Goal: Task Accomplishment & Management: Manage account settings

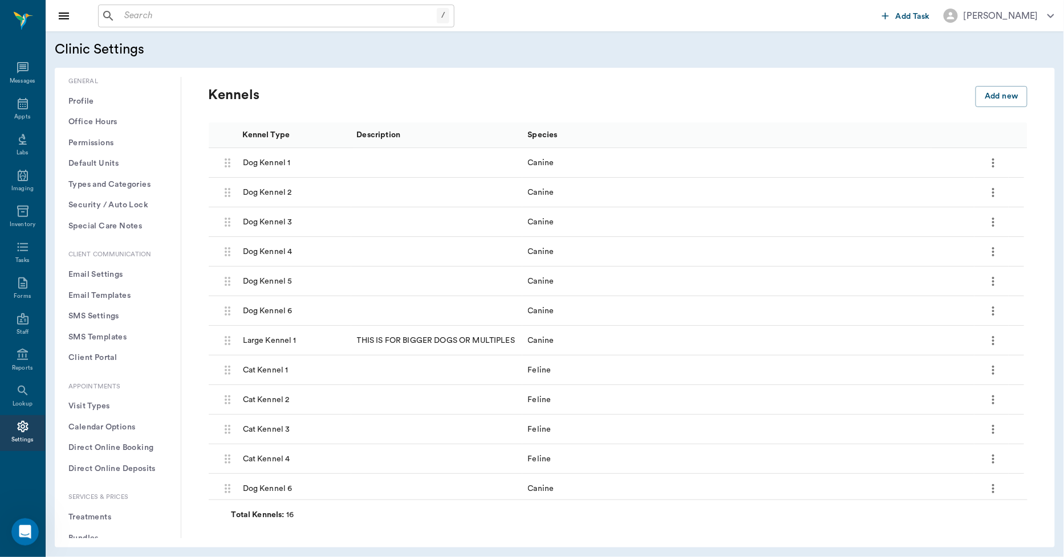
scroll to position [537, 0]
click at [21, 79] on div "Messages" at bounding box center [23, 81] width 26 height 9
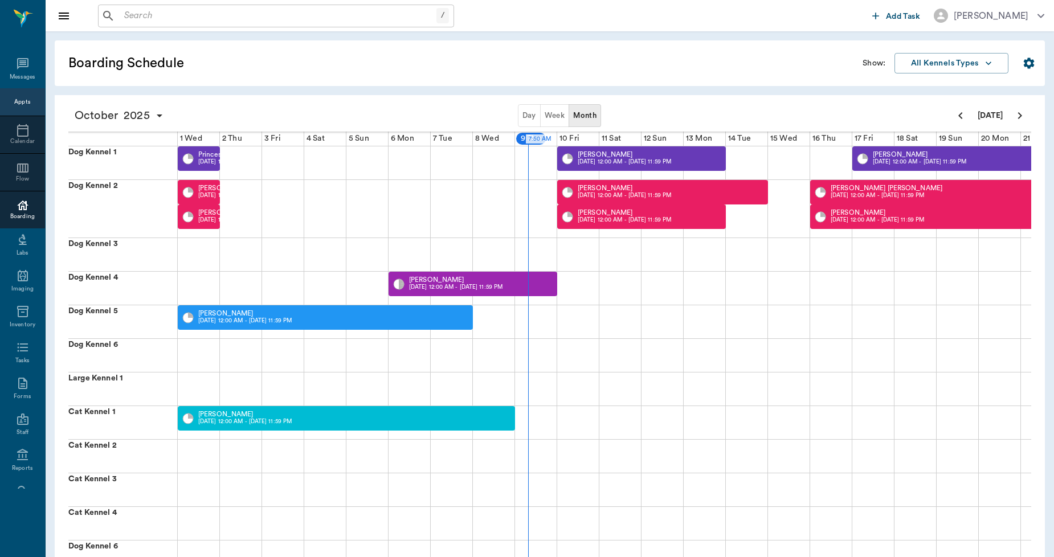
scroll to position [0, 211]
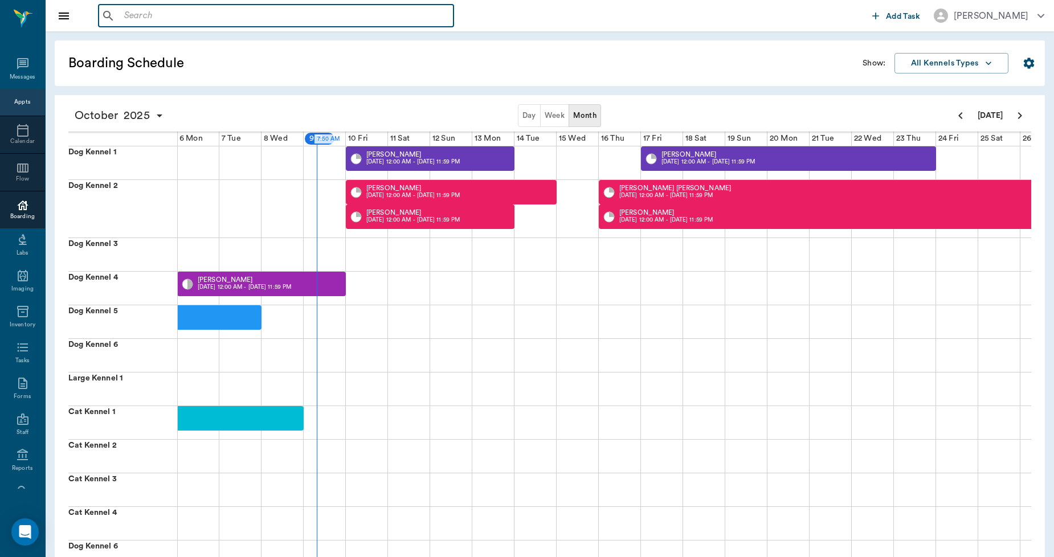
click at [275, 15] on input "text" at bounding box center [284, 16] width 329 height 16
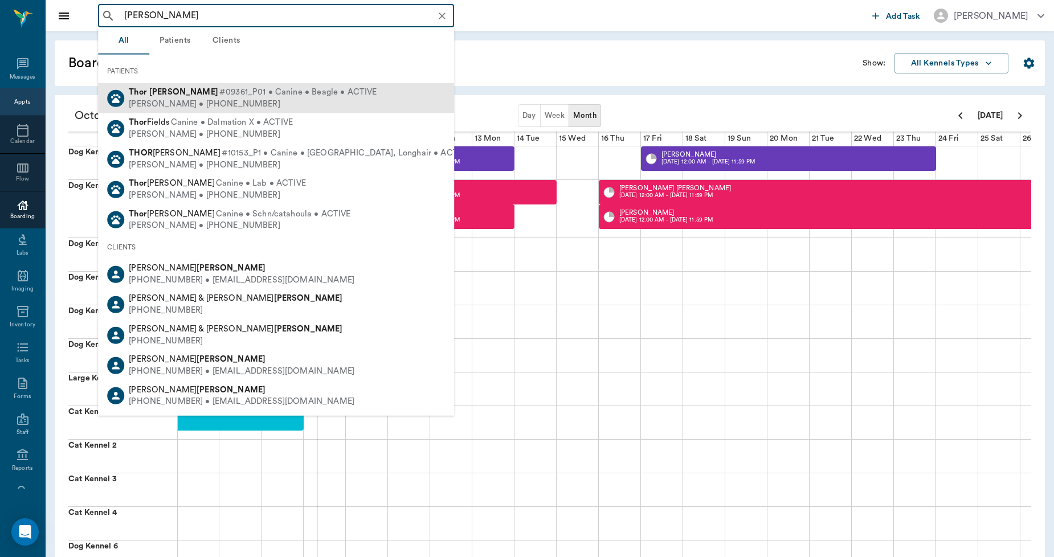
click at [184, 109] on div "Bailey Hollinshead • (217) 502-2985" at bounding box center [253, 104] width 248 height 12
type input "THOR HOLLINS"
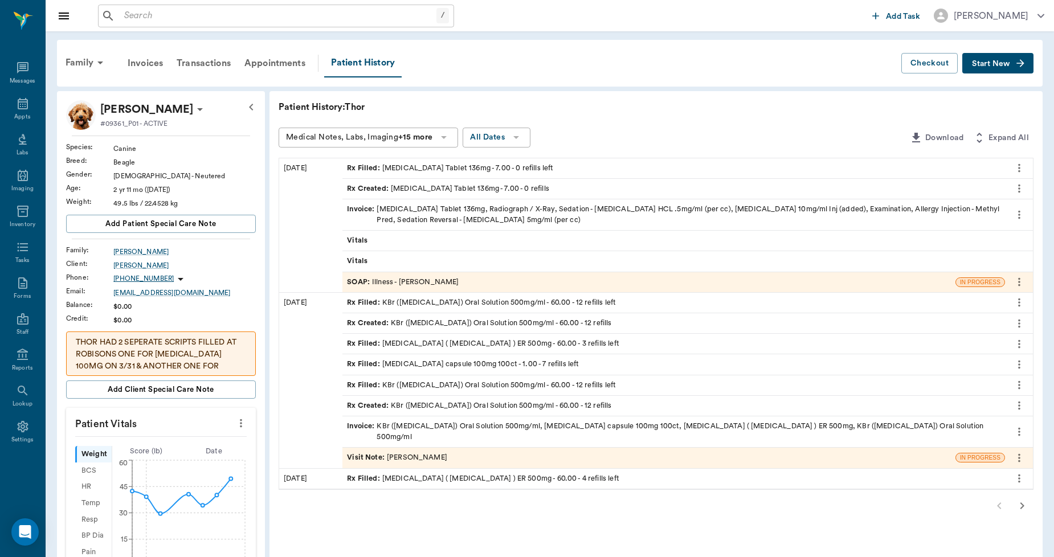
click at [972, 57] on button "Start New" at bounding box center [998, 63] width 71 height 21
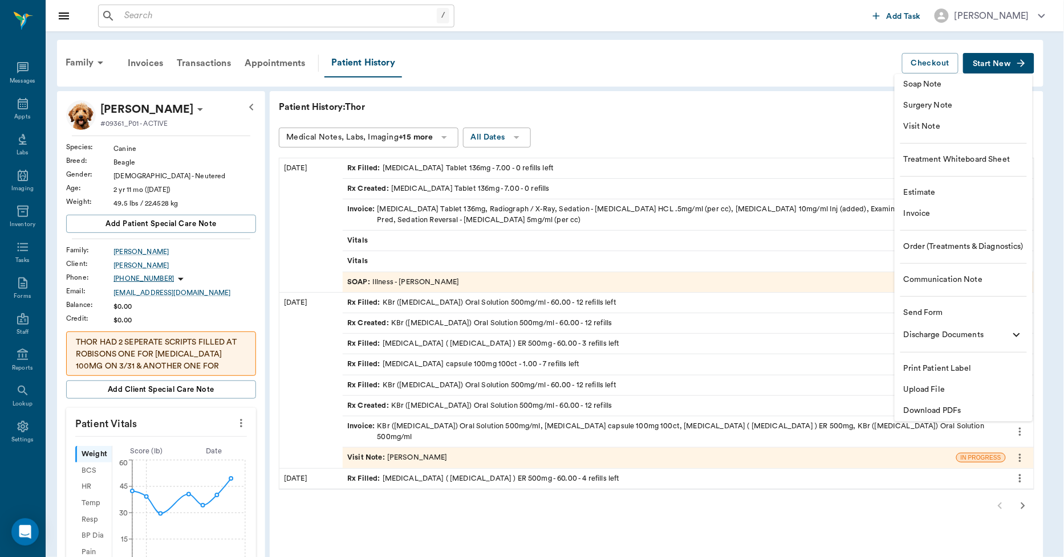
click at [921, 389] on span "Upload File" at bounding box center [963, 390] width 120 height 12
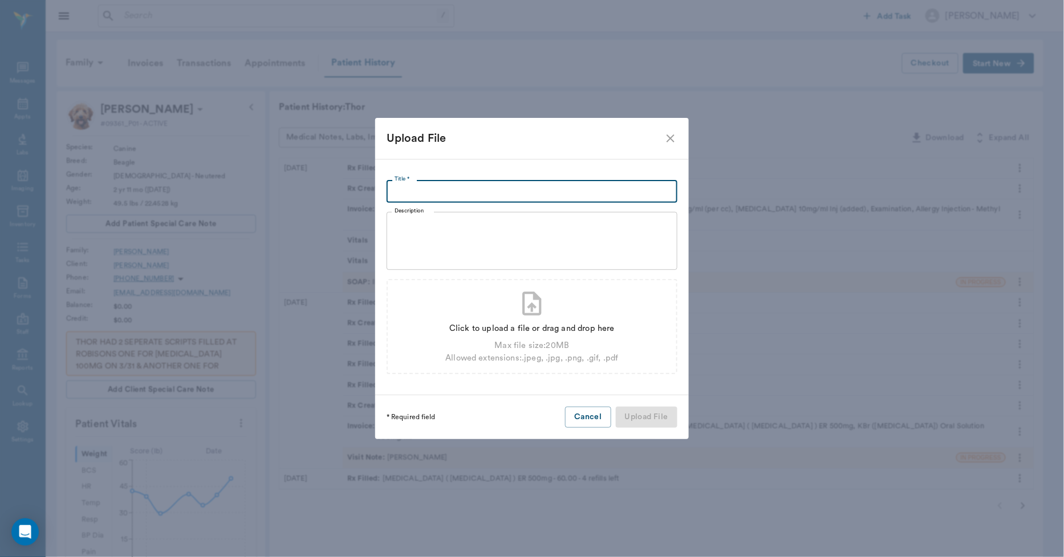
click at [589, 190] on input "Title *" at bounding box center [531, 191] width 291 height 23
type input "EAST TEXAS EMERGENCY PET CLINIC 10.08.25"
click at [498, 325] on div "Click to upload a file or drag and drop here" at bounding box center [531, 329] width 173 height 13
type input "C:\fakepath\Thor.Hollinshead.EastTexasPetEmergencyClinic.10.08.2025.pdf"
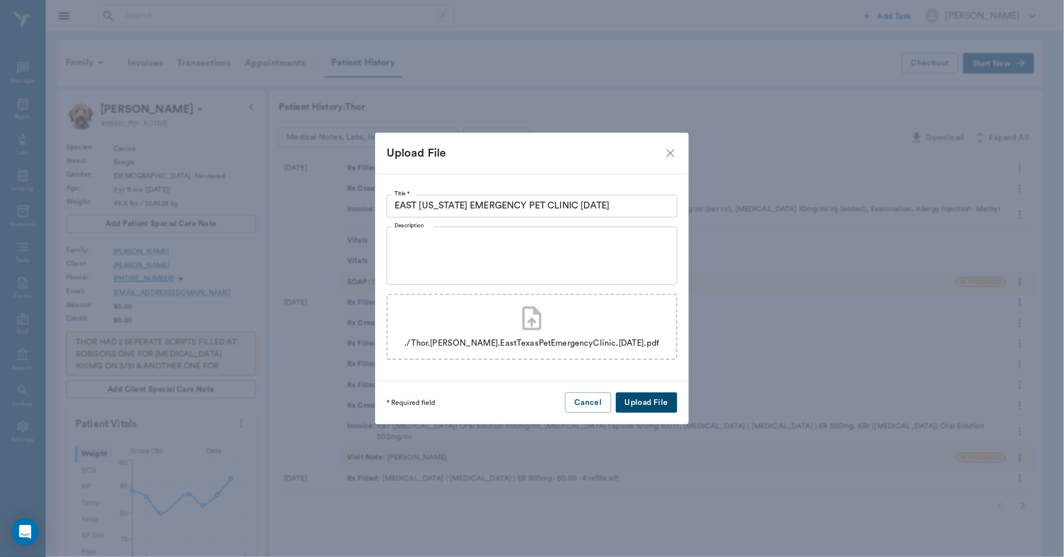
click at [629, 396] on button "Upload File" at bounding box center [647, 403] width 62 height 21
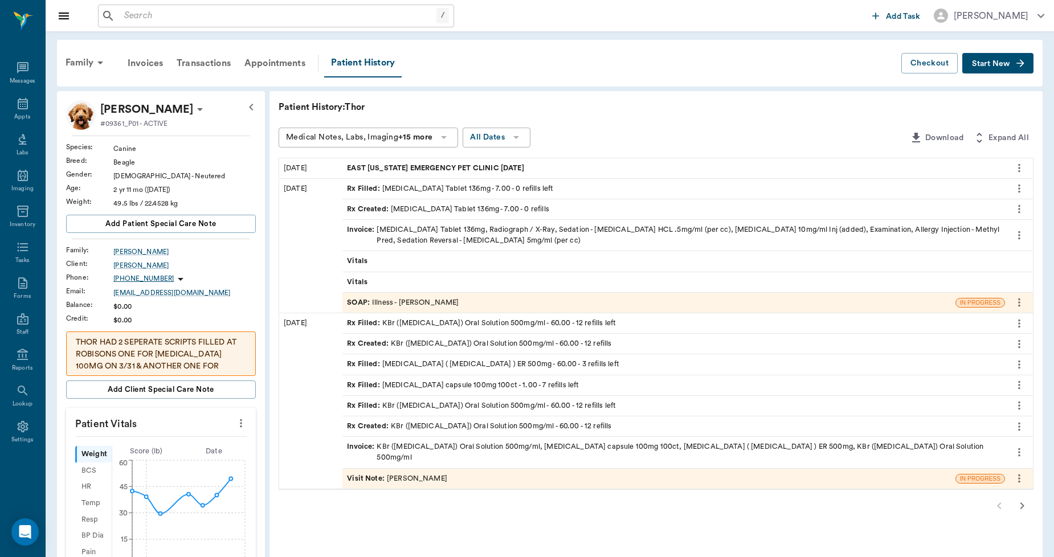
click at [328, 20] on input "text" at bounding box center [278, 16] width 317 height 16
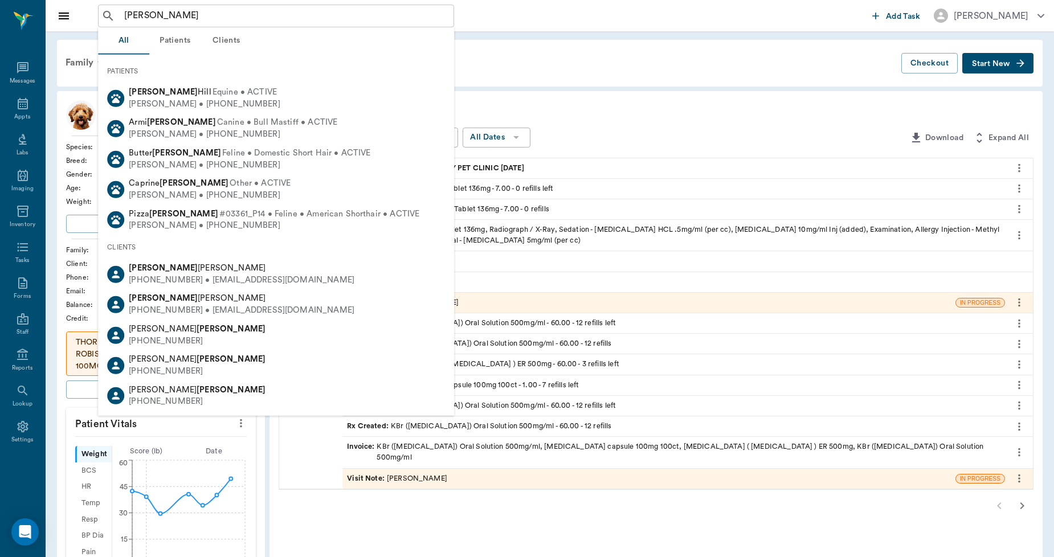
click at [221, 38] on button "Clients" at bounding box center [226, 40] width 51 height 27
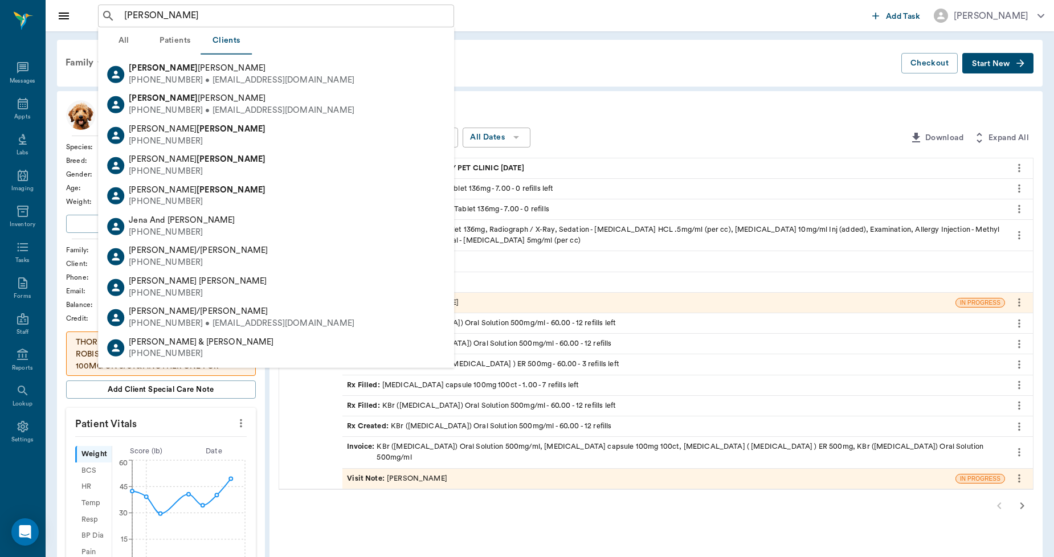
click at [123, 43] on button "All" at bounding box center [123, 40] width 51 height 27
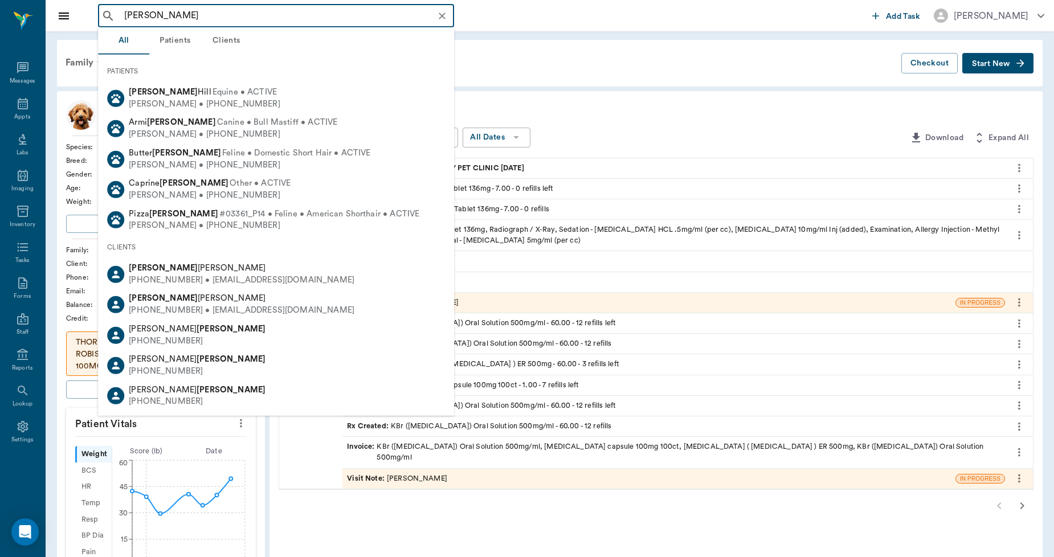
click at [194, 16] on input "JEN SHIPP" at bounding box center [285, 16] width 331 height 16
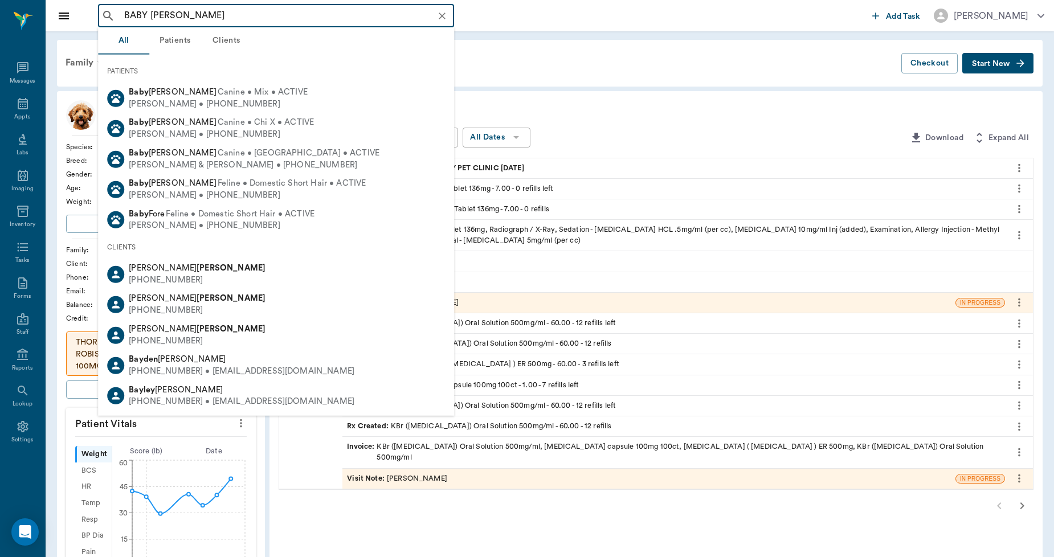
type input "BABY SHIPP"
click at [181, 35] on button "Patients" at bounding box center [174, 40] width 51 height 27
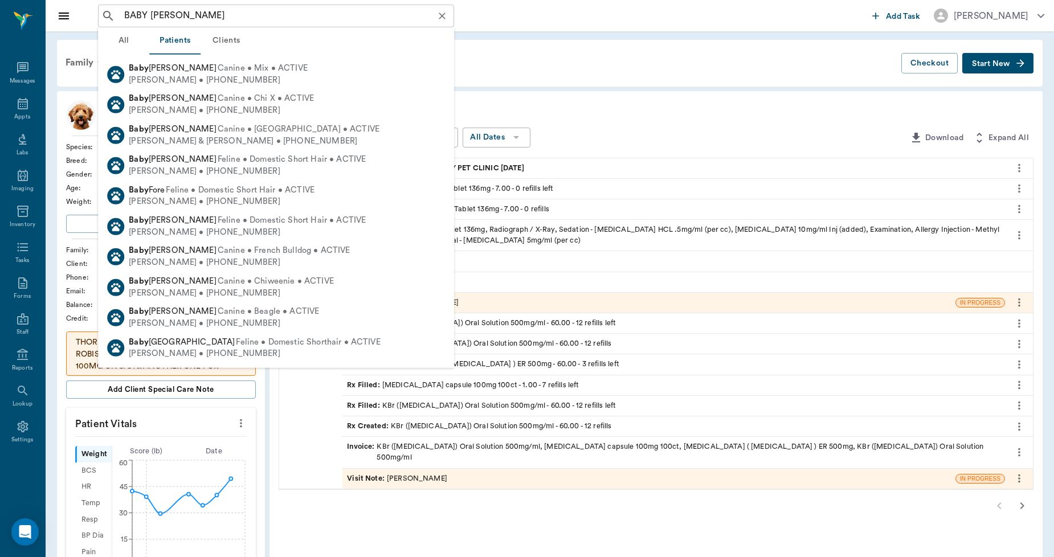
click at [445, 16] on icon "Clear" at bounding box center [442, 15] width 11 height 11
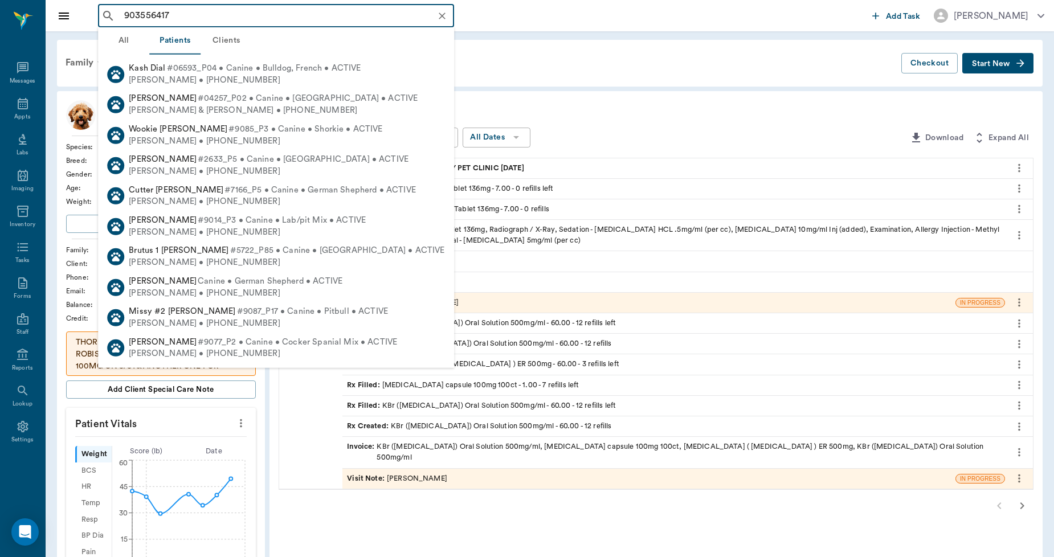
type input "9035564175"
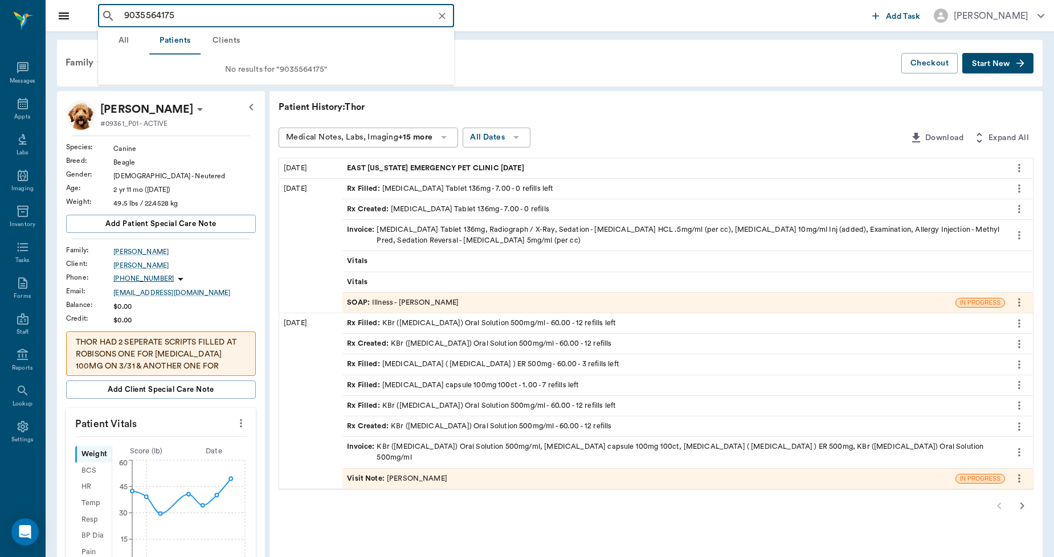
click at [447, 17] on icon "Clear" at bounding box center [442, 15] width 11 height 11
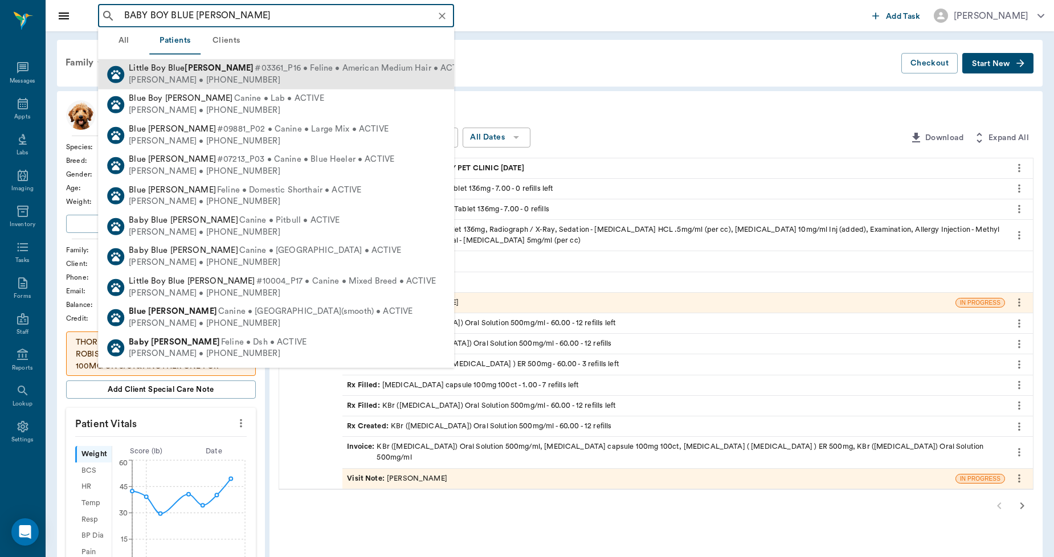
click at [157, 72] on div "Little Boy Blue Shipp #03361_P16 • Feline • American Medium Hair • ACTIVE" at bounding box center [299, 69] width 341 height 12
type input "BABY BOY BLUE SHIPP"
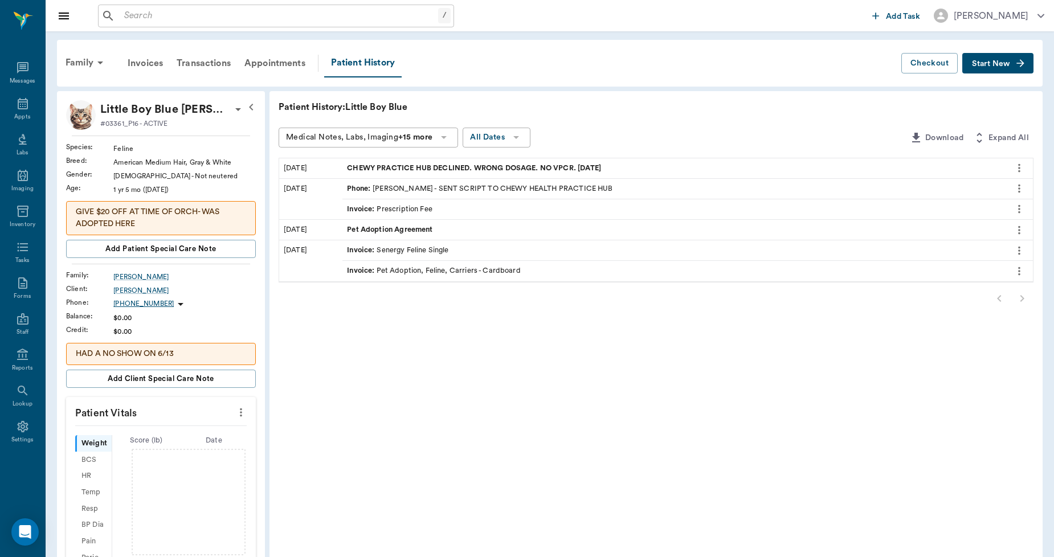
click at [417, 168] on span "CHEWY PRACTICE HUB DECLINED. WRONG DOSAGE. NO VPCR. 09.05.2025" at bounding box center [475, 168] width 256 height 11
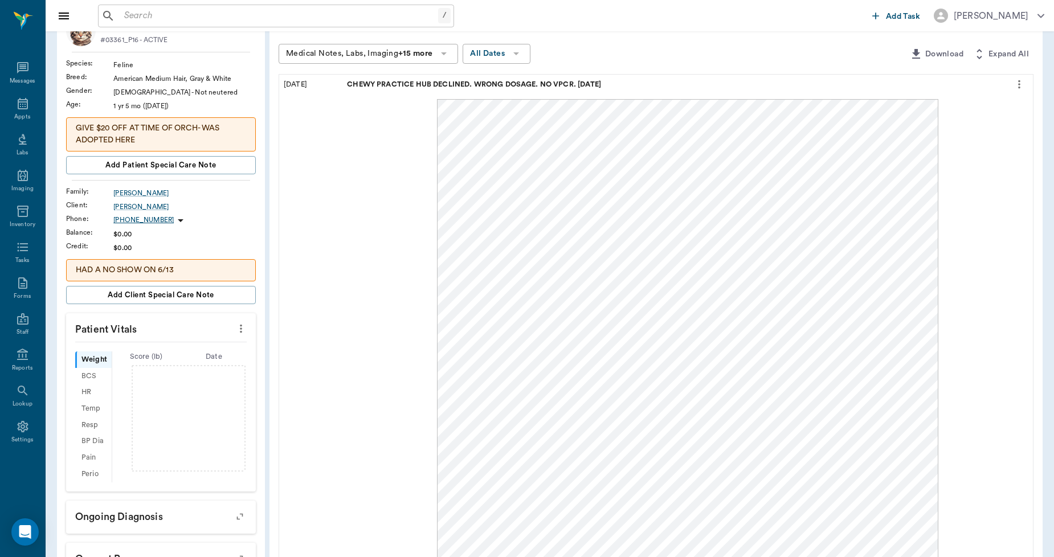
scroll to position [63, 0]
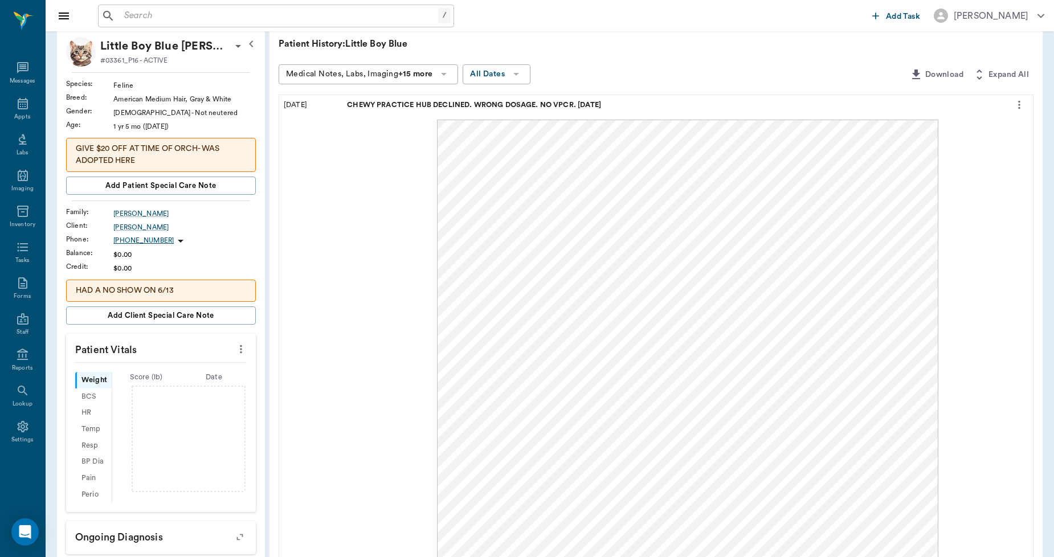
click at [1016, 112] on button "more" at bounding box center [1019, 104] width 18 height 19
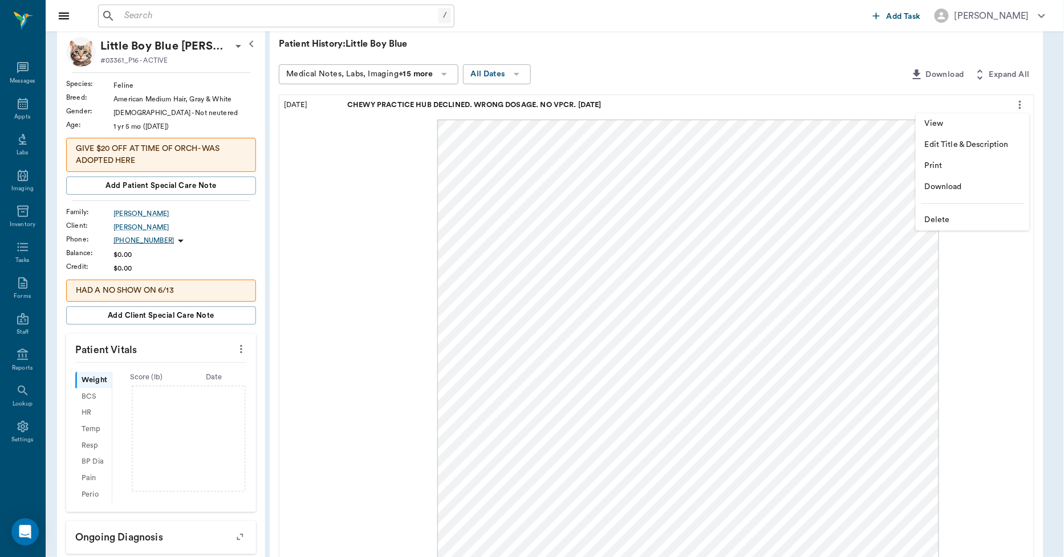
click at [1021, 103] on div at bounding box center [532, 278] width 1064 height 557
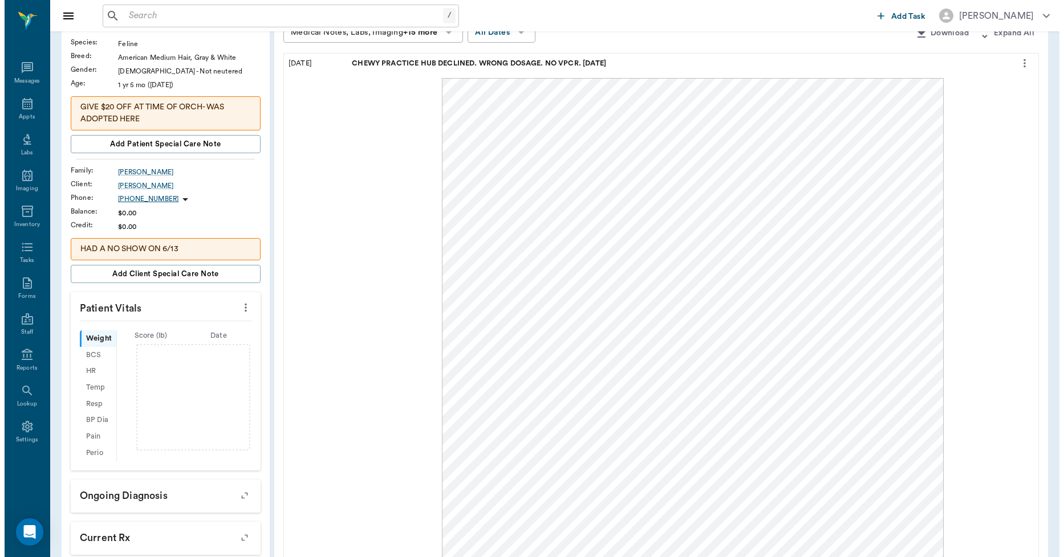
scroll to position [0, 0]
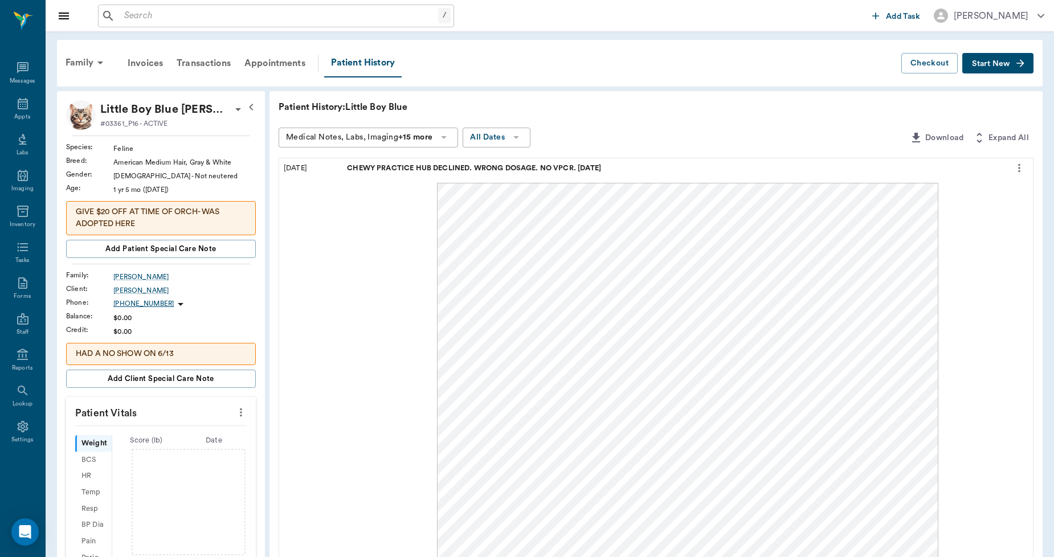
click at [1025, 59] on icon "button" at bounding box center [1020, 63] width 11 height 11
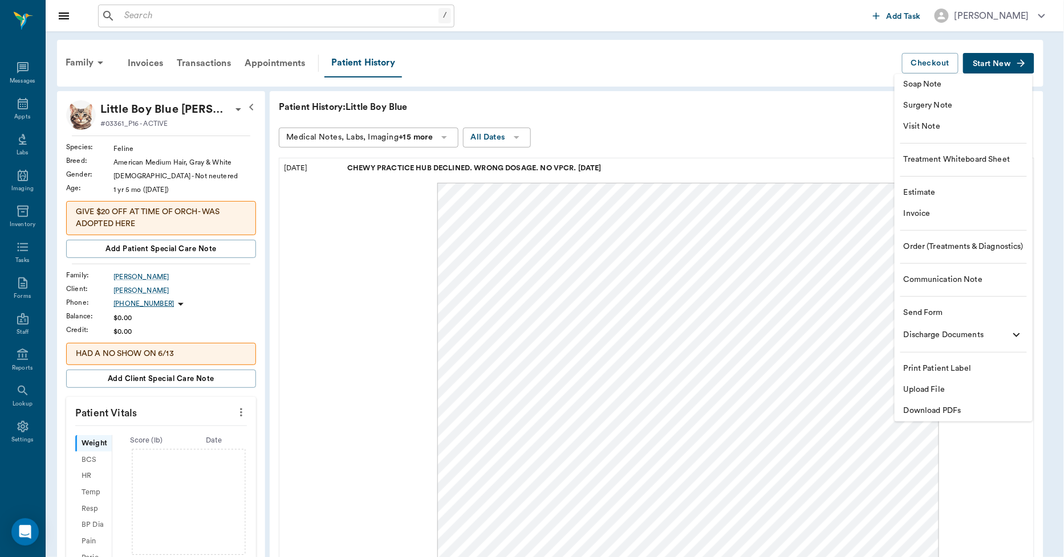
click at [924, 382] on li "Upload File" at bounding box center [963, 390] width 138 height 21
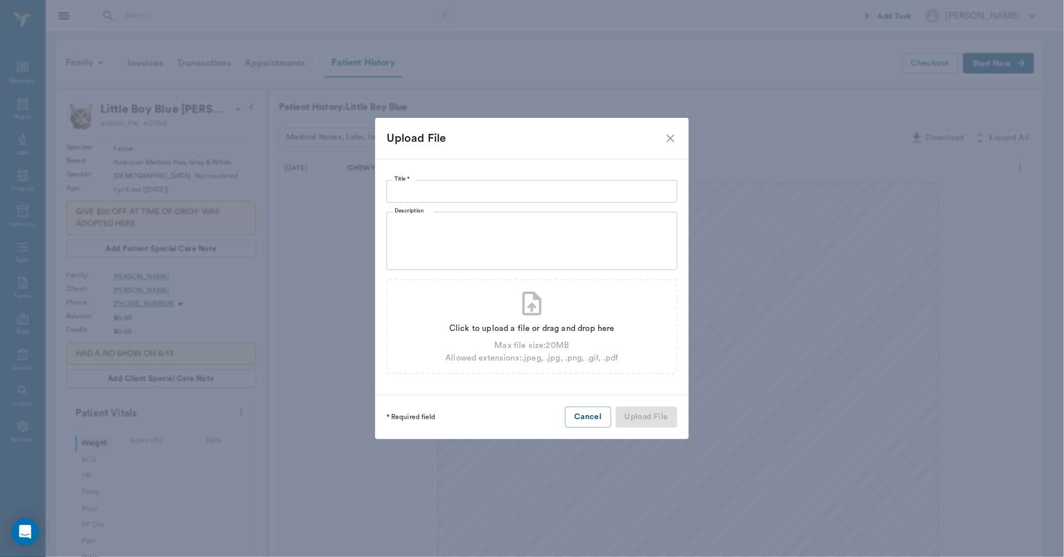
click at [614, 191] on input "Title *" at bounding box center [531, 191] width 291 height 23
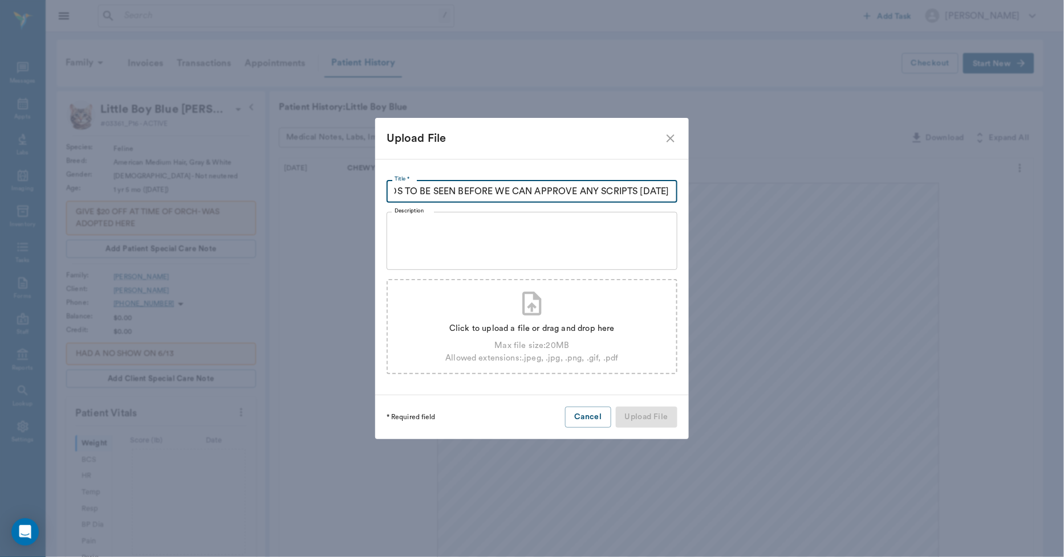
scroll to position [0, 234]
type input "CHEWY HUB RX FILL DECLINED. NO VPCR. PET NEEDS TO BE SEEN BEFORE WE CAN APPROVE…"
click at [546, 322] on div "Click to upload a file or drag and drop here Max file size: 20 MB Allowed exten…" at bounding box center [531, 341] width 173 height 46
type input "C:\fakepath\little Boy Blue.Shipp.RXRefill.10.09.25.pdf"
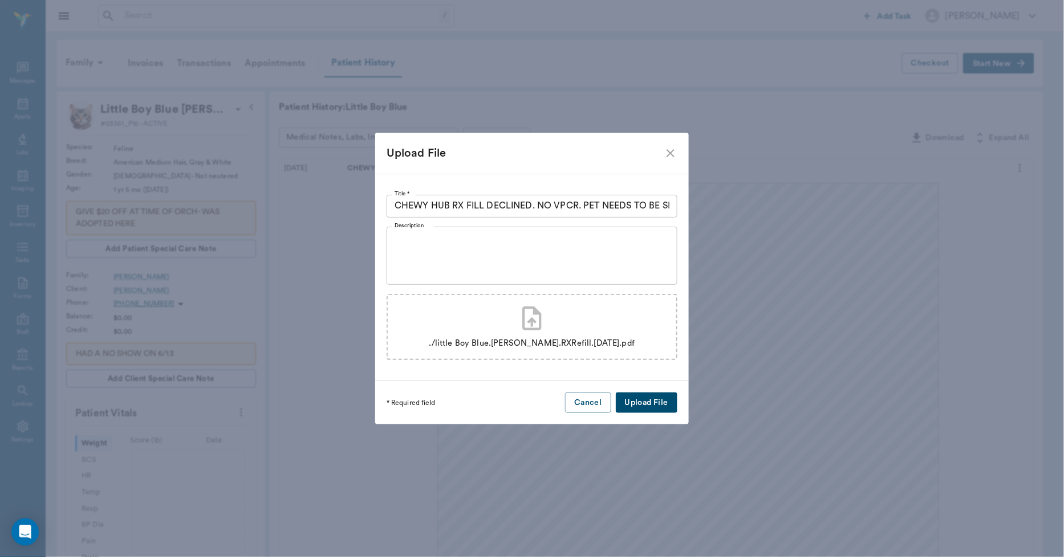
click at [631, 397] on button "Upload File" at bounding box center [647, 403] width 62 height 21
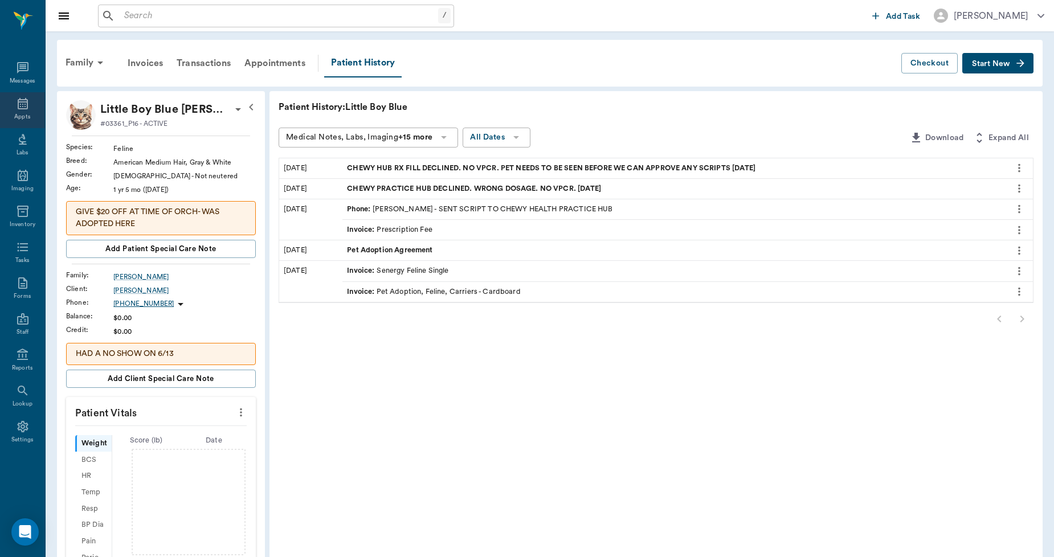
click at [26, 112] on div "Appts" at bounding box center [22, 110] width 45 height 36
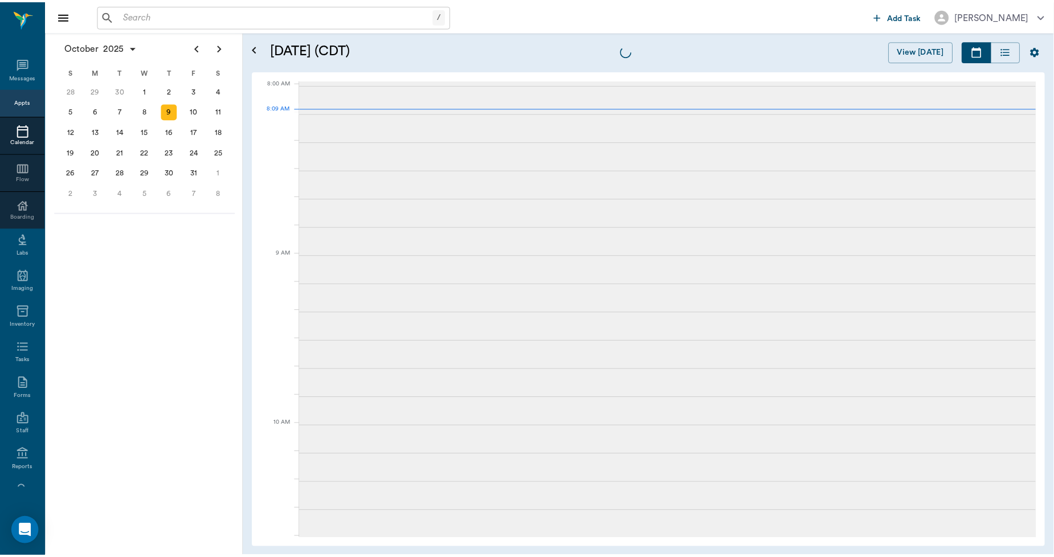
scroll to position [2, 0]
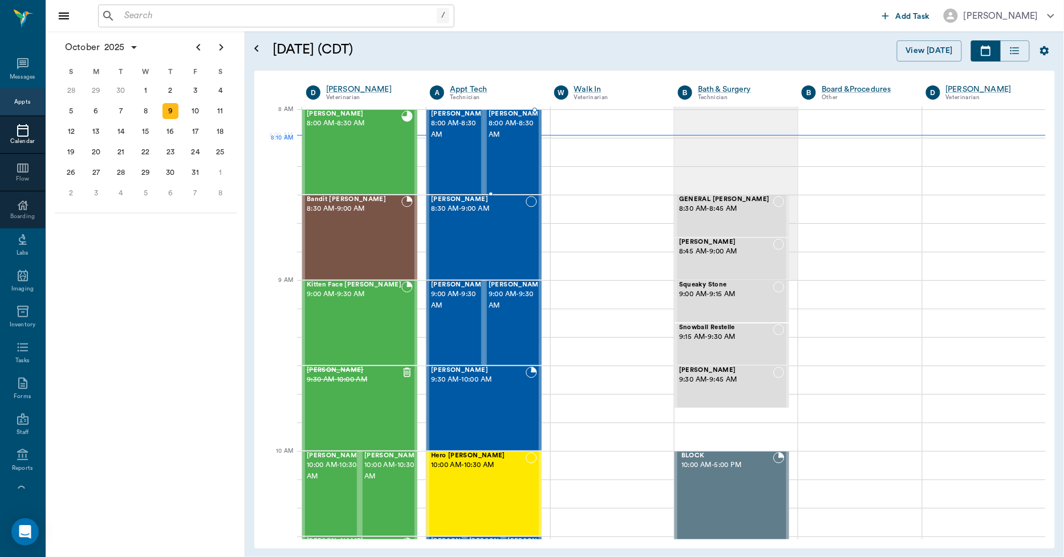
click at [515, 150] on div "Bailey Thomas 8:00 AM - 8:30 AM" at bounding box center [516, 152] width 57 height 83
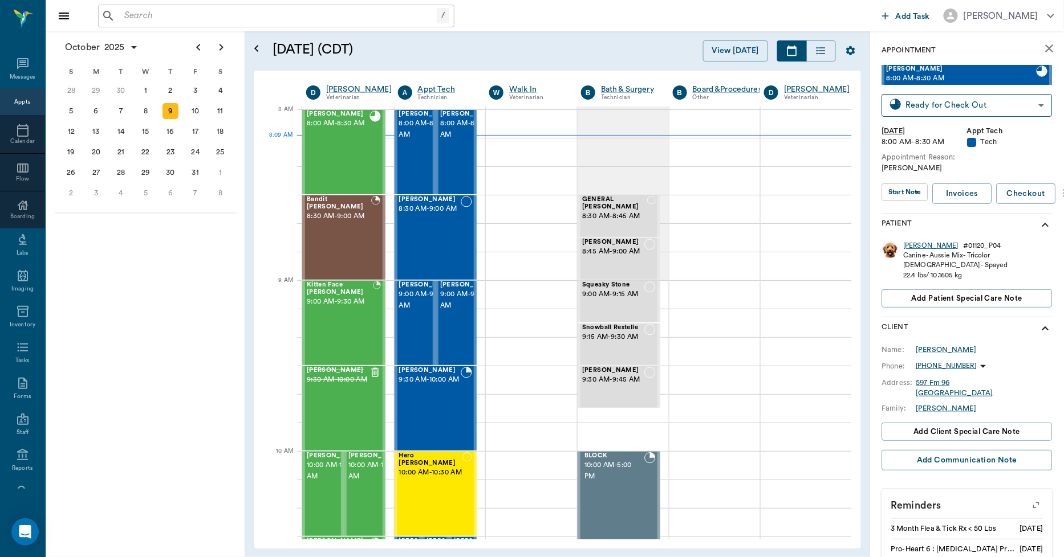
click at [914, 247] on div "[PERSON_NAME]" at bounding box center [930, 246] width 55 height 10
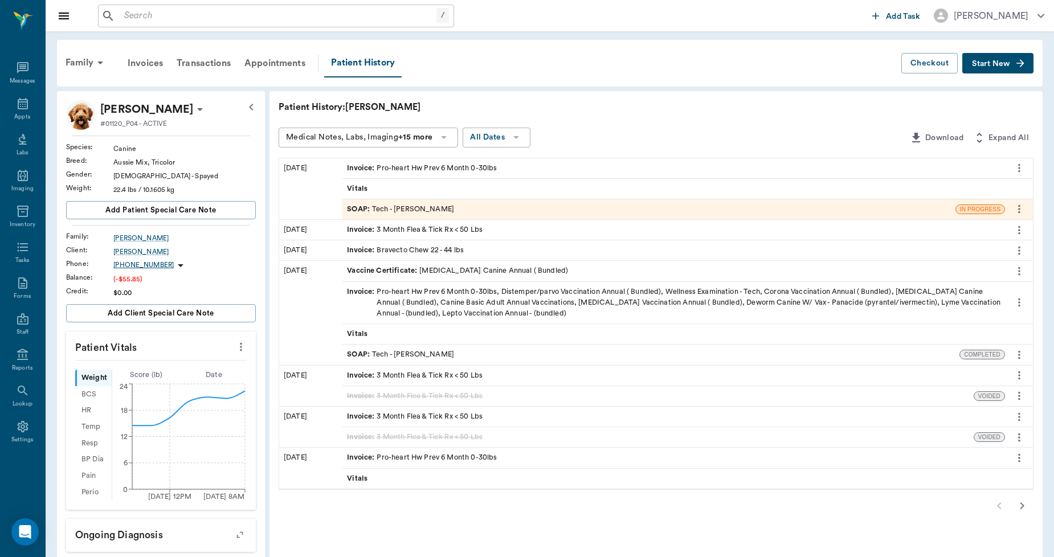
click at [476, 164] on div "Invoice : Pro-heart Hw Prev 6 Month 0-30lbs" at bounding box center [422, 168] width 150 height 11
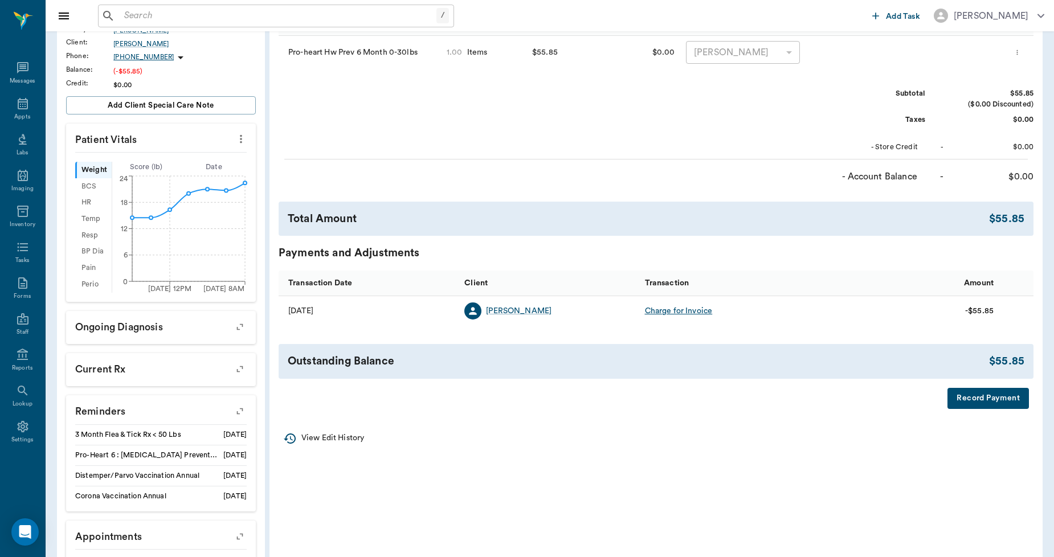
scroll to position [253, 0]
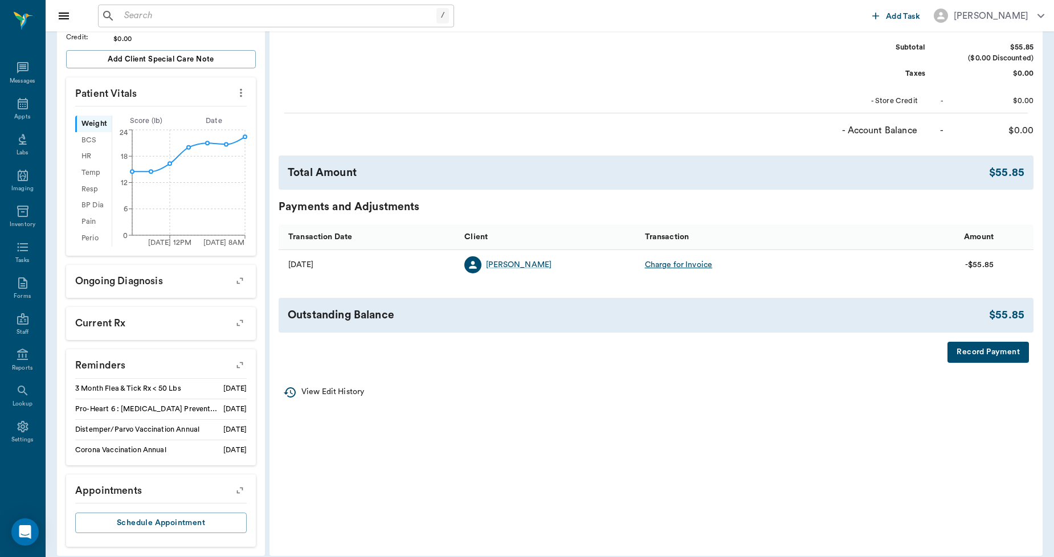
click at [969, 350] on button "Record Payment" at bounding box center [989, 352] width 82 height 21
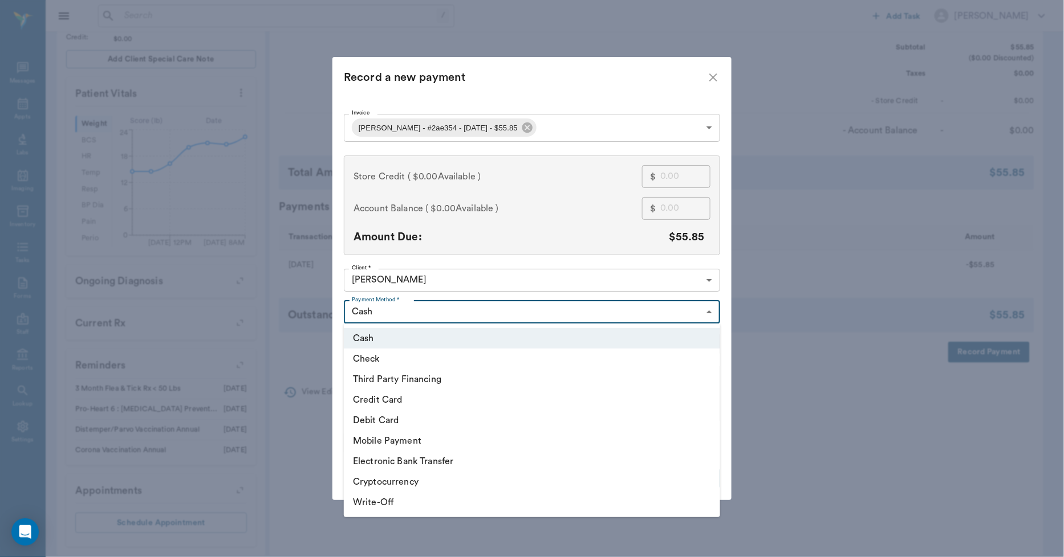
click at [460, 311] on body "/ ​ Add Task Dr. Bert Ellsworth Nectar Messages Appts Labs Imaging Inventory Ta…" at bounding box center [532, 158] width 1064 height 822
click at [403, 402] on li "Credit Card" at bounding box center [532, 400] width 376 height 21
type input "CREDIT_CARD"
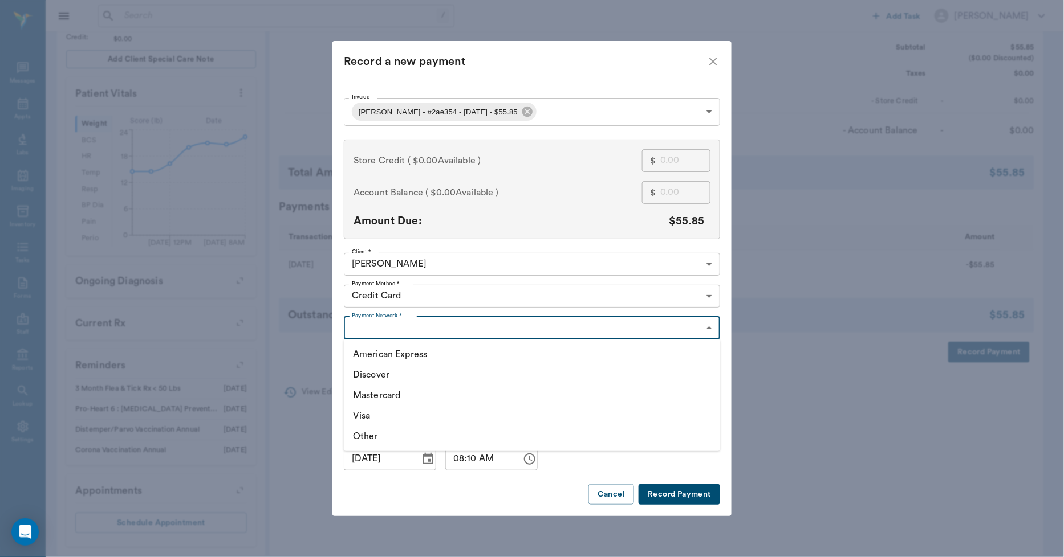
click at [406, 329] on body "/ ​ Add Task Dr. Bert Ellsworth Nectar Messages Appts Labs Imaging Inventory Ta…" at bounding box center [532, 158] width 1064 height 822
click at [377, 418] on li "Visa" at bounding box center [532, 416] width 376 height 21
type input "VISA"
click at [692, 494] on button "Record Payment" at bounding box center [679, 494] width 82 height 21
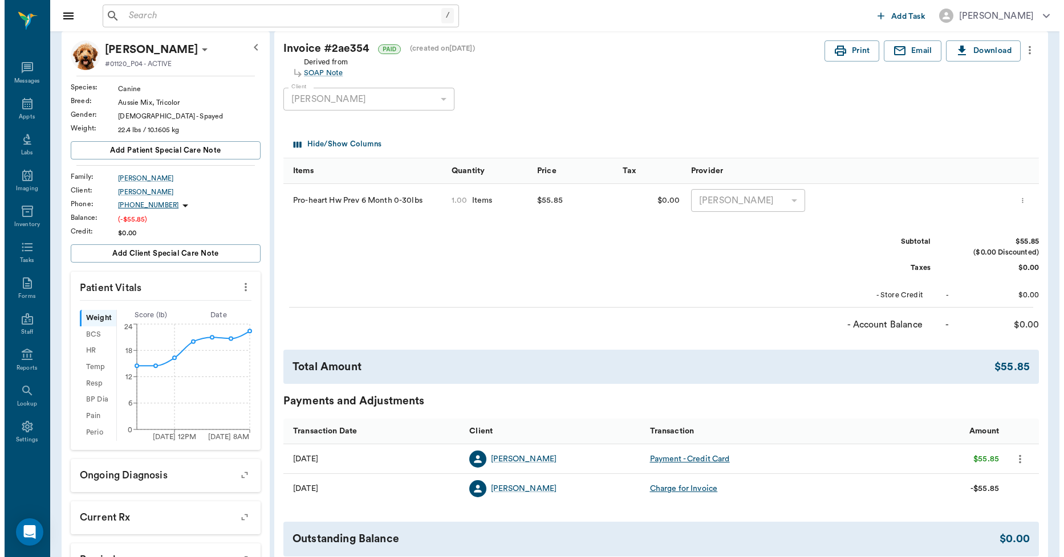
scroll to position [0, 0]
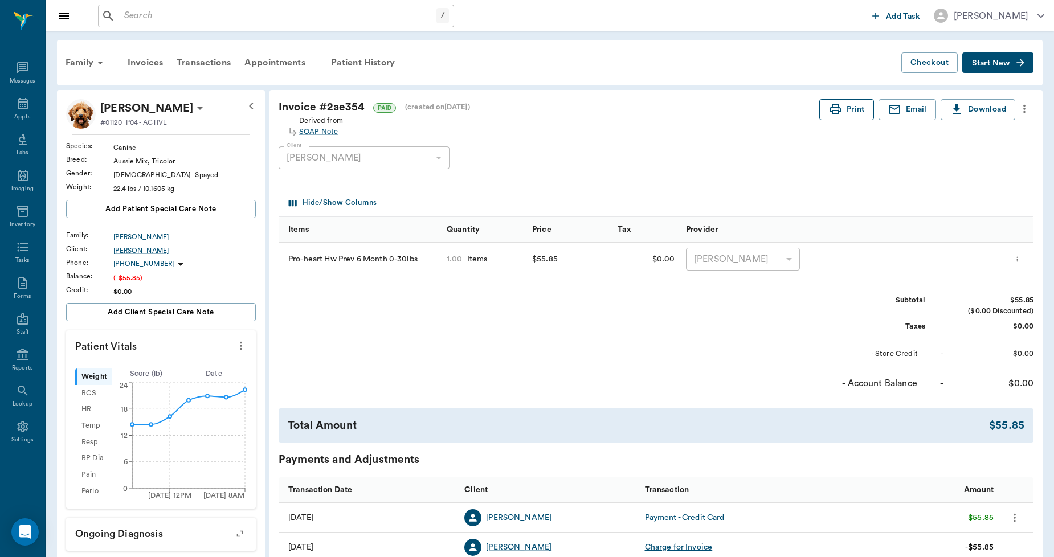
click at [841, 111] on button "Print" at bounding box center [847, 109] width 55 height 21
click at [19, 111] on div "Appts" at bounding box center [22, 110] width 45 height 36
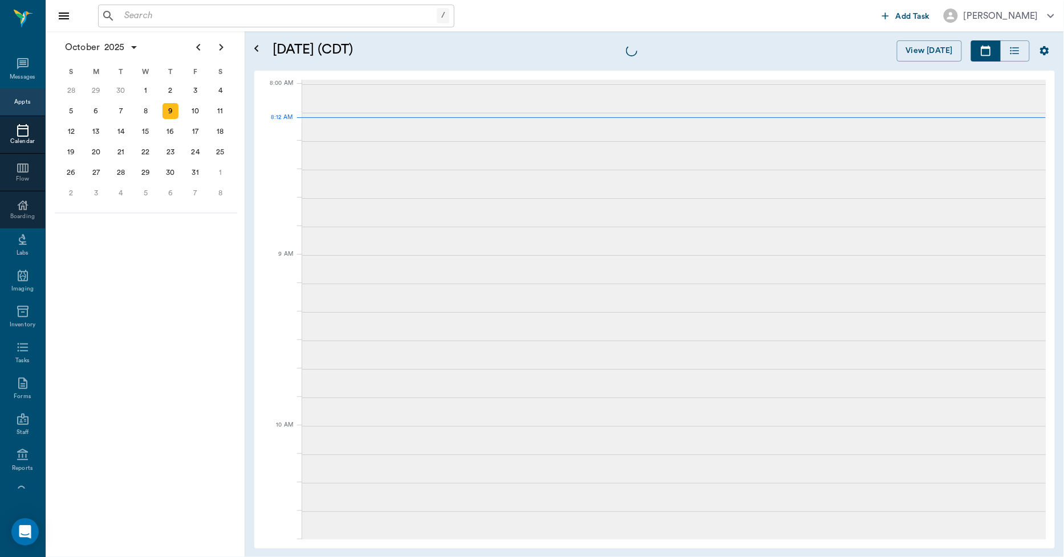
scroll to position [1, 0]
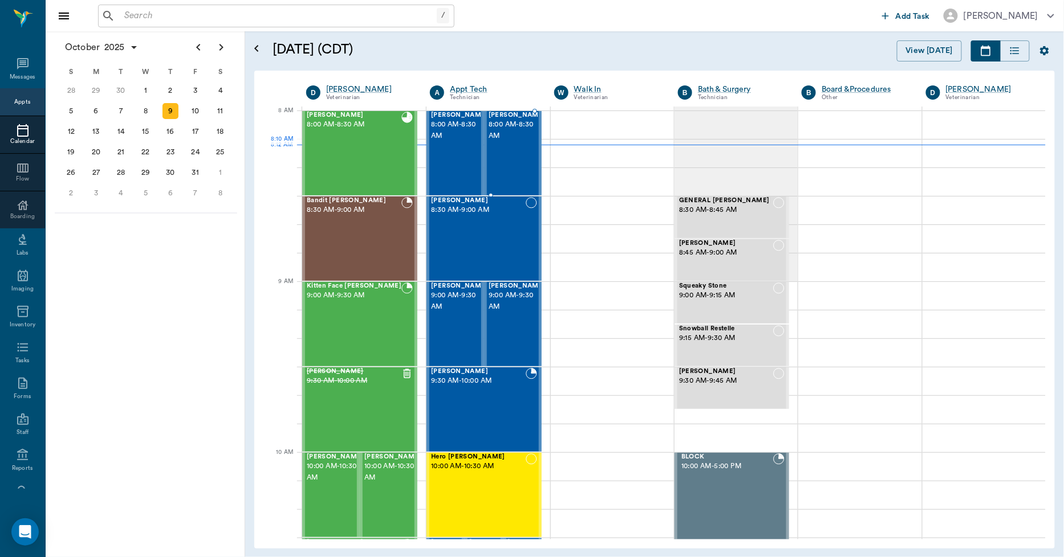
click at [500, 142] on span "8:00 AM - 8:30 AM" at bounding box center [516, 130] width 57 height 23
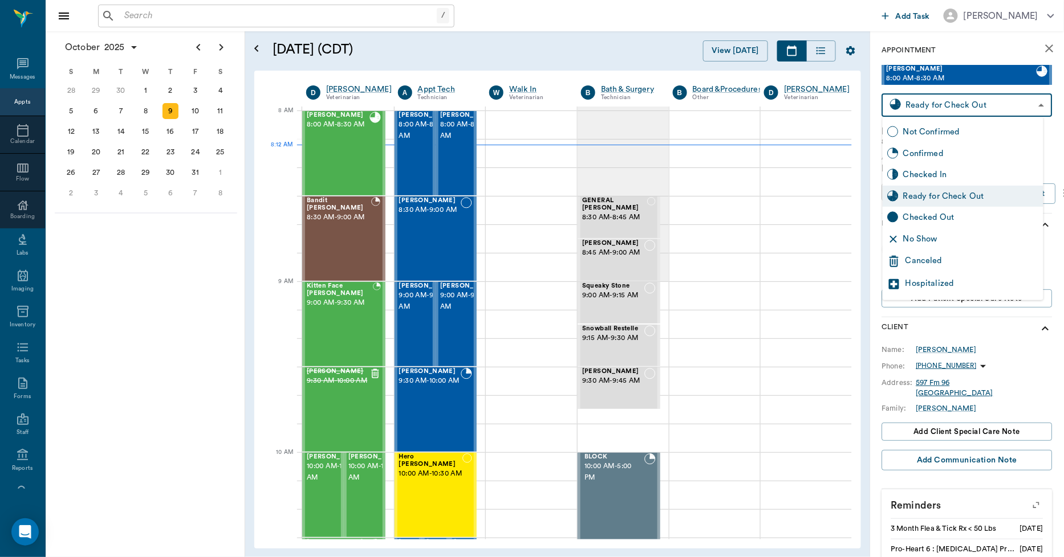
click at [995, 103] on body "/ ​ Add Task Dr. Bert Ellsworth Nectar Messages Appts Calendar Flow Boarding La…" at bounding box center [532, 278] width 1064 height 557
click at [942, 215] on div "Checked Out" at bounding box center [971, 217] width 136 height 13
type input "CHECKED_OUT"
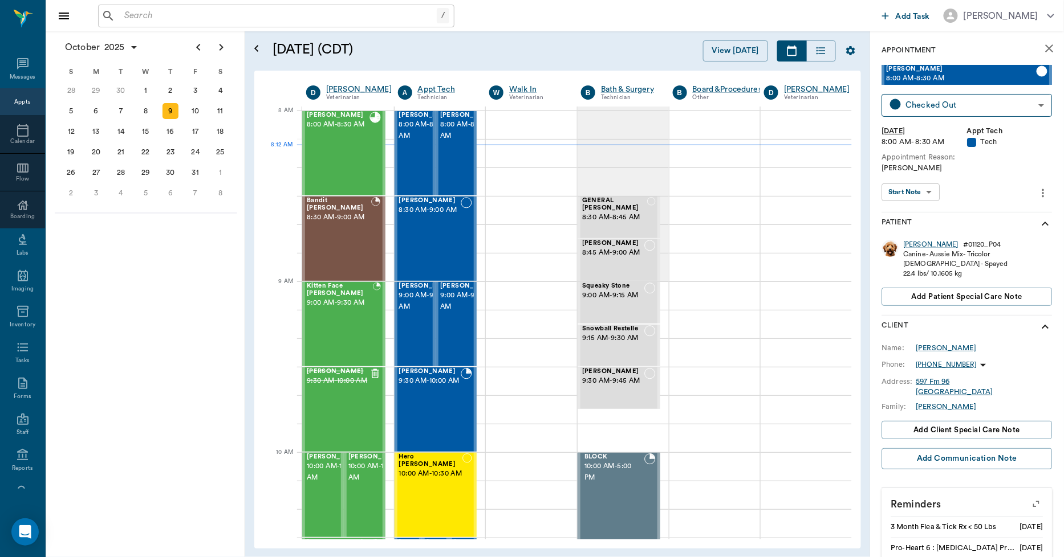
click at [1042, 42] on icon "close" at bounding box center [1049, 49] width 14 height 14
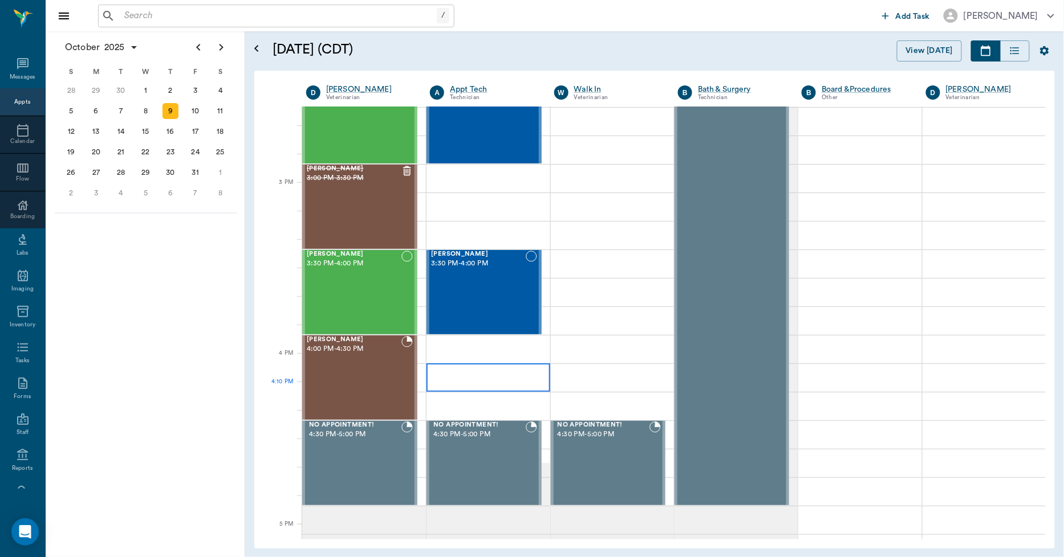
scroll to position [1077, 0]
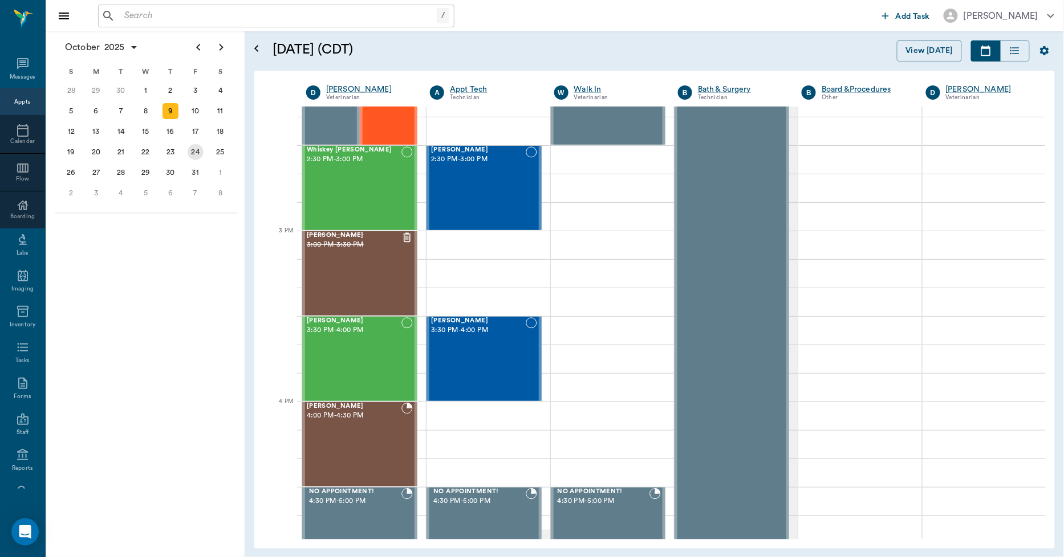
click at [189, 150] on div "24" at bounding box center [196, 152] width 16 height 16
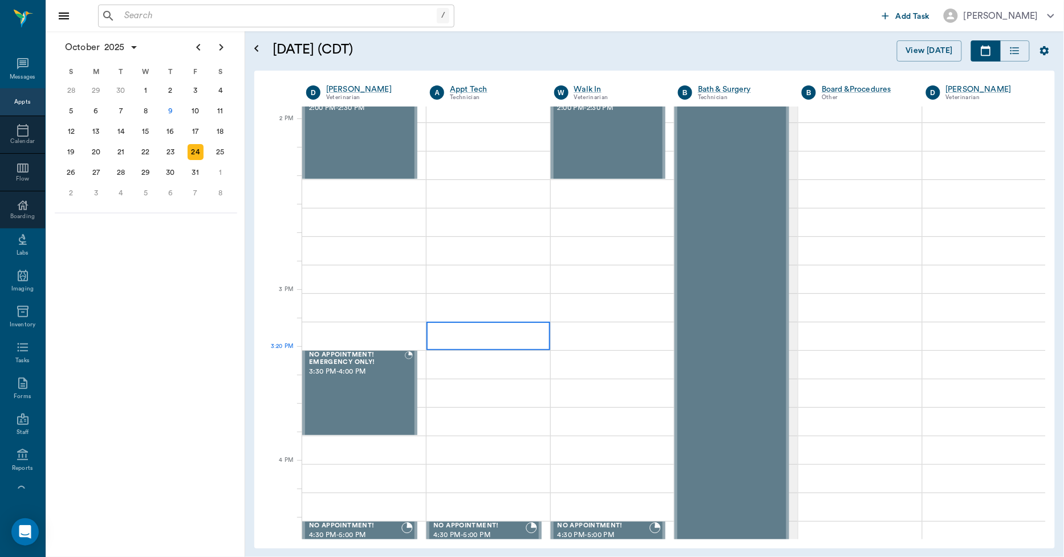
scroll to position [1076, 0]
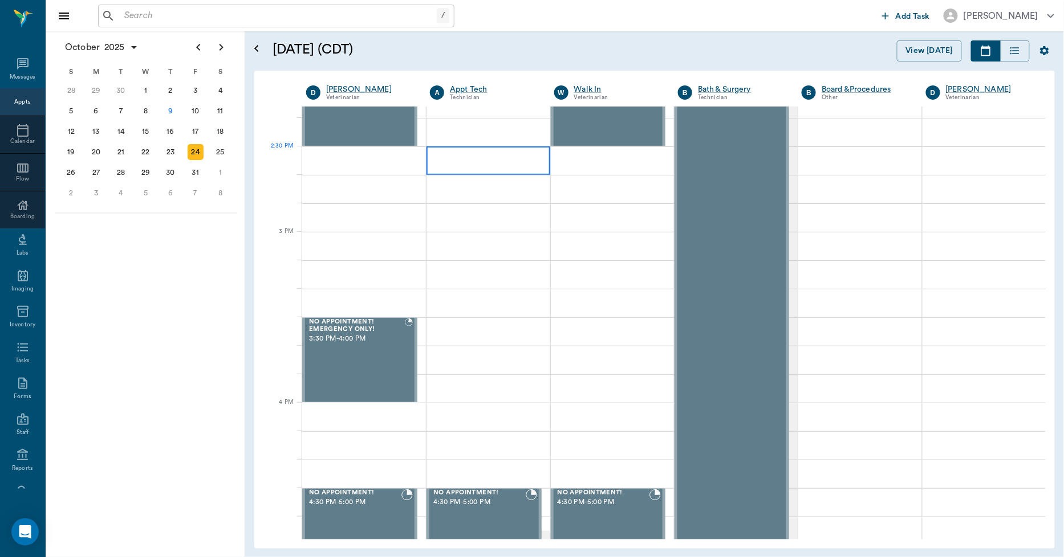
click at [470, 164] on div at bounding box center [487, 160] width 123 height 28
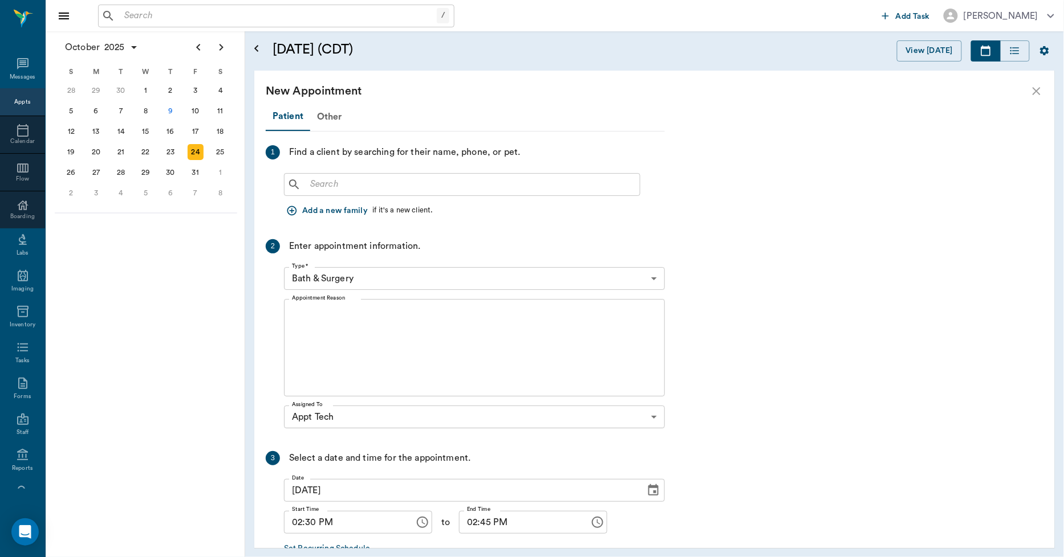
click at [377, 180] on input "text" at bounding box center [469, 185] width 329 height 16
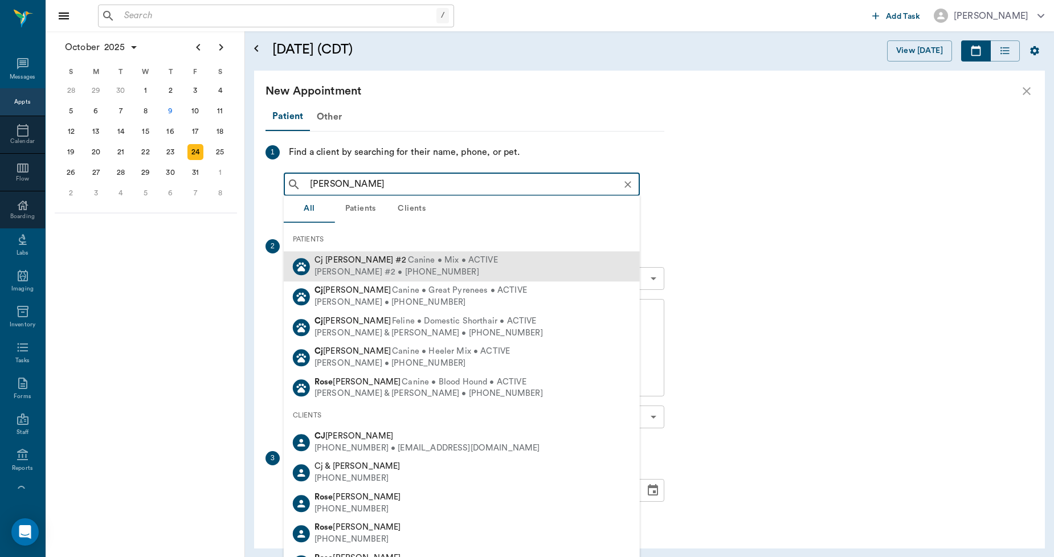
click at [373, 263] on span "Cj Simon Rose #2" at bounding box center [361, 260] width 92 height 9
type input "CJ ROSE"
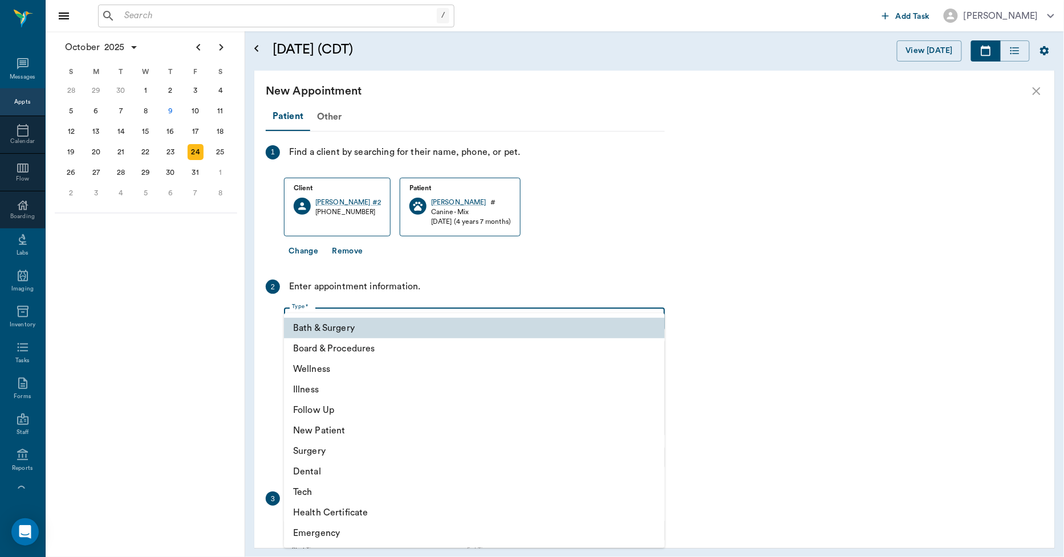
click at [377, 319] on body "/ ​ Add Task Dr. Bert Ellsworth Nectar Messages Appts Calendar Flow Boarding La…" at bounding box center [532, 278] width 1064 height 557
click at [321, 495] on li "Tech" at bounding box center [474, 492] width 381 height 21
type input "65d2be4f46e3a538d89b8c1a"
type input "03:00 PM"
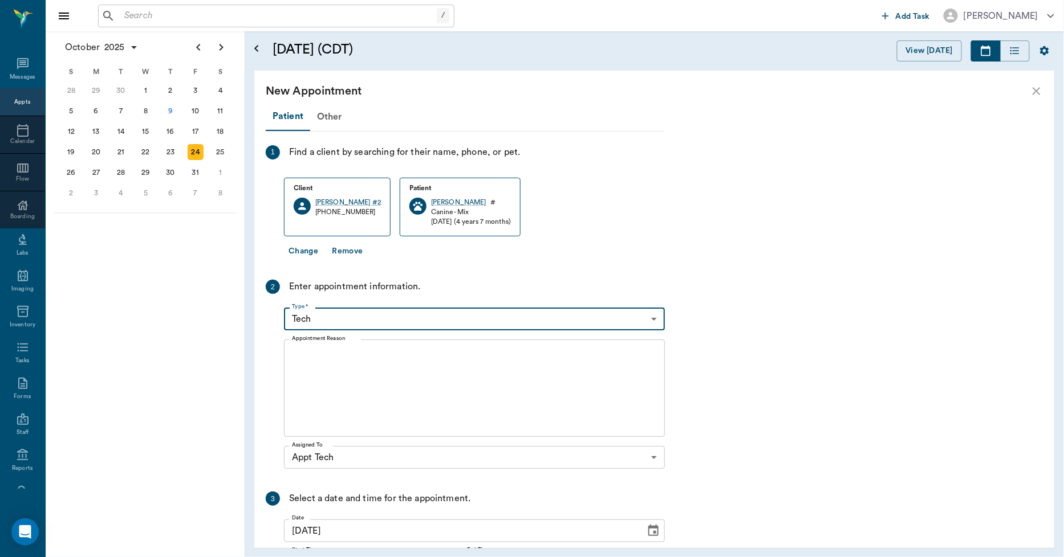
click at [352, 389] on textarea "Appointment Reason" at bounding box center [474, 388] width 365 height 79
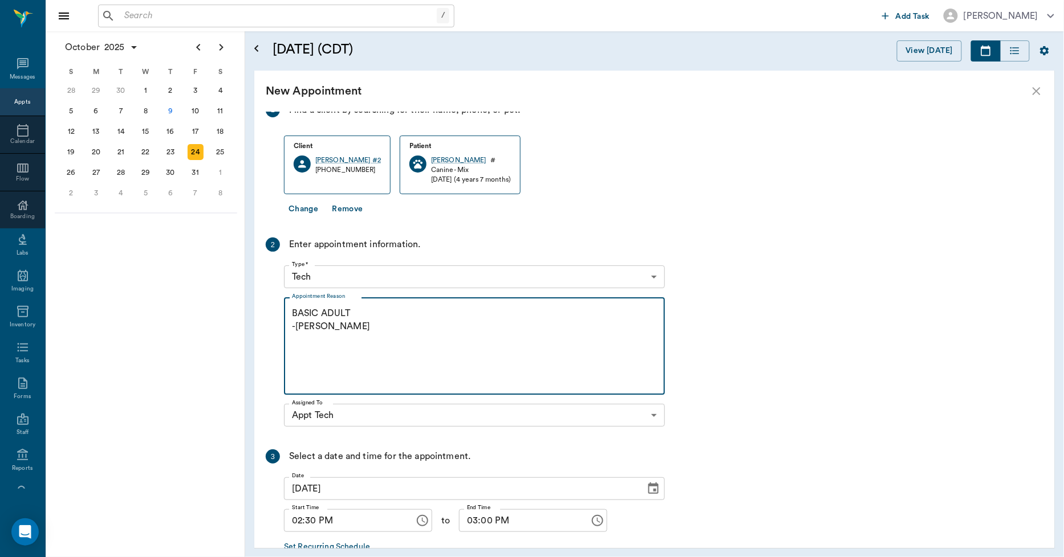
scroll to position [110, 0]
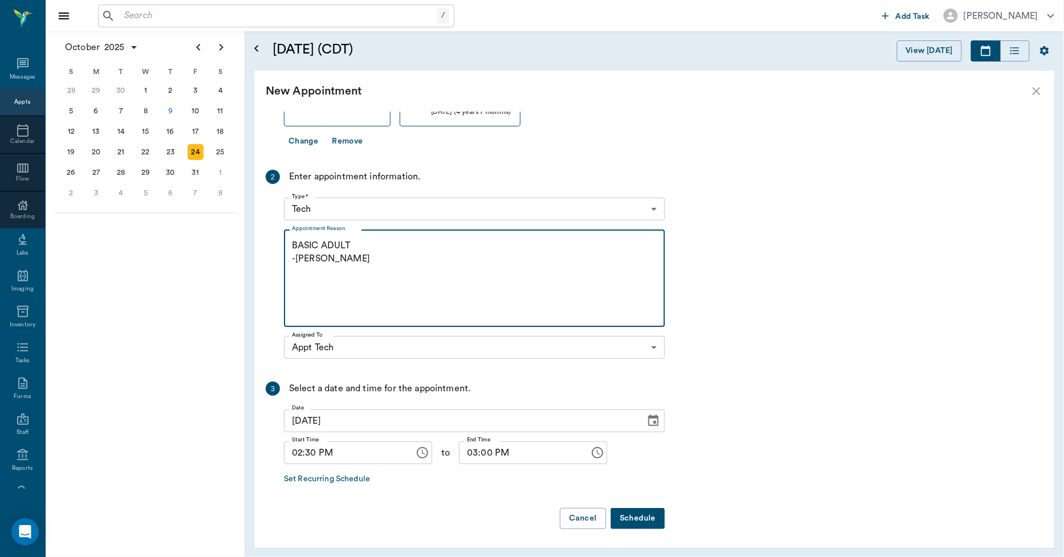
type textarea "BASIC ADULT -LORY"
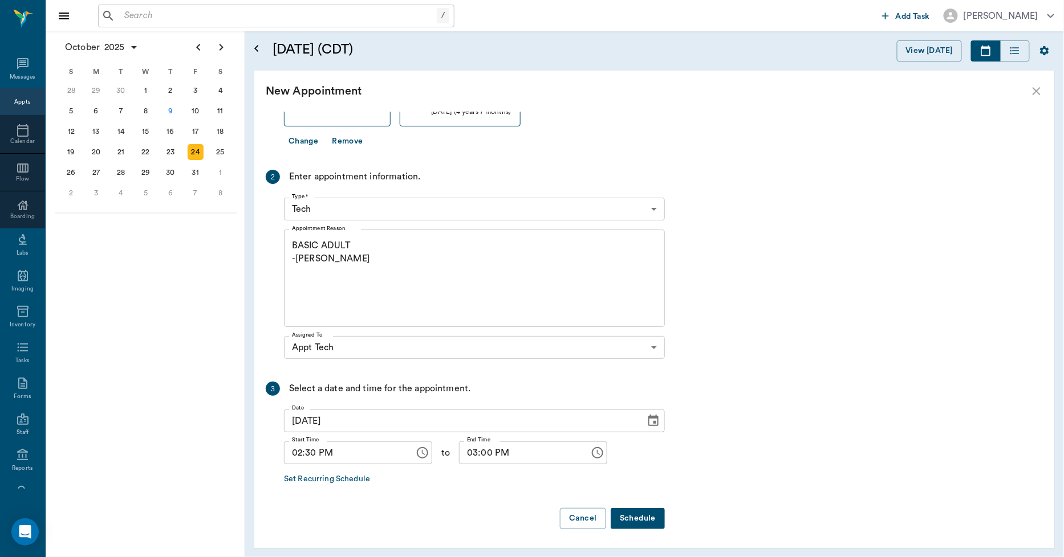
click at [633, 519] on button "Schedule" at bounding box center [637, 518] width 54 height 21
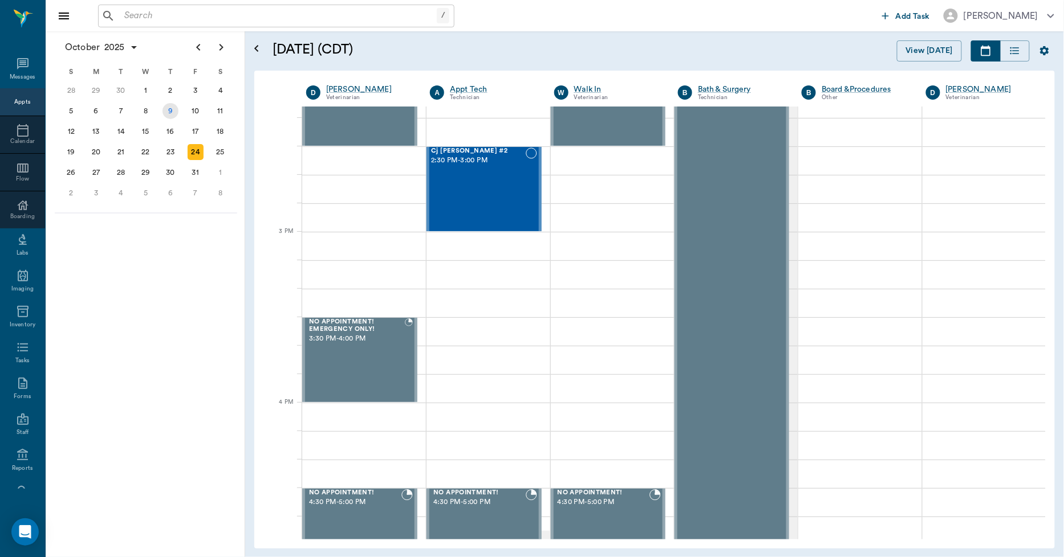
click at [174, 115] on div "9" at bounding box center [170, 111] width 16 height 16
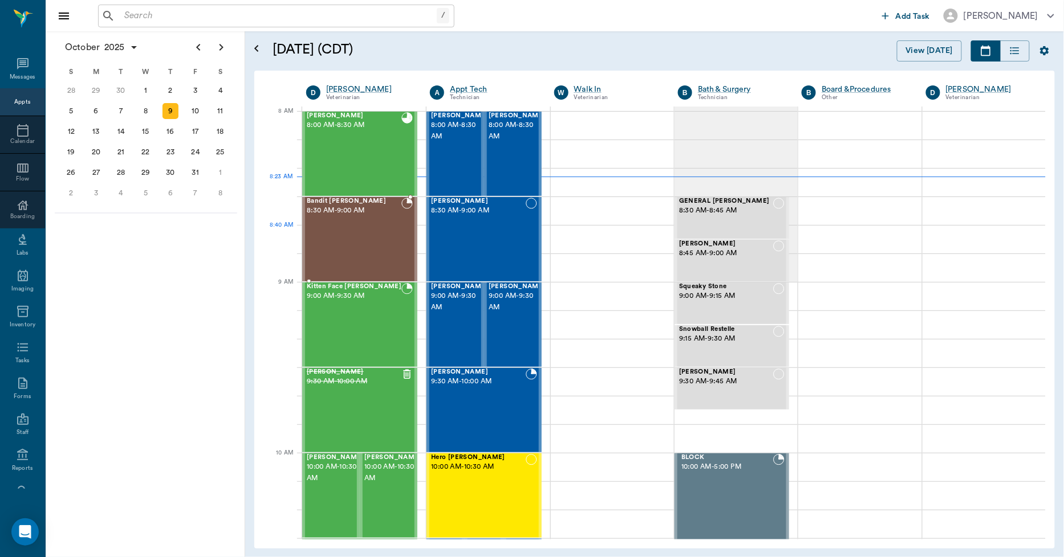
click at [362, 236] on div "Bandit Byrum 8:30 AM - 9:00 AM" at bounding box center [354, 239] width 95 height 83
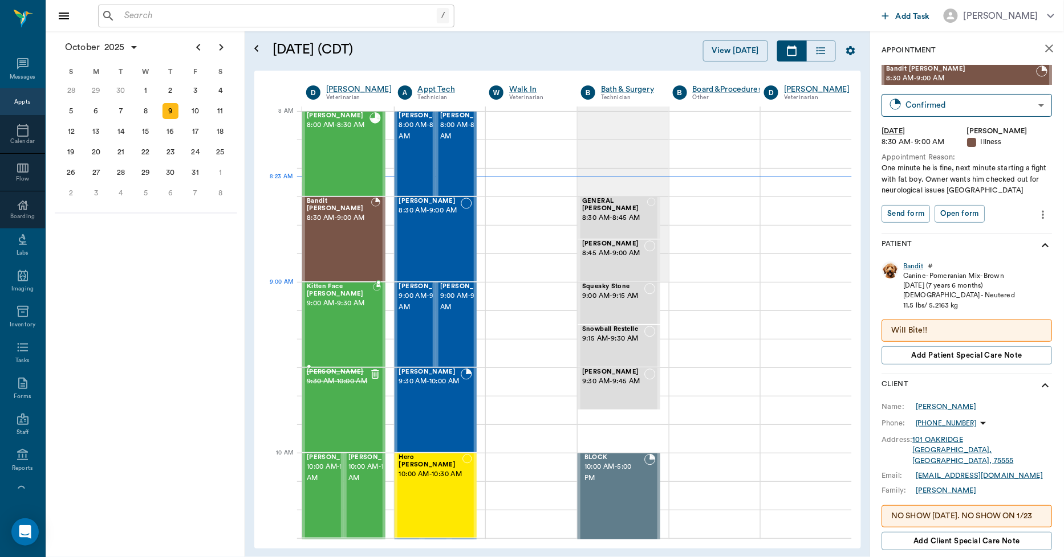
click at [362, 305] on span "9:00 AM - 9:30 AM" at bounding box center [340, 303] width 66 height 11
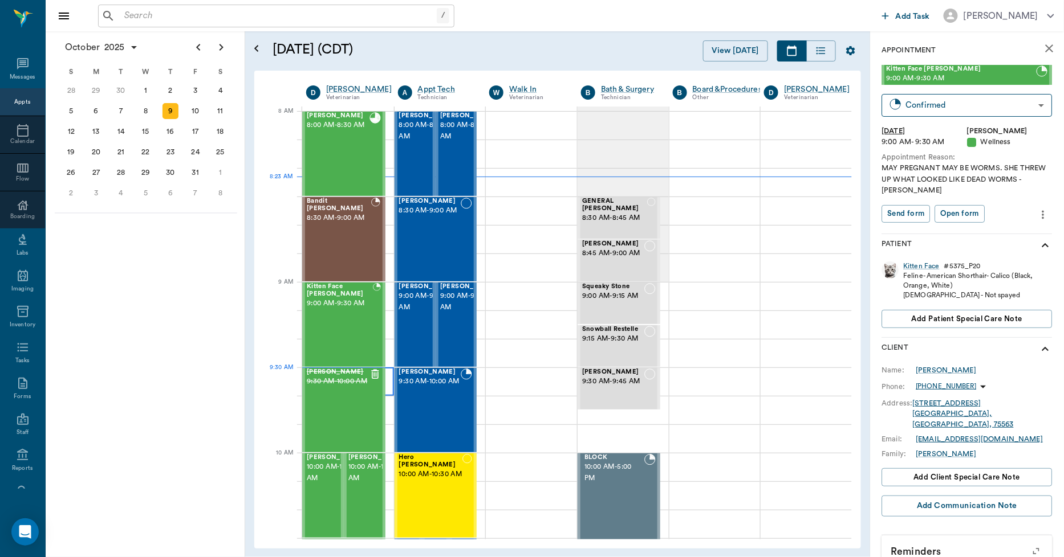
click at [388, 377] on div at bounding box center [348, 382] width 92 height 28
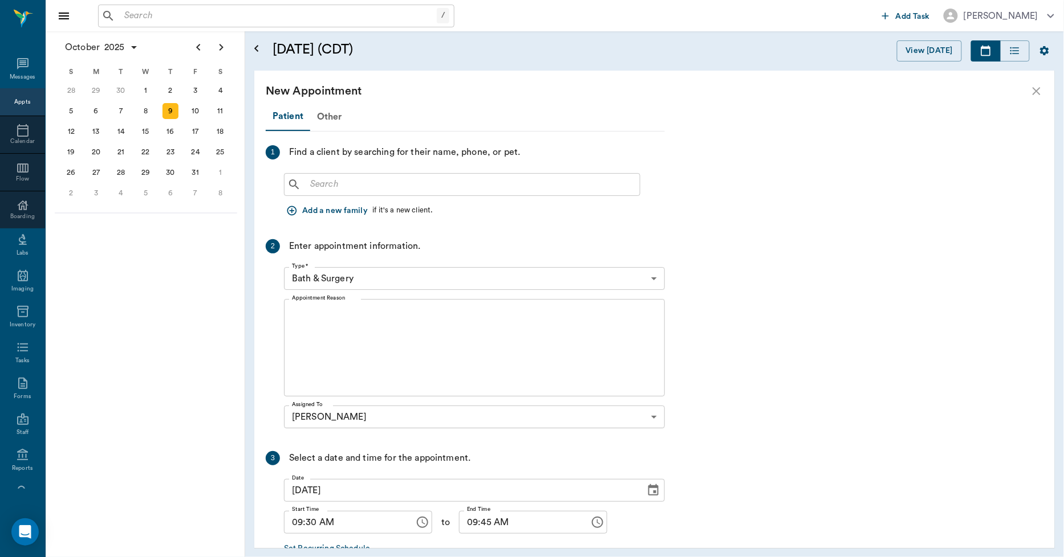
click at [379, 184] on input "text" at bounding box center [469, 185] width 329 height 16
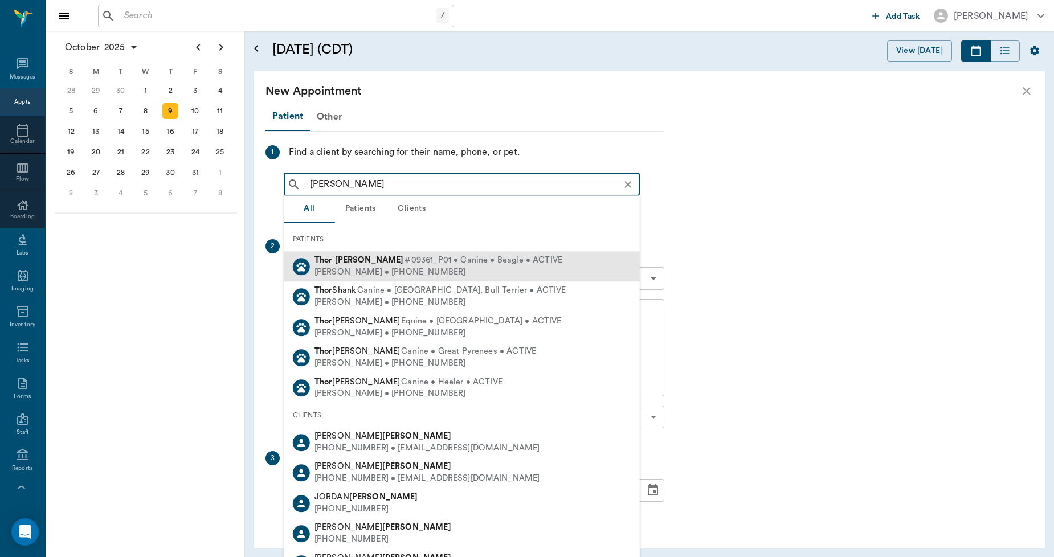
click at [373, 272] on div "Bailey Hollinshead • (217) 502-2985" at bounding box center [439, 273] width 248 height 12
type input "THOR HOLLINS"
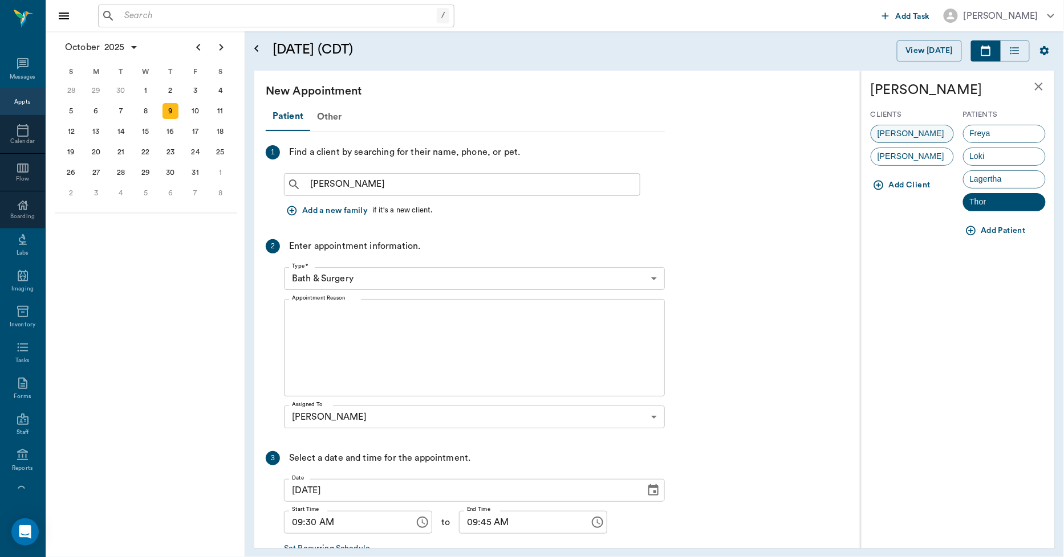
click at [942, 128] on span "Bailey Hollinshead" at bounding box center [910, 134] width 79 height 12
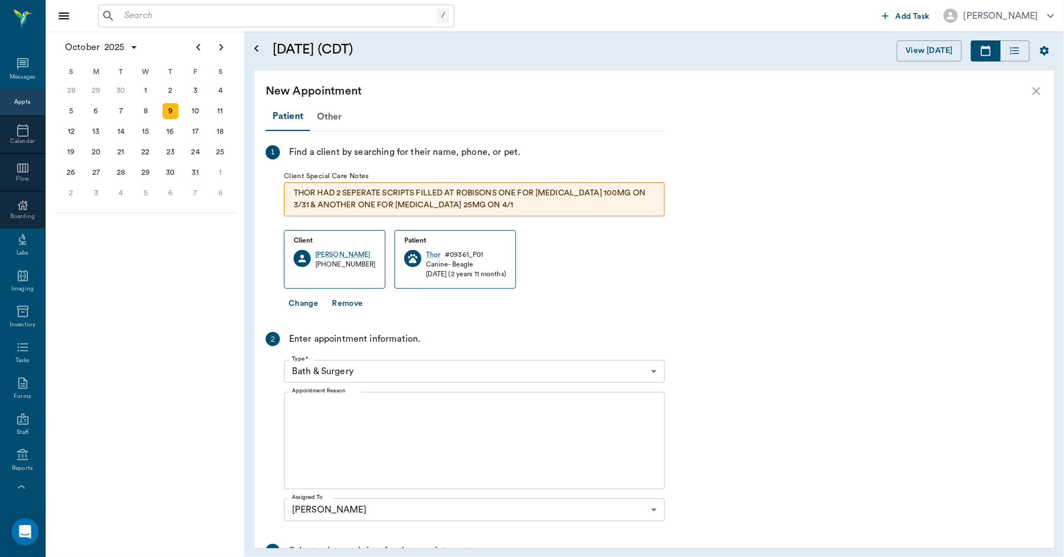
click at [374, 369] on body "/ ​ Add Task Dr. Bert Ellsworth Nectar Messages Appts Calendar Flow Boarding La…" at bounding box center [532, 278] width 1064 height 557
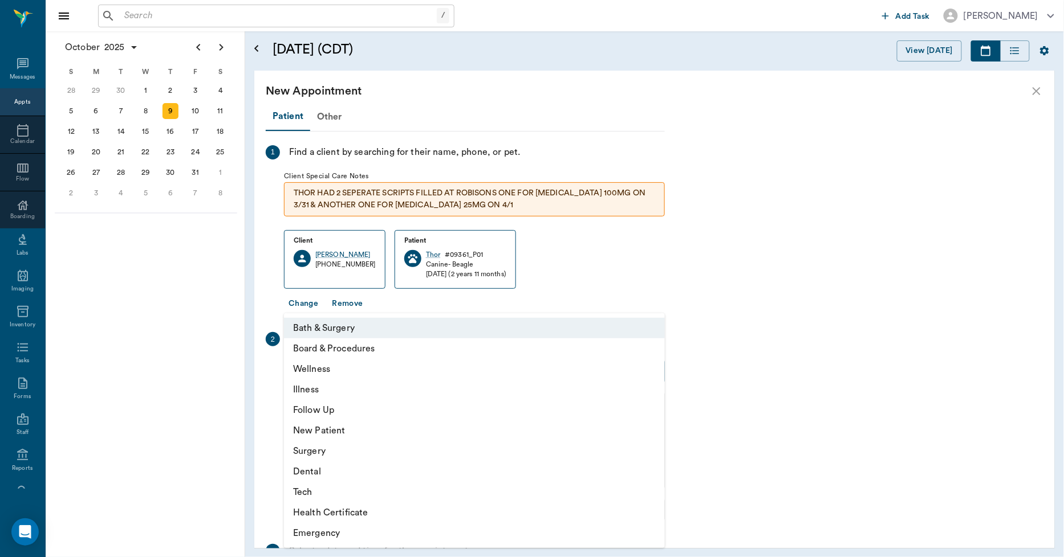
click at [303, 369] on li "Wellness" at bounding box center [474, 369] width 381 height 21
type input "65d2be4f46e3a538d89b8c14"
type input "10:00 AM"
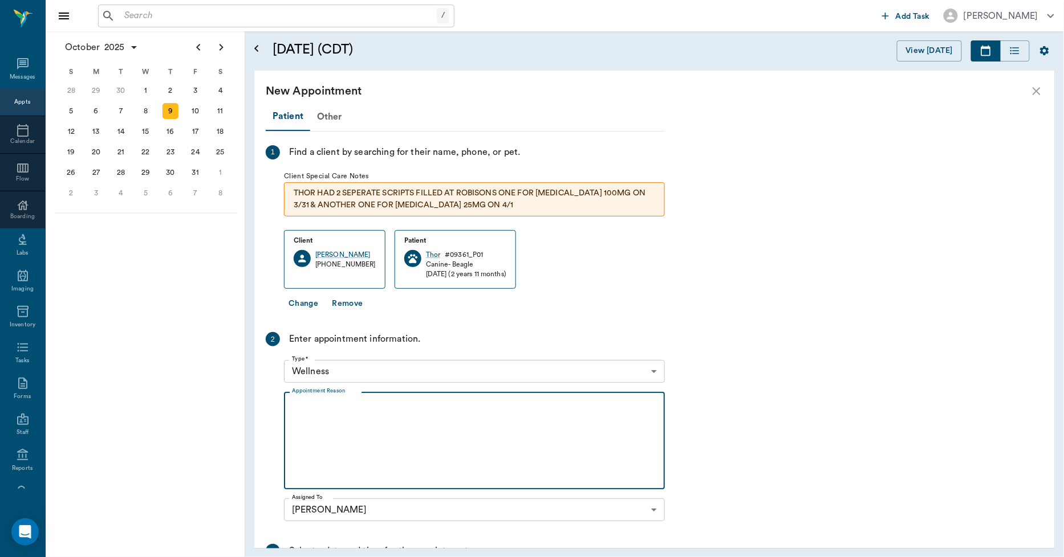
click at [332, 419] on textarea "Appointment Reason" at bounding box center [474, 441] width 365 height 79
type textarea "WAS AT THE ER CLINIC LAST NIGHT. HAD 5 SEIZURES LAST NIGHT AND HAD ANOTHER ONE …"
click at [367, 374] on body "/ ​ Add Task Dr. Bert Ellsworth Nectar Messages Appts Calendar Flow Boarding La…" at bounding box center [532, 278] width 1064 height 557
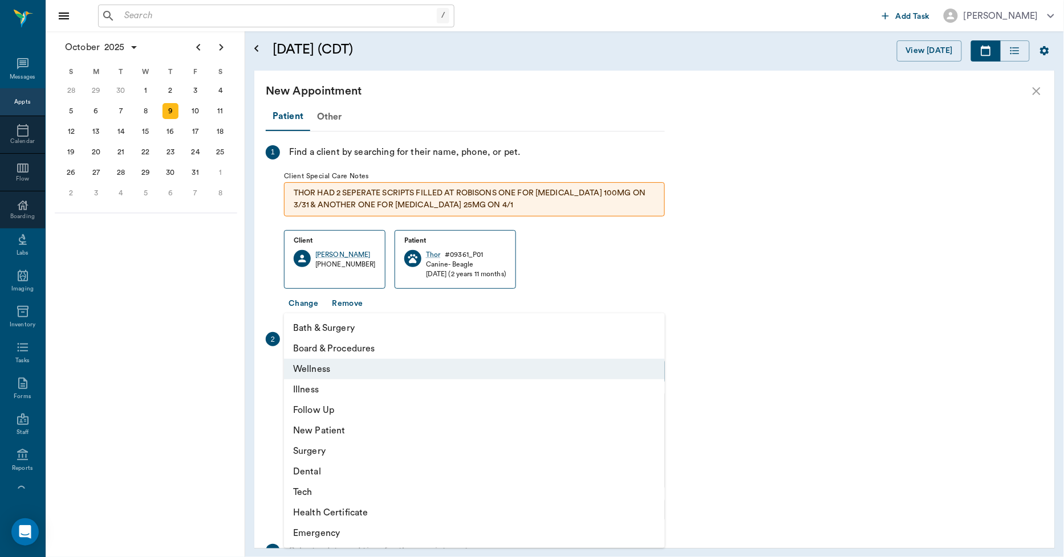
click at [333, 391] on li "Illness" at bounding box center [474, 390] width 381 height 21
type input "65d2be4f46e3a538d89b8c15"
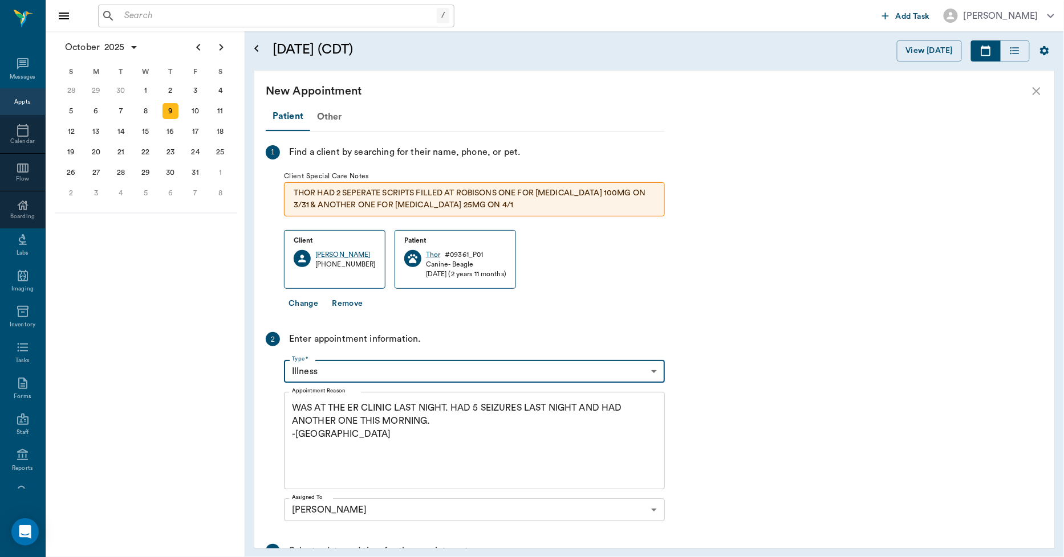
scroll to position [162, 0]
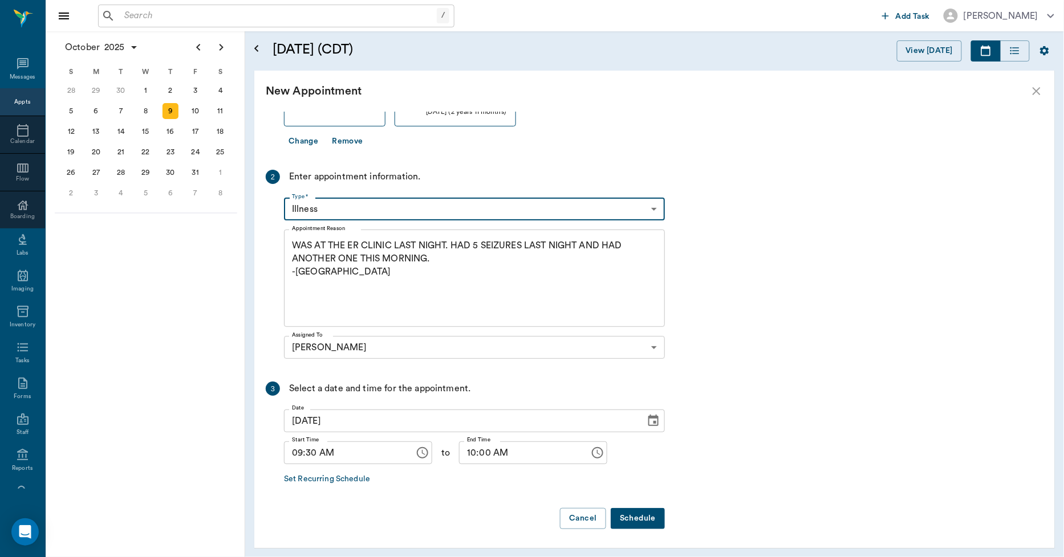
click at [626, 516] on button "Schedule" at bounding box center [637, 518] width 54 height 21
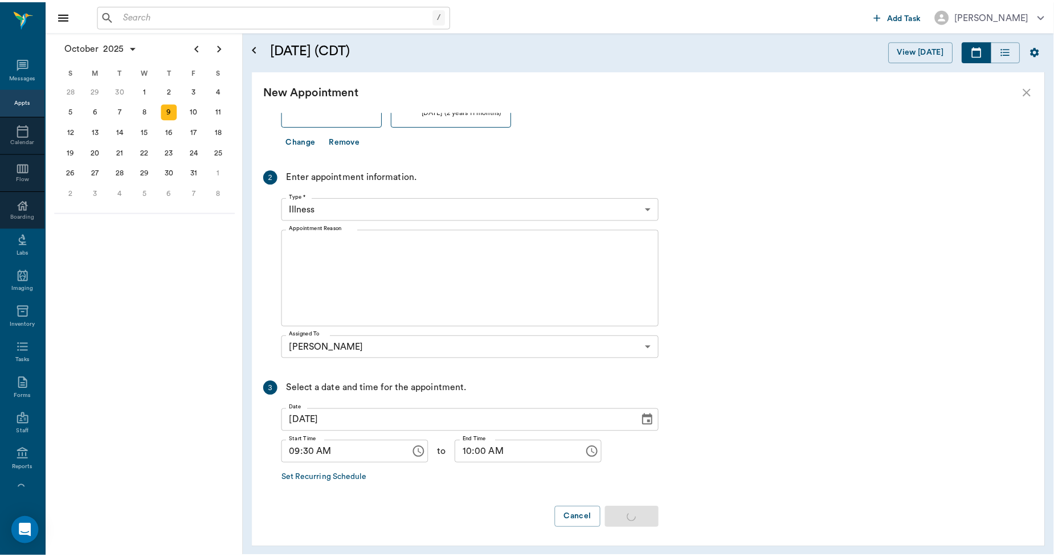
scroll to position [0, 0]
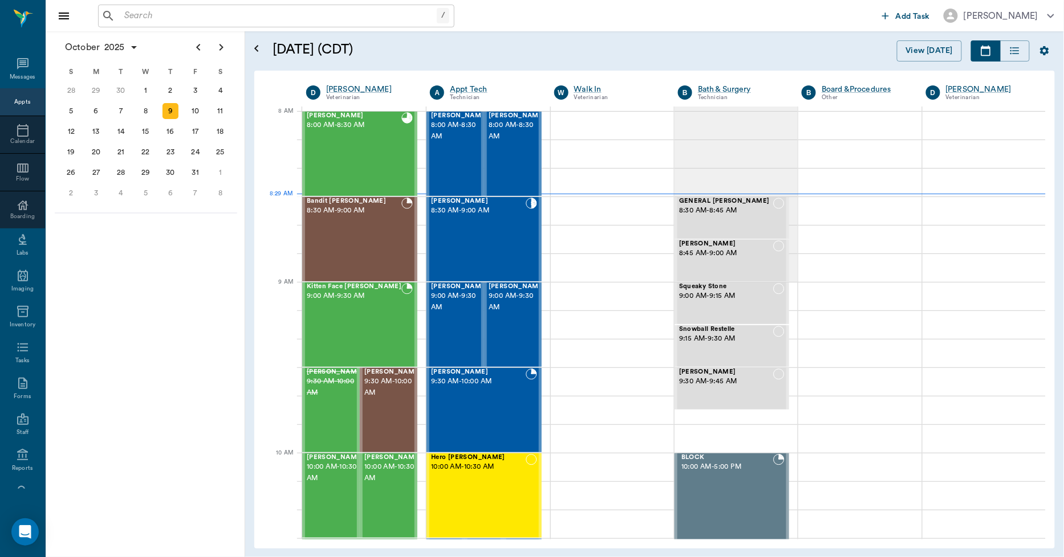
click at [139, 12] on input "text" at bounding box center [278, 16] width 317 height 16
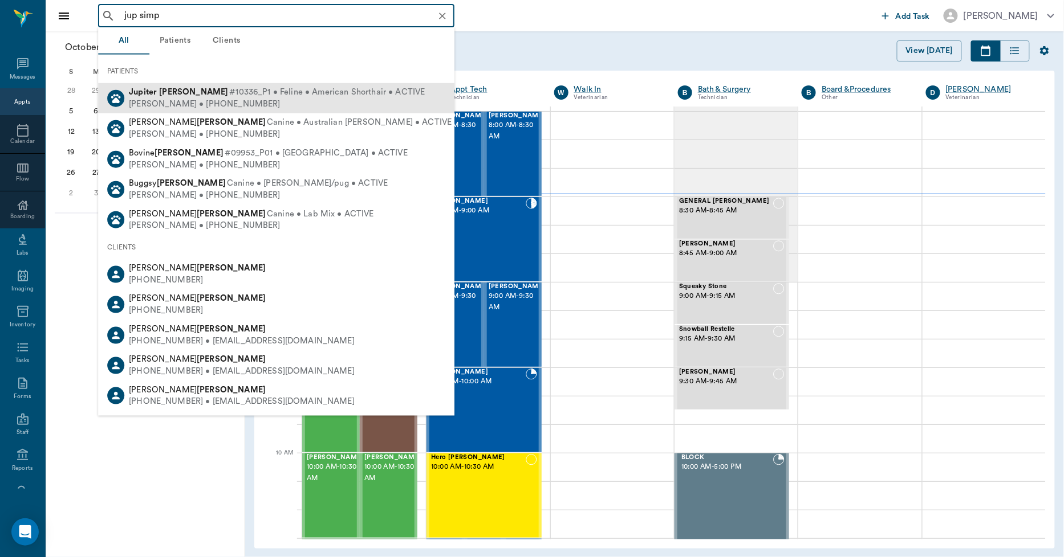
click at [137, 90] on b "Jupiter" at bounding box center [143, 92] width 28 height 9
type input "jup simp"
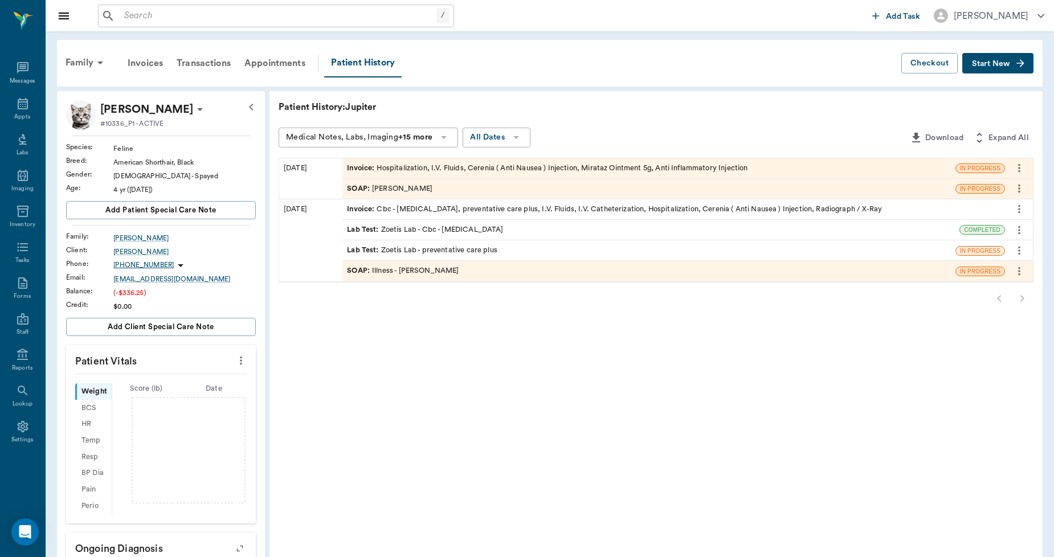
click at [432, 166] on div "Invoice : Hospitalization, I.V. Fluids, Cerenia ( Anti Nausea ) Injection, Mira…" at bounding box center [547, 168] width 401 height 11
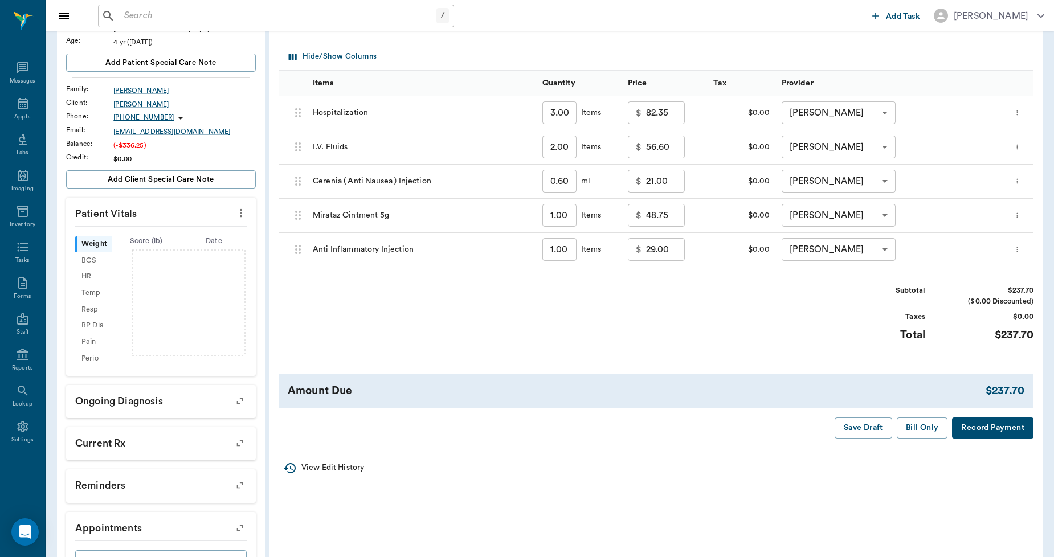
scroll to position [190, 0]
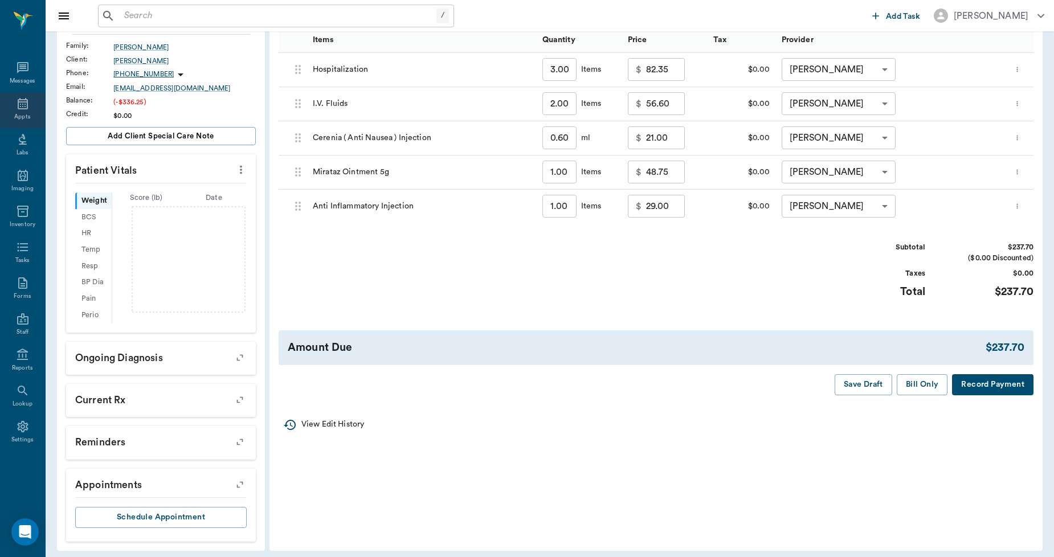
click at [32, 112] on div "Appts" at bounding box center [22, 110] width 45 height 36
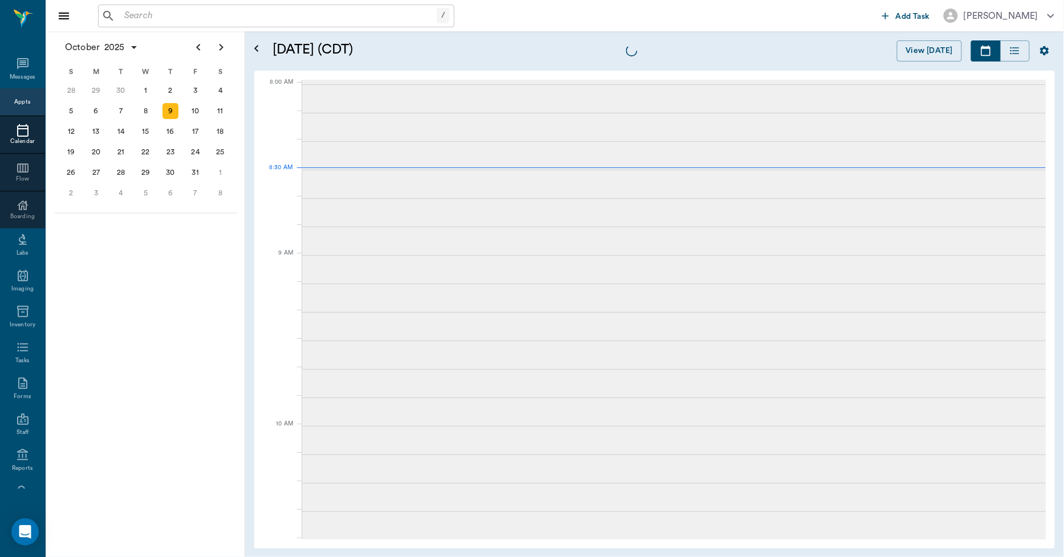
scroll to position [2, 0]
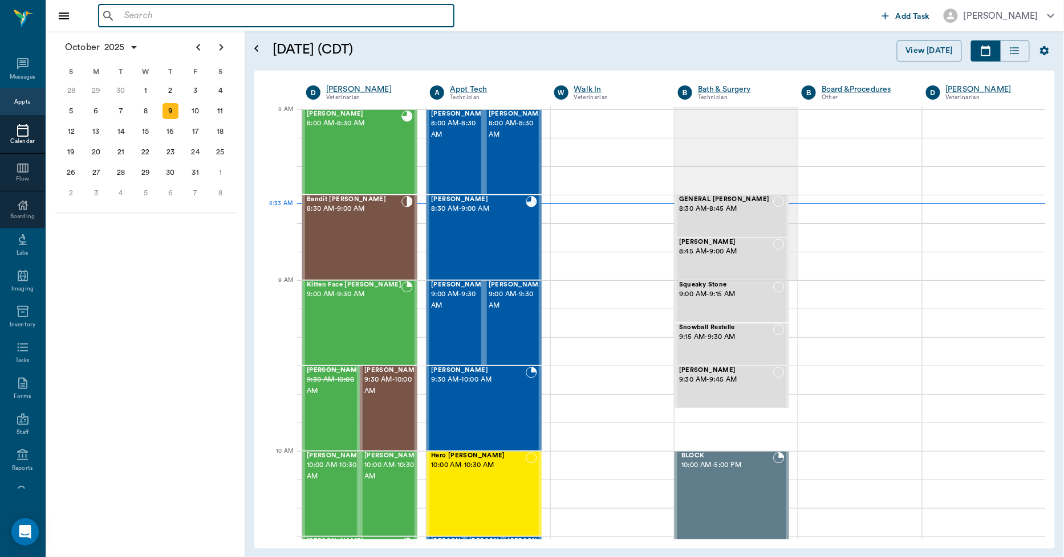
click at [141, 19] on input "text" at bounding box center [284, 16] width 329 height 16
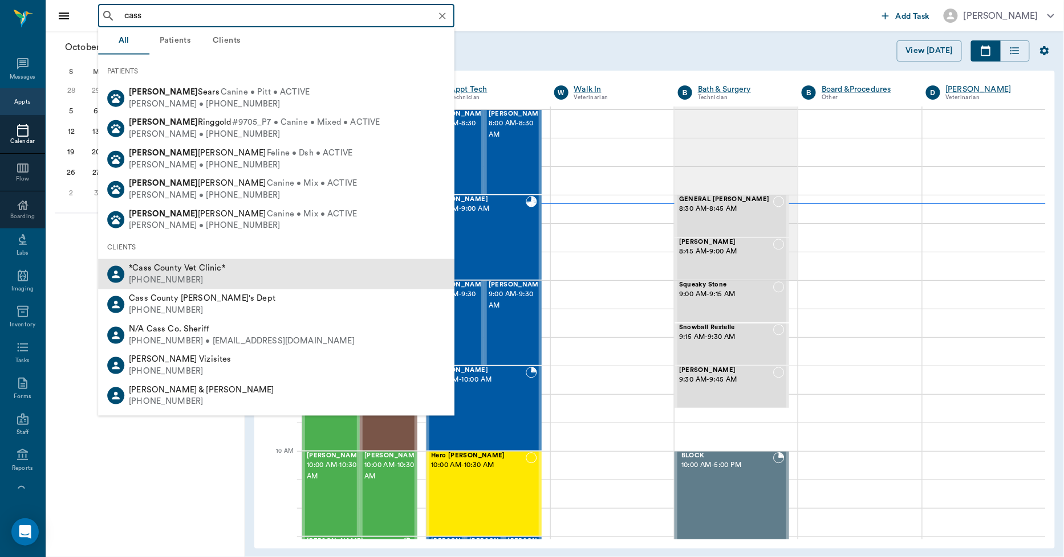
click at [145, 275] on div "(903) 796-4137" at bounding box center [177, 281] width 96 height 12
type input "cass"
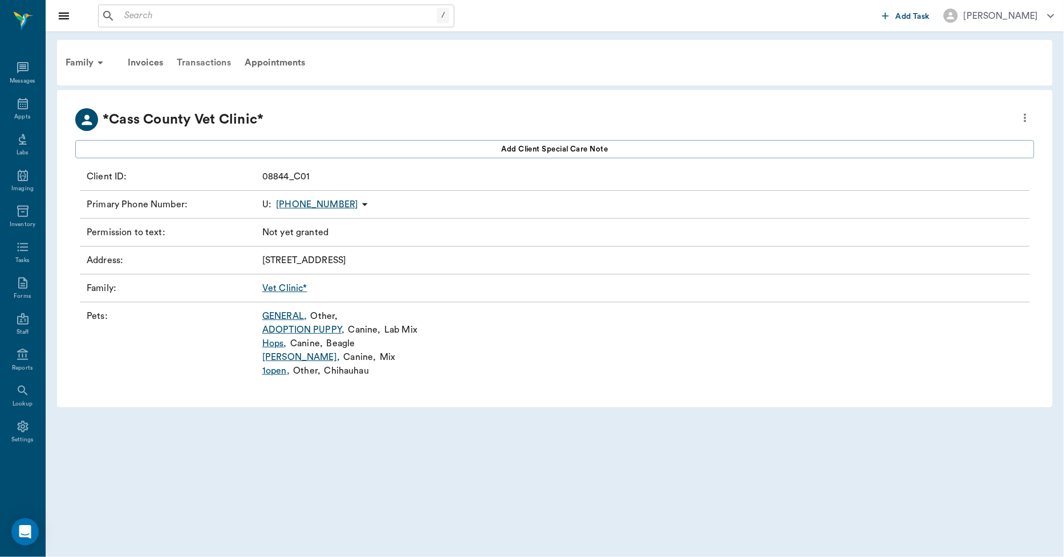
click at [199, 62] on div "Transactions" at bounding box center [204, 62] width 68 height 27
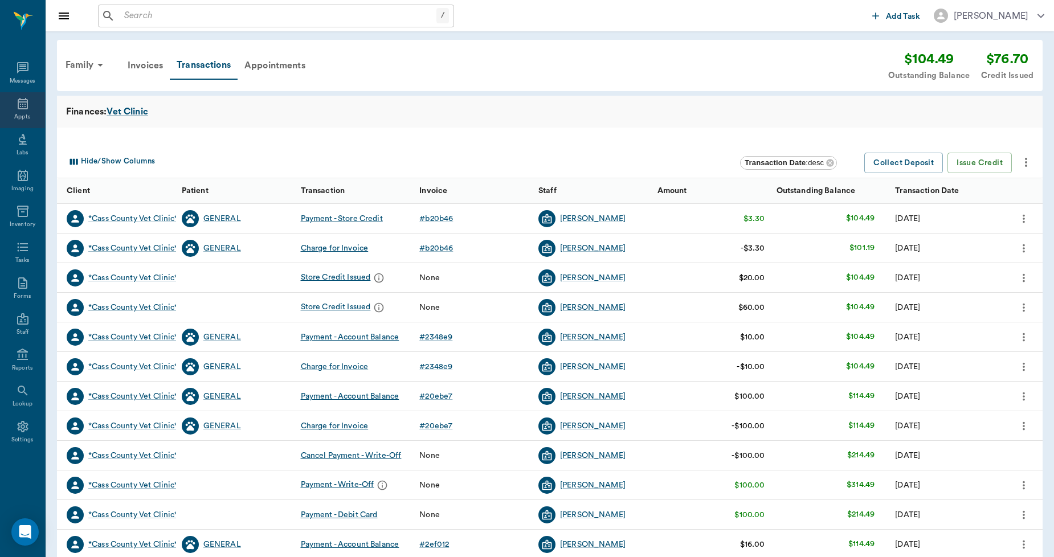
click at [18, 103] on icon at bounding box center [23, 103] width 10 height 11
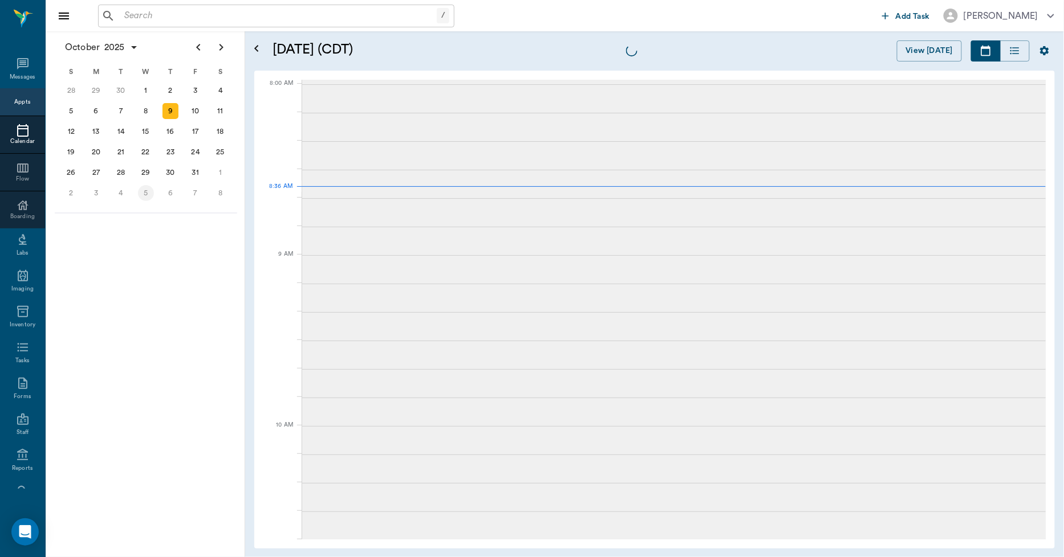
scroll to position [1, 0]
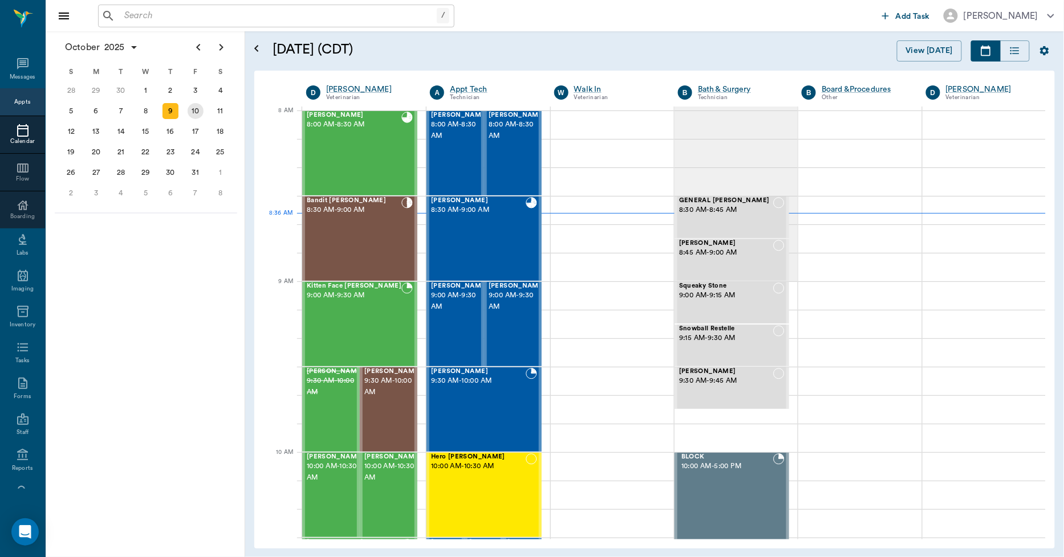
click at [200, 112] on div "10" at bounding box center [196, 111] width 16 height 16
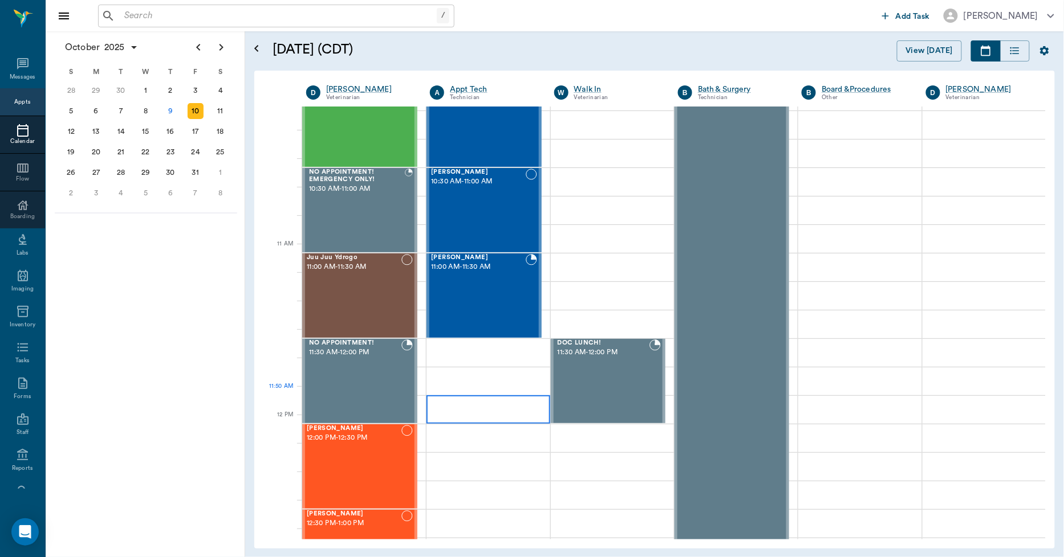
scroll to position [380, 0]
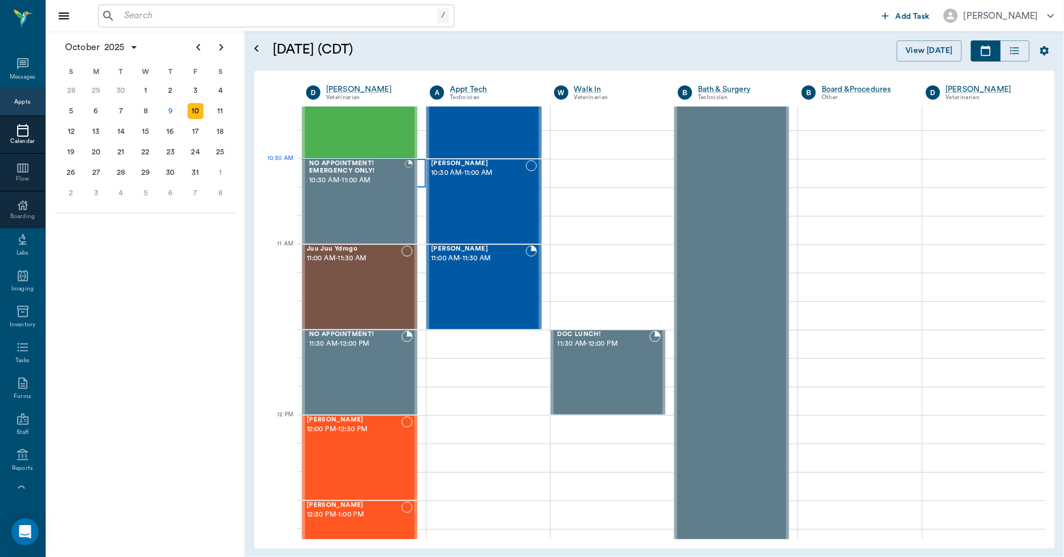
click at [417, 173] on div at bounding box center [364, 173] width 124 height 28
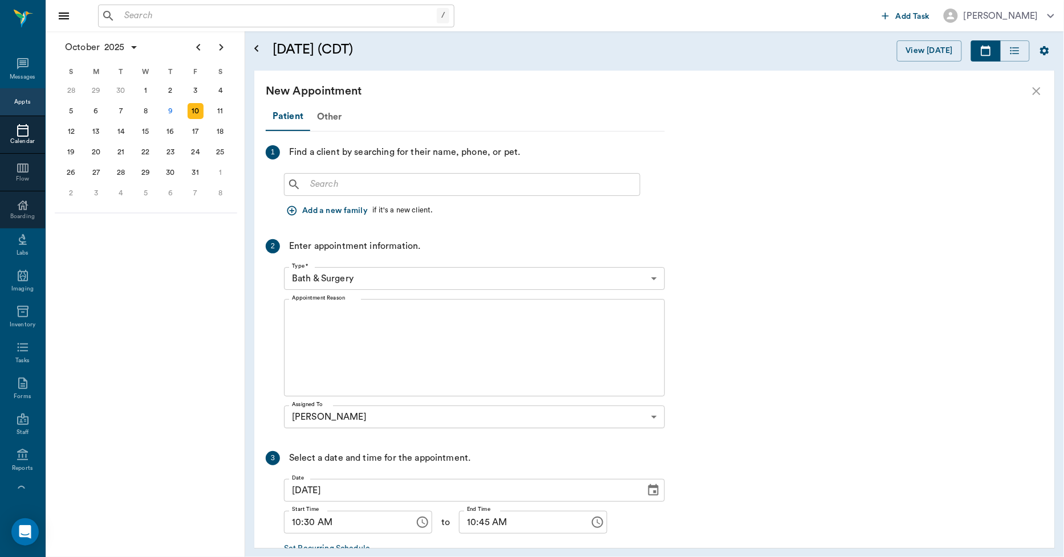
click at [310, 181] on input "text" at bounding box center [469, 185] width 329 height 16
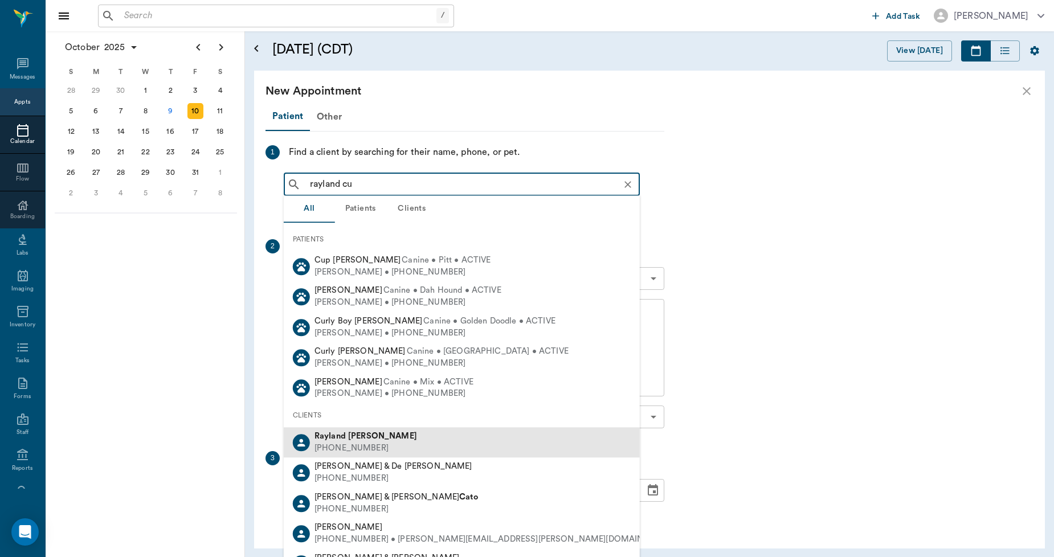
click at [340, 431] on div "Rayland Cutchall" at bounding box center [366, 437] width 103 height 12
type input "rayland cu"
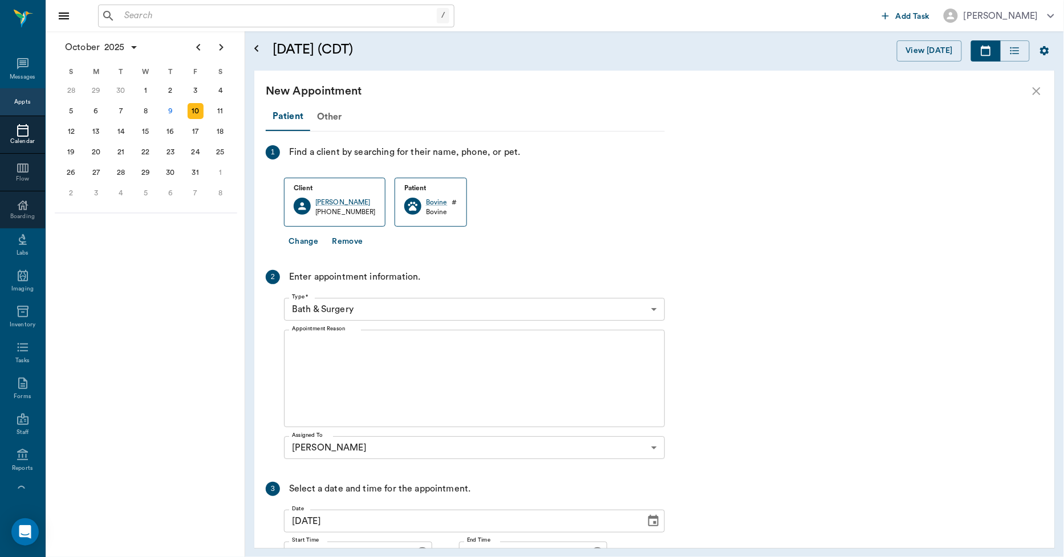
click at [362, 311] on body "/ ​ Add Task Dr. Bert Ellsworth Nectar Messages Appts Calendar Flow Boarding La…" at bounding box center [532, 278] width 1064 height 557
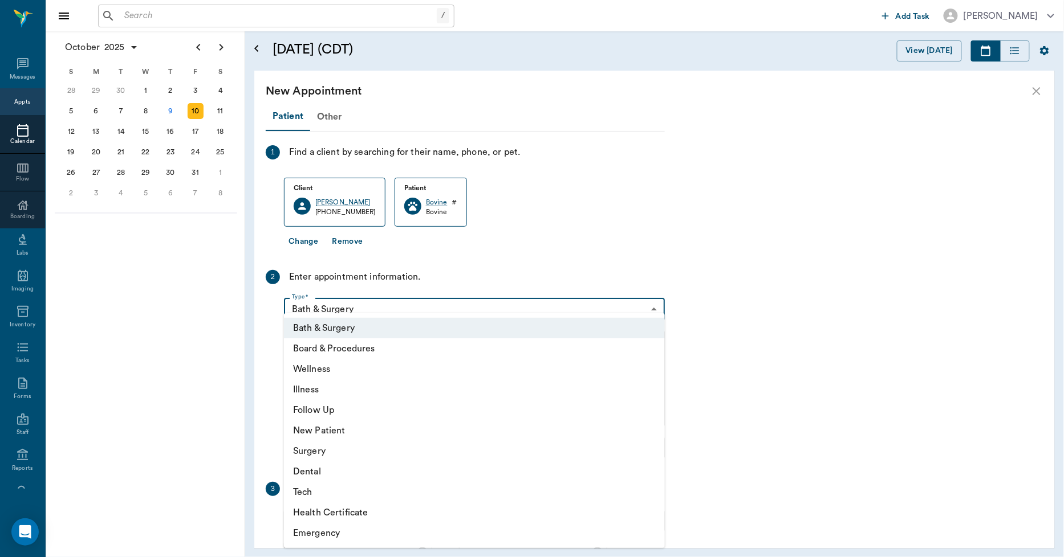
click at [328, 368] on li "Wellness" at bounding box center [474, 369] width 381 height 21
type input "65d2be4f46e3a538d89b8c14"
type input "11:00 AM"
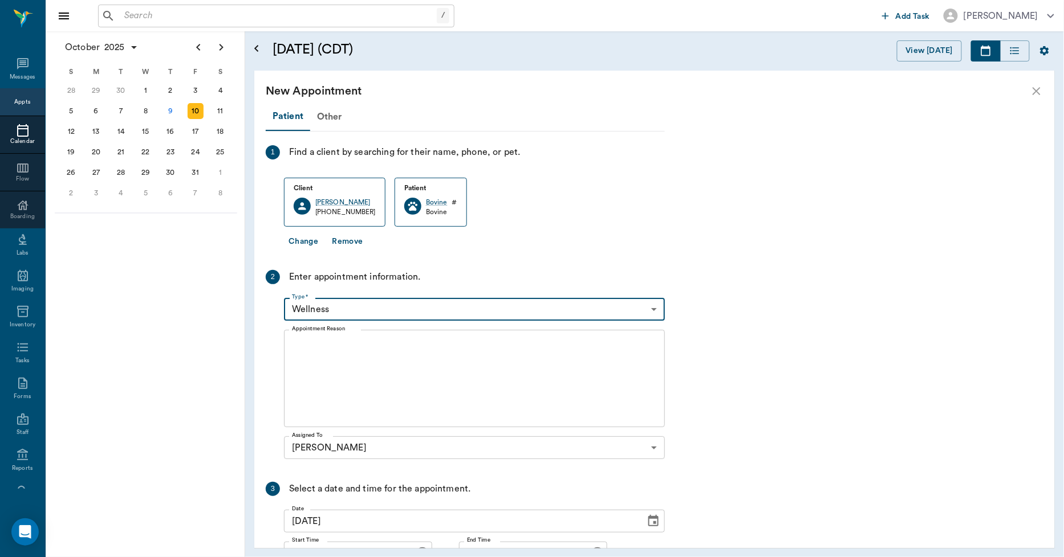
click at [356, 356] on textarea "Appointment Reason" at bounding box center [474, 379] width 365 height 79
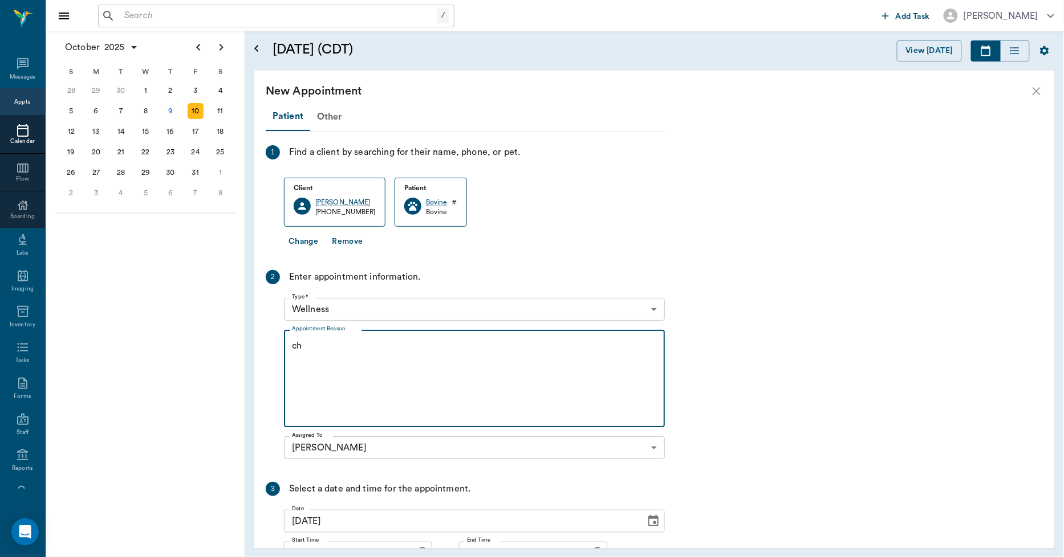
type textarea "c"
click at [436, 344] on textarea "1 BULL HAS A SWELLED FOOT -LORY" at bounding box center [474, 379] width 365 height 79
drag, startPoint x: 350, startPoint y: 344, endPoint x: 323, endPoint y: 351, distance: 27.6
click at [323, 351] on textarea "1 BULL HAS A SWELLED FOOT RIGHT REAR FOOT -LORY" at bounding box center [474, 379] width 365 height 79
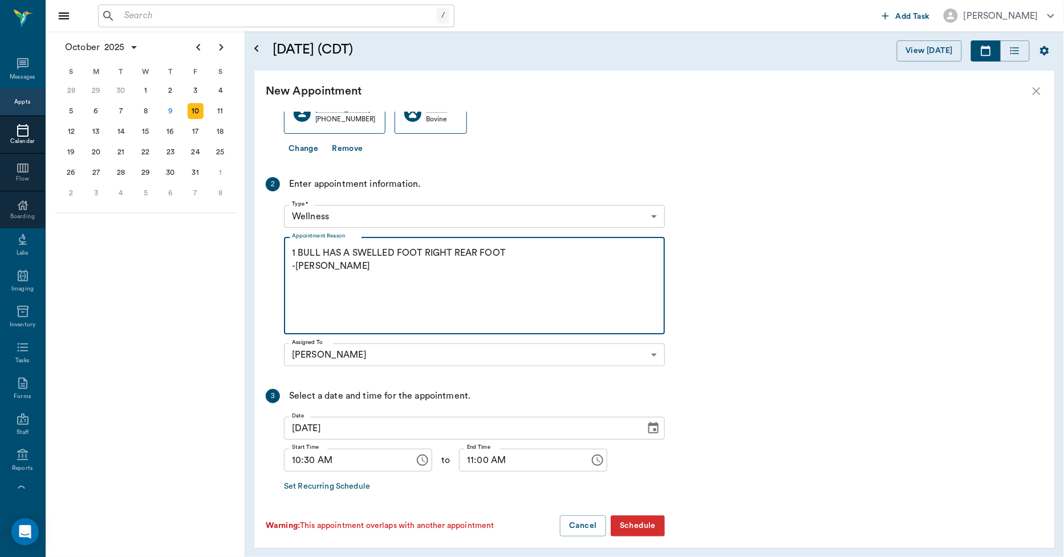
scroll to position [100, 0]
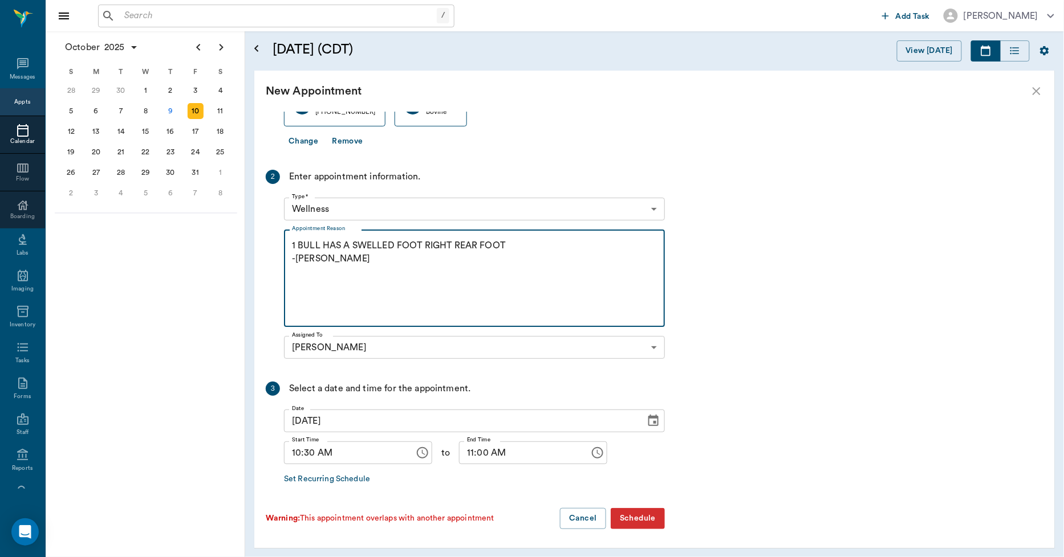
drag, startPoint x: 393, startPoint y: 243, endPoint x: 276, endPoint y: 248, distance: 117.0
click at [276, 248] on div "2 Enter appointment information. Type * Wellness 65d2be4f46e3a538d89b8c14 Type …" at bounding box center [465, 267] width 399 height 194
type textarea "CHECK BULL'S FOOT, IT IS SWOLLEN. FOOT RIGHT REAR FOOT -LORY"
click at [637, 519] on button "Schedule" at bounding box center [637, 518] width 54 height 21
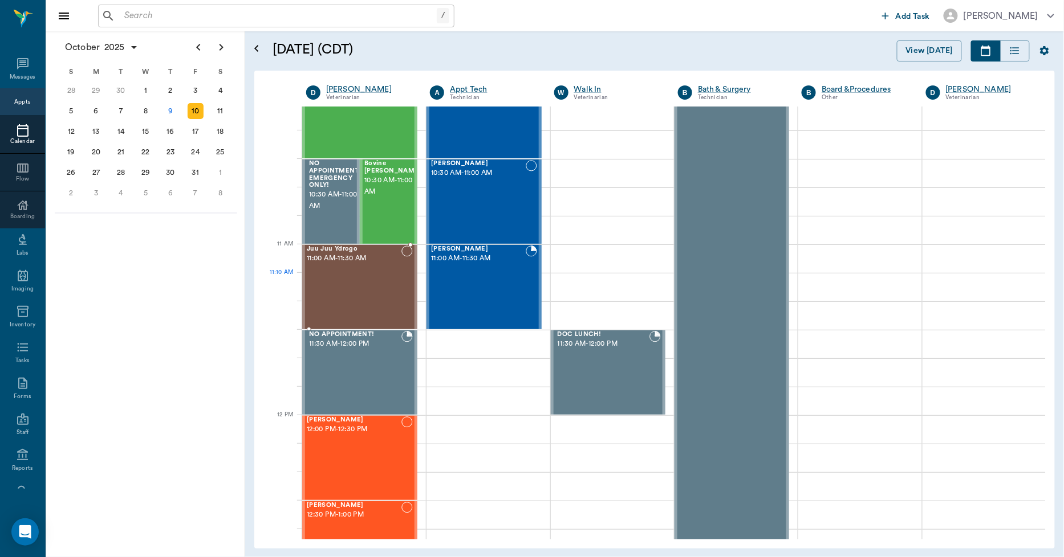
click at [341, 276] on div "Juu Juu Ydrogo 11:00 AM - 11:30 AM" at bounding box center [354, 287] width 95 height 83
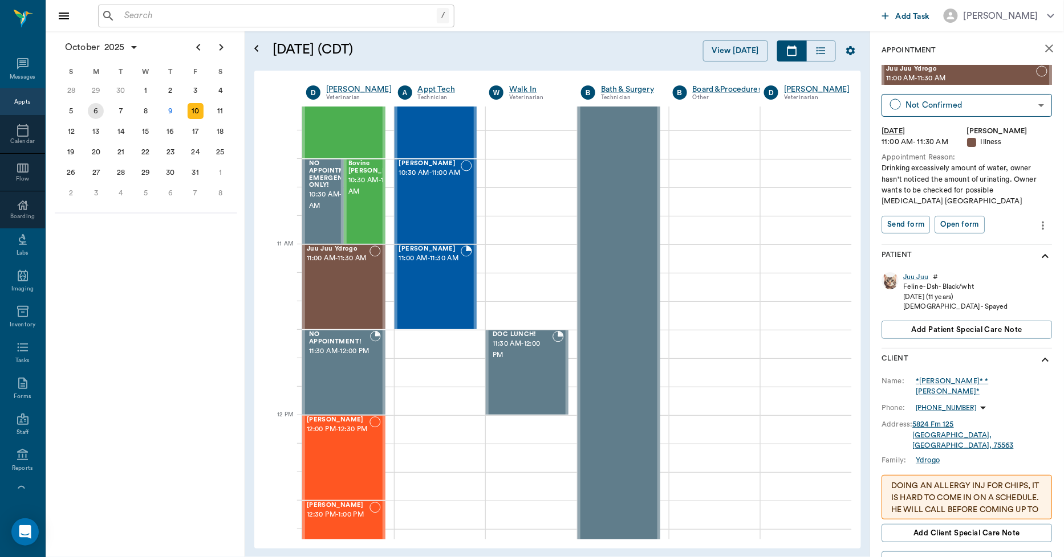
click at [97, 112] on div "6" at bounding box center [96, 111] width 16 height 16
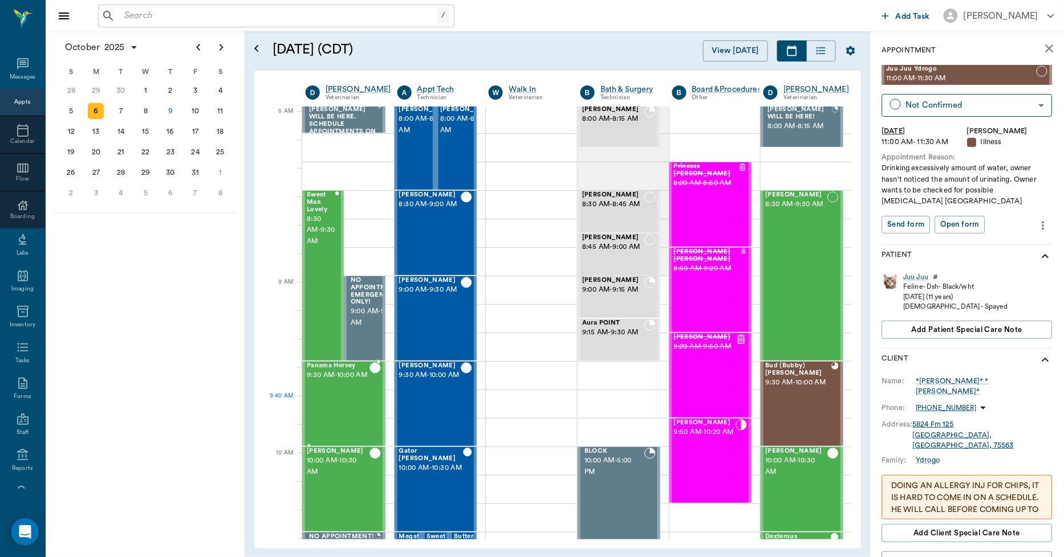
scroll to position [0, 1]
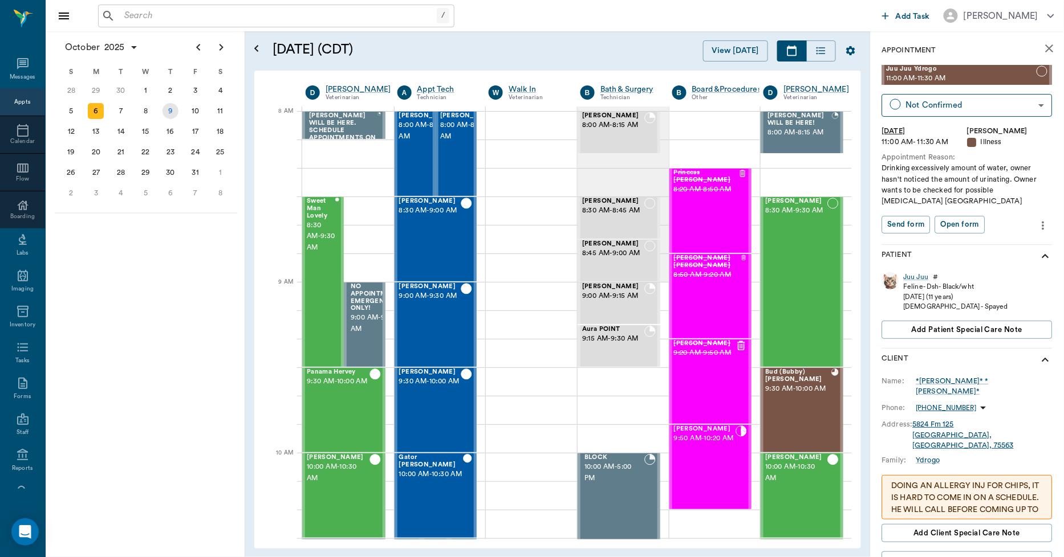
click at [170, 108] on div "9" at bounding box center [170, 111] width 16 height 16
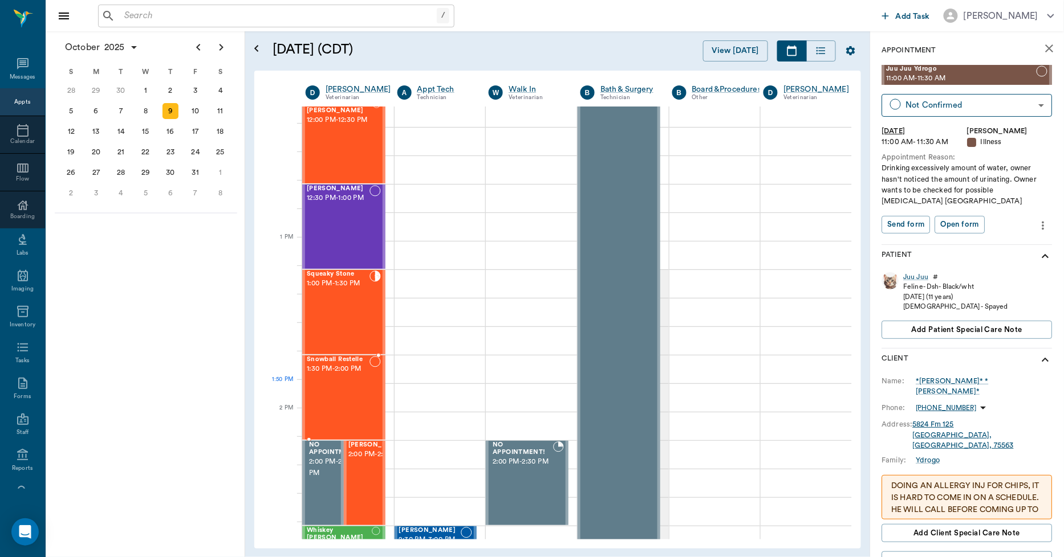
scroll to position [760, 1]
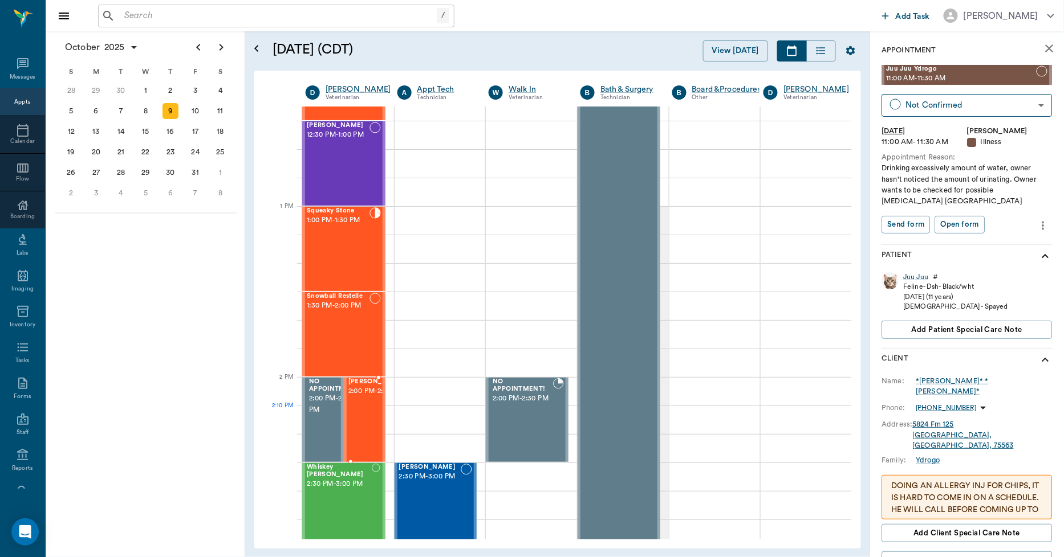
click at [405, 407] on div at bounding box center [405, 419] width 0 height 83
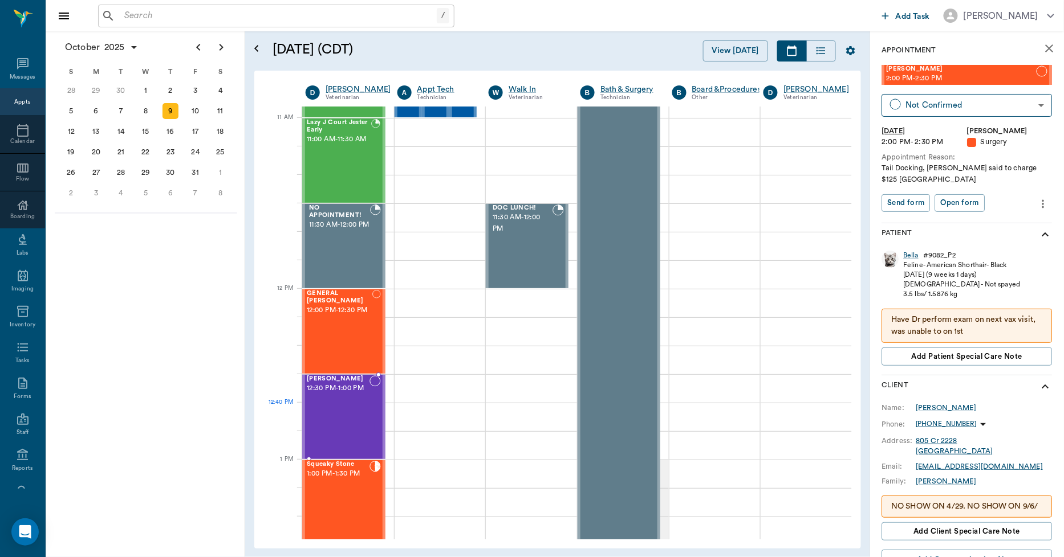
scroll to position [190, 1]
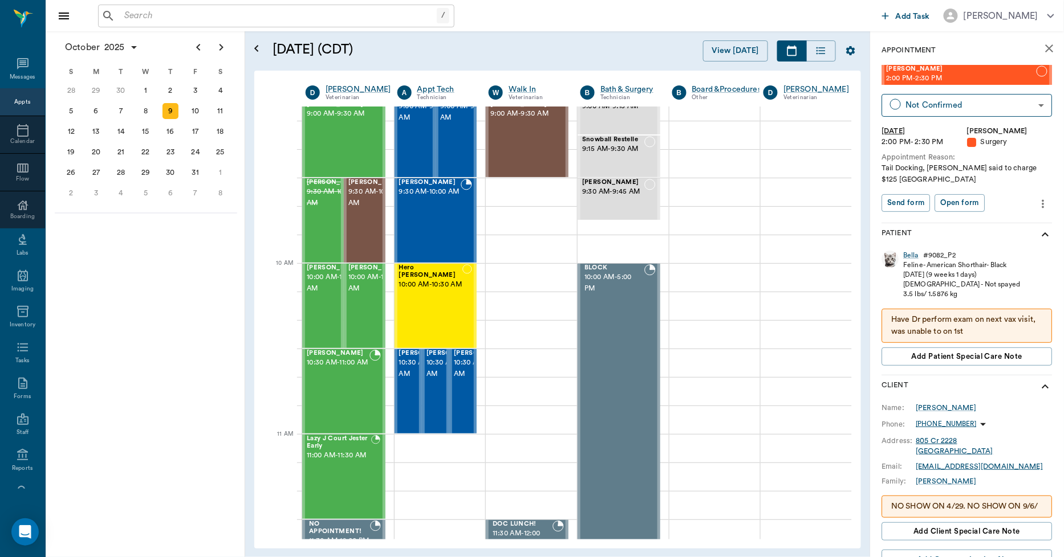
click at [1042, 48] on icon "close" at bounding box center [1049, 49] width 14 height 14
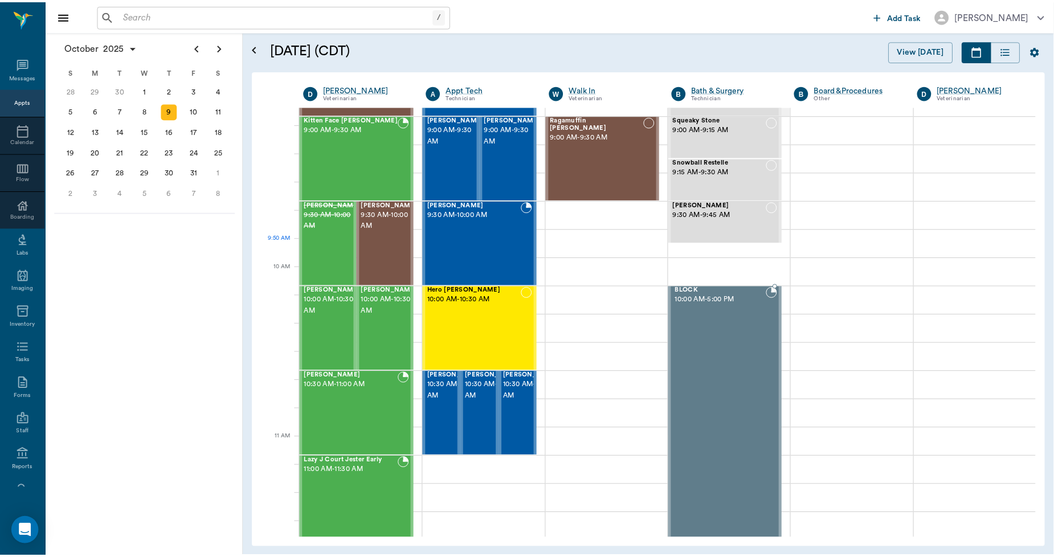
scroll to position [127, 0]
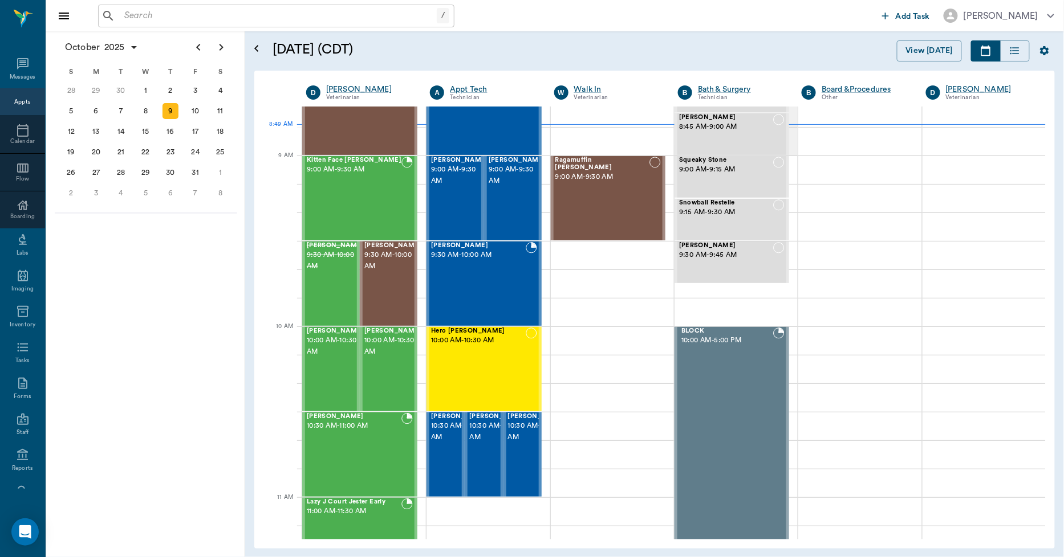
click at [357, 15] on input "text" at bounding box center [278, 16] width 317 height 16
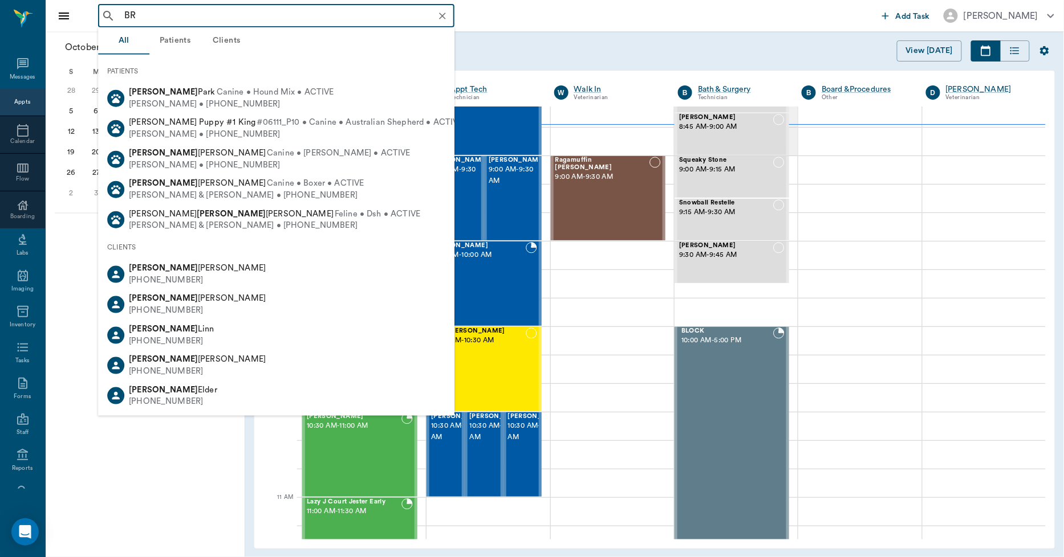
type input "B"
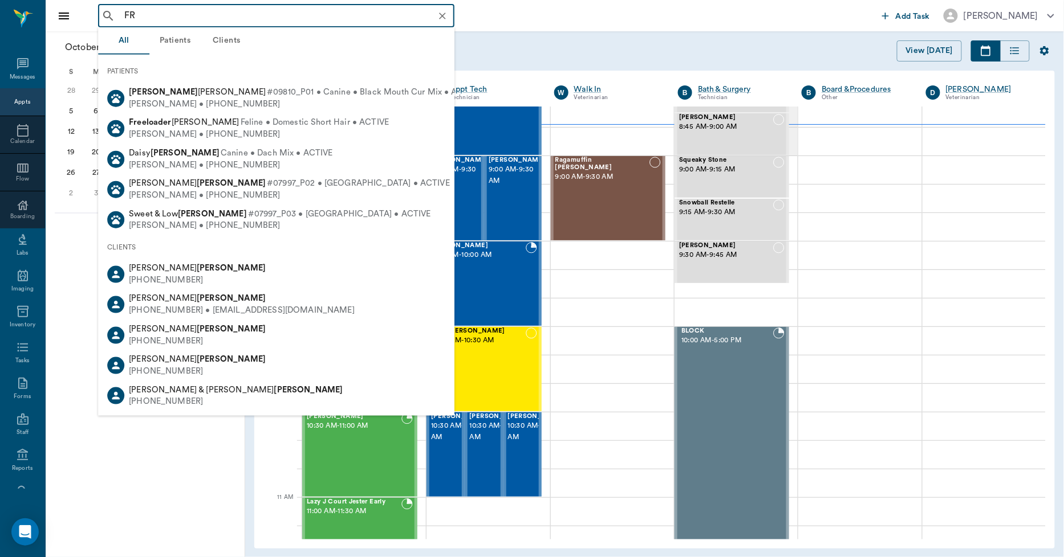
type input "F"
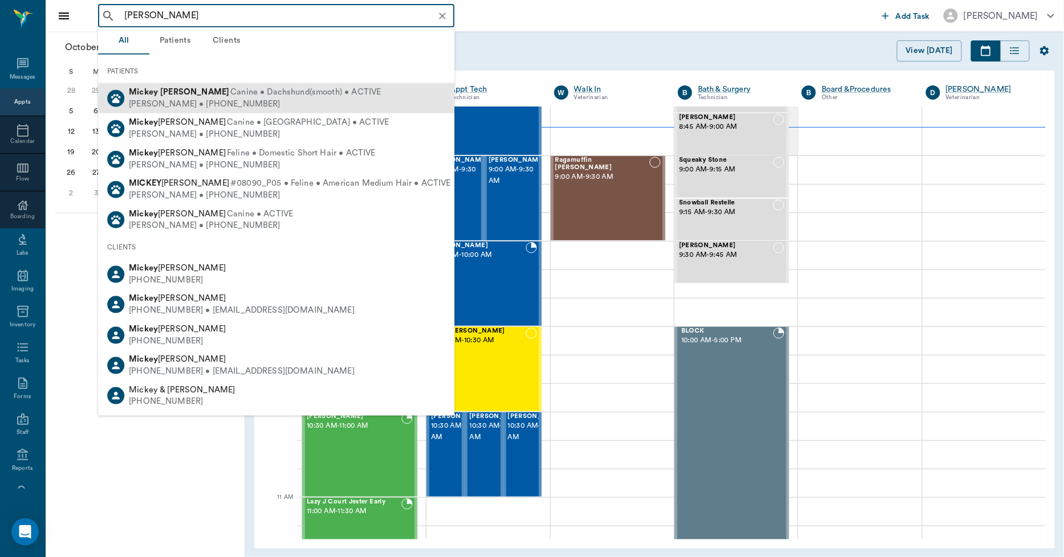
click at [189, 88] on b "Freeman" at bounding box center [194, 92] width 69 height 9
type input "MICKEY FRE"
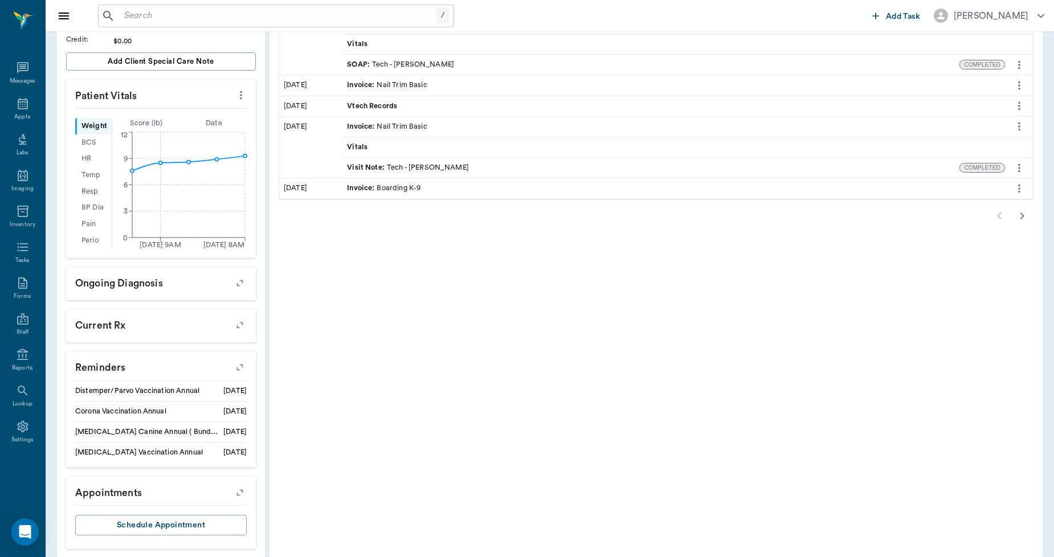
scroll to position [293, 0]
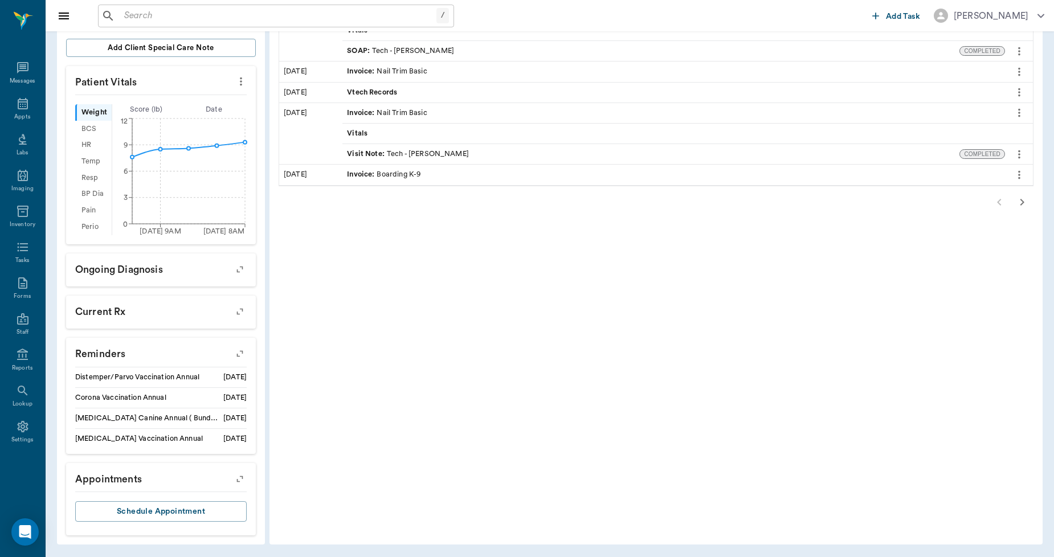
click at [243, 353] on icon "button" at bounding box center [240, 354] width 16 height 16
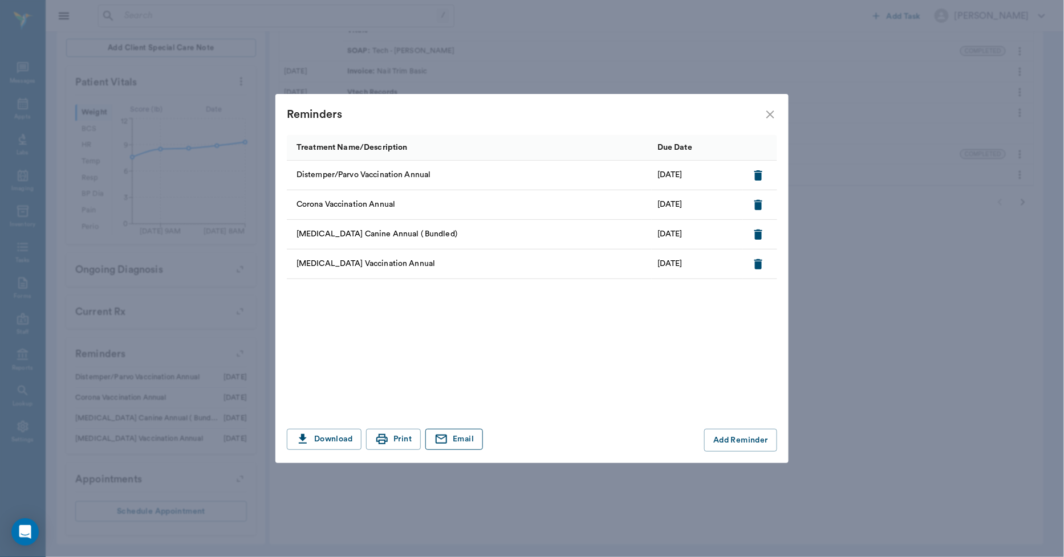
click at [454, 435] on button "Email" at bounding box center [454, 439] width 58 height 21
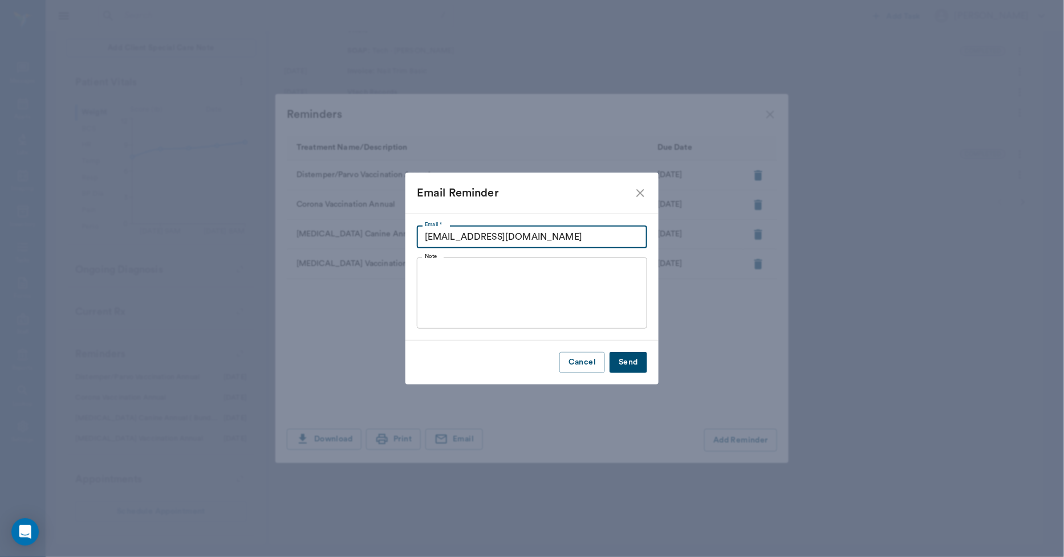
drag, startPoint x: 547, startPoint y: 235, endPoint x: 422, endPoint y: 241, distance: 125.0
click at [422, 241] on input "KWWILSONK@gmail.com" at bounding box center [532, 237] width 230 height 23
type input "happypets@happytailsboarding.net"
click at [625, 371] on button "Send" at bounding box center [628, 362] width 38 height 21
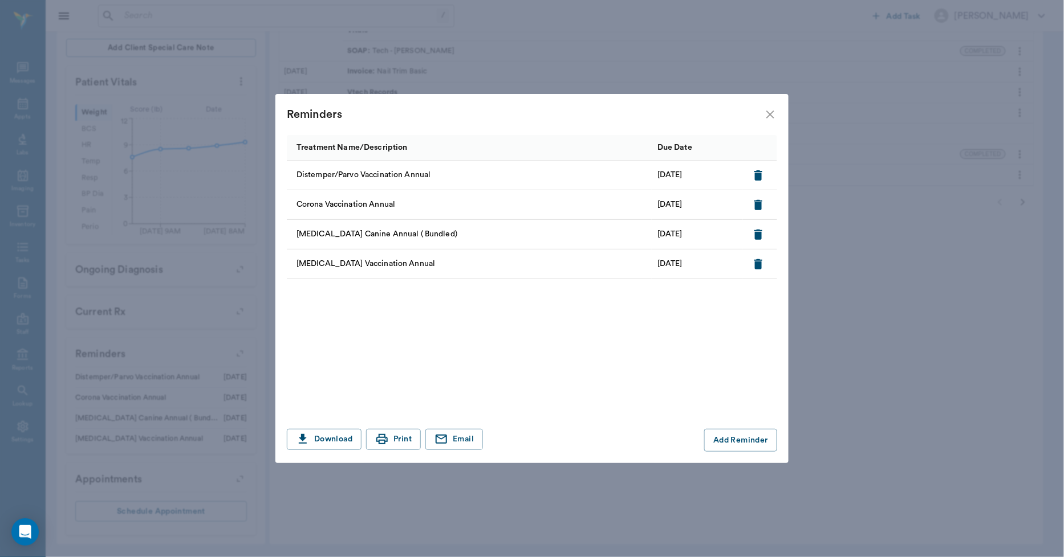
click at [766, 116] on icon "close" at bounding box center [770, 115] width 14 height 14
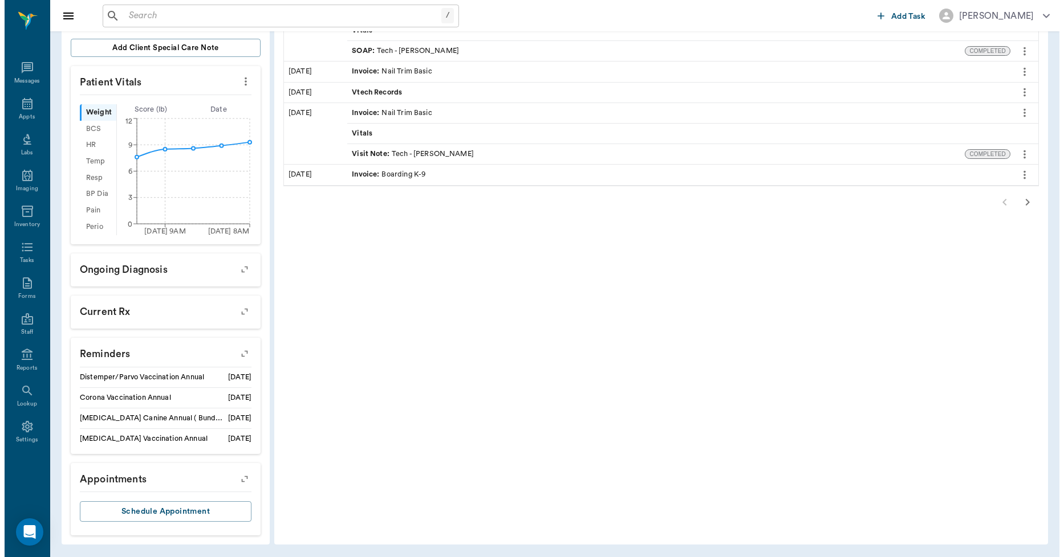
scroll to position [0, 0]
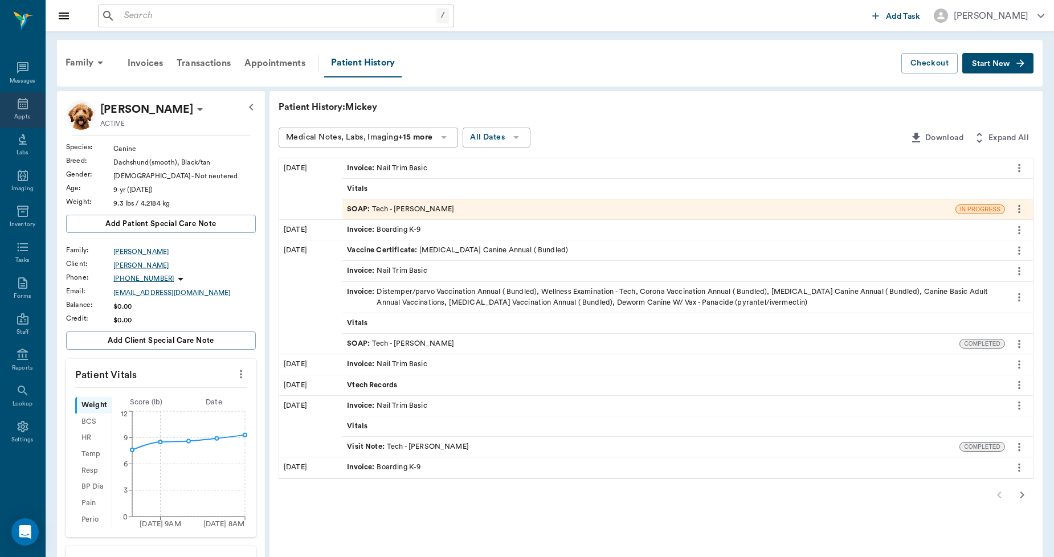
click at [17, 104] on icon at bounding box center [23, 104] width 14 height 14
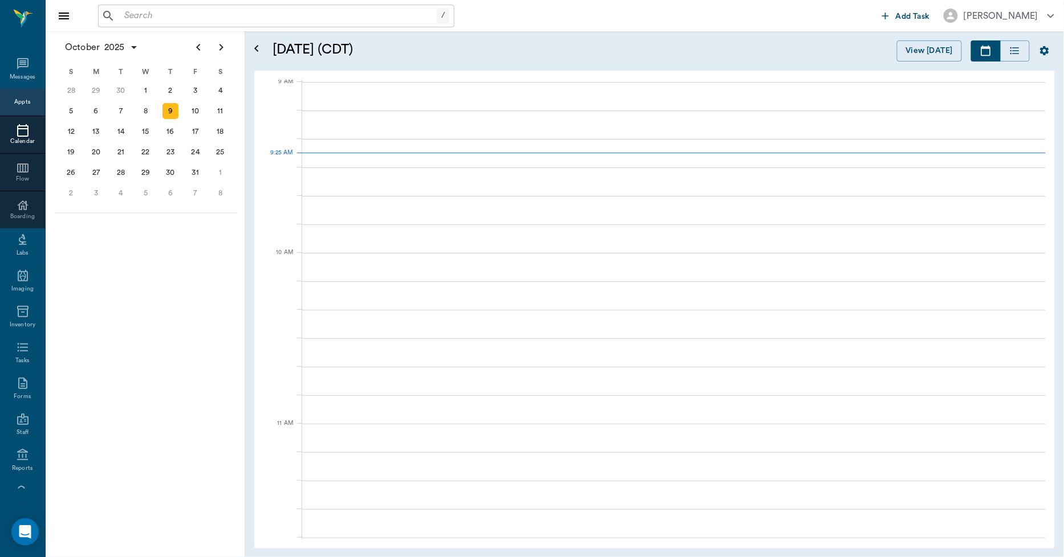
scroll to position [173, 0]
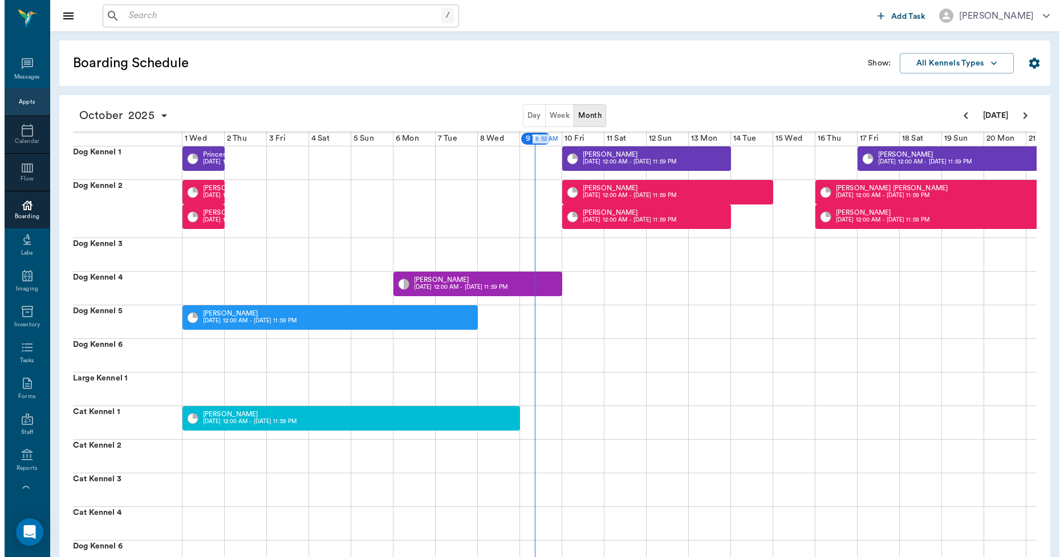
scroll to position [0, 211]
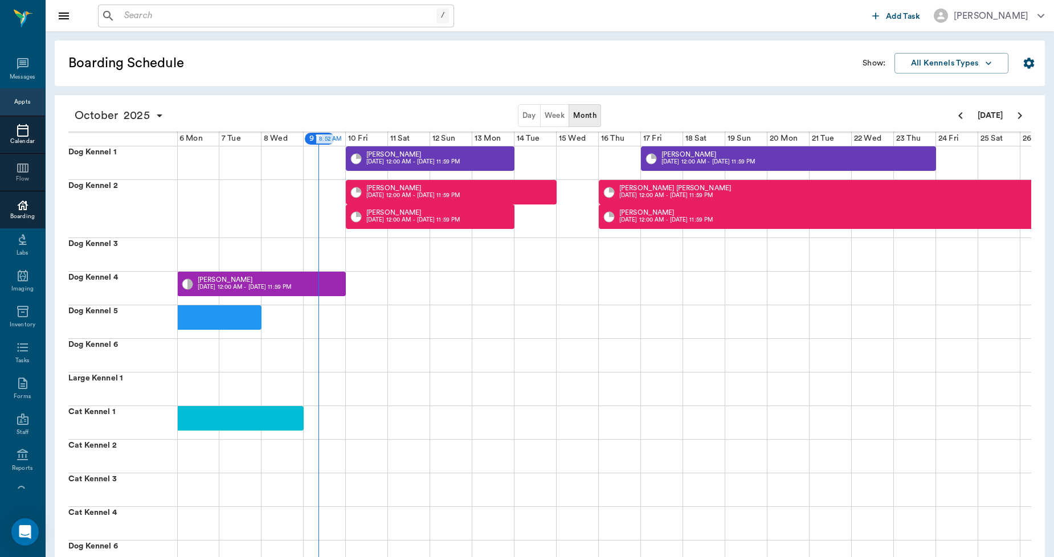
click at [19, 141] on div "Calendar" at bounding box center [22, 141] width 45 height 9
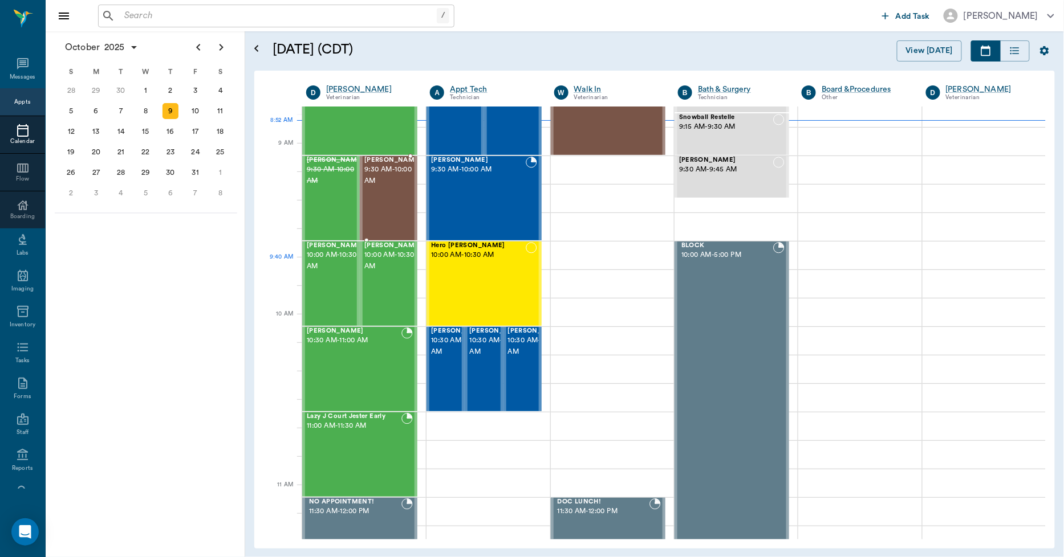
scroll to position [255, 0]
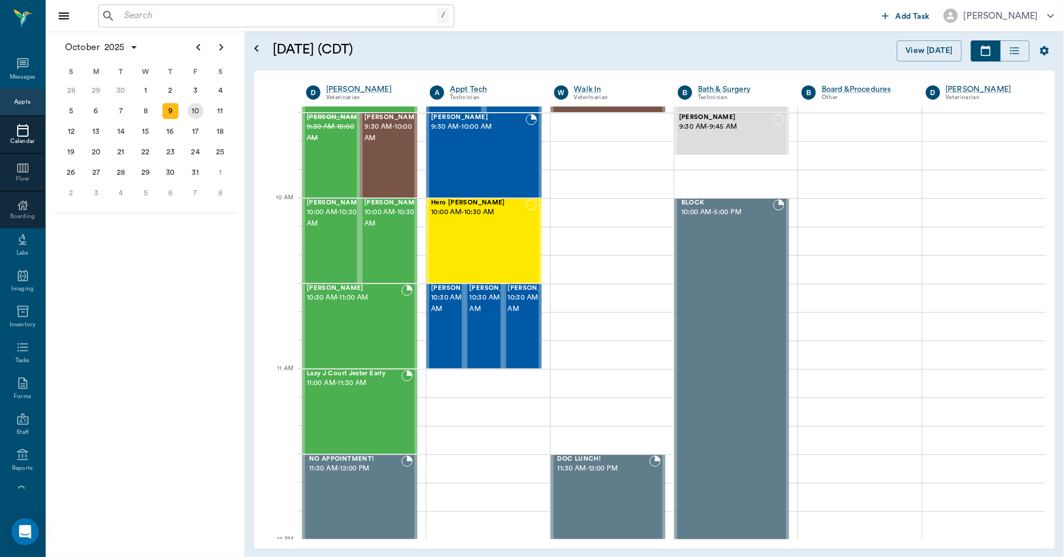
drag, startPoint x: 197, startPoint y: 112, endPoint x: 149, endPoint y: 59, distance: 71.0
click at [195, 110] on div "10" at bounding box center [196, 111] width 16 height 16
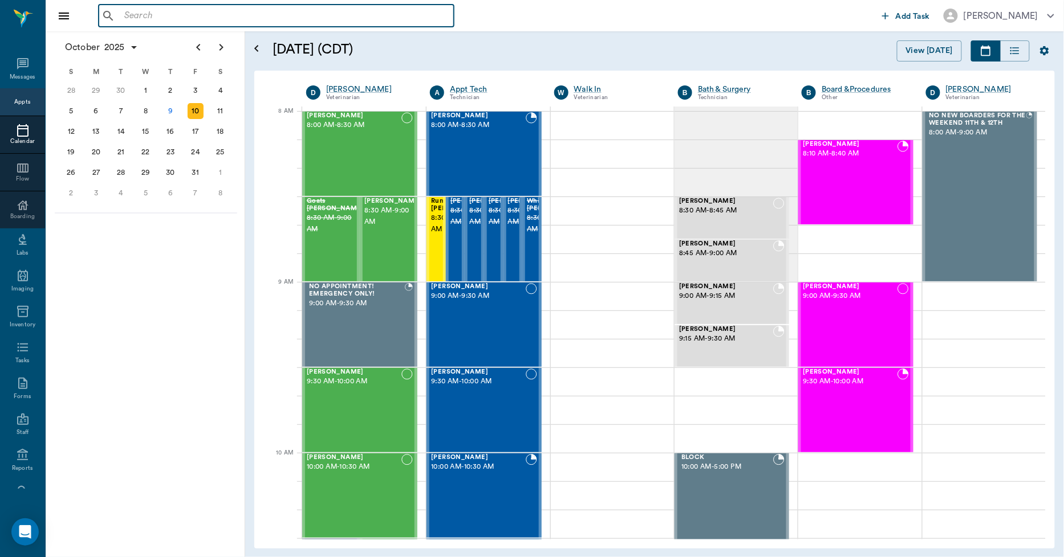
click at [165, 9] on input "text" at bounding box center [284, 16] width 329 height 16
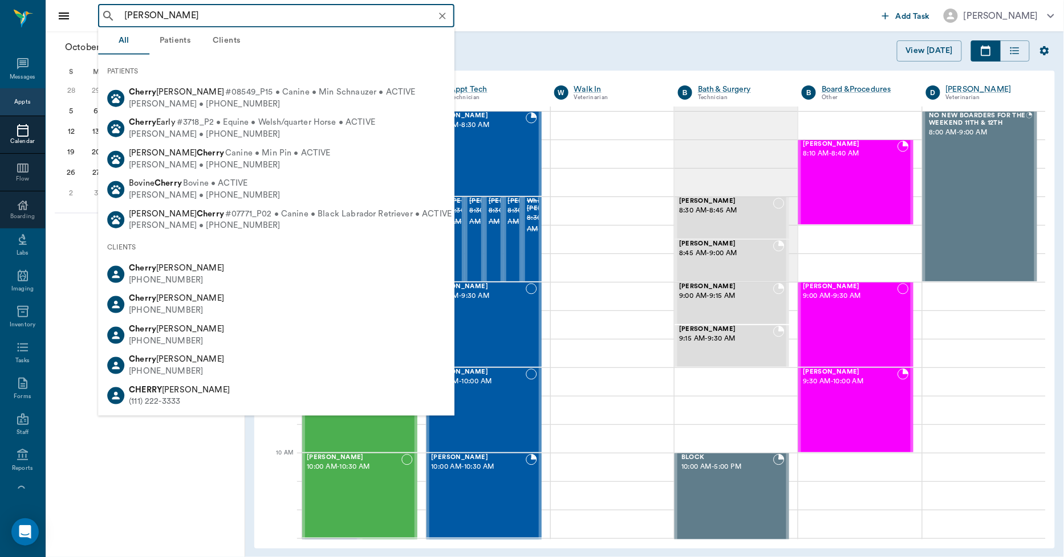
drag, startPoint x: 201, startPoint y: 15, endPoint x: 100, endPoint y: 18, distance: 100.3
click at [100, 18] on div "Lorriane Cherry ​" at bounding box center [276, 16] width 356 height 23
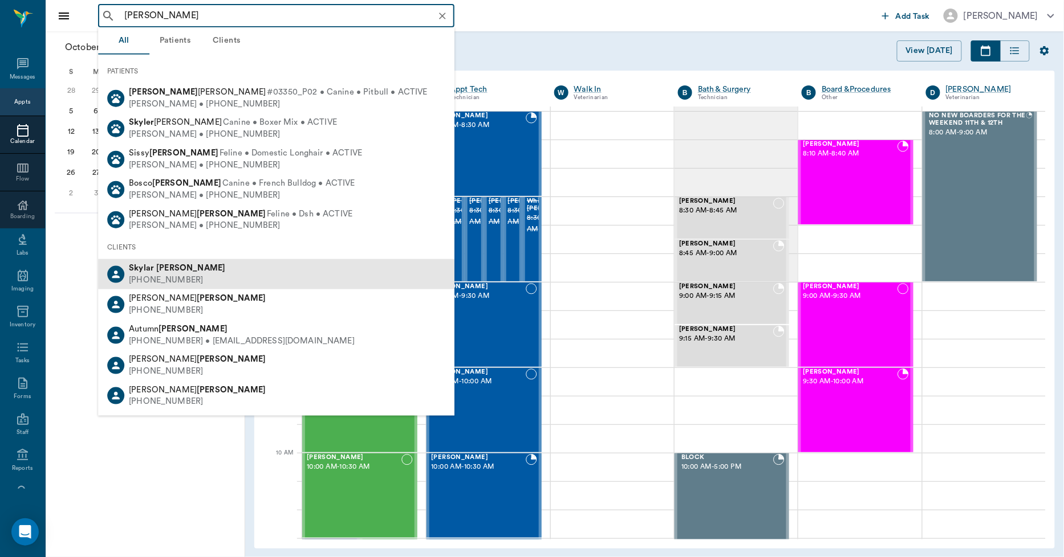
click at [144, 269] on b "Skylar" at bounding box center [141, 268] width 25 height 9
type input "Skyler Steger"
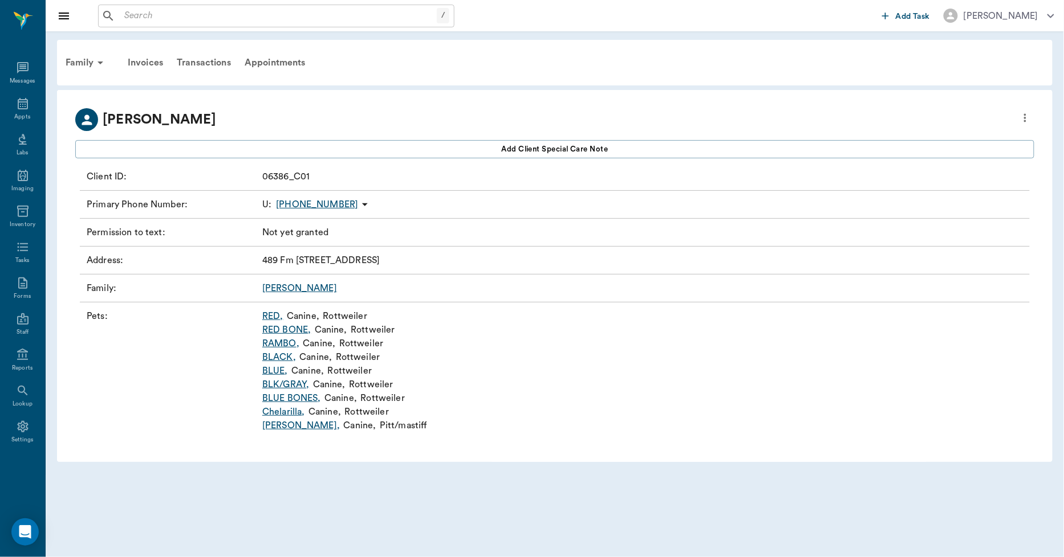
click at [275, 372] on link "BLUE ," at bounding box center [275, 371] width 26 height 14
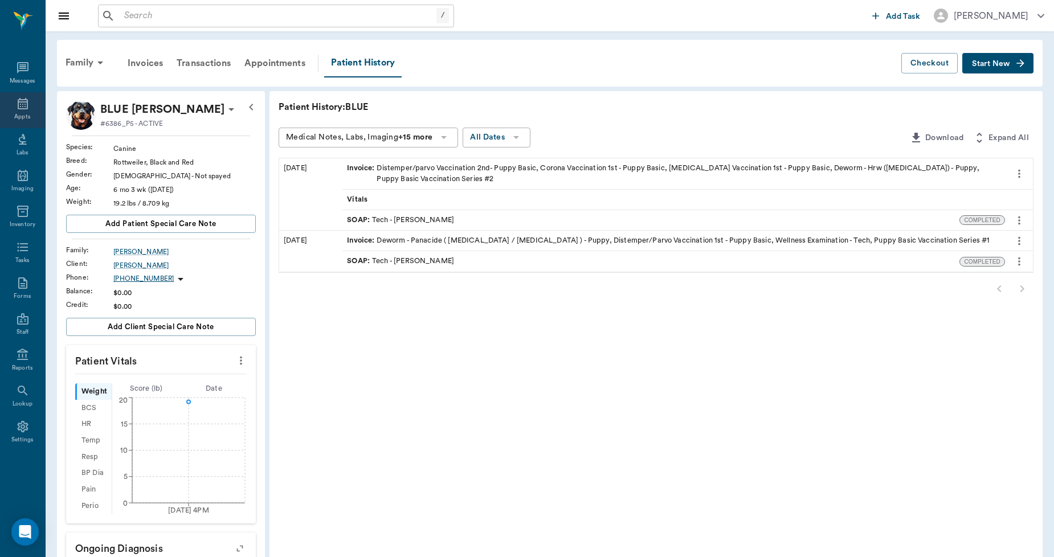
click at [16, 104] on icon at bounding box center [23, 104] width 14 height 14
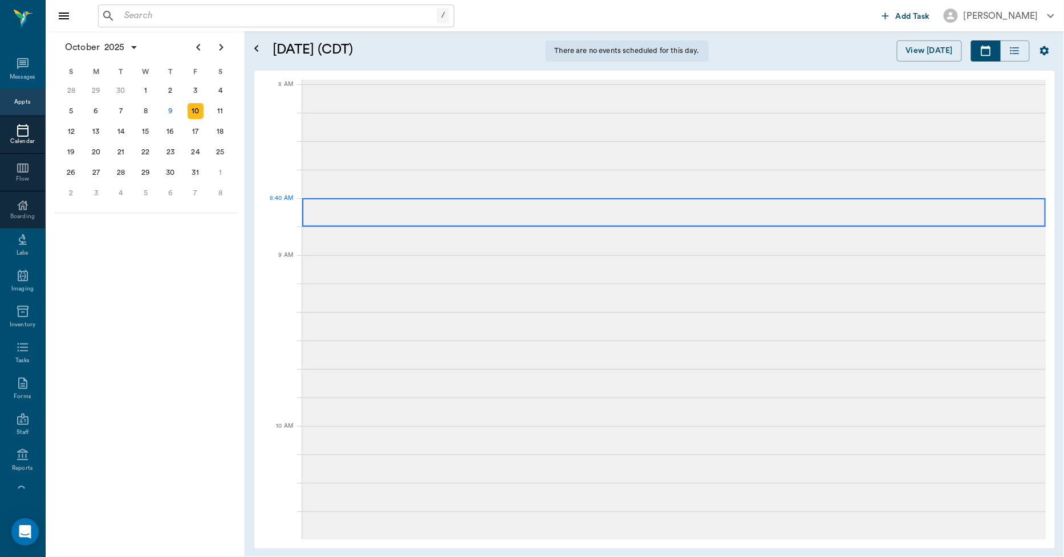
scroll to position [2, 0]
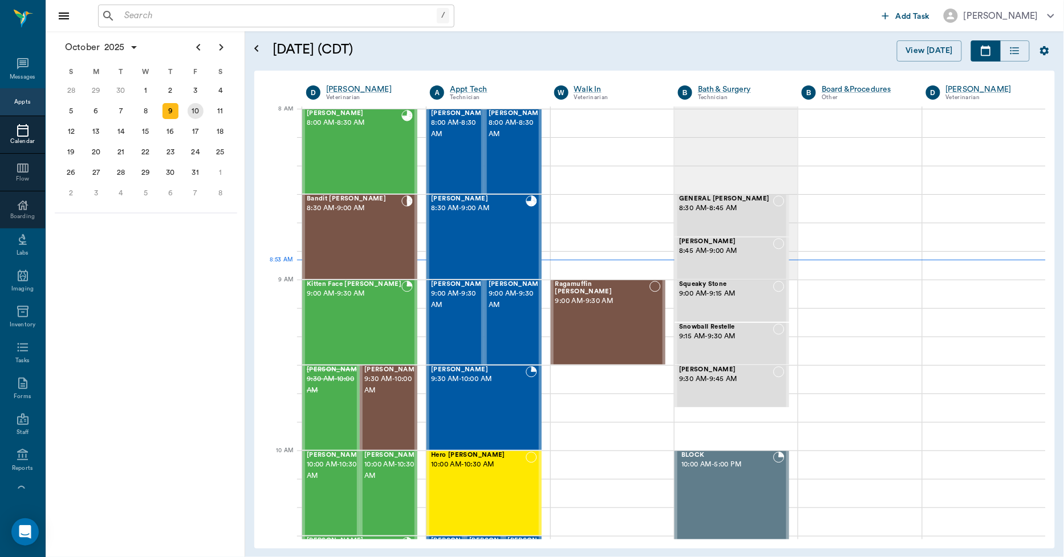
click at [203, 115] on div "10" at bounding box center [195, 111] width 25 height 21
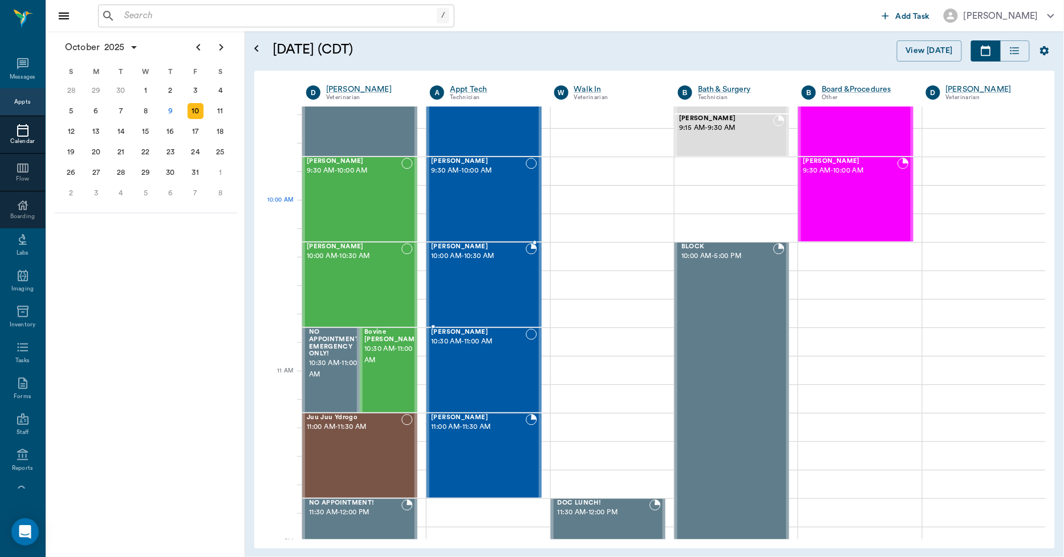
scroll to position [253, 0]
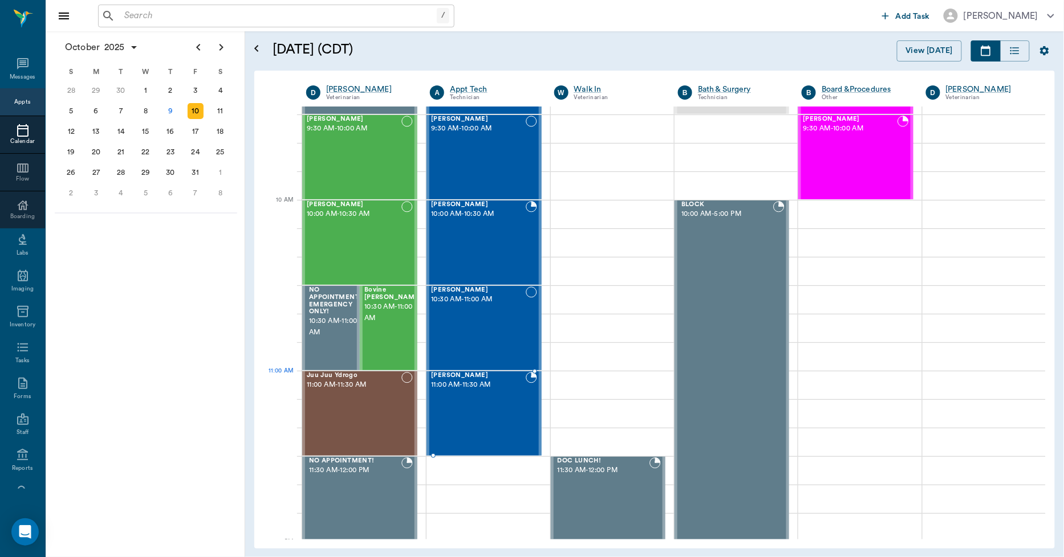
drag, startPoint x: 496, startPoint y: 391, endPoint x: 502, endPoint y: 386, distance: 7.8
click at [502, 386] on span "11:00 AM - 11:30 AM" at bounding box center [478, 385] width 94 height 11
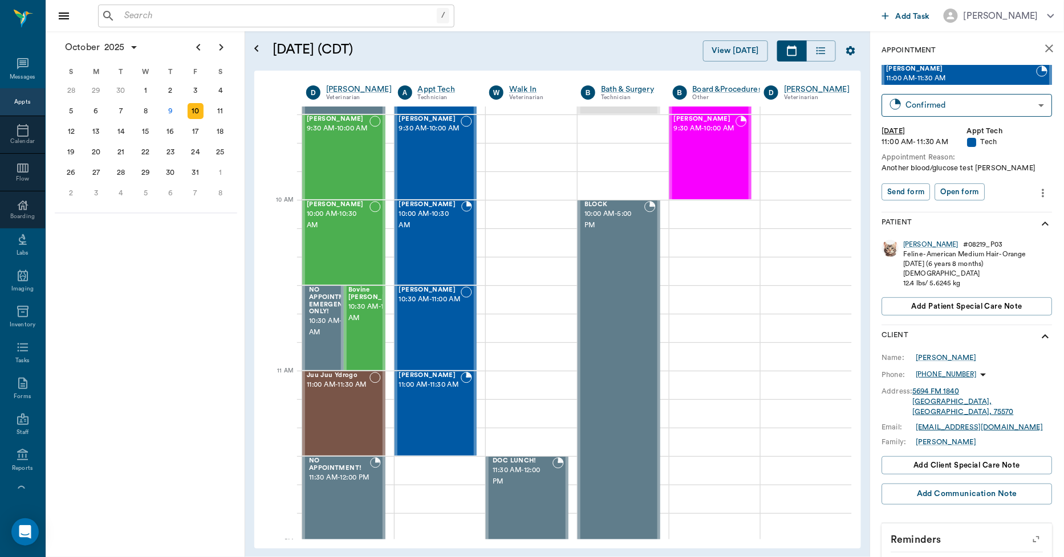
click at [1045, 51] on icon "close" at bounding box center [1049, 48] width 8 height 8
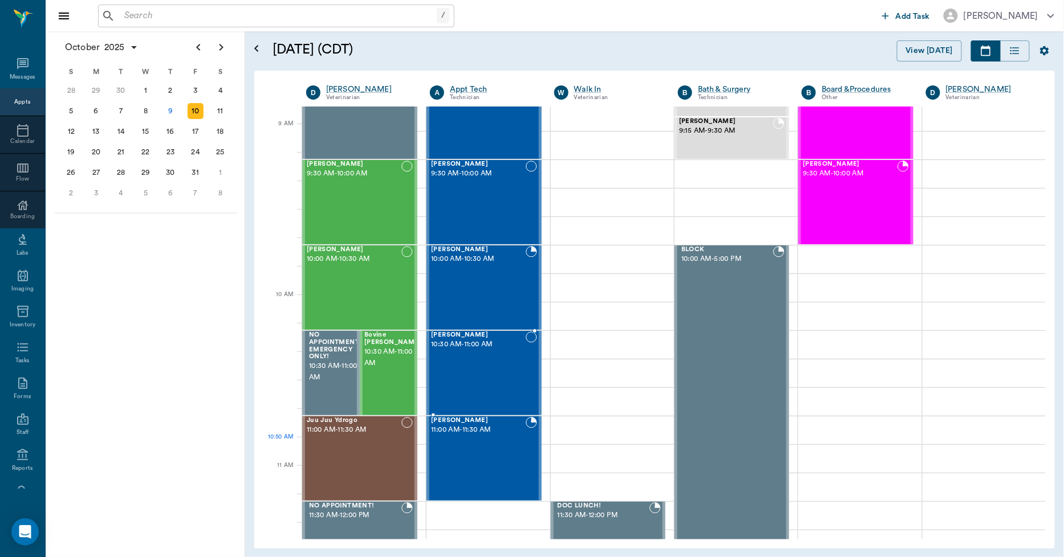
scroll to position [253, 0]
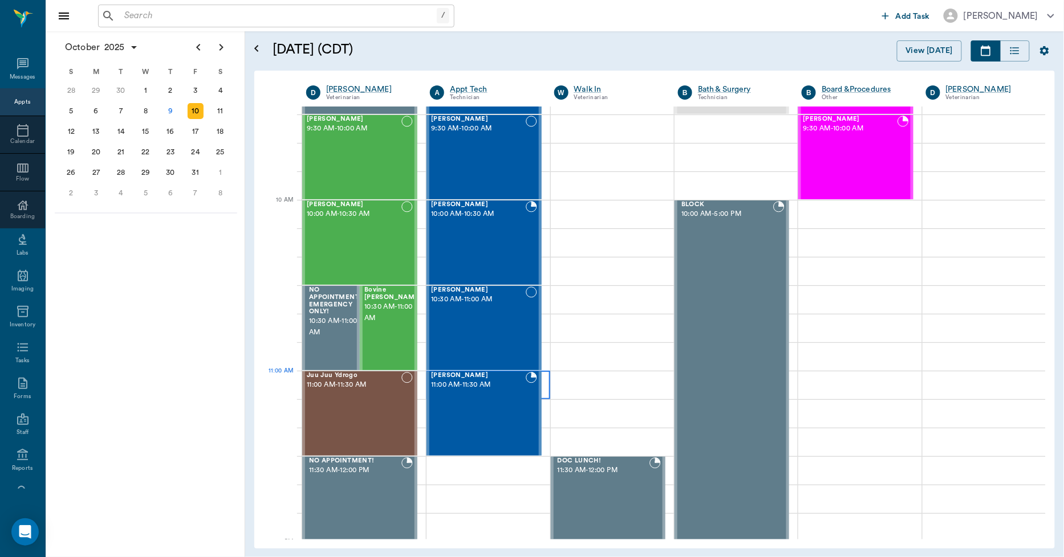
click at [551, 386] on div at bounding box center [612, 385] width 123 height 28
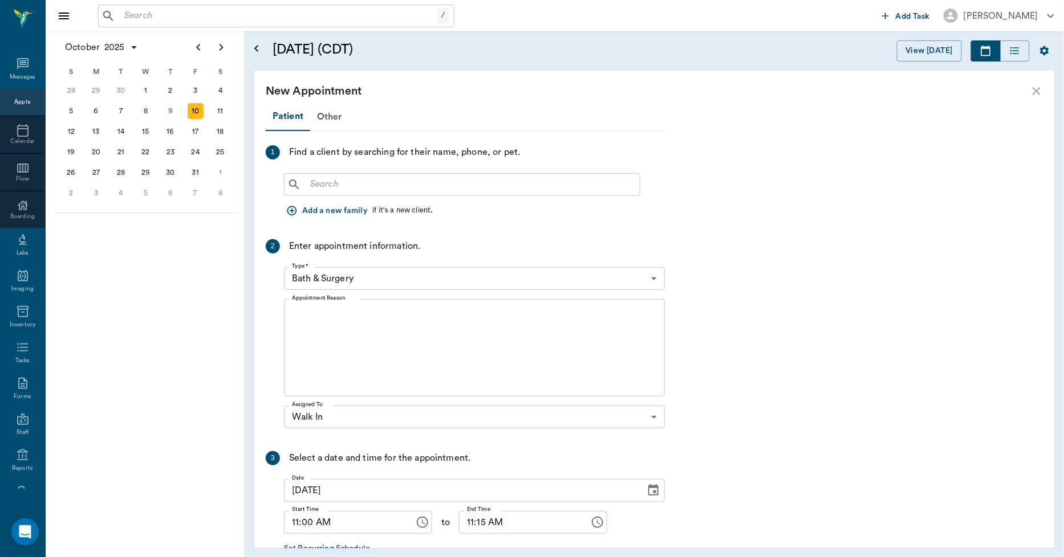
click at [1044, 89] on div "New Appointment" at bounding box center [654, 91] width 800 height 41
click at [1038, 92] on icon "close" at bounding box center [1036, 91] width 14 height 14
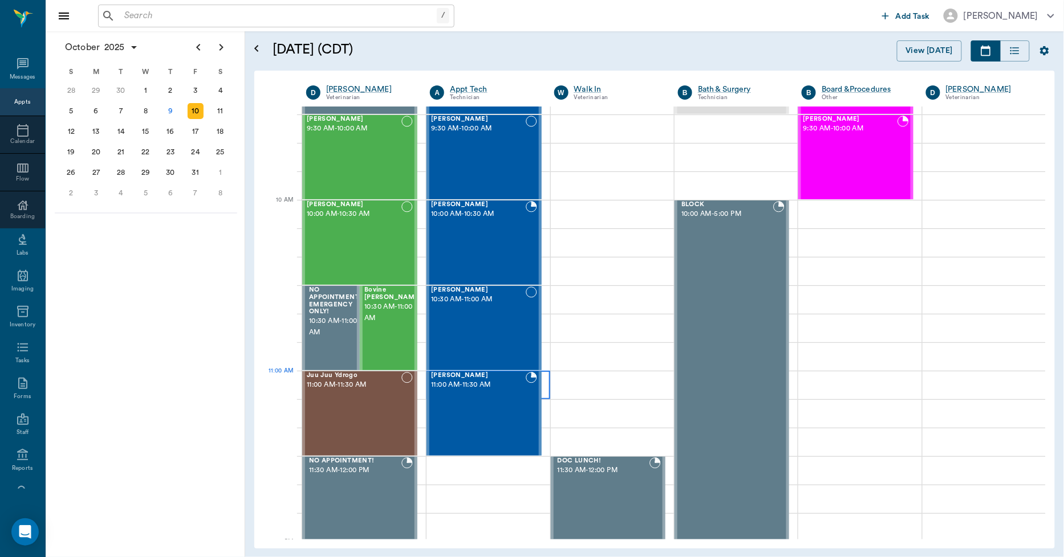
click at [541, 386] on div at bounding box center [487, 385] width 123 height 28
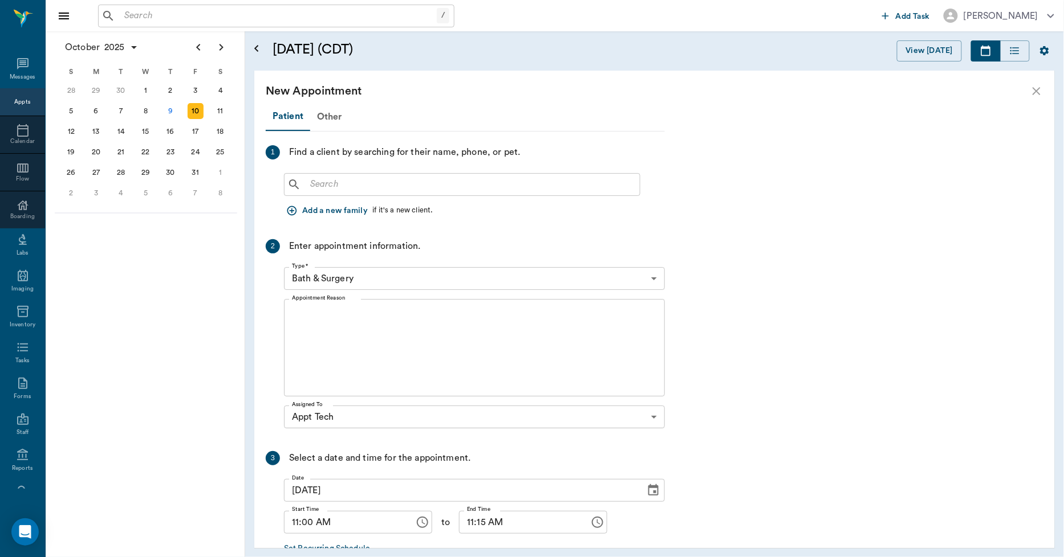
click at [459, 184] on input "text" at bounding box center [469, 185] width 329 height 16
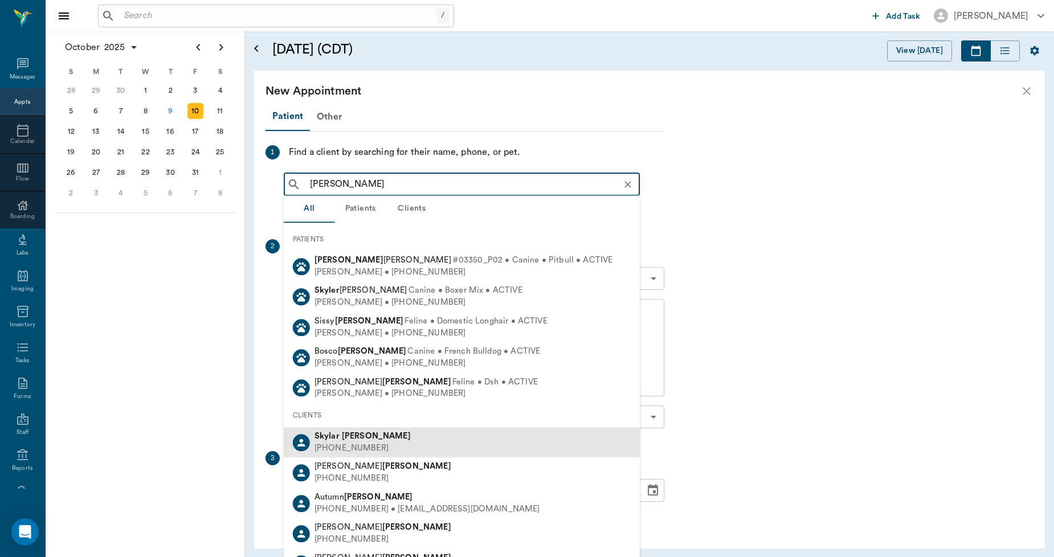
click at [368, 440] on div "Skylar Steger" at bounding box center [363, 437] width 96 height 12
type input "Skyler Steger"
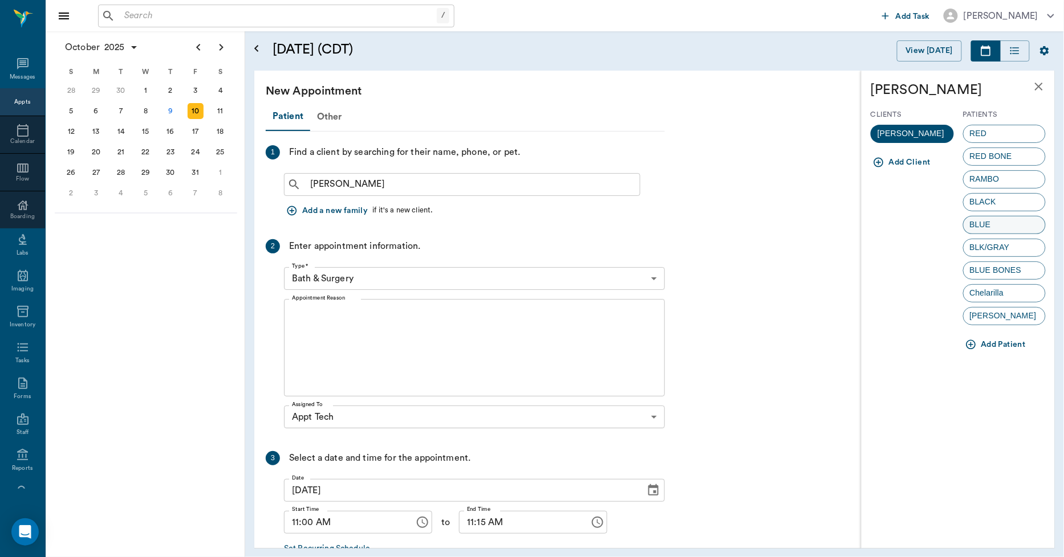
click at [1004, 226] on div "BLUE" at bounding box center [1004, 225] width 83 height 18
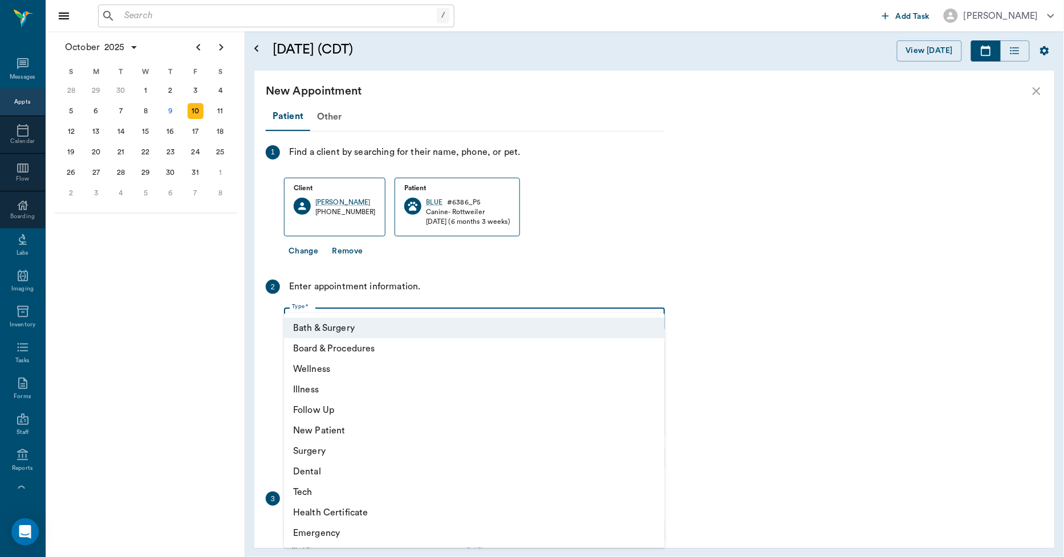
drag, startPoint x: 452, startPoint y: 318, endPoint x: 439, endPoint y: 328, distance: 16.3
click at [449, 317] on body "/ ​ Add Task Dr. Bert Ellsworth Nectar Messages Appts Calendar Flow Boarding La…" at bounding box center [532, 278] width 1064 height 557
click at [322, 494] on li "Tech" at bounding box center [474, 492] width 381 height 21
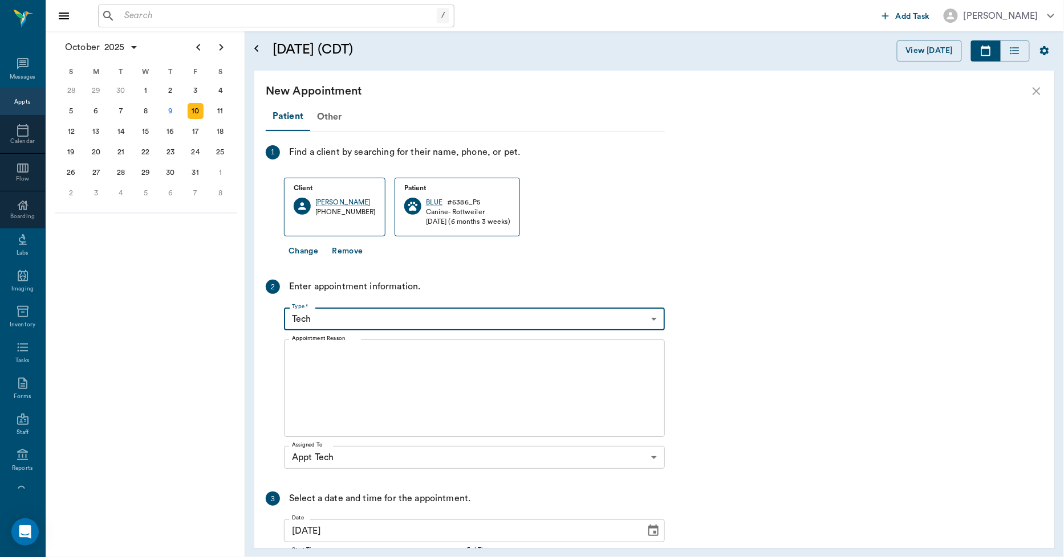
type input "65d2be4f46e3a538d89b8c1a"
type input "11:30 AM"
click at [360, 364] on textarea "Appointment Reason" at bounding box center [474, 388] width 365 height 79
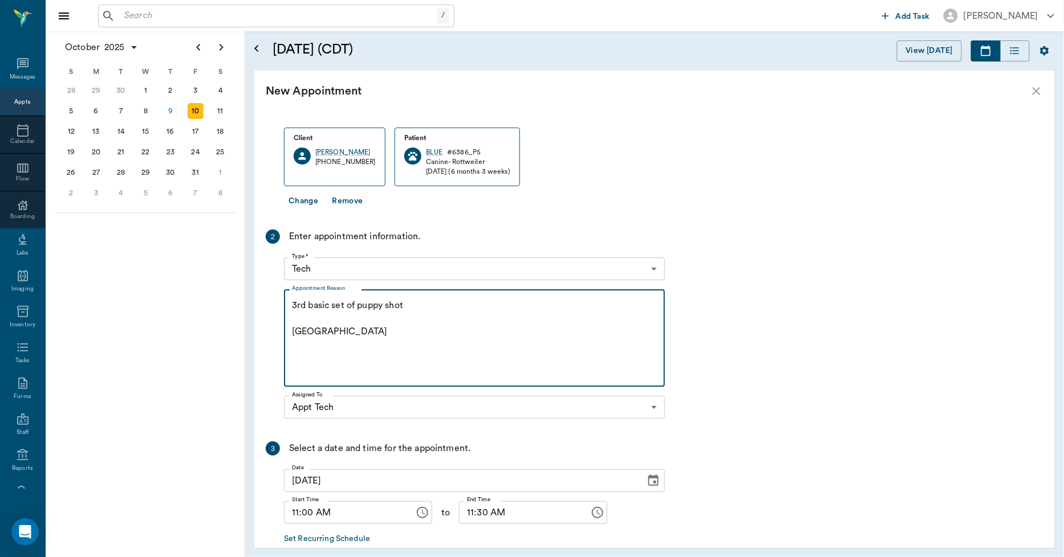
scroll to position [110, 0]
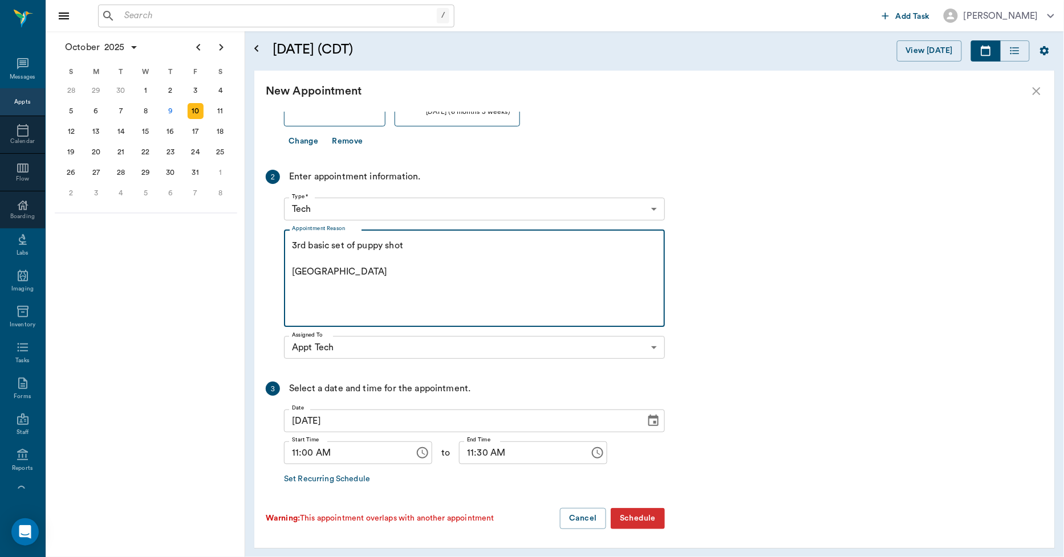
type textarea "3rd basic set of puppy shot Caryn"
click at [627, 519] on button "Schedule" at bounding box center [637, 518] width 54 height 21
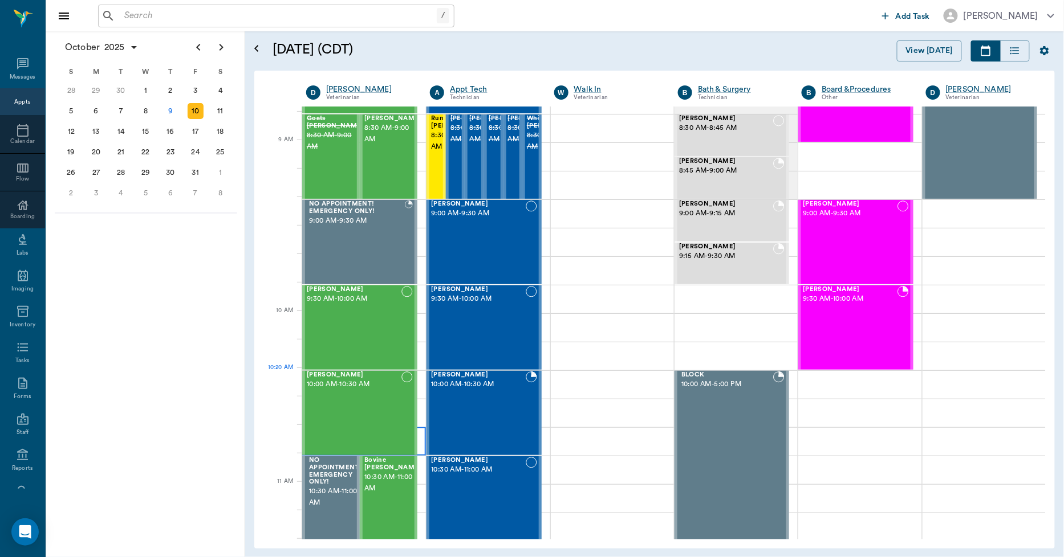
scroll to position [63, 0]
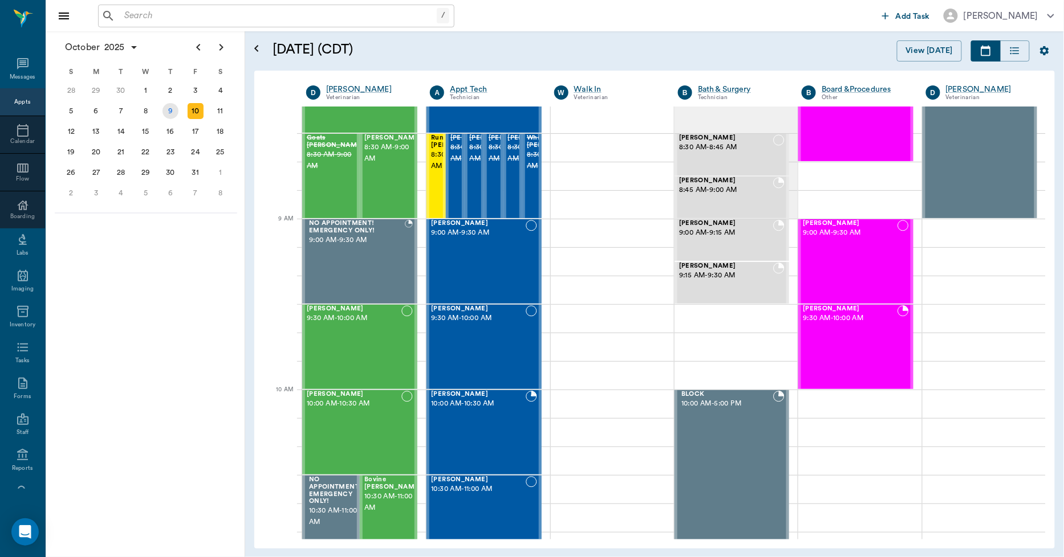
click at [172, 108] on div "9" at bounding box center [170, 111] width 16 height 16
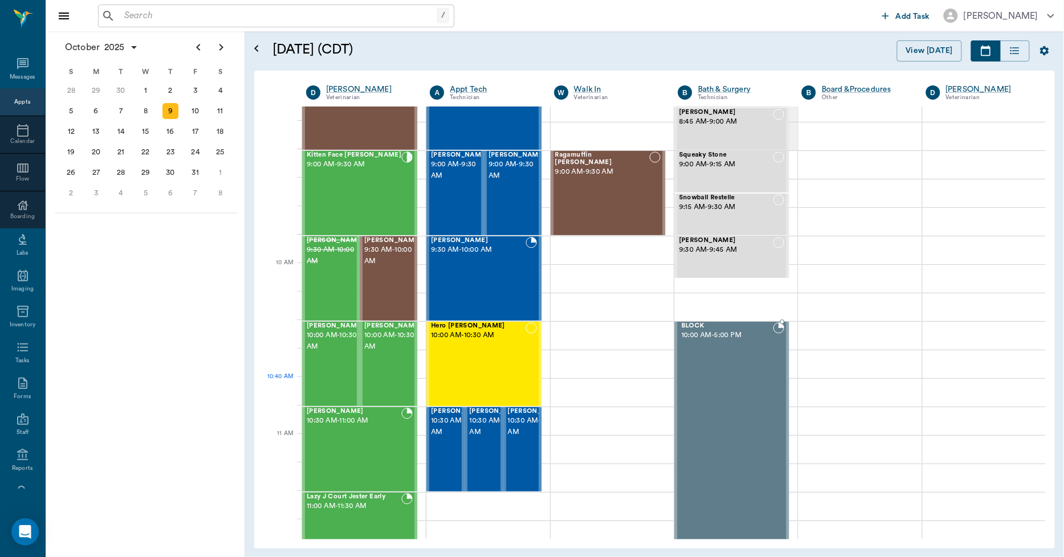
scroll to position [63, 0]
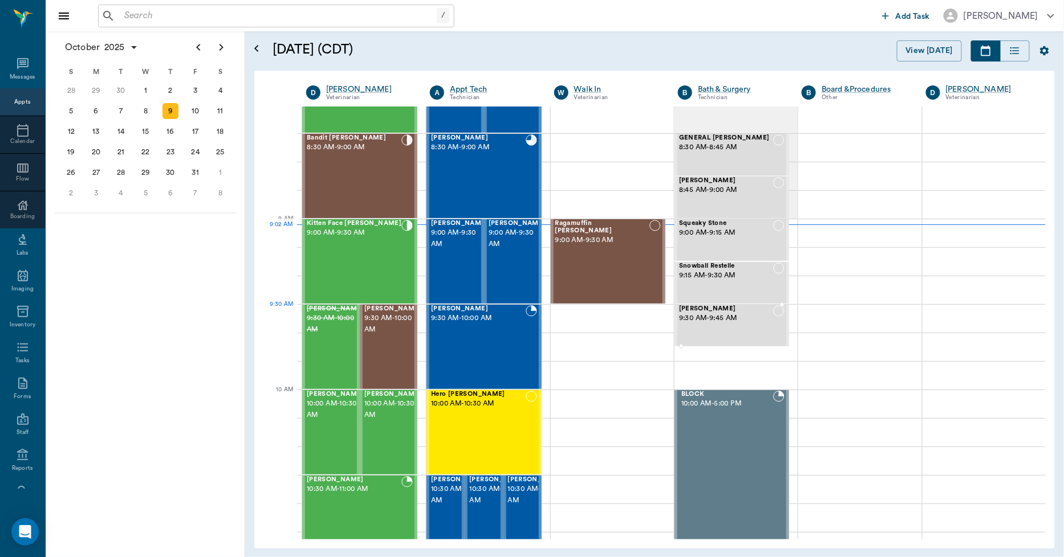
click at [700, 318] on span "9:30 AM - 9:45 AM" at bounding box center [726, 318] width 94 height 11
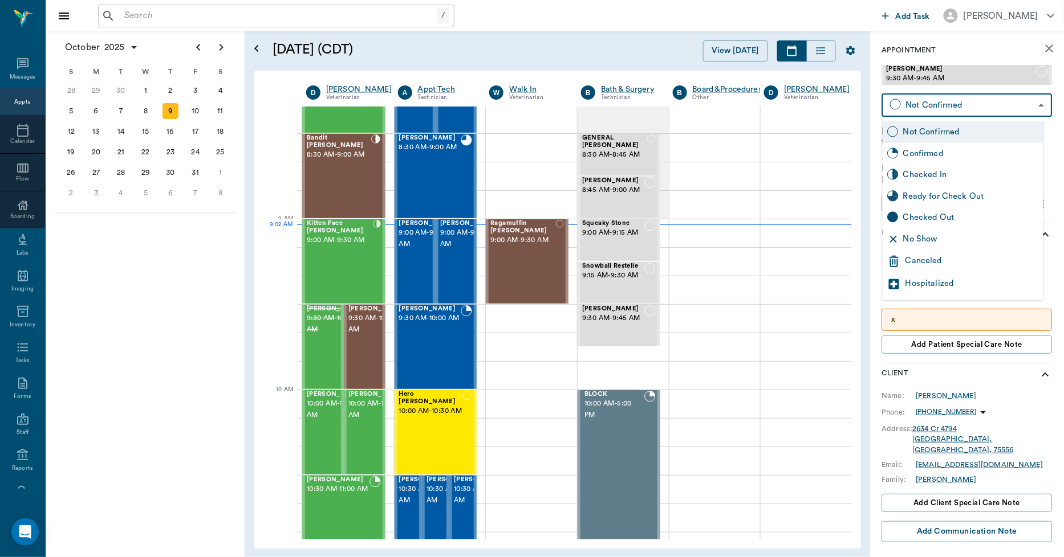
click at [942, 101] on body "/ ​ Add Task Dr. Bert Ellsworth Nectar Messages Appts Calendar Flow Boarding La…" at bounding box center [532, 278] width 1064 height 557
click at [931, 174] on div "Checked In" at bounding box center [971, 175] width 136 height 13
type input "CHECKED_IN"
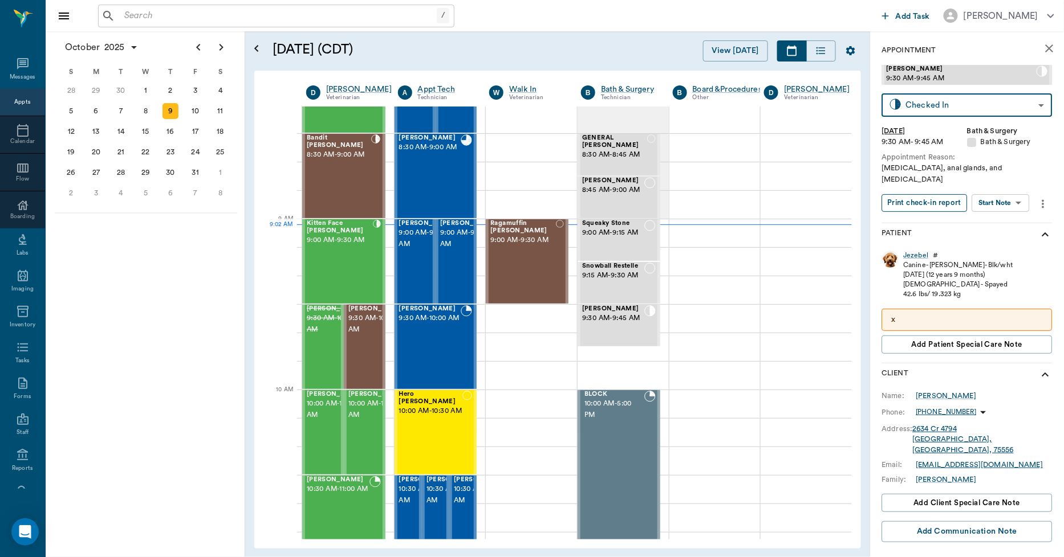
click at [908, 194] on button "Print check-in report" at bounding box center [924, 203] width 85 height 18
click at [915, 314] on p "x" at bounding box center [966, 320] width 151 height 12
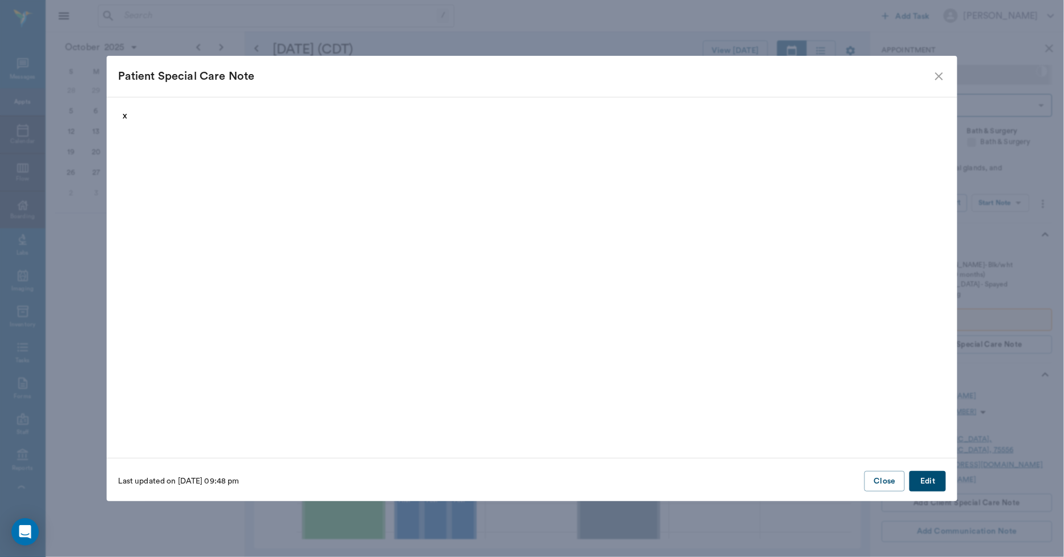
click at [939, 482] on button "Edit" at bounding box center [927, 481] width 36 height 21
click at [150, 483] on button "Delete" at bounding box center [140, 481] width 44 height 21
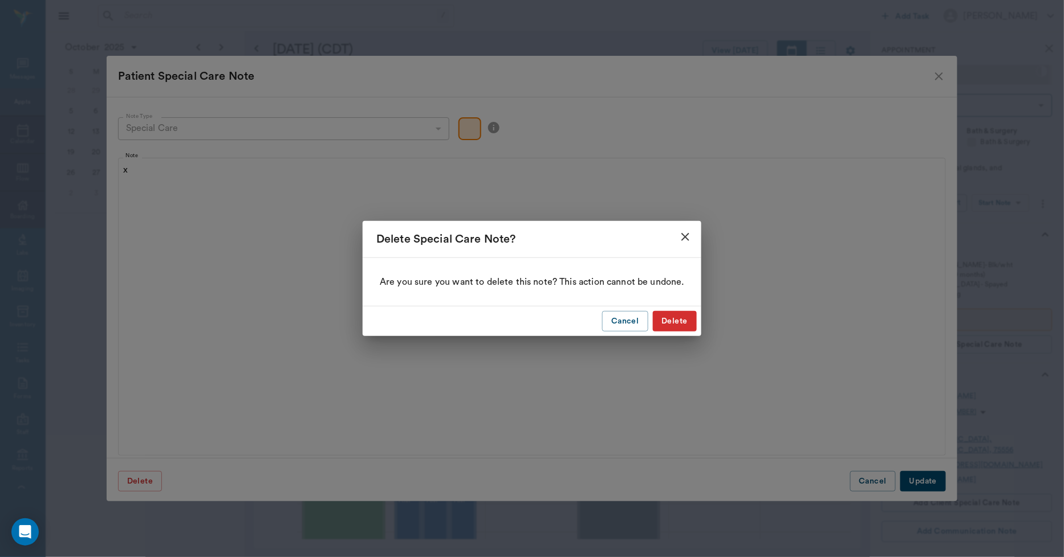
click at [675, 325] on button "Delete" at bounding box center [675, 321] width 44 height 21
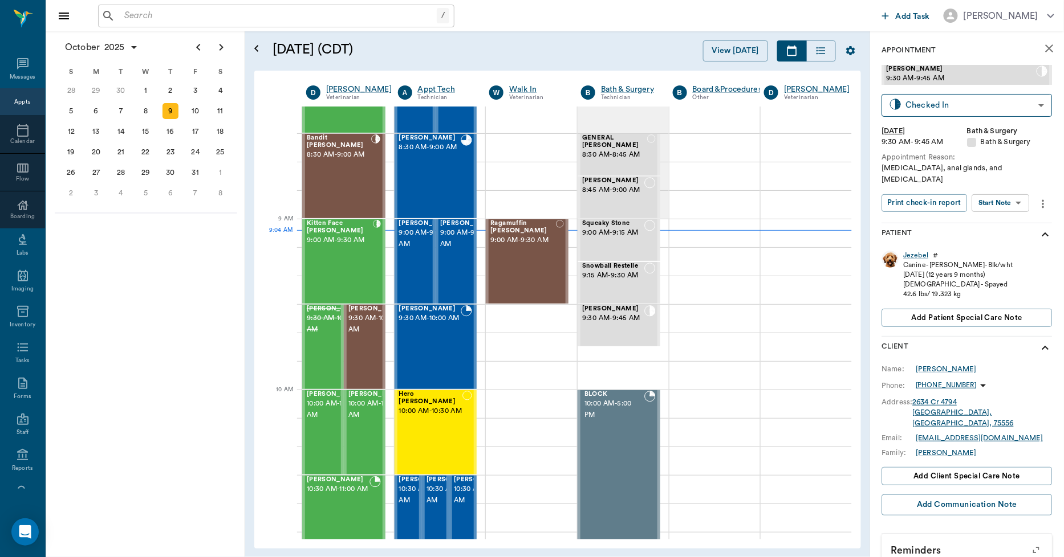
click at [1045, 48] on icon "close" at bounding box center [1049, 48] width 8 height 8
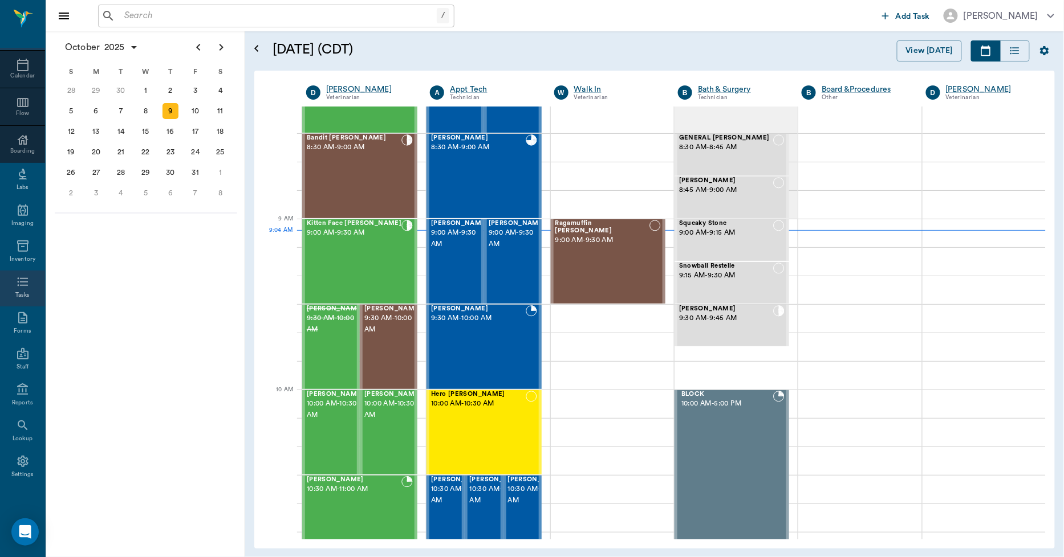
scroll to position [66, 0]
click at [17, 467] on icon at bounding box center [23, 461] width 14 height 14
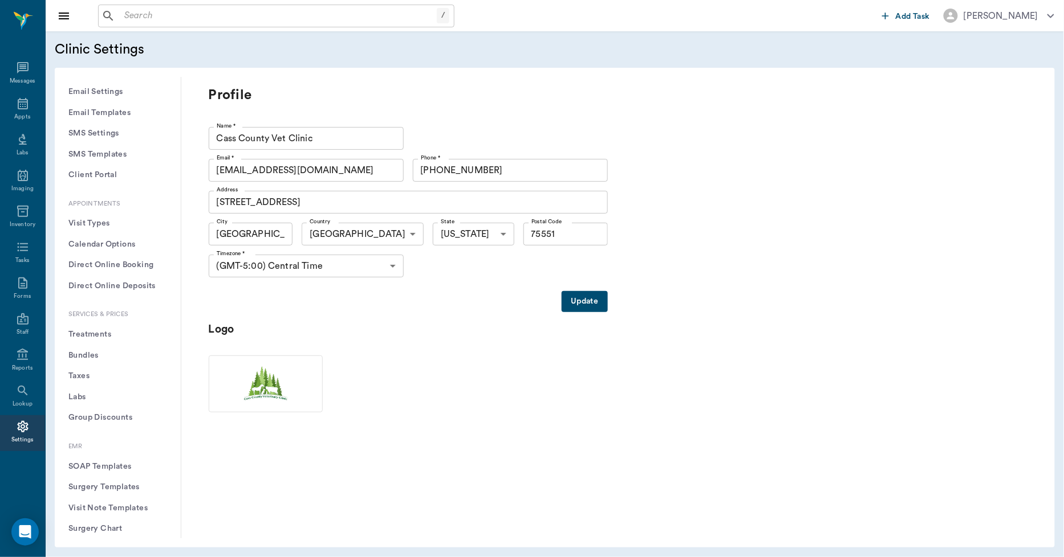
scroll to position [190, 0]
click at [101, 325] on button "Treatments" at bounding box center [118, 327] width 108 height 21
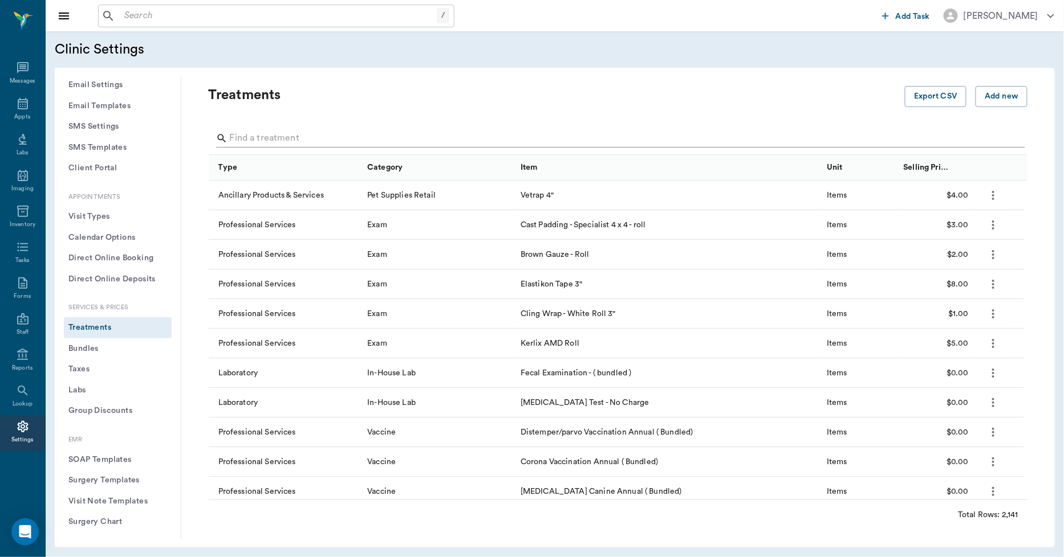
click at [252, 133] on input "Search" at bounding box center [619, 138] width 778 height 18
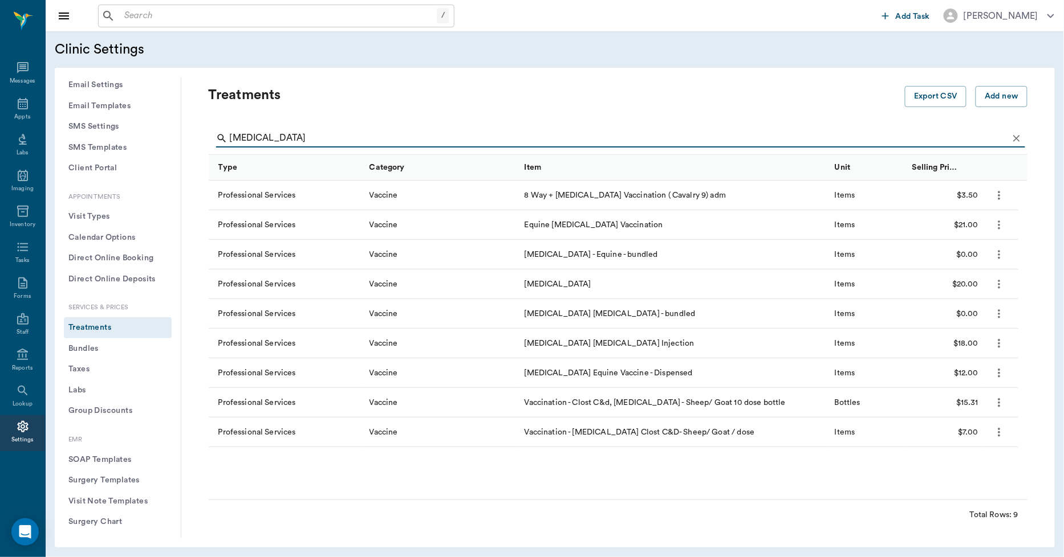
type input "tetanus"
click at [18, 103] on icon at bounding box center [23, 103] width 10 height 11
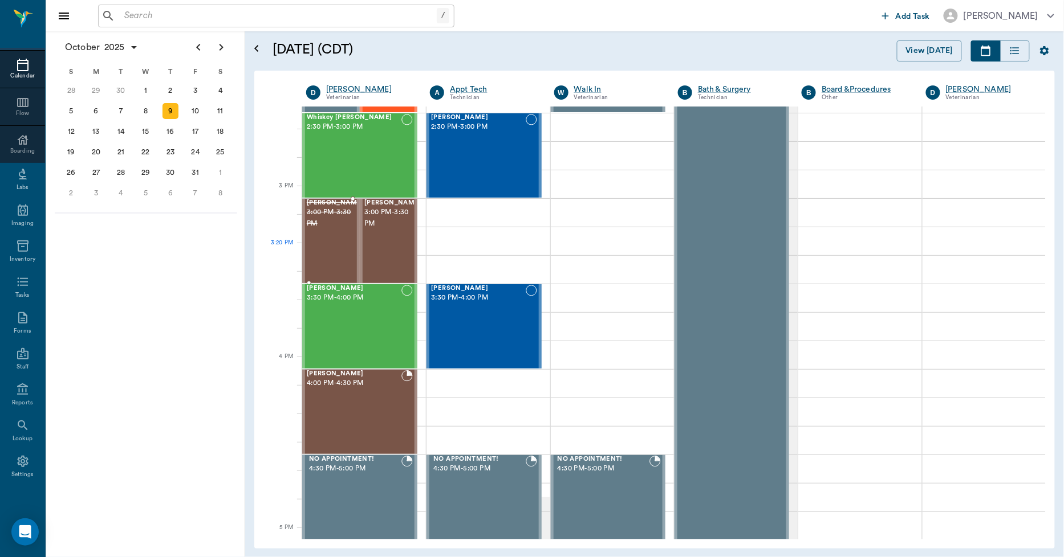
scroll to position [1122, 0]
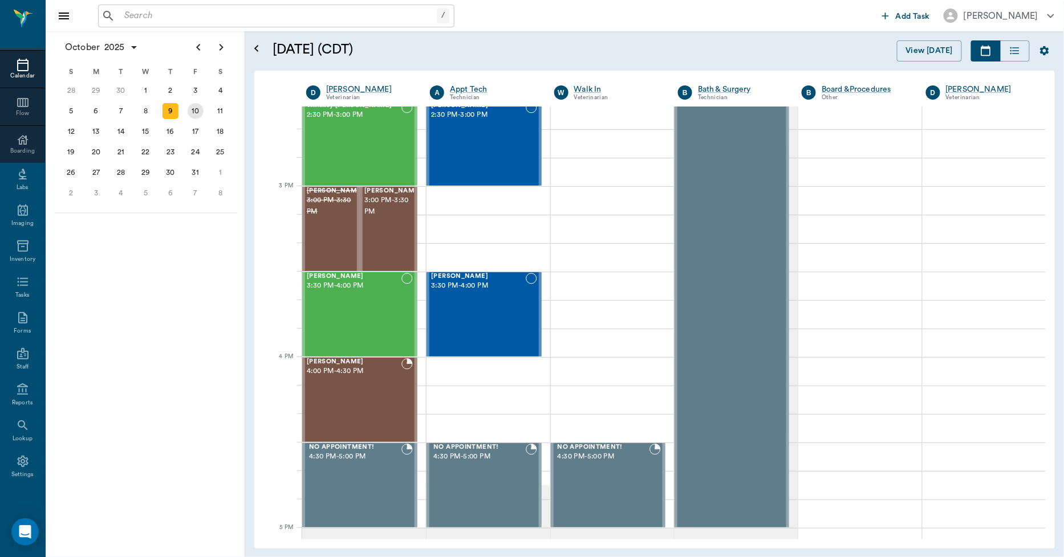
click at [206, 112] on div "10" at bounding box center [195, 111] width 25 height 21
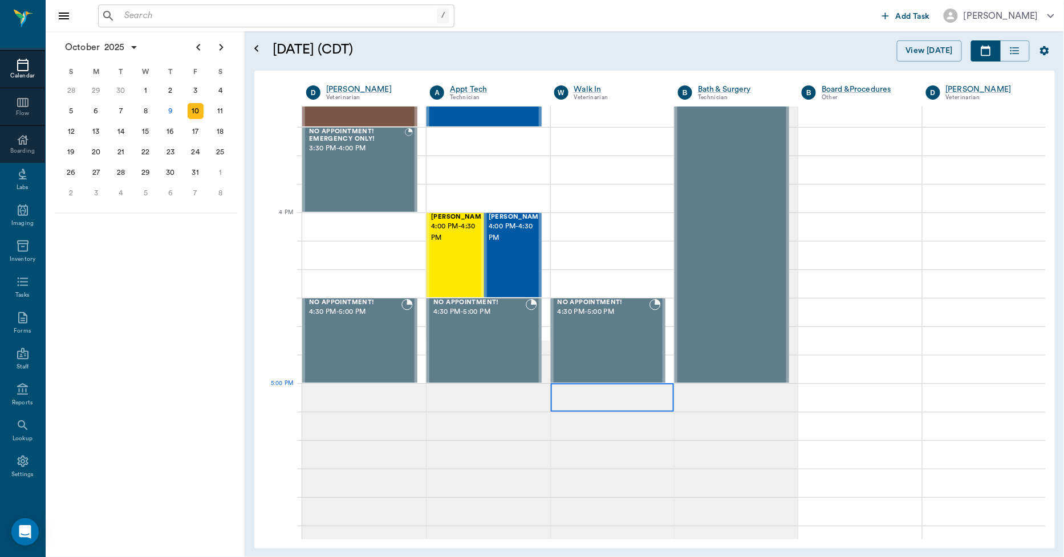
scroll to position [950, 0]
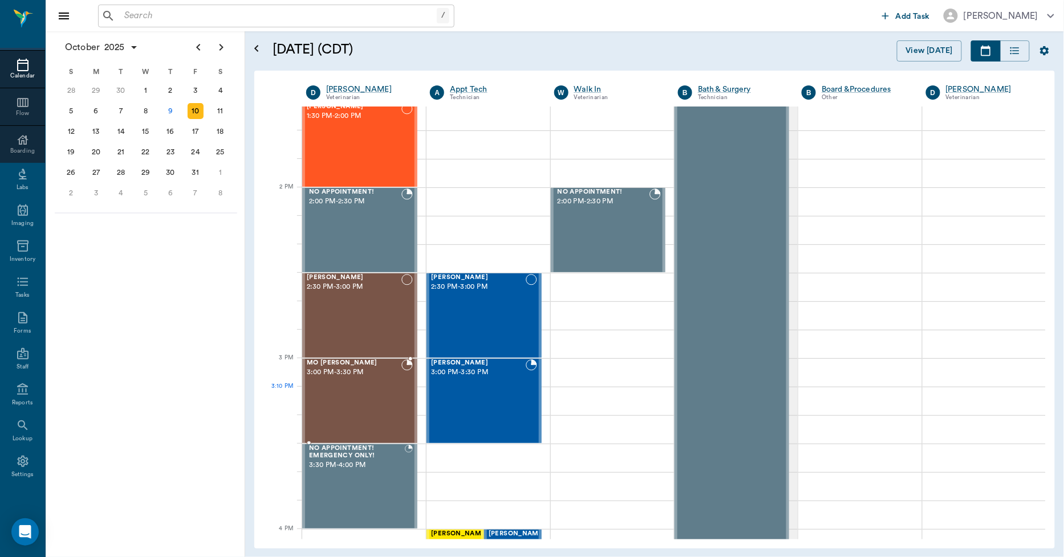
click at [333, 389] on div "MO McCathran 3:00 PM - 3:30 PM" at bounding box center [354, 401] width 95 height 83
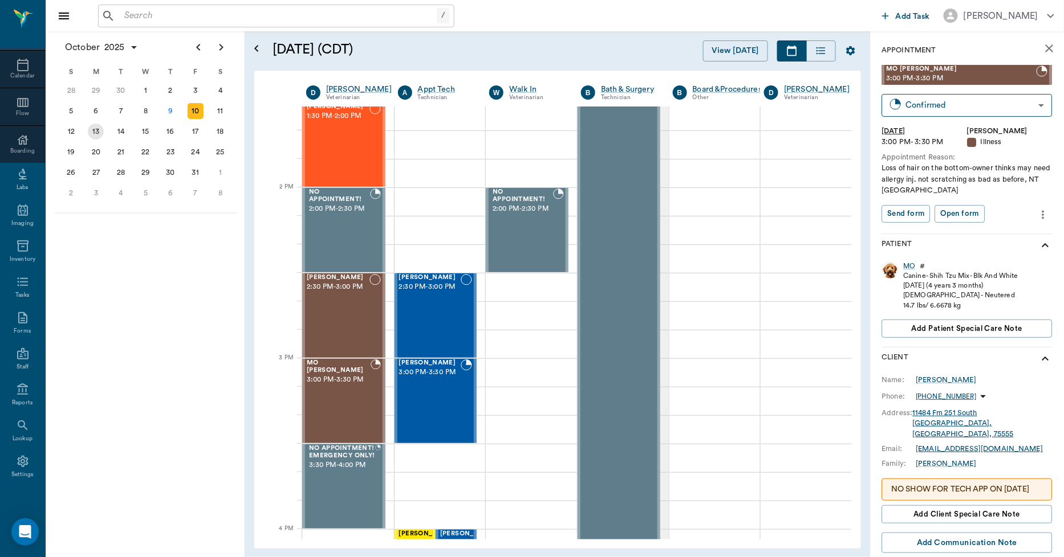
click at [100, 129] on div "13" at bounding box center [96, 132] width 16 height 16
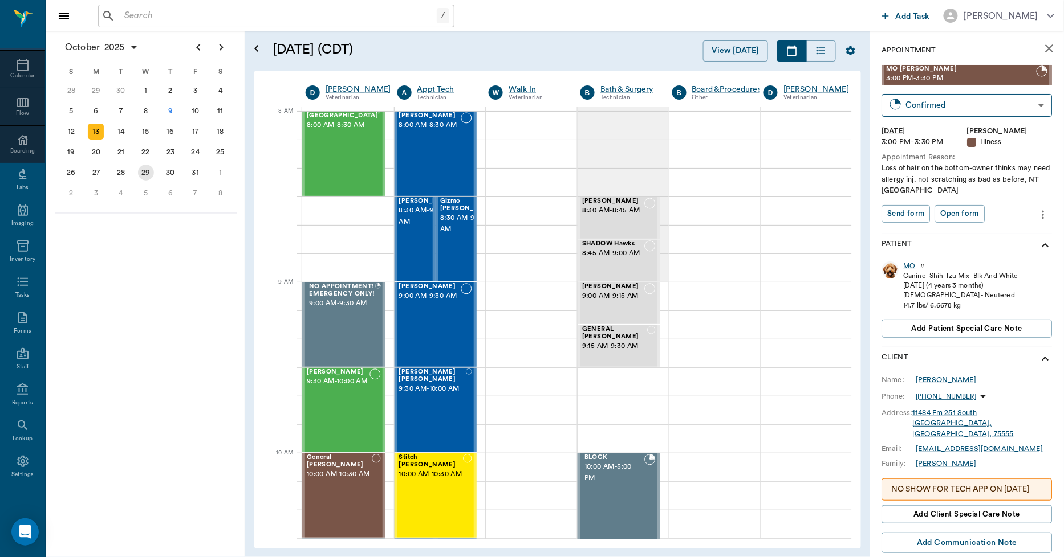
scroll to position [0, 1]
click at [196, 124] on div "17" at bounding box center [196, 132] width 16 height 16
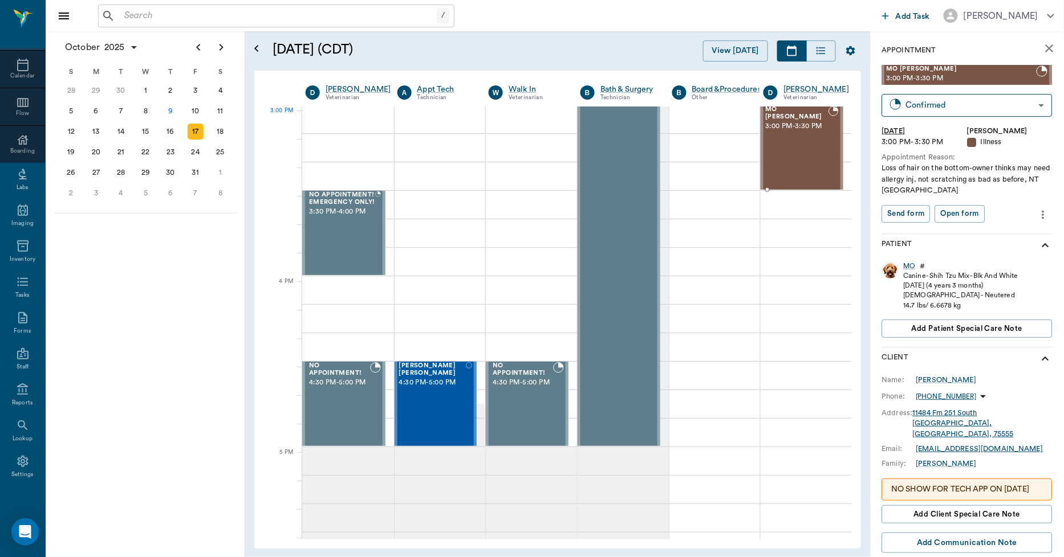
scroll to position [1197, 1]
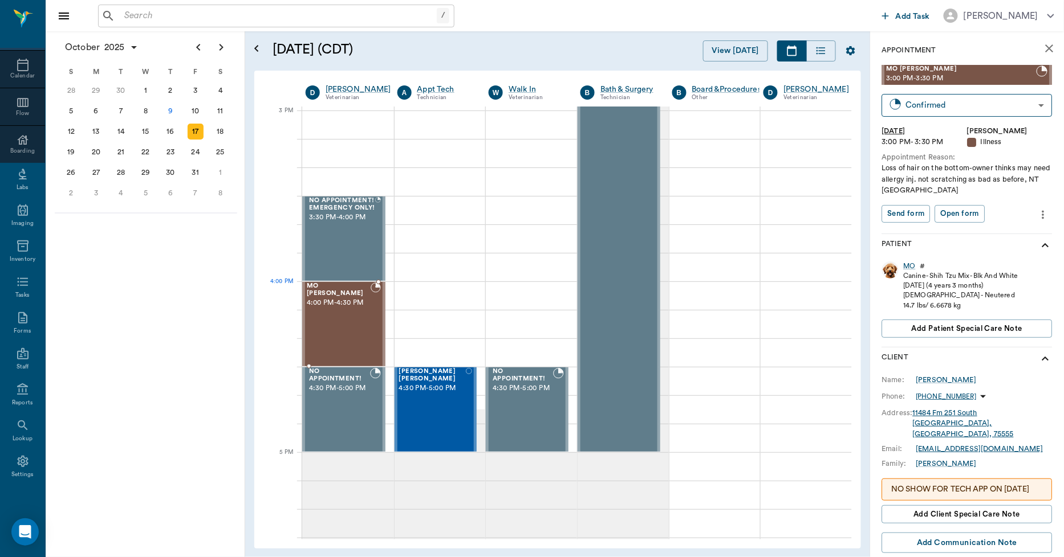
drag, startPoint x: 897, startPoint y: 74, endPoint x: 380, endPoint y: 305, distance: 566.6
click at [196, 109] on div "10" at bounding box center [196, 111] width 16 height 16
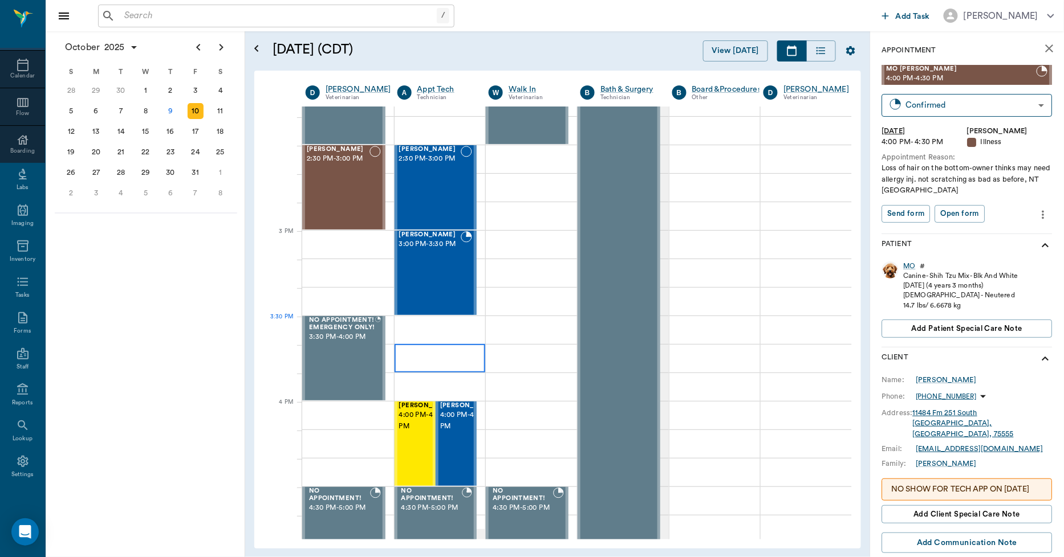
scroll to position [1076, 1]
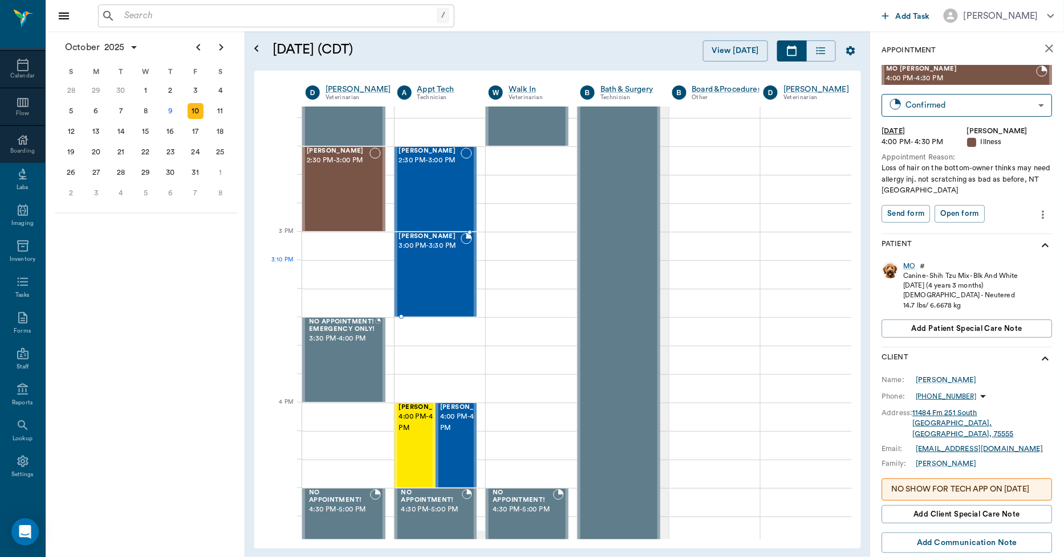
click at [447, 272] on div "JOY McCathran 3:00 PM - 3:30 PM" at bounding box center [430, 274] width 62 height 83
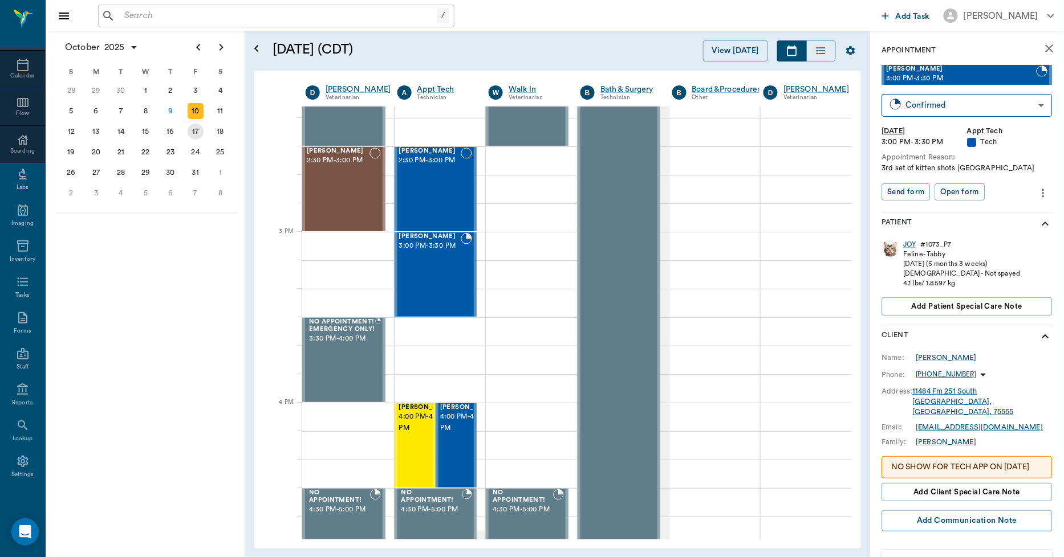
click at [198, 133] on div "17" at bounding box center [196, 132] width 16 height 16
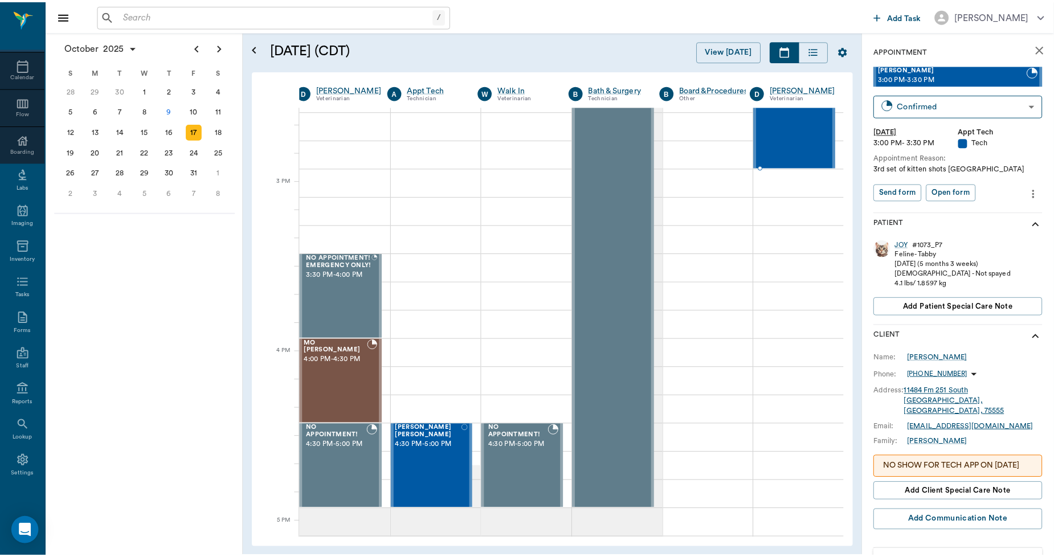
scroll to position [1127, 7]
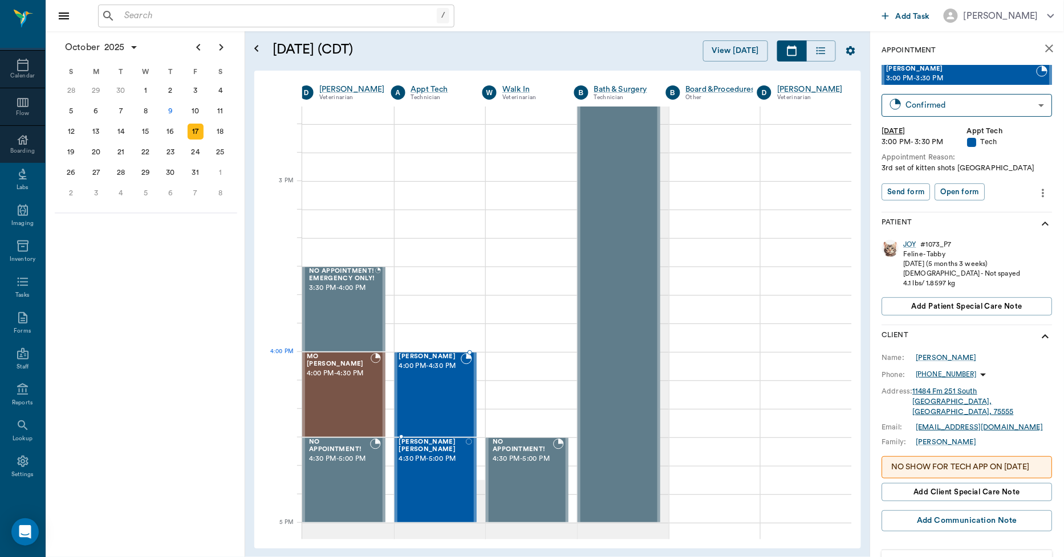
drag, startPoint x: 913, startPoint y: 75, endPoint x: 464, endPoint y: 360, distance: 531.6
click at [128, 14] on input "text" at bounding box center [278, 16] width 317 height 16
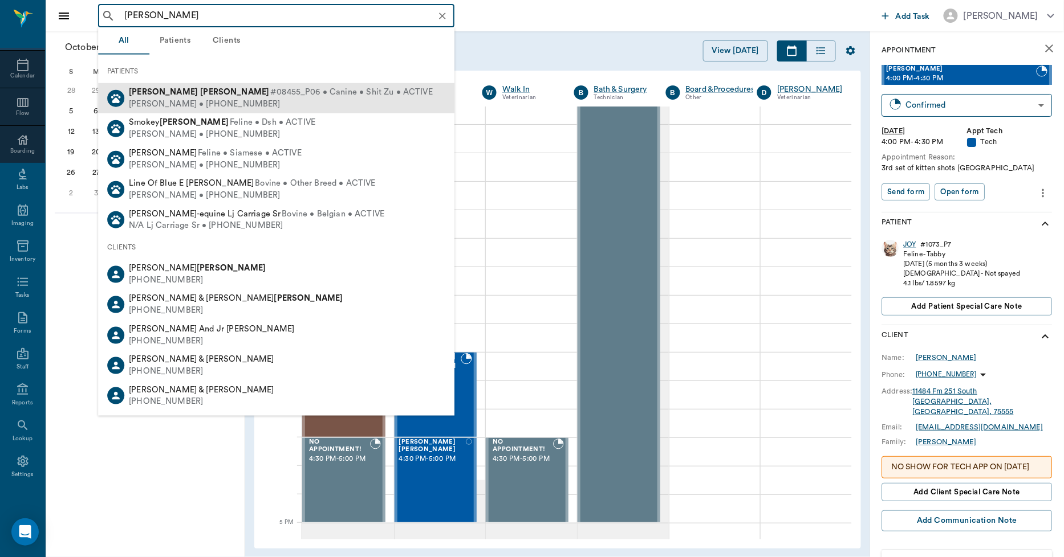
click at [147, 97] on div "Wren Lingle #08455_P06 • Canine • Shit Zu • ACTIVE" at bounding box center [281, 93] width 304 height 12
type input "wren lin"
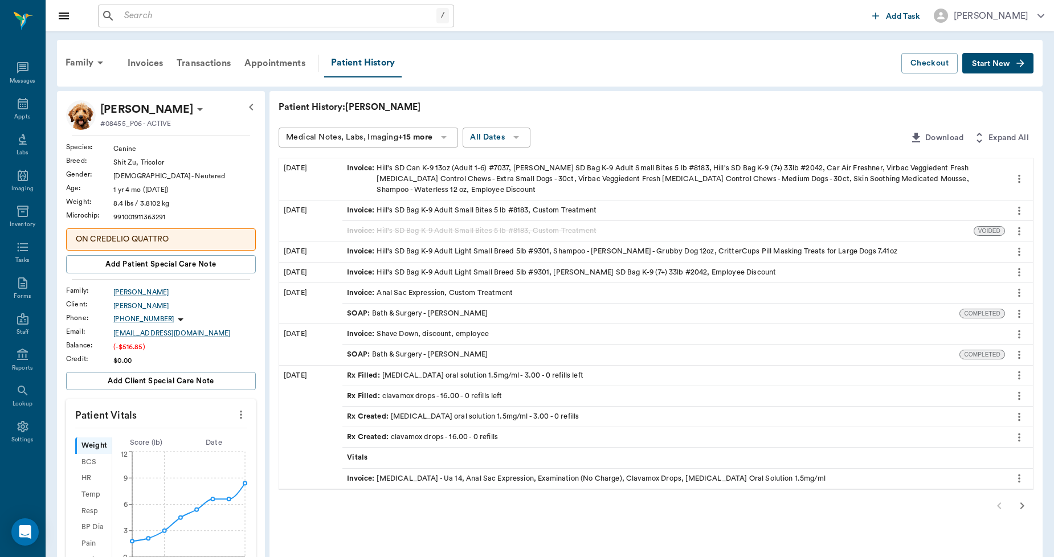
click at [976, 64] on span "Start New" at bounding box center [991, 64] width 38 height 0
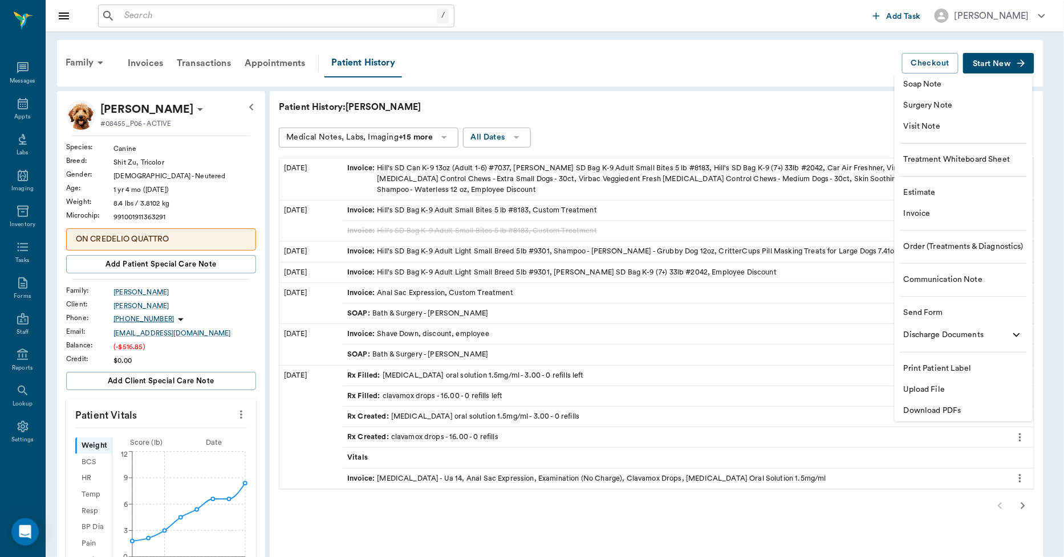
click at [926, 217] on span "Invoice" at bounding box center [963, 214] width 120 height 12
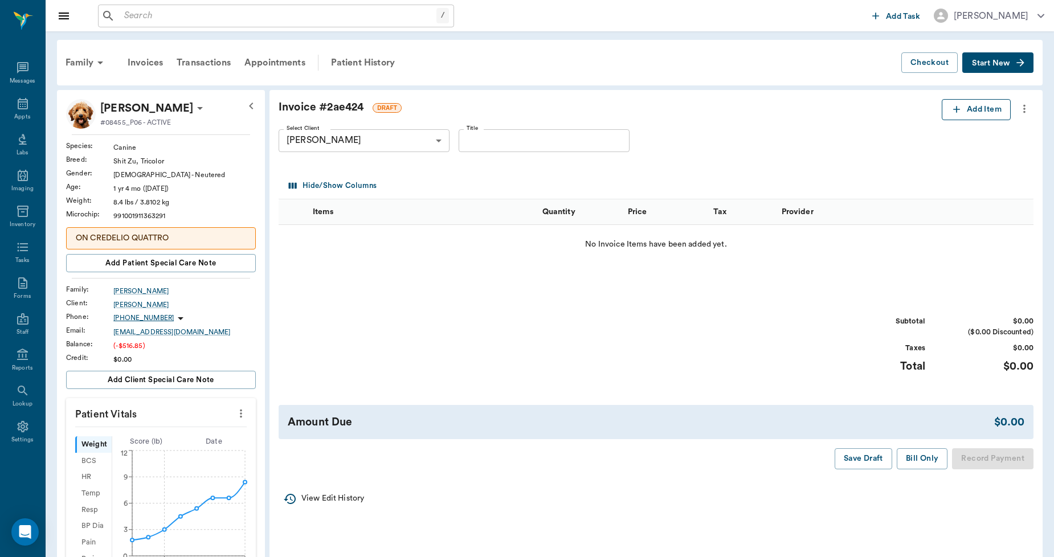
click at [969, 111] on button "Add Item" at bounding box center [976, 109] width 69 height 21
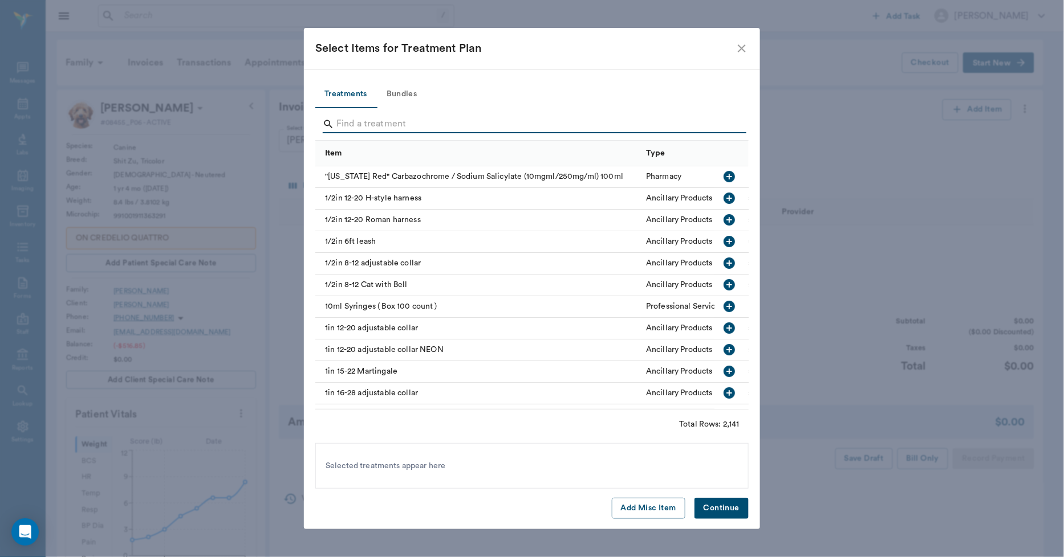
click at [385, 123] on input "Search" at bounding box center [532, 124] width 393 height 18
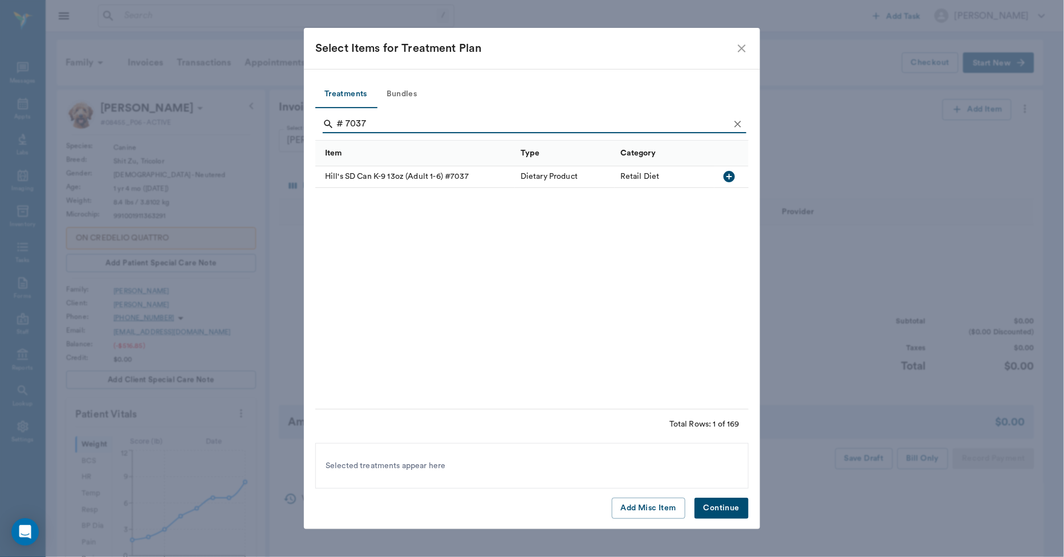
type input "# 7037"
click at [394, 176] on div "Hill's SD Can K-9 13oz (Adult 1-6) #7037" at bounding box center [414, 177] width 199 height 22
click at [707, 508] on button "Continue" at bounding box center [721, 508] width 54 height 21
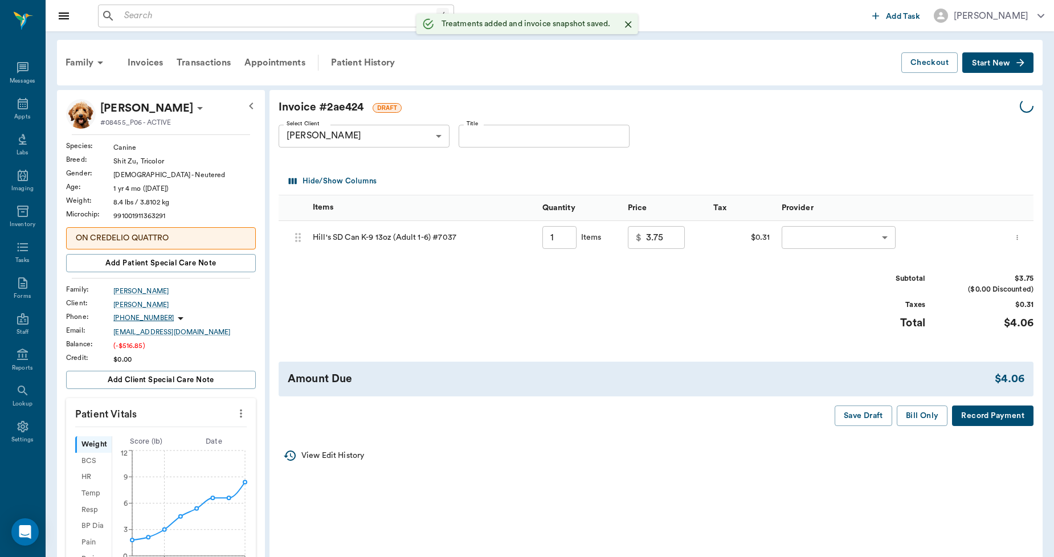
type input "1.00"
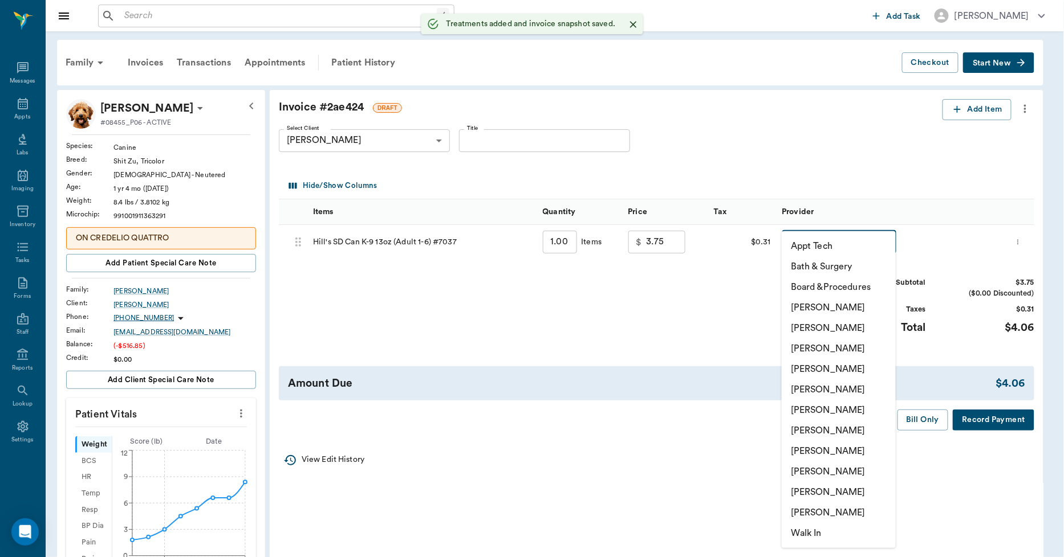
click at [830, 246] on body "/ ​ Add Task Dr. Bert Ellsworth Nectar Messages Appts Labs Imaging Inventory Ta…" at bounding box center [532, 466] width 1064 height 932
click at [820, 489] on li "[PERSON_NAME]" at bounding box center [839, 492] width 114 height 21
type input "none-63ec2ece52e12b0ba117cc90"
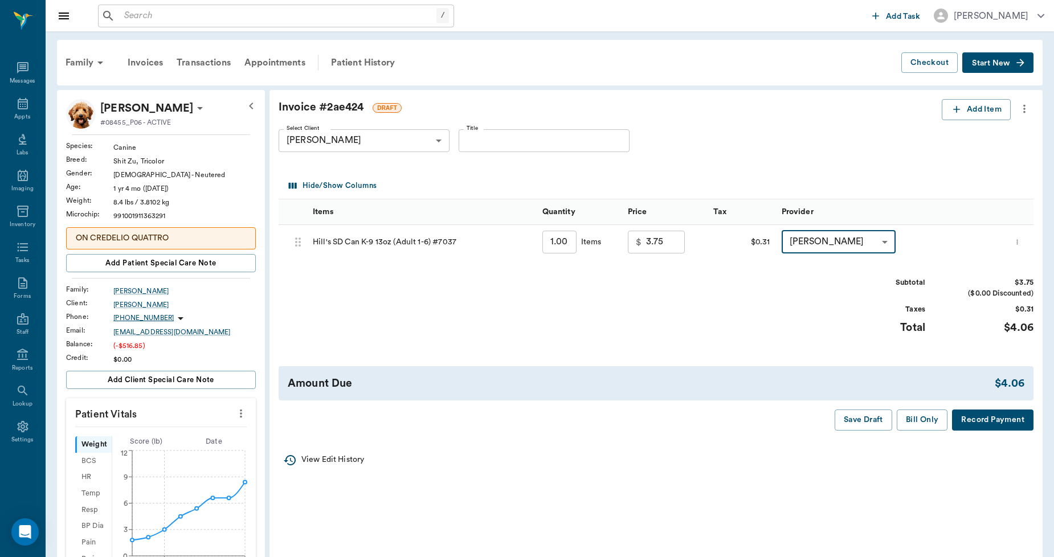
click at [571, 244] on input "1.00" at bounding box center [560, 242] width 34 height 23
type input "7"
type input "26.25"
type input "7.00"
click at [958, 111] on icon "button" at bounding box center [956, 109] width 11 height 11
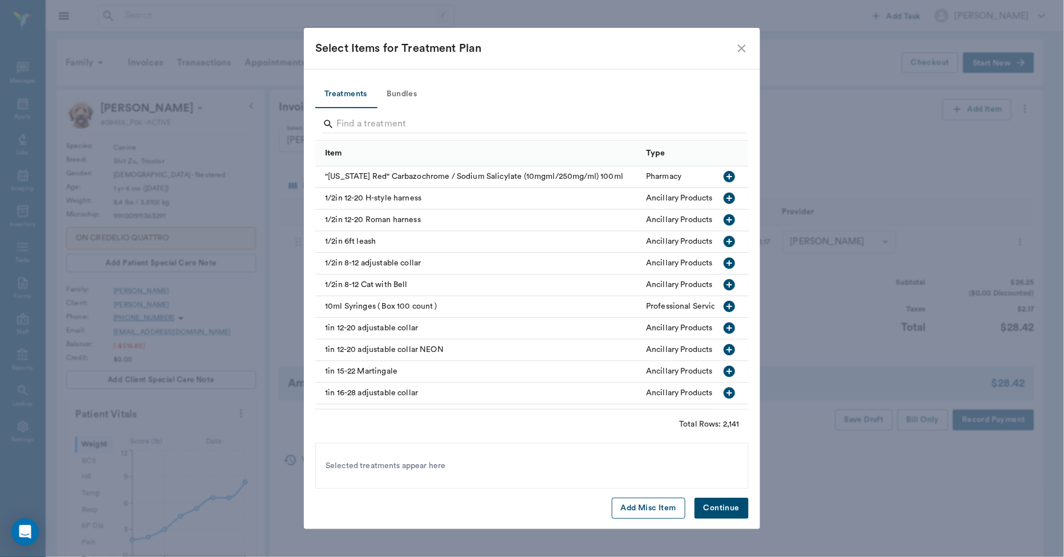
click at [665, 510] on button "Add Misc Item" at bounding box center [649, 508] width 74 height 21
click at [719, 514] on button "Continue" at bounding box center [721, 508] width 54 height 21
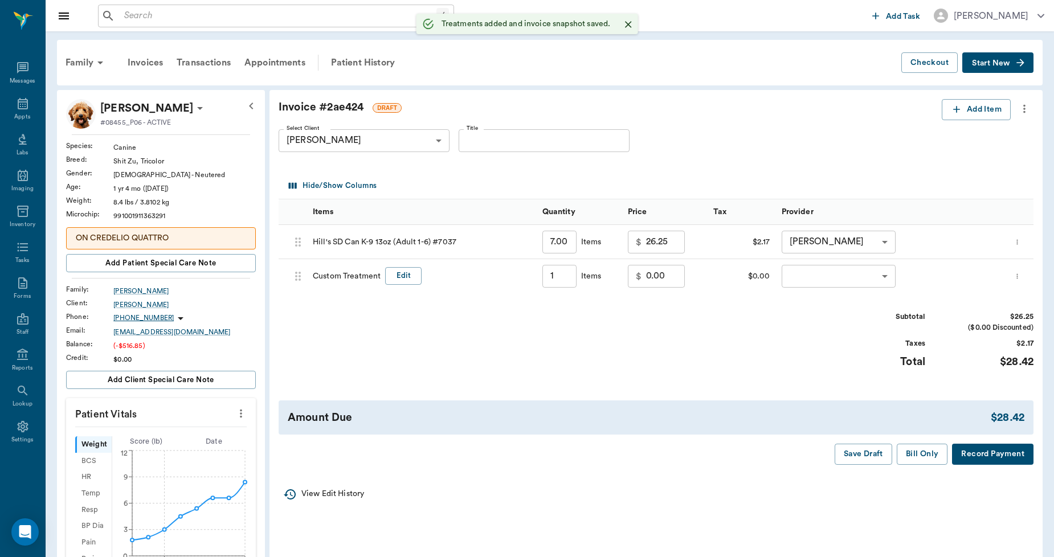
type input "1.00"
click at [670, 281] on input "0.00" at bounding box center [665, 276] width 39 height 23
type input "-8.52"
click at [402, 268] on button "Edit" at bounding box center [403, 276] width 36 height 18
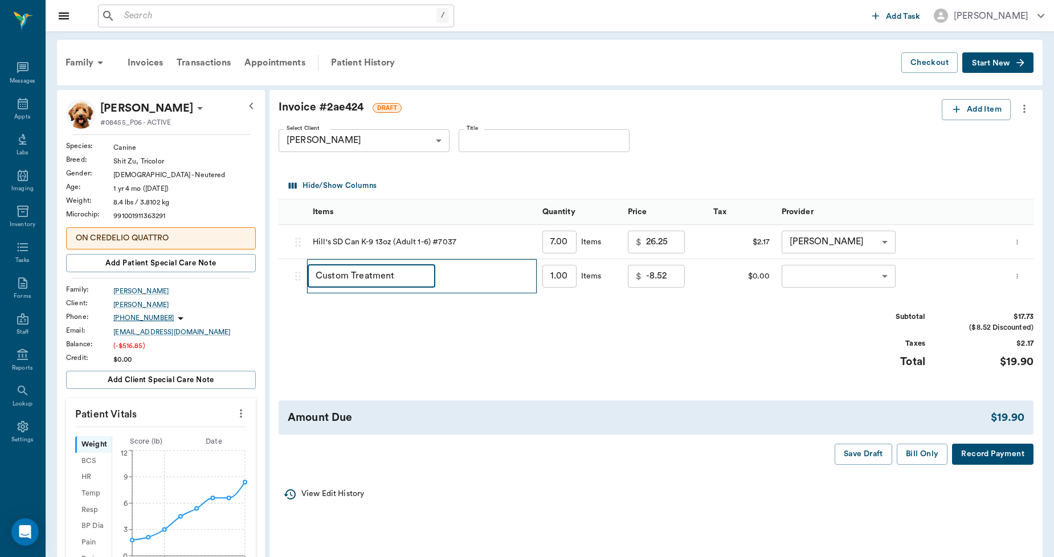
drag, startPoint x: 402, startPoint y: 269, endPoint x: 300, endPoint y: 283, distance: 102.9
click at [300, 283] on div "68e7c30907d6301c640d74c0 Custom Treatment ​ 1.00 ​ Items $ -8.52 ​ $0.00 ​ ​" at bounding box center [656, 276] width 755 height 34
type input "Employee Discount"
click at [819, 272] on body "/ ​ Add Task Dr. Bert Ellsworth Nectar Messages Appts Labs Imaging Inventory Ta…" at bounding box center [527, 466] width 1054 height 932
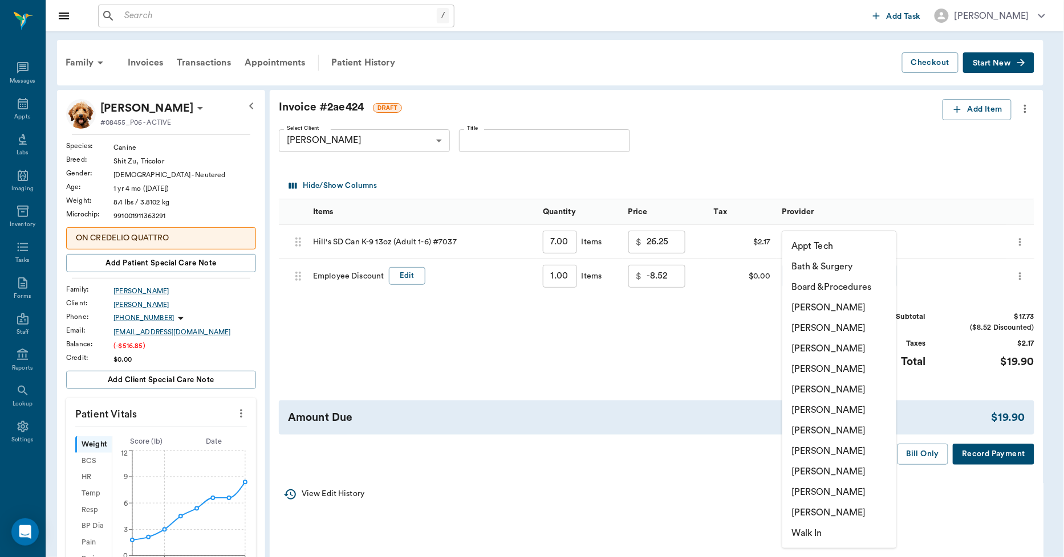
click at [805, 496] on li "[PERSON_NAME]" at bounding box center [839, 492] width 114 height 21
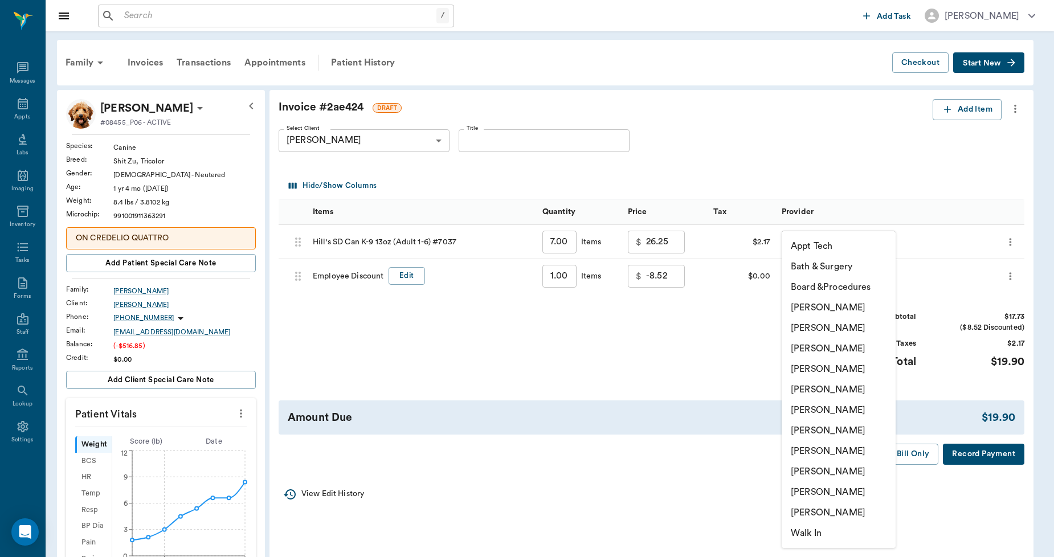
type input "none-63ec2ece52e12b0ba117cc90"
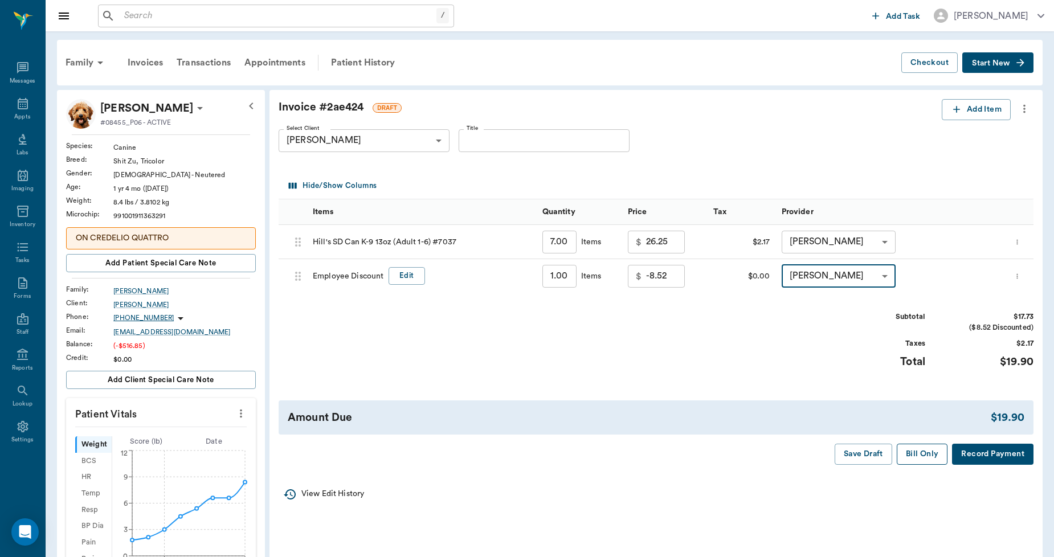
click at [929, 447] on button "Bill Only" at bounding box center [922, 454] width 51 height 21
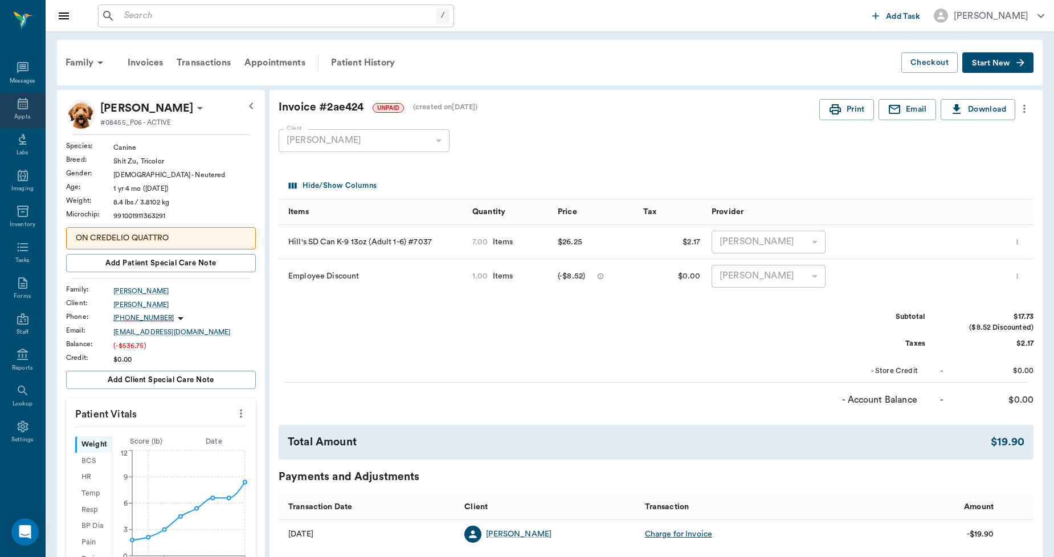
click at [22, 105] on icon at bounding box center [23, 104] width 14 height 14
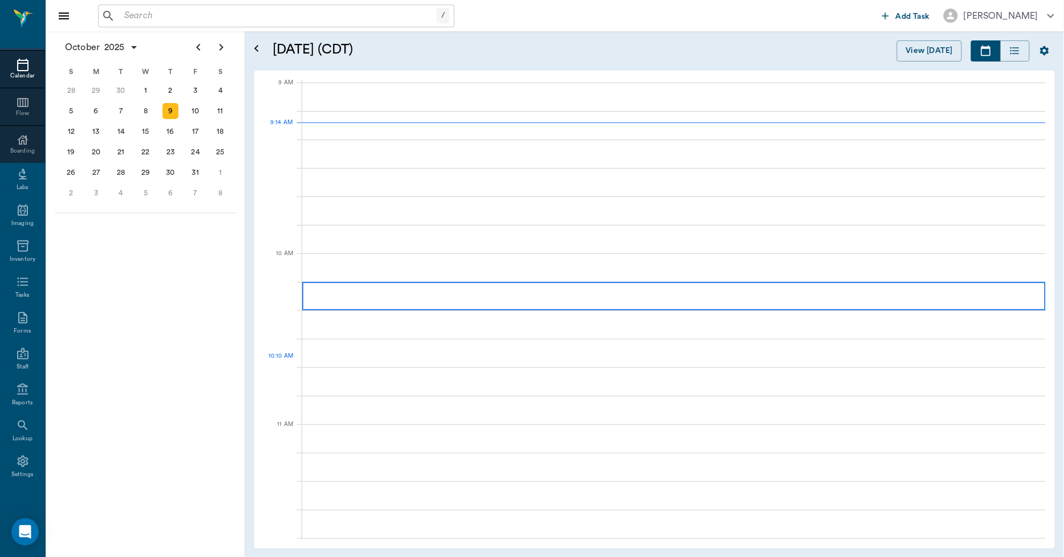
scroll to position [172, 0]
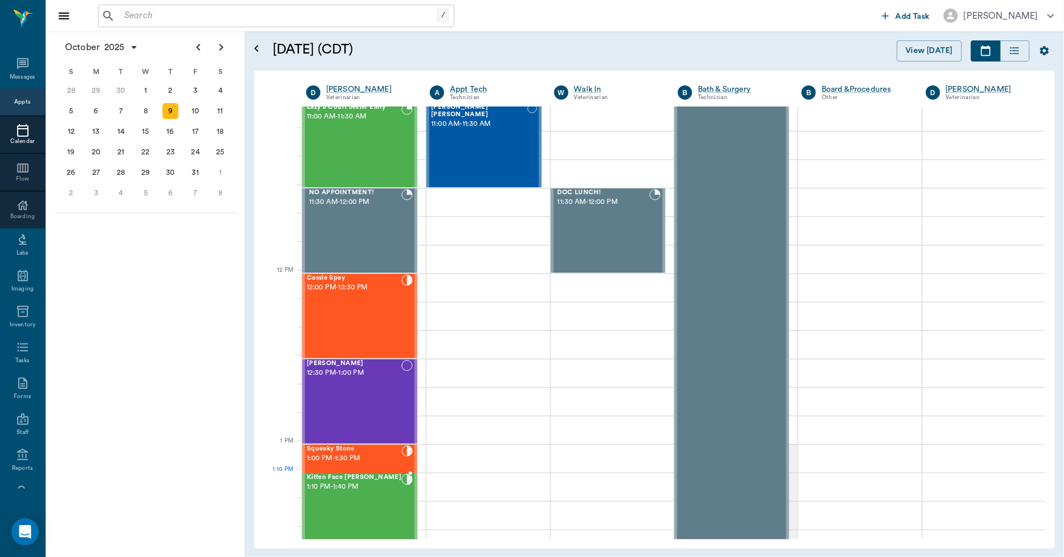
scroll to position [537, 0]
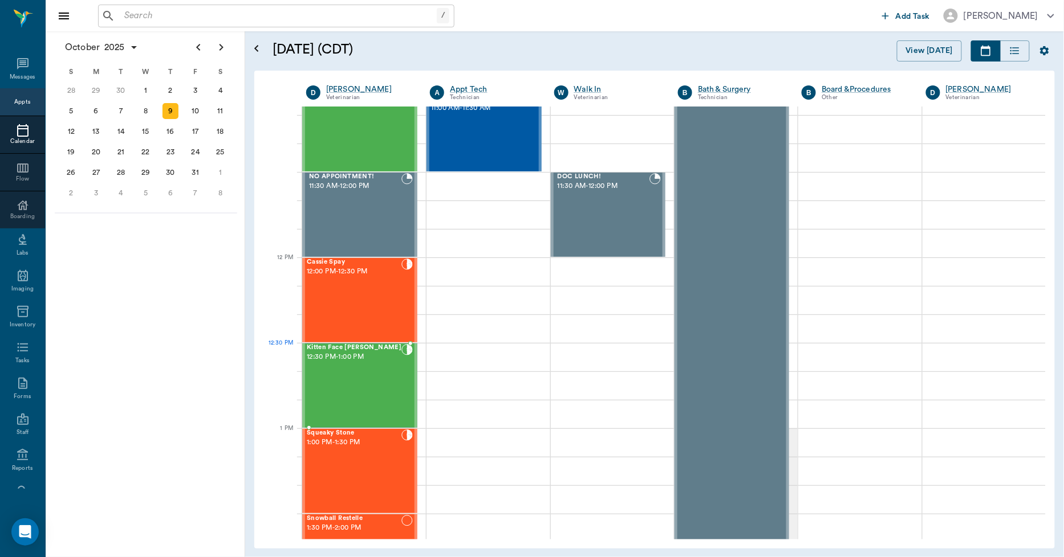
drag, startPoint x: 340, startPoint y: 147, endPoint x: 357, endPoint y: 422, distance: 275.8
click at [321, 384] on div "Kitten Face Ortiz 12:30 PM - 1:00 PM" at bounding box center [335, 385] width 57 height 83
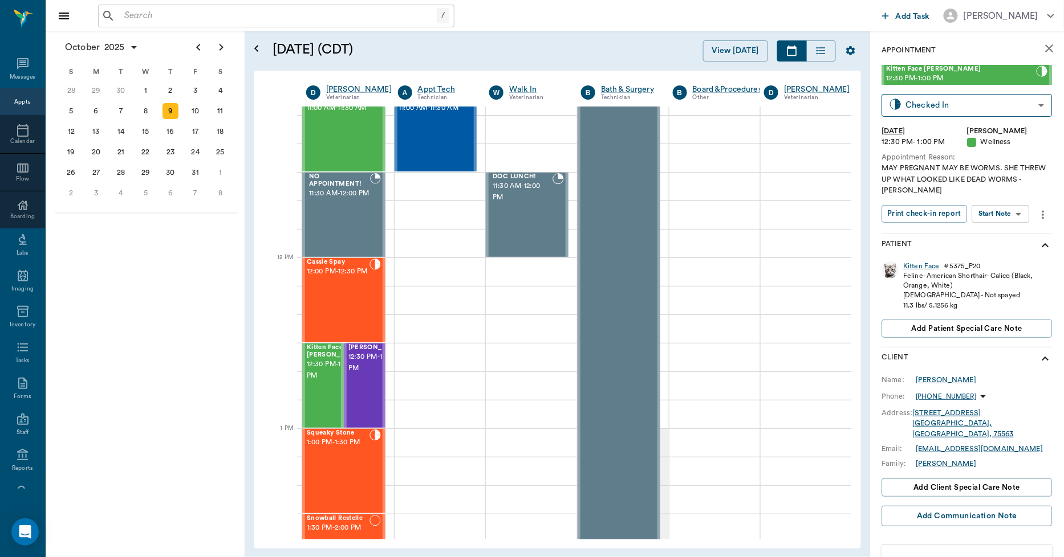
click at [1044, 213] on icon "more" at bounding box center [1043, 215] width 13 height 14
click at [977, 288] on span "Edit appointment" at bounding box center [993, 289] width 96 height 12
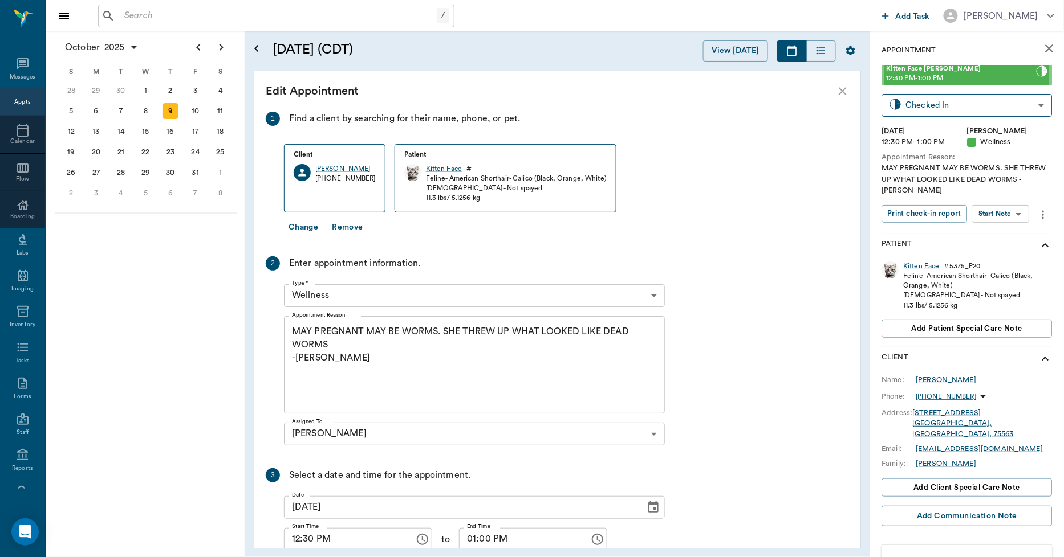
click at [352, 295] on body "/ ​ Add Task Dr. Bert Ellsworth Nectar Messages Appts Calendar Flow Boarding La…" at bounding box center [532, 278] width 1064 height 557
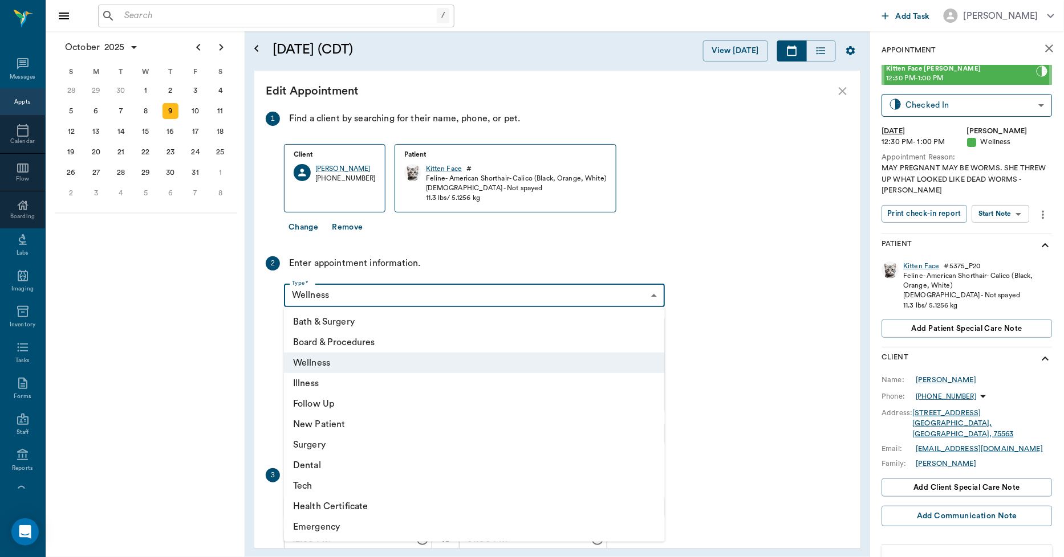
click at [312, 443] on li "Surgery" at bounding box center [474, 445] width 381 height 21
type input "65d2be4f46e3a538d89b8c18"
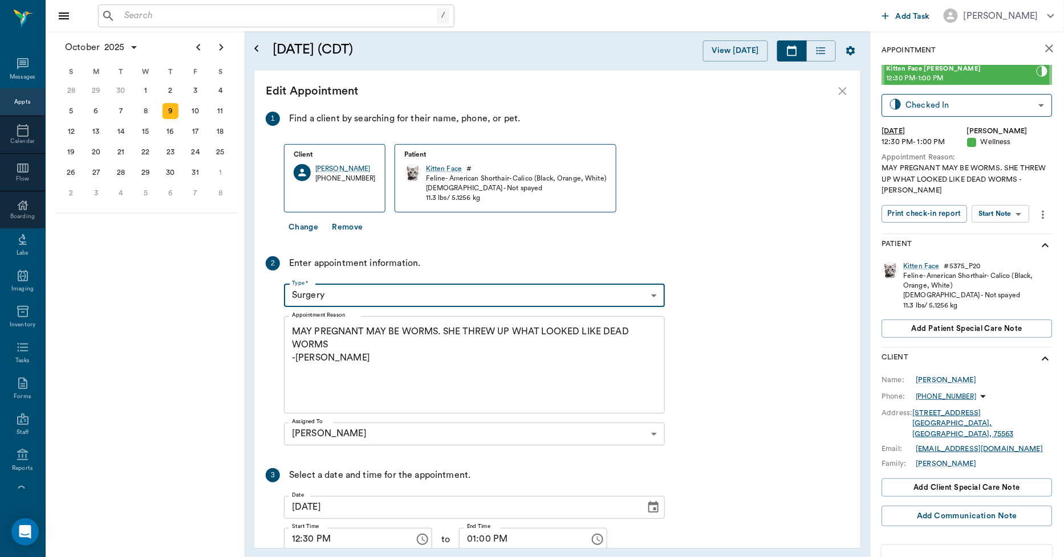
click at [335, 363] on textarea "MAY PREGNANT MAY BE WORMS. SHE THREW UP WHAT LOOKED LIKE DEAD WORMS -LORY" at bounding box center [474, 364] width 365 height 79
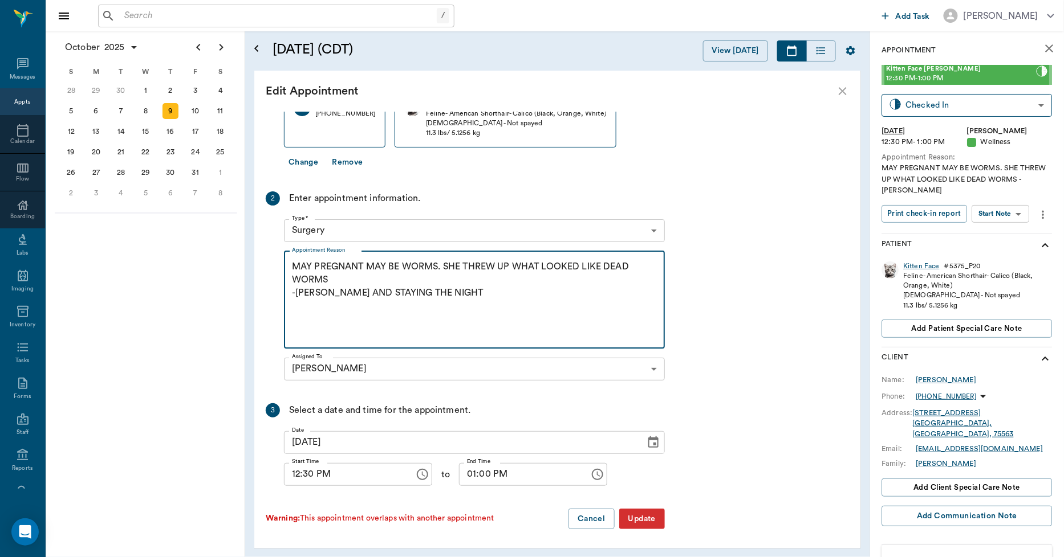
scroll to position [66, 0]
type textarea "MAY PREGNANT MAY BE WORMS. SHE THREW UP WHAT LOOKED LIKE DEAD WORMS -LORY OHE A…"
click at [635, 521] on button "Update" at bounding box center [642, 518] width 46 height 21
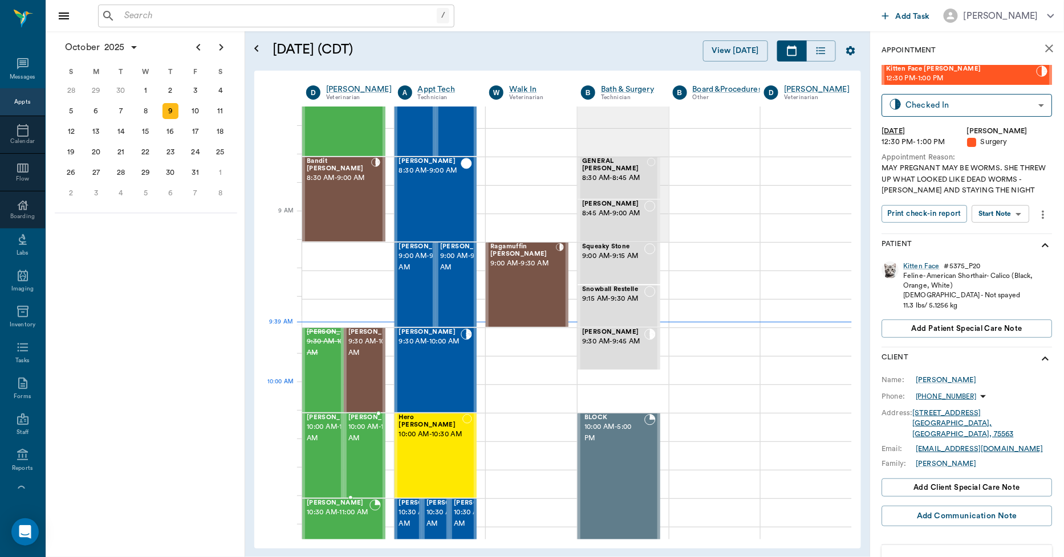
scroll to position [31, 0]
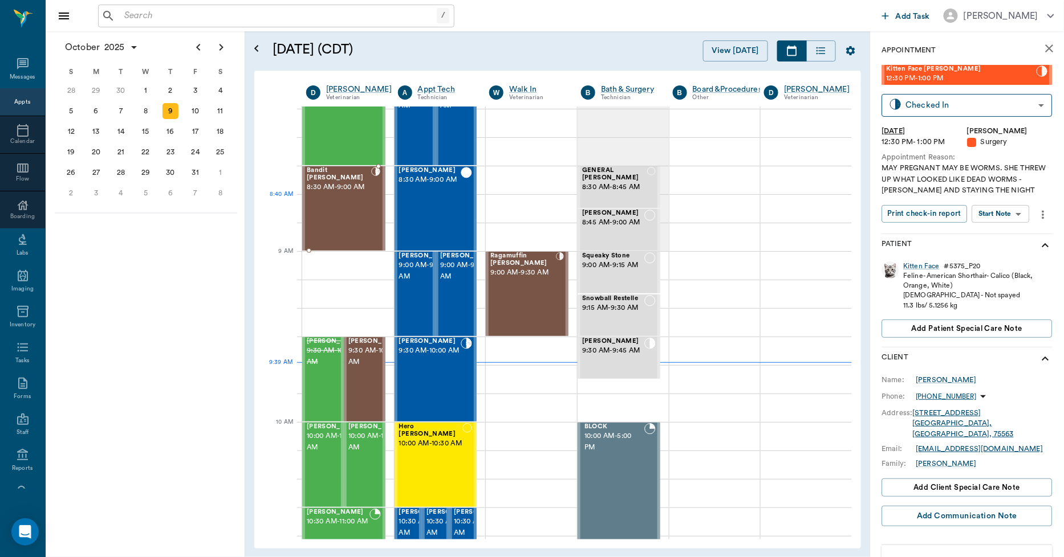
click at [334, 209] on div "Bandit Byrum 8:30 AM - 9:00 AM" at bounding box center [339, 208] width 64 height 83
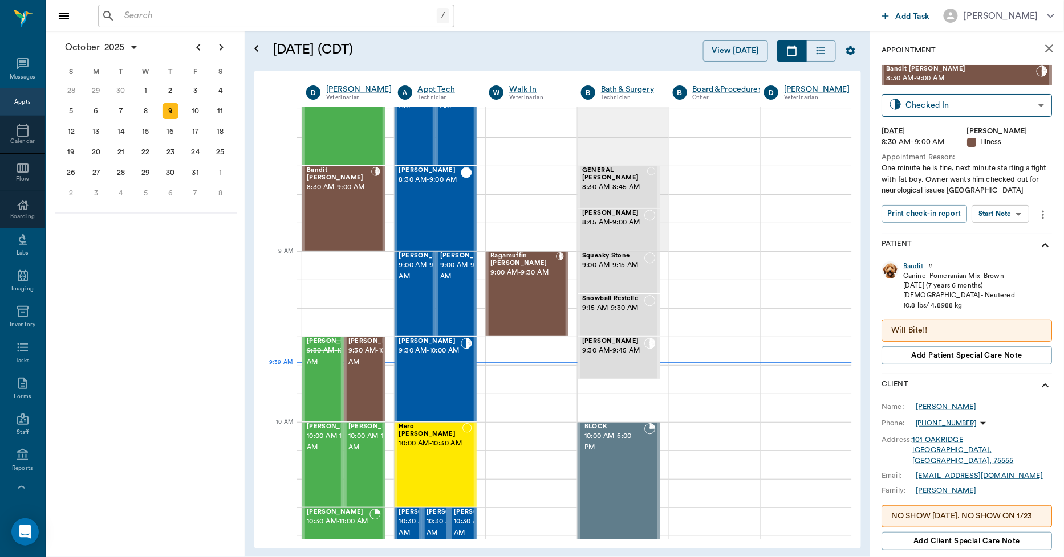
click at [914, 264] on div "Bandit" at bounding box center [913, 267] width 20 height 10
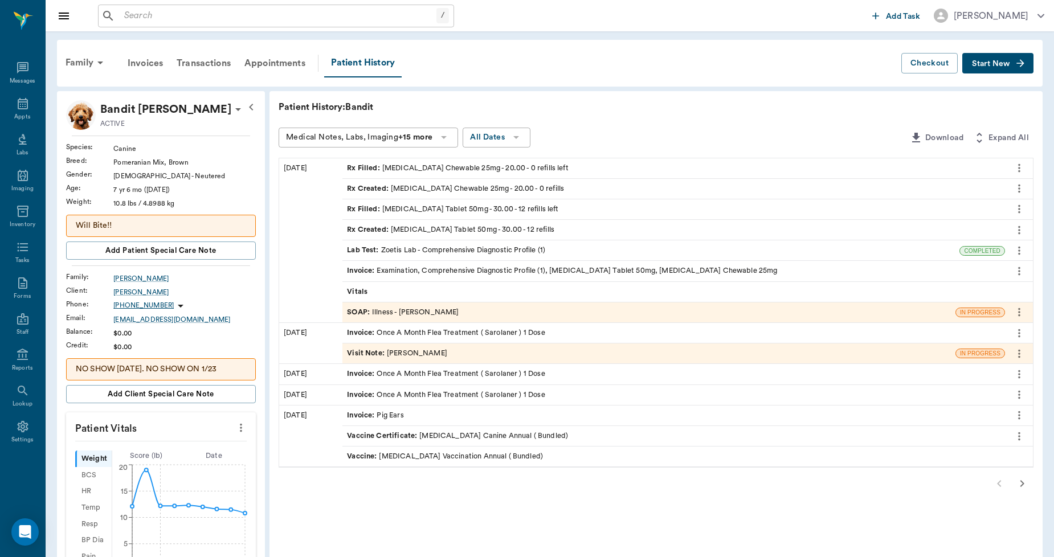
click at [231, 109] on icon at bounding box center [238, 110] width 14 height 14
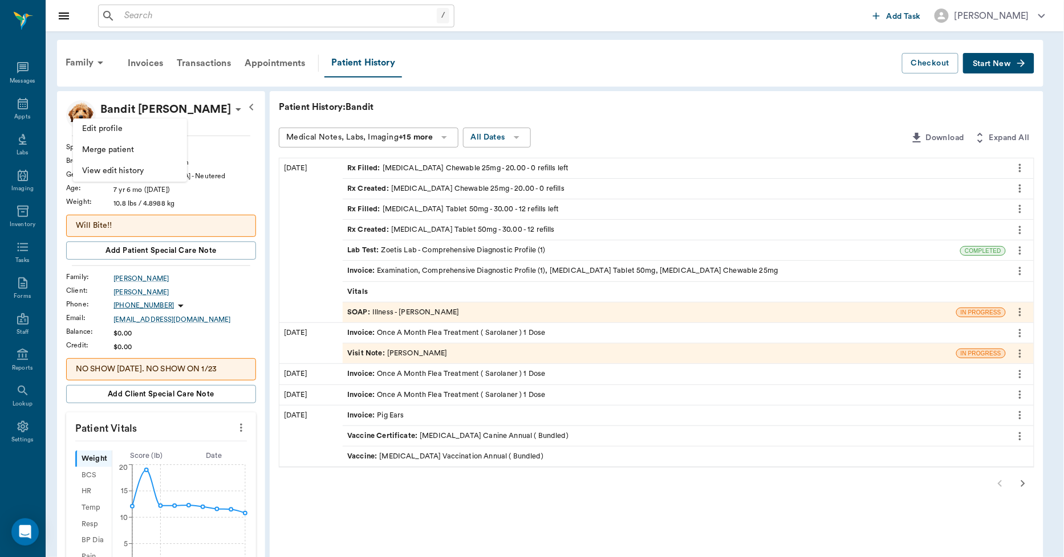
click at [127, 132] on span "Edit profile" at bounding box center [130, 129] width 96 height 12
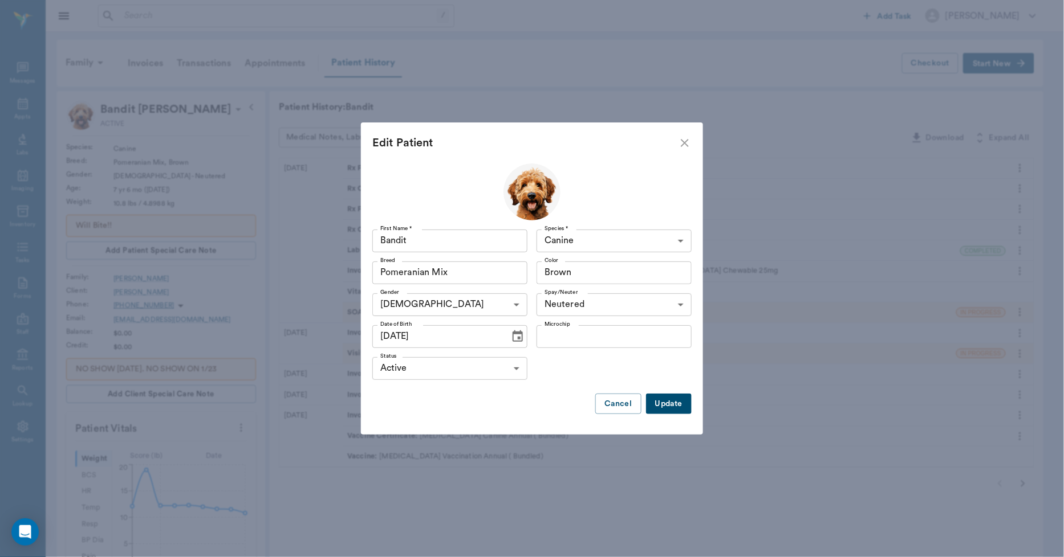
click at [439, 335] on input "04/04/2018" at bounding box center [436, 336] width 129 height 23
click at [426, 337] on input "04/04/2018" at bounding box center [436, 336] width 129 height 23
type input "04/04/2017"
click at [662, 400] on button "Update" at bounding box center [669, 404] width 46 height 21
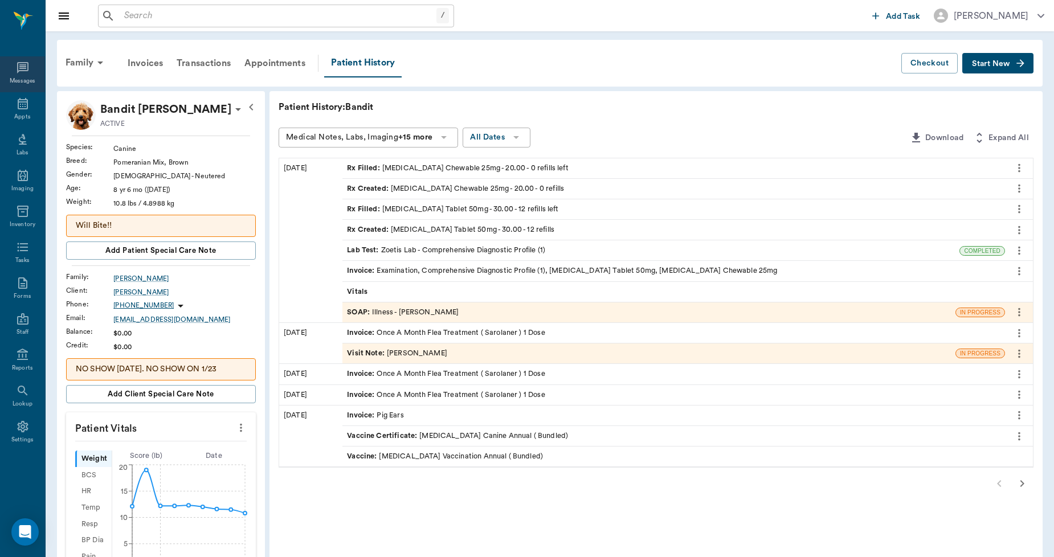
click at [27, 70] on icon at bounding box center [22, 67] width 11 height 11
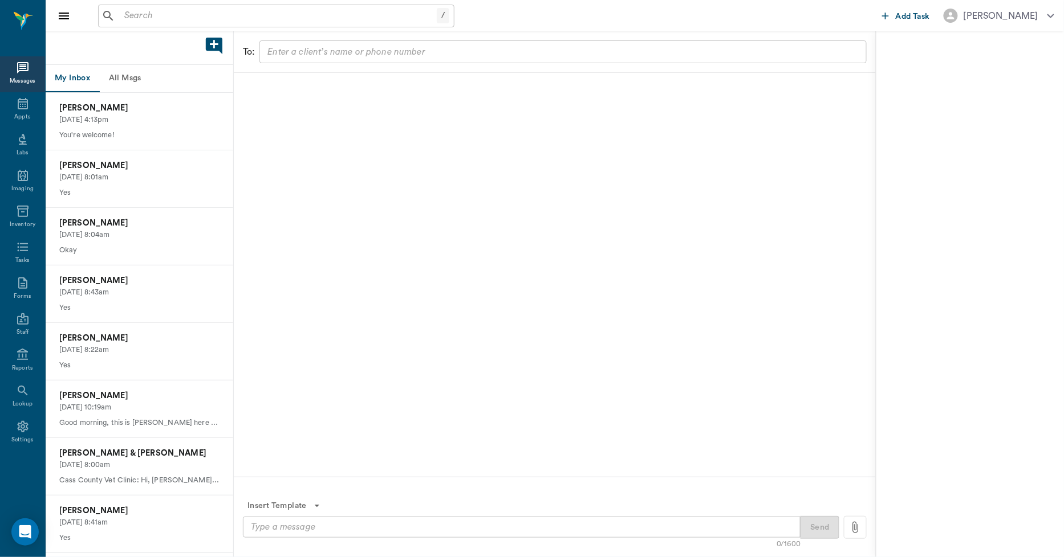
click at [134, 84] on button "All Msgs" at bounding box center [124, 78] width 51 height 27
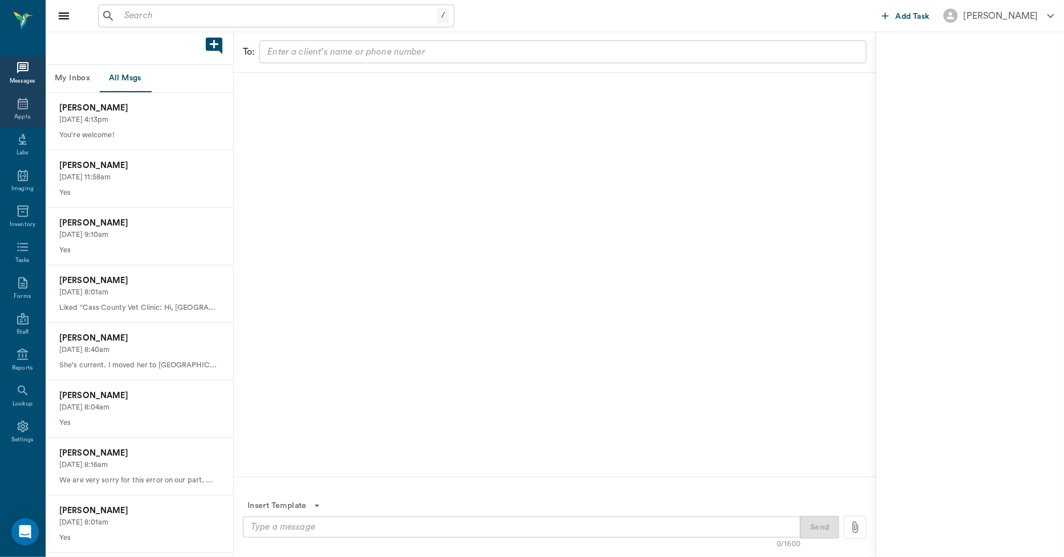
click at [27, 111] on div "Appts" at bounding box center [22, 110] width 45 height 36
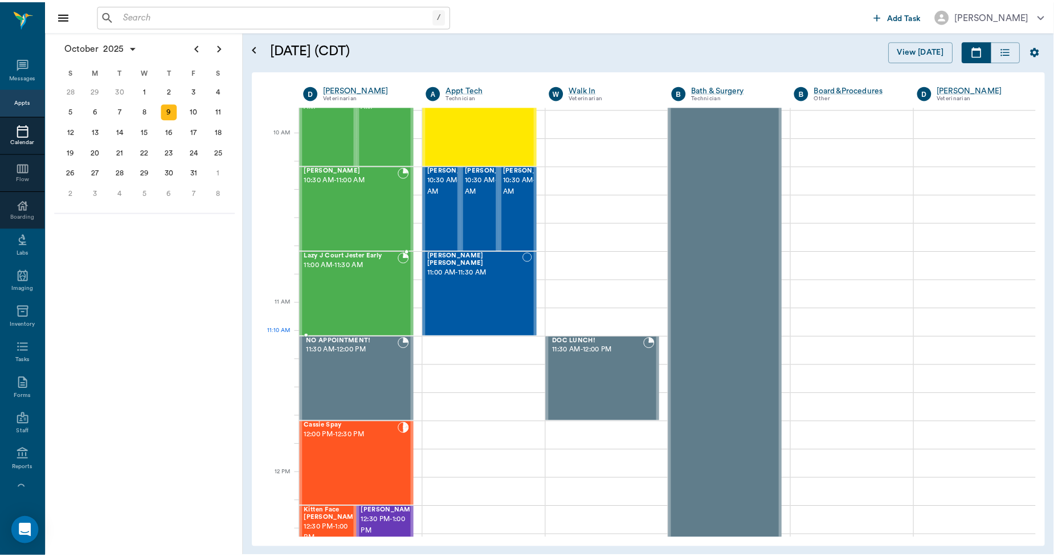
scroll to position [380, 0]
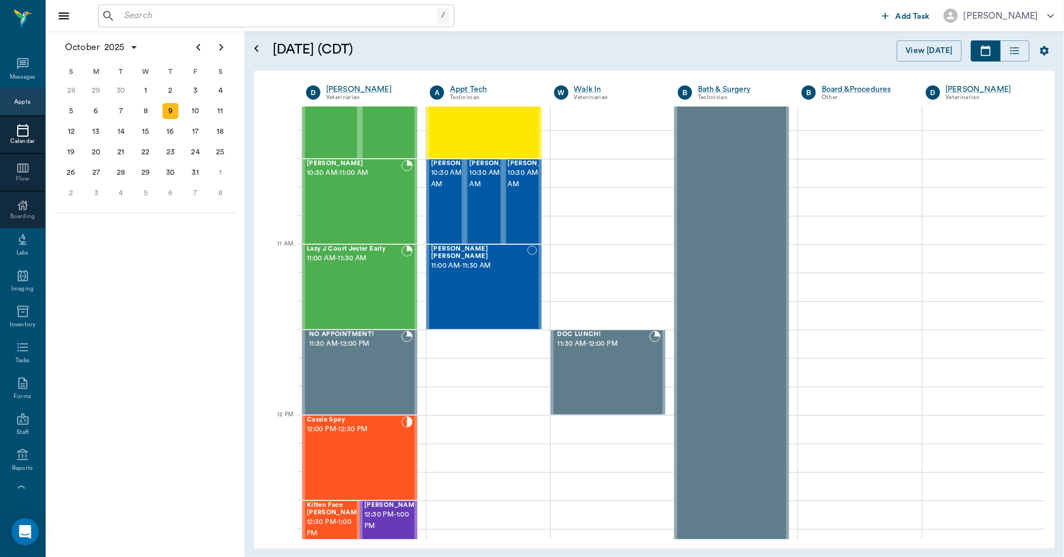
click at [124, 18] on input "text" at bounding box center [278, 16] width 317 height 16
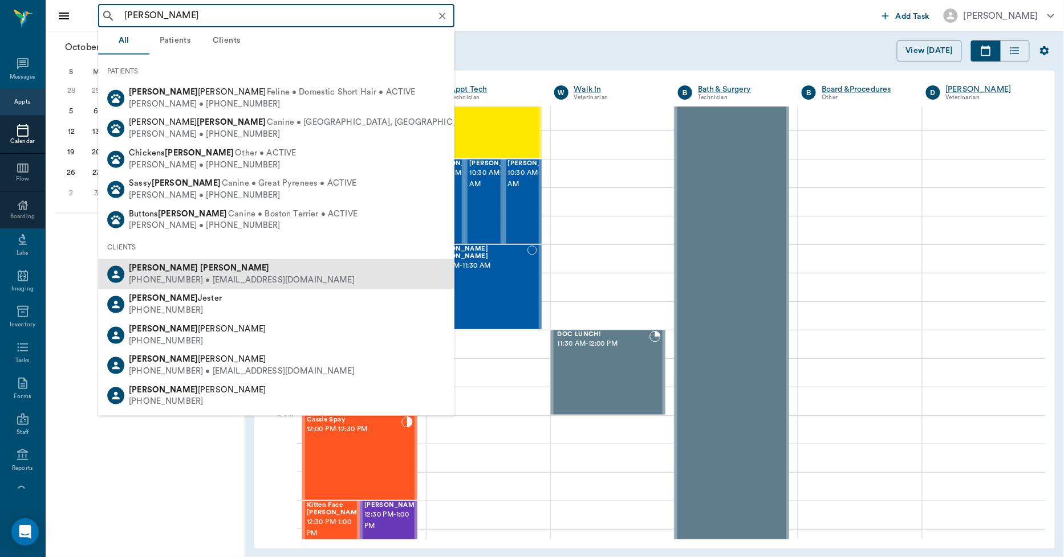
click at [200, 270] on b "Trotter" at bounding box center [234, 268] width 69 height 9
type input "bECKY TROTTER"
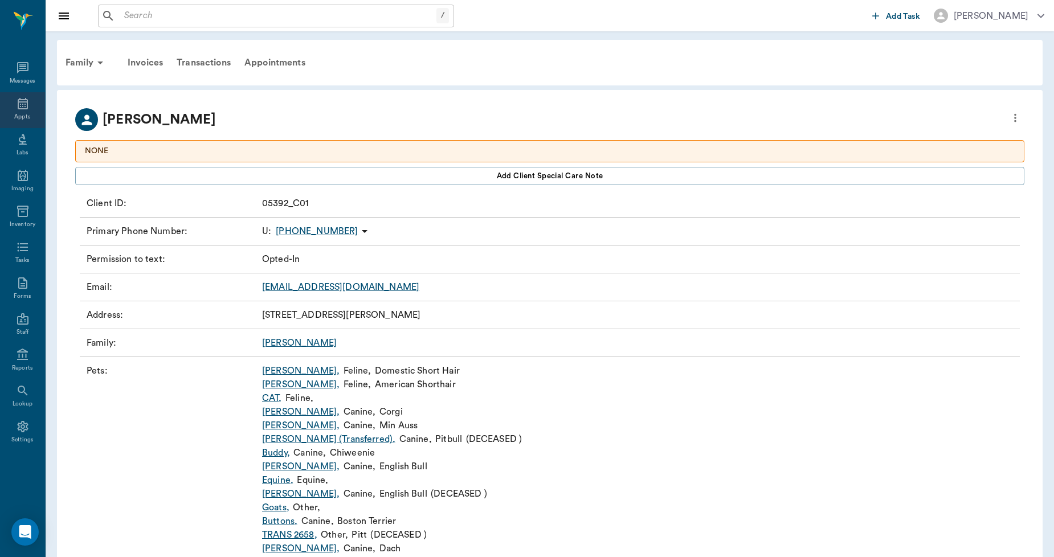
click at [22, 116] on div "Appts" at bounding box center [22, 117] width 16 height 9
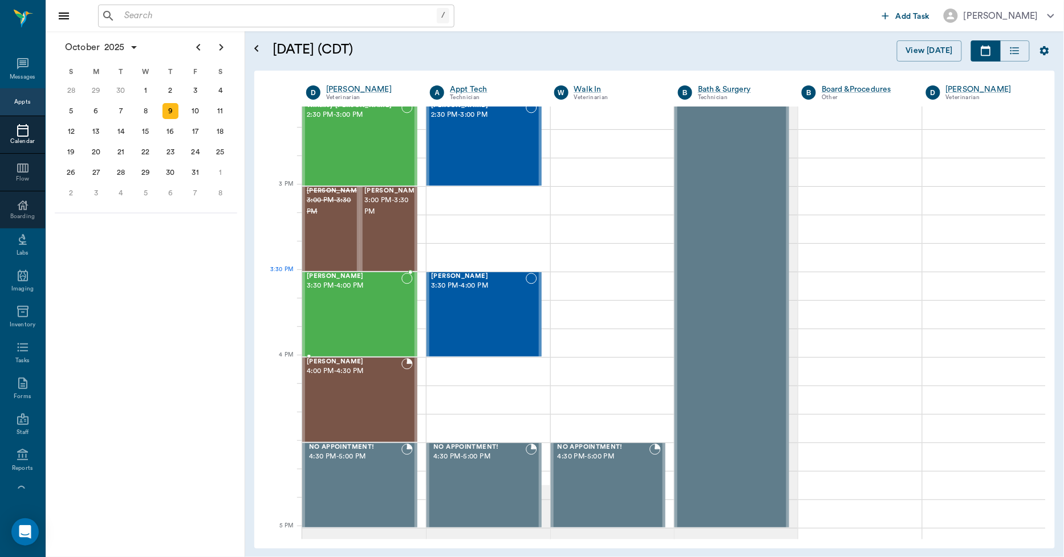
scroll to position [1124, 0]
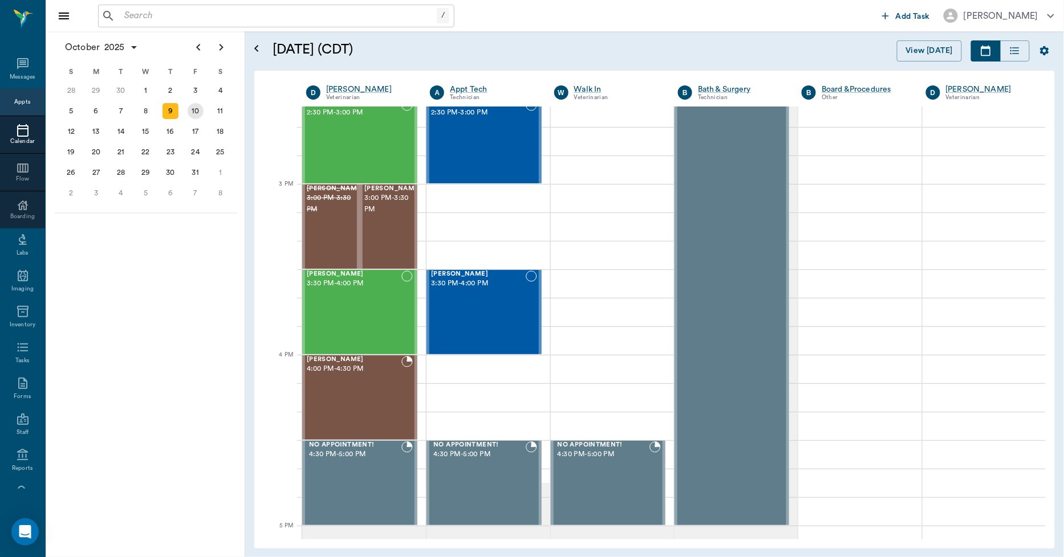
click at [198, 107] on div "10" at bounding box center [196, 111] width 16 height 16
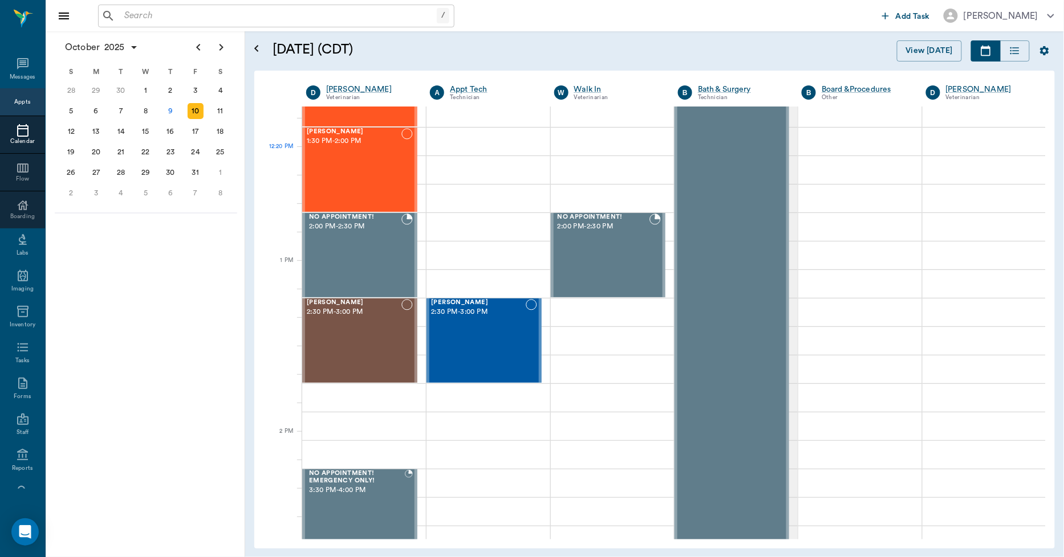
scroll to position [950, 0]
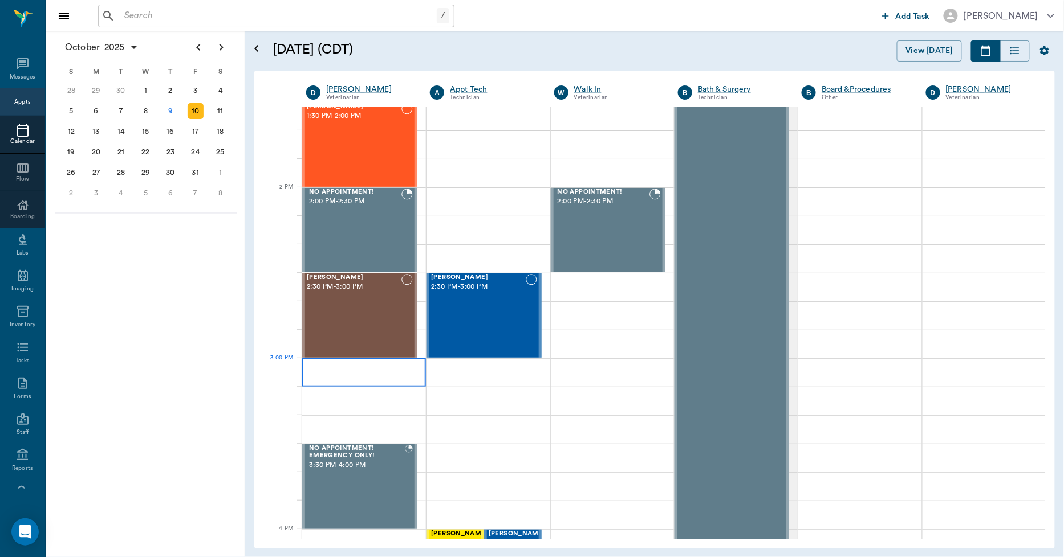
click at [311, 373] on div at bounding box center [364, 372] width 124 height 28
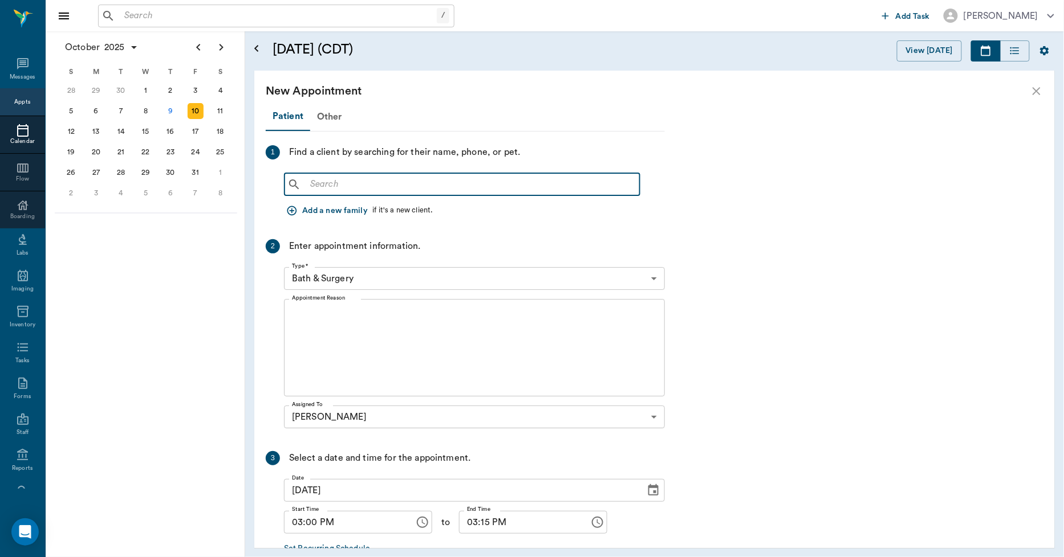
click at [309, 178] on input "text" at bounding box center [469, 185] width 329 height 16
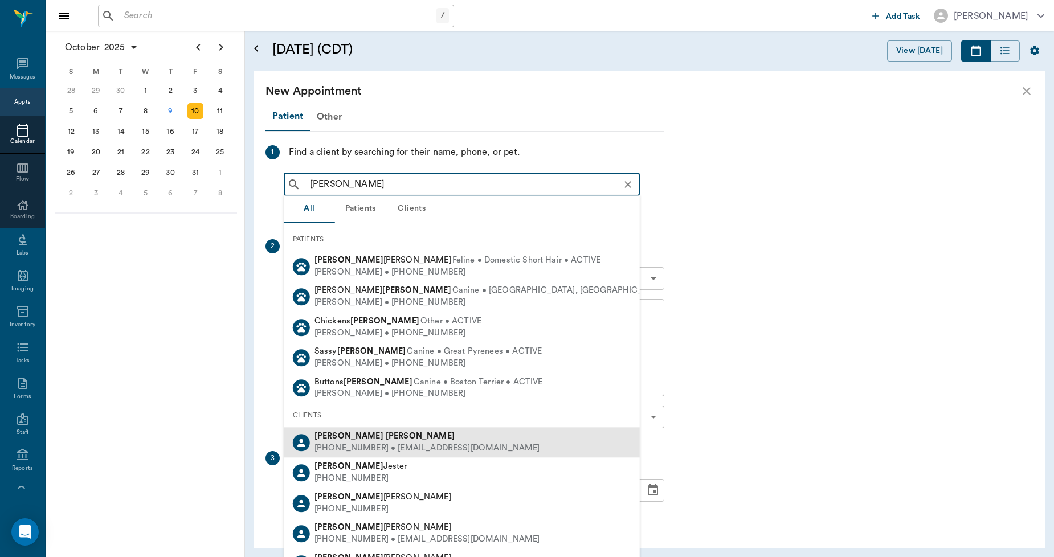
click at [386, 439] on b "Trotter" at bounding box center [420, 436] width 69 height 9
type input "bECKY TROTTER"
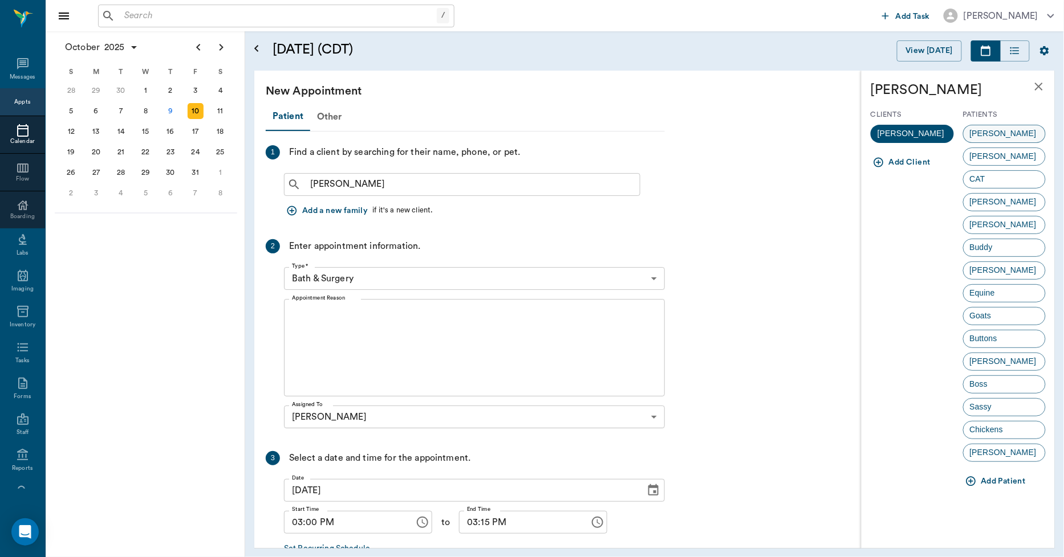
click at [992, 135] on span "[PERSON_NAME]" at bounding box center [1002, 134] width 79 height 12
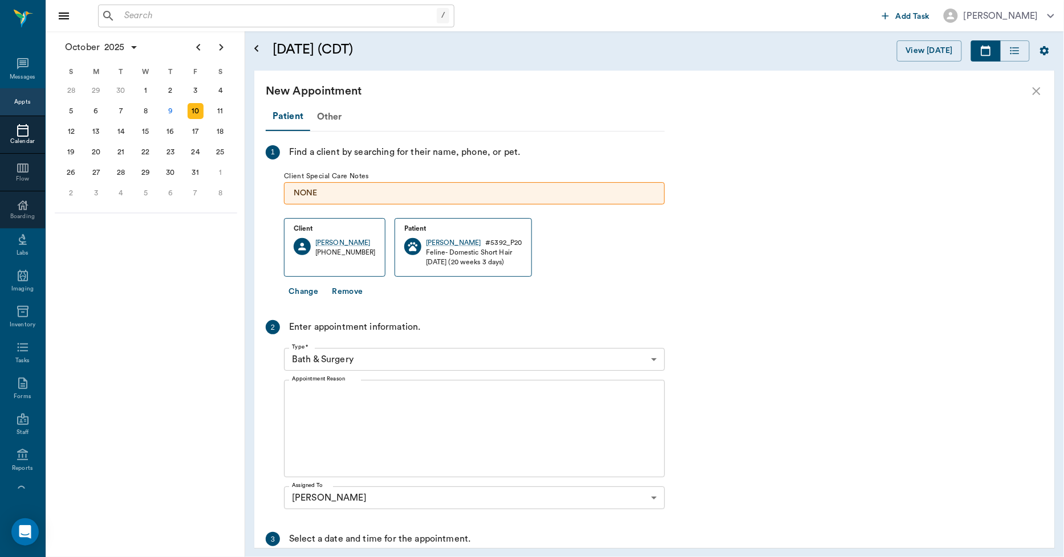
click at [657, 358] on body "/ ​ Add Task Dr. Bert Ellsworth Nectar Messages Appts Calendar Flow Boarding La…" at bounding box center [532, 278] width 1064 height 557
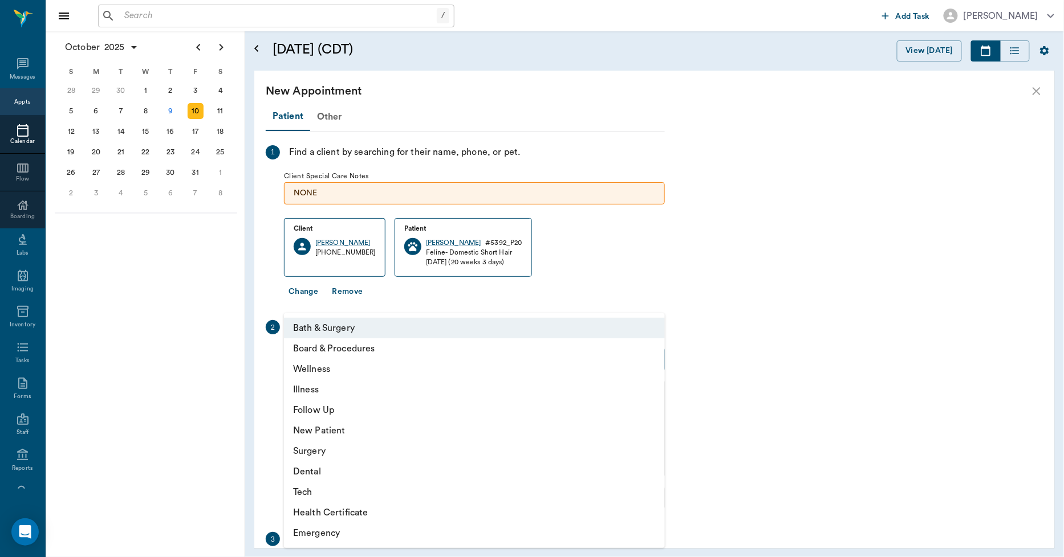
click at [355, 371] on li "Wellness" at bounding box center [474, 369] width 381 height 21
type input "65d2be4f46e3a538d89b8c14"
type input "03:30 PM"
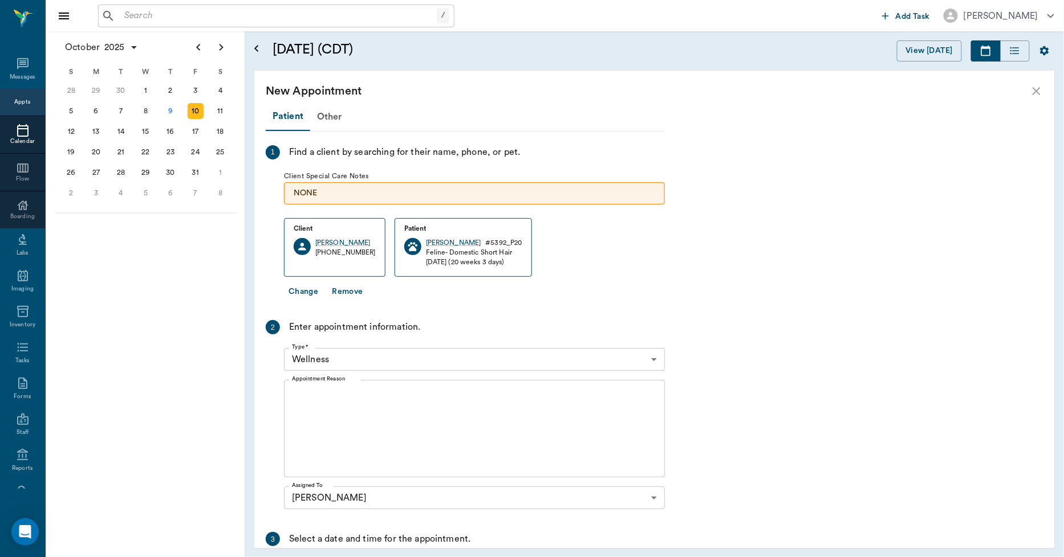
click at [291, 394] on div "x Appointment Reason" at bounding box center [474, 428] width 381 height 97
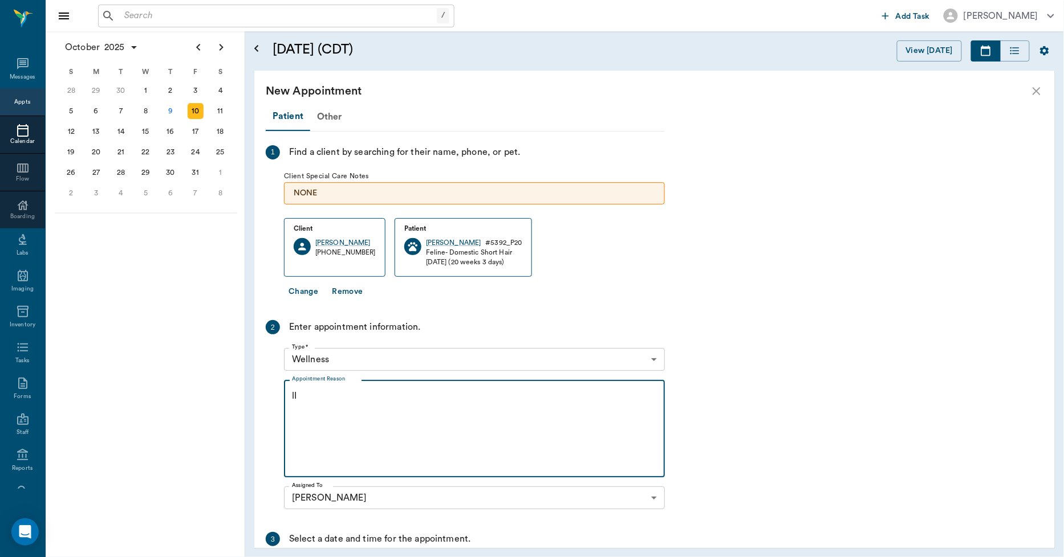
type textarea "l"
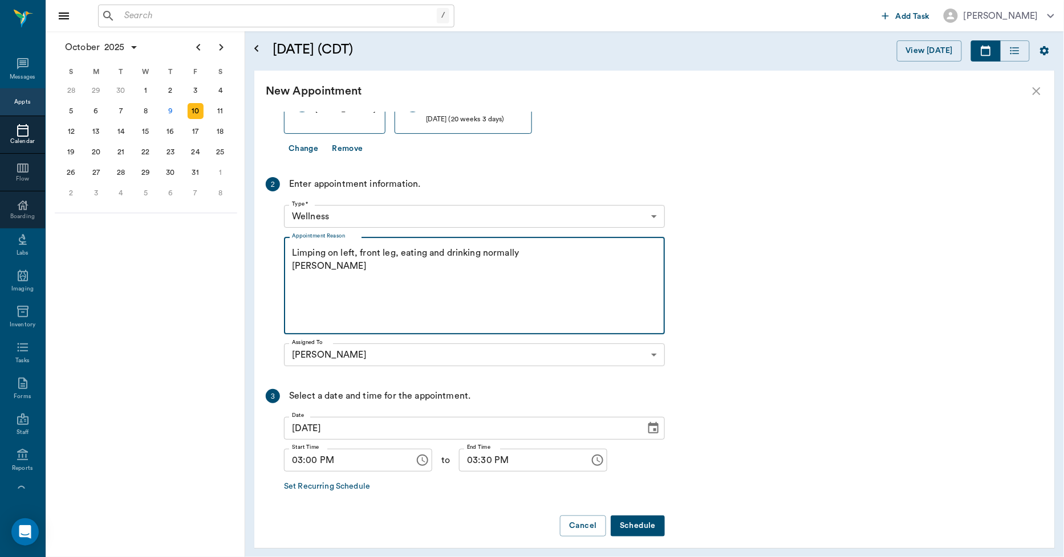
scroll to position [151, 0]
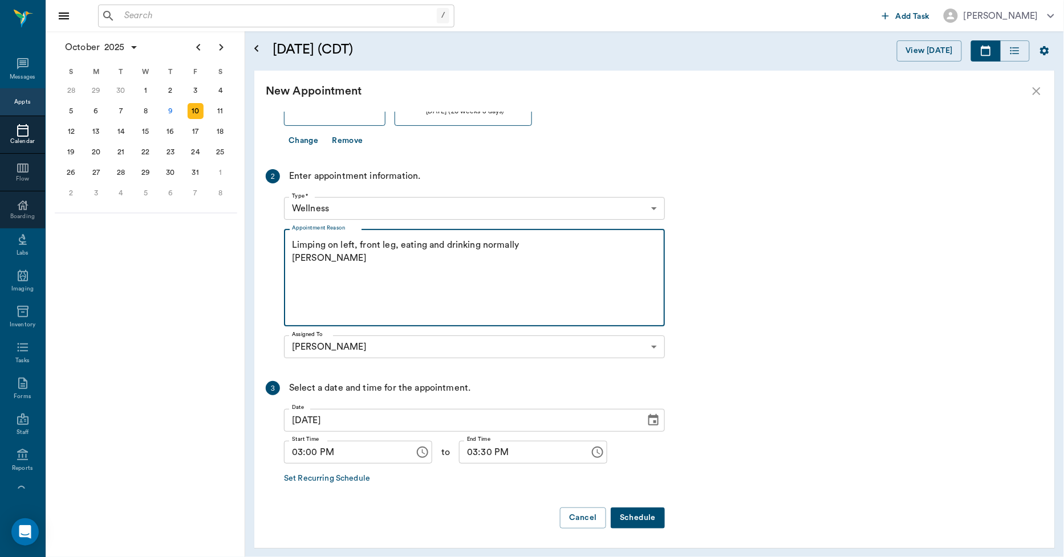
type textarea "Limping on left, front leg, eating and drinking normally Christy"
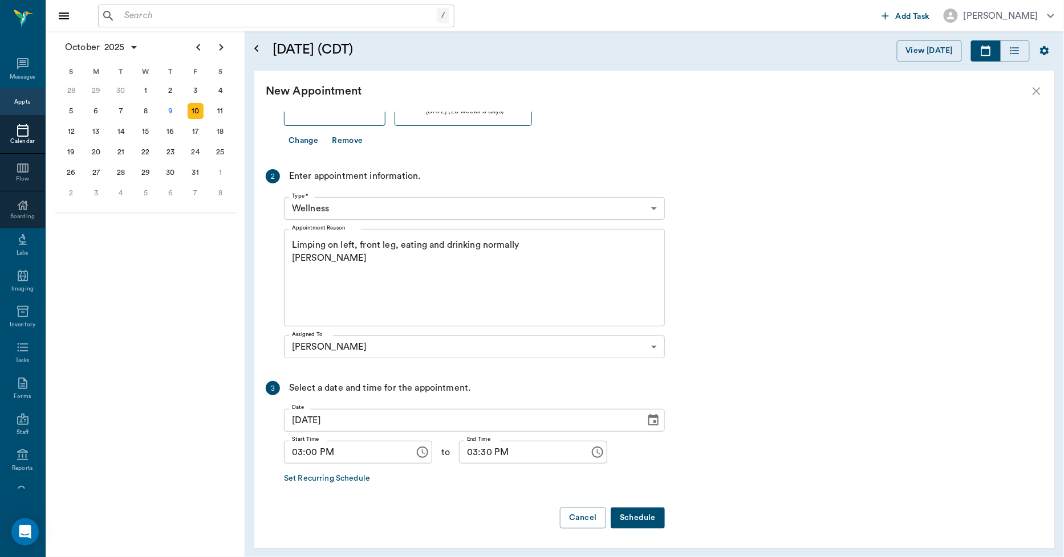
click at [651, 522] on button "Schedule" at bounding box center [637, 518] width 54 height 21
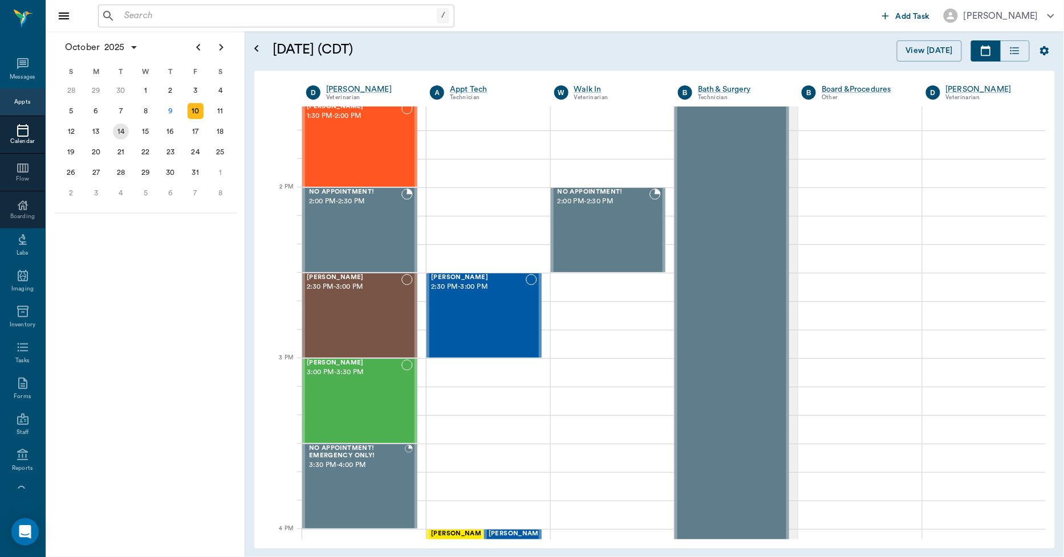
click at [114, 136] on div "14" at bounding box center [120, 131] width 25 height 21
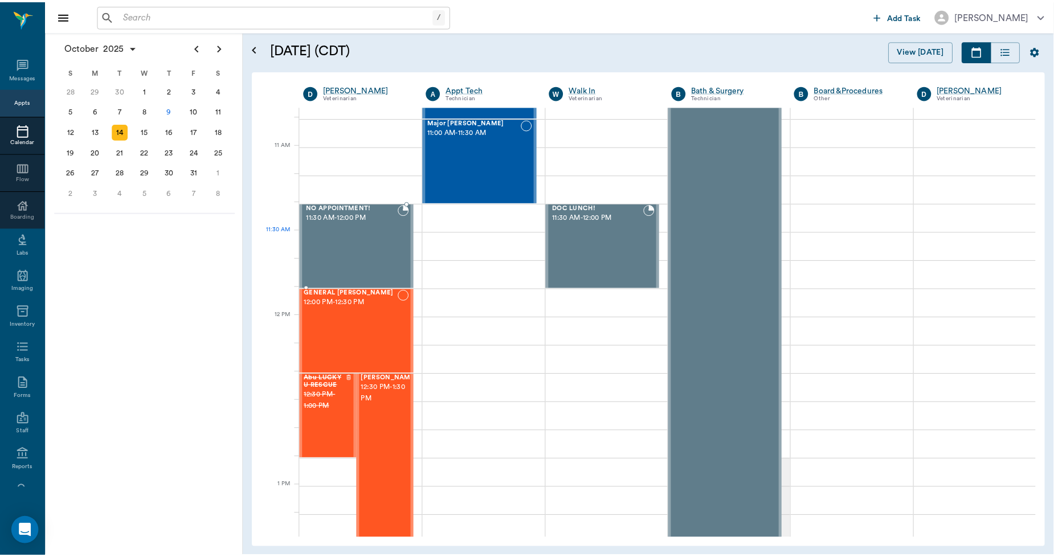
scroll to position [190, 0]
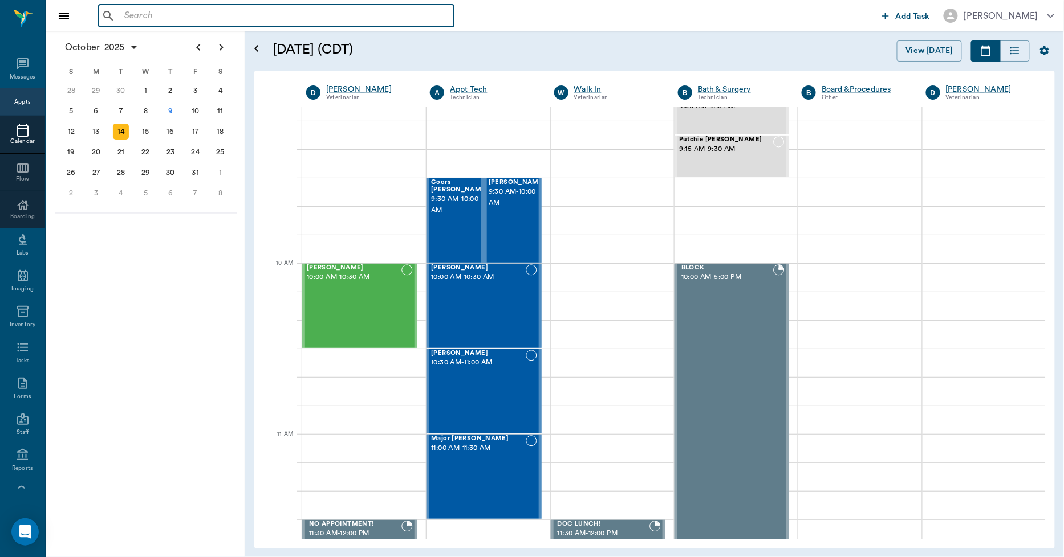
click at [190, 10] on input "text" at bounding box center [284, 16] width 329 height 16
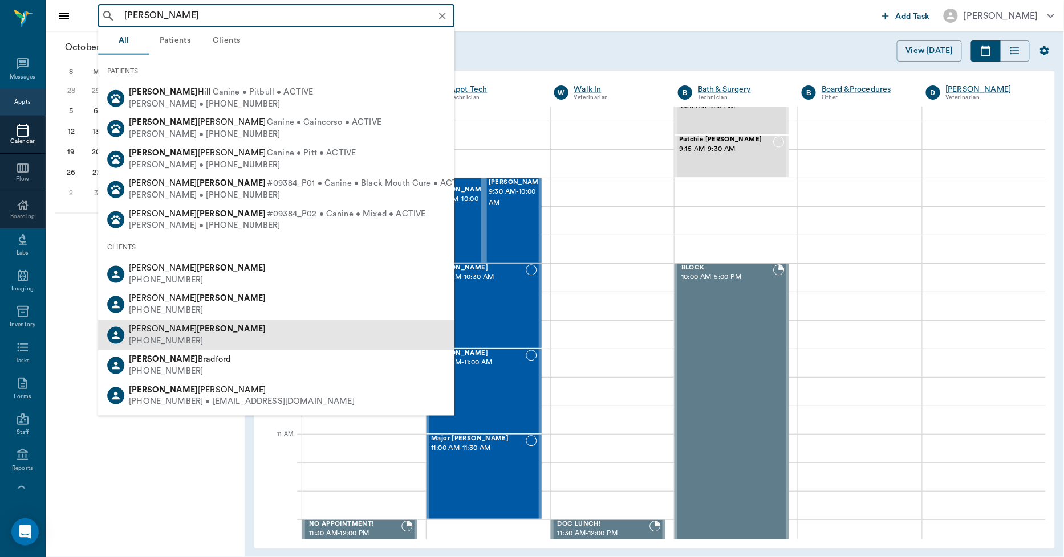
click at [136, 329] on span "Thomas Cain" at bounding box center [197, 329] width 137 height 9
type input "cain"
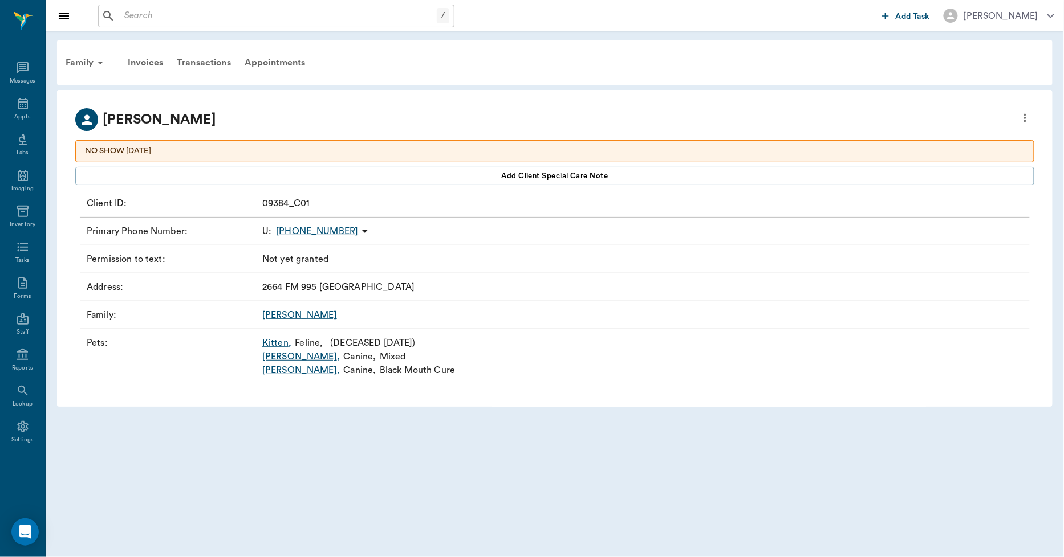
click at [265, 356] on link "Ozzie ," at bounding box center [301, 357] width 78 height 14
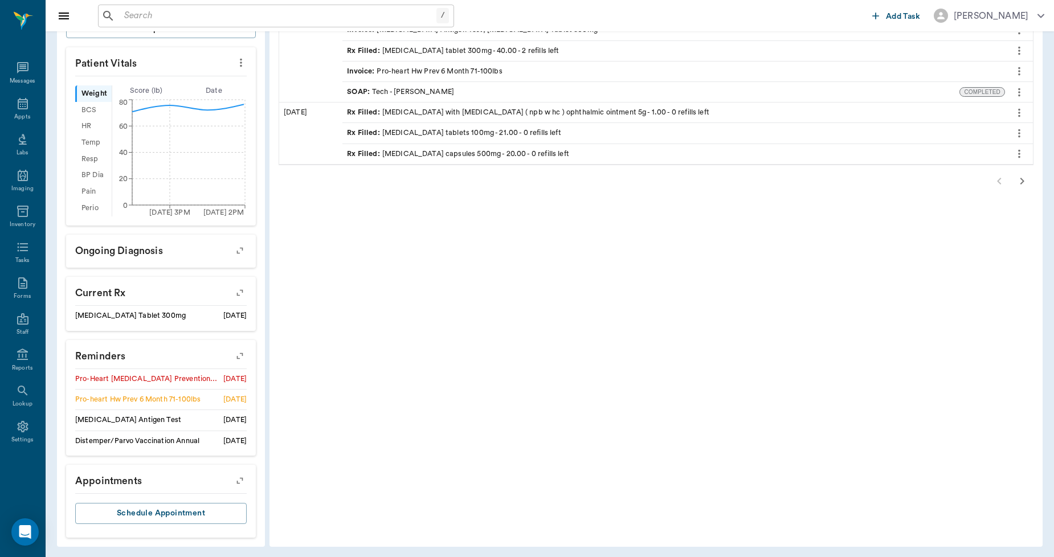
scroll to position [327, 0]
click at [240, 476] on icon "button" at bounding box center [240, 479] width 16 height 16
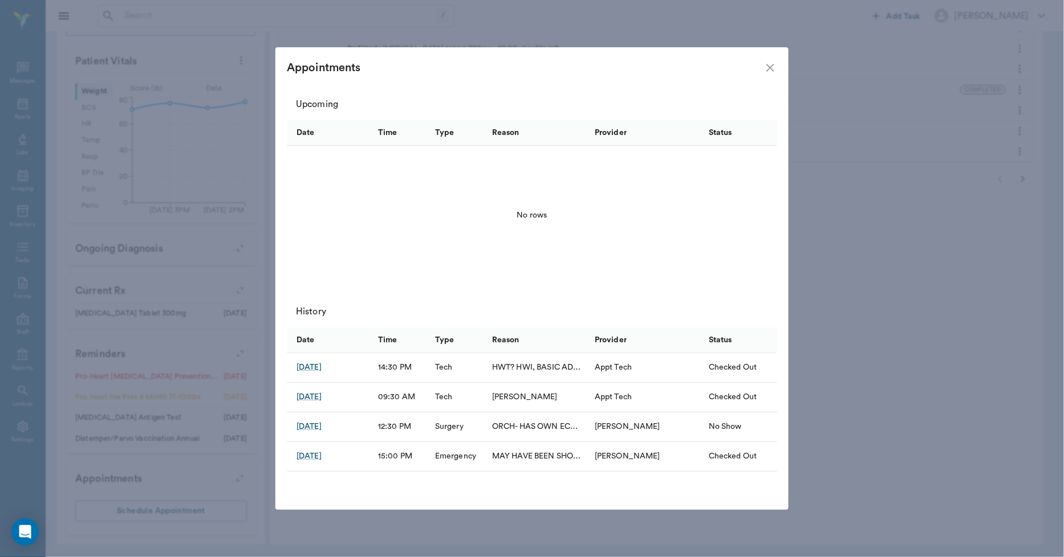
click at [767, 65] on icon "close" at bounding box center [770, 68] width 14 height 14
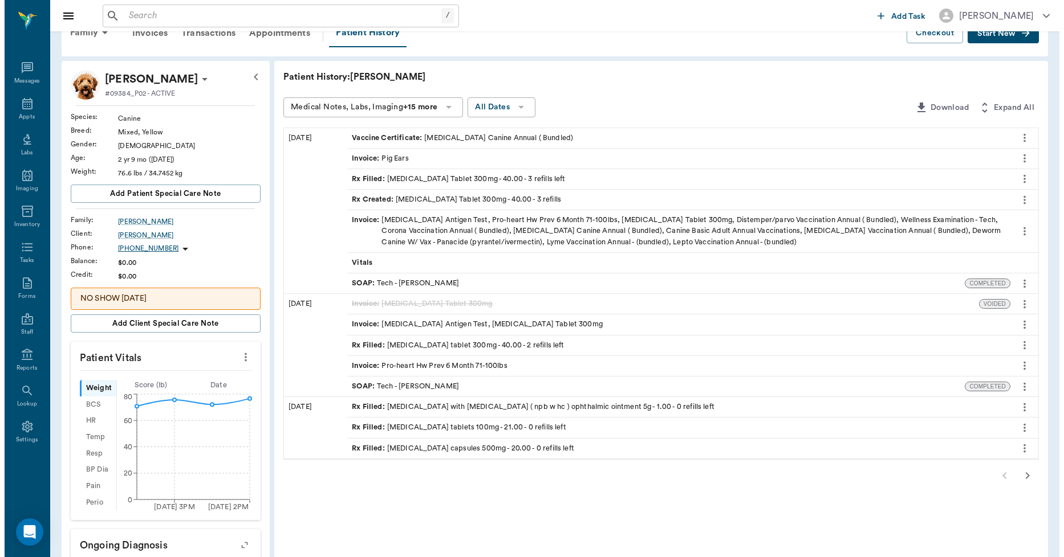
scroll to position [0, 0]
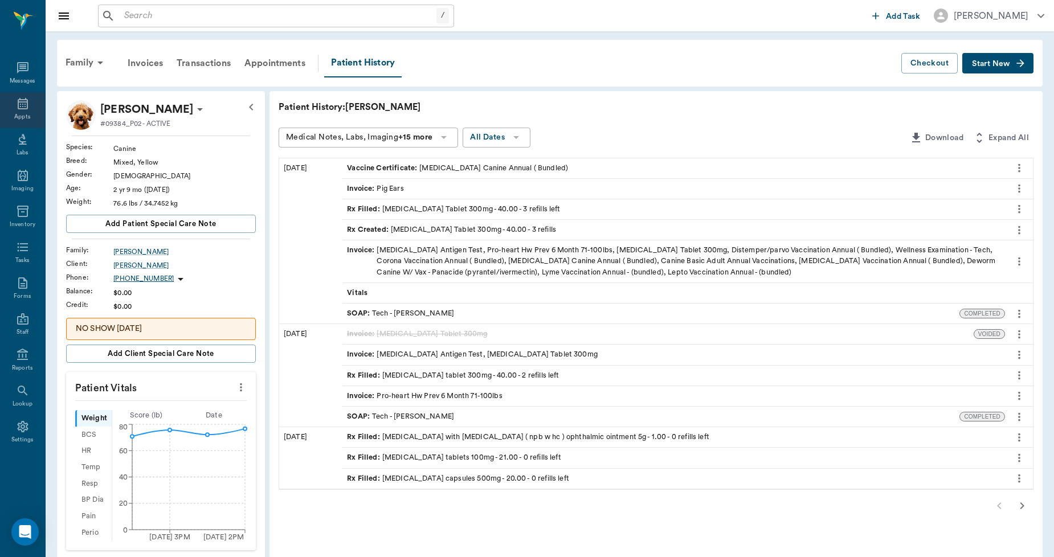
click at [16, 97] on icon at bounding box center [23, 104] width 14 height 14
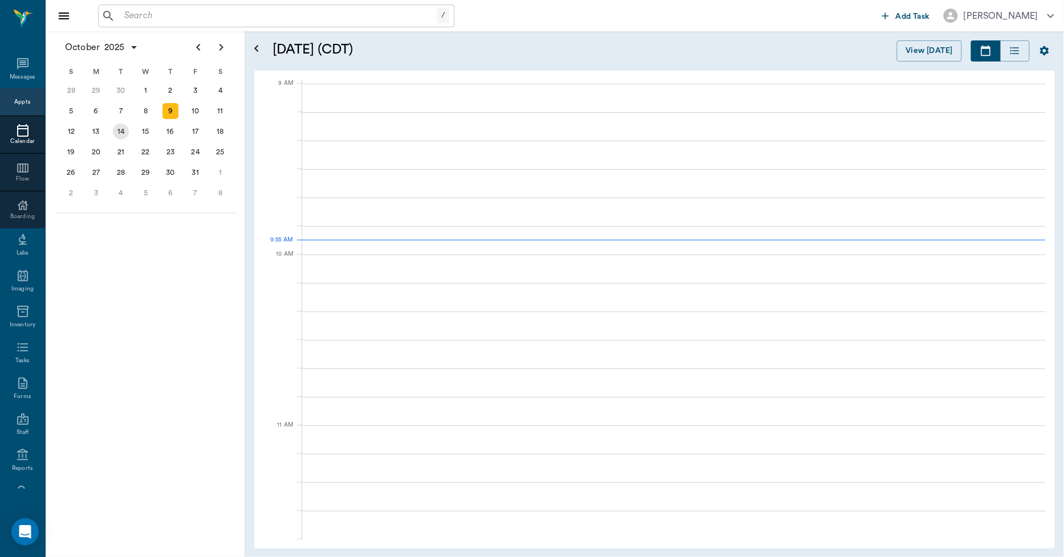
click at [126, 128] on div "14" at bounding box center [121, 132] width 16 height 16
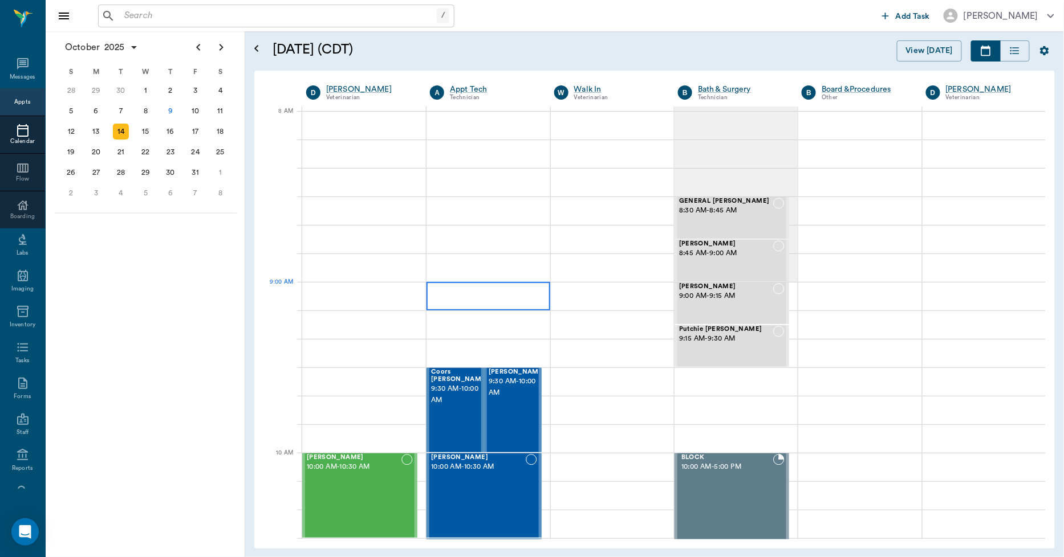
click at [482, 298] on div at bounding box center [487, 296] width 123 height 28
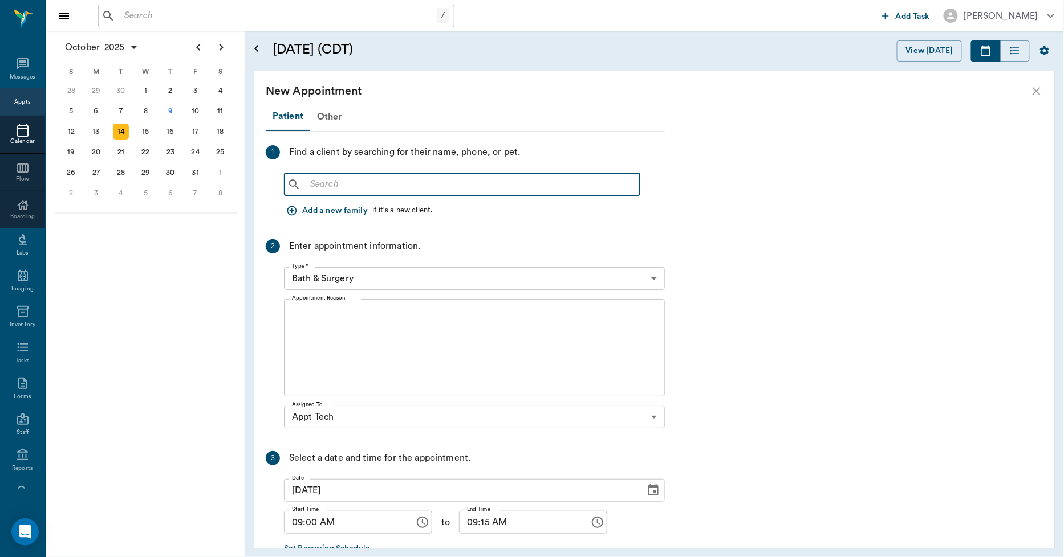
click at [374, 189] on input "text" at bounding box center [469, 185] width 329 height 16
click at [1040, 92] on icon "close" at bounding box center [1036, 91] width 14 height 14
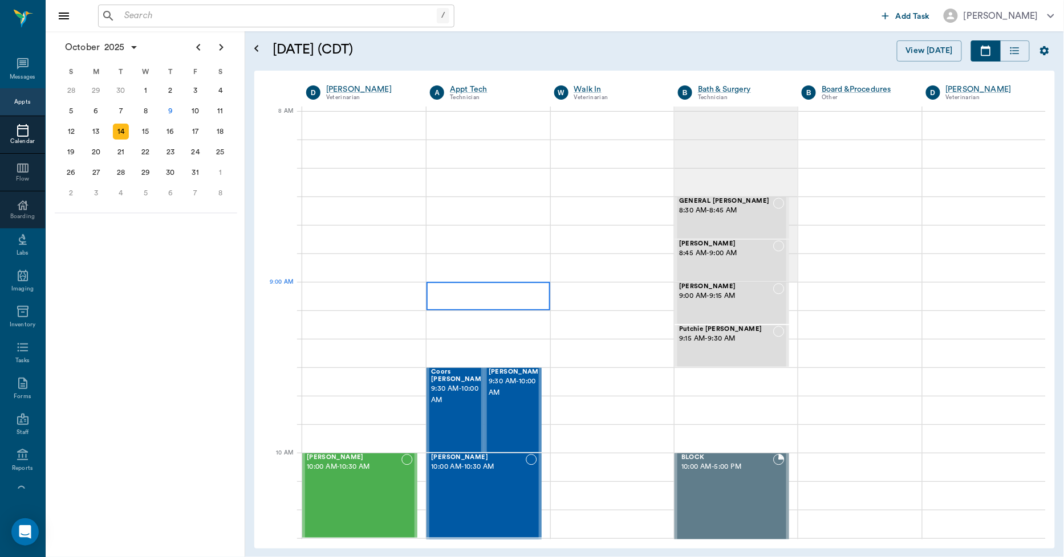
click at [513, 288] on div at bounding box center [487, 296] width 123 height 28
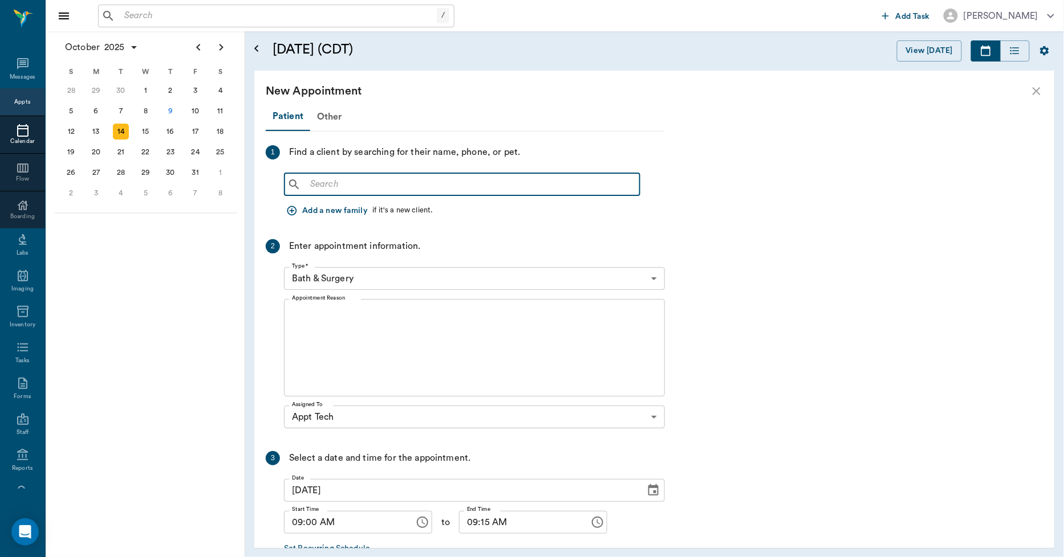
click at [373, 177] on input "text" at bounding box center [469, 185] width 329 height 16
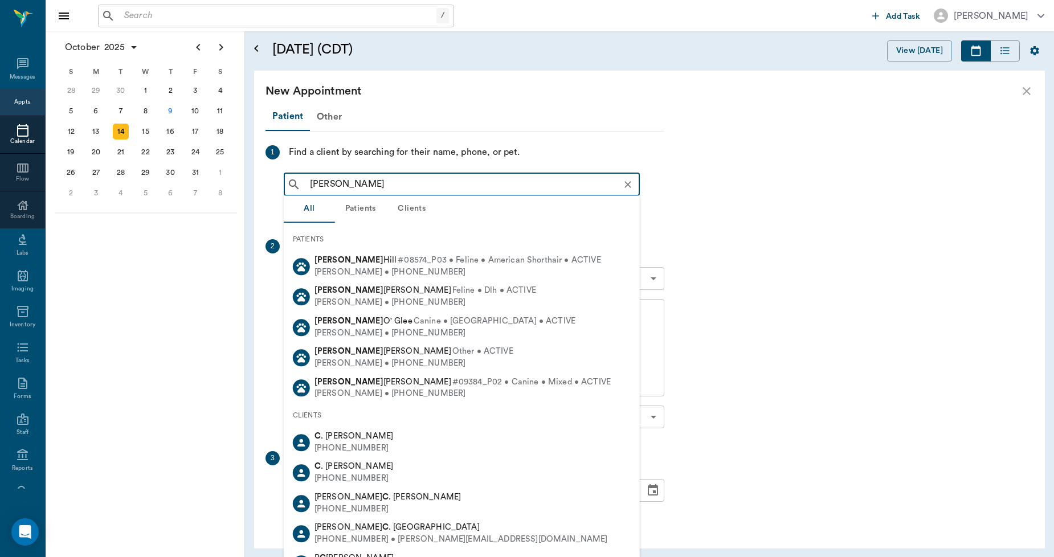
type input "ozzie cain"
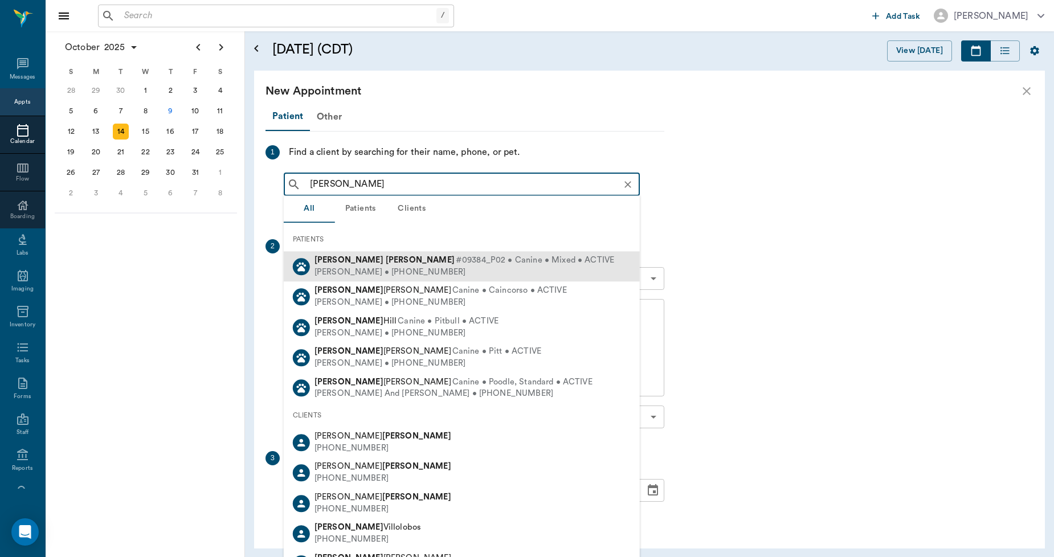
click at [356, 268] on div "Thomas Cain • (903) 293-7286" at bounding box center [465, 273] width 300 height 12
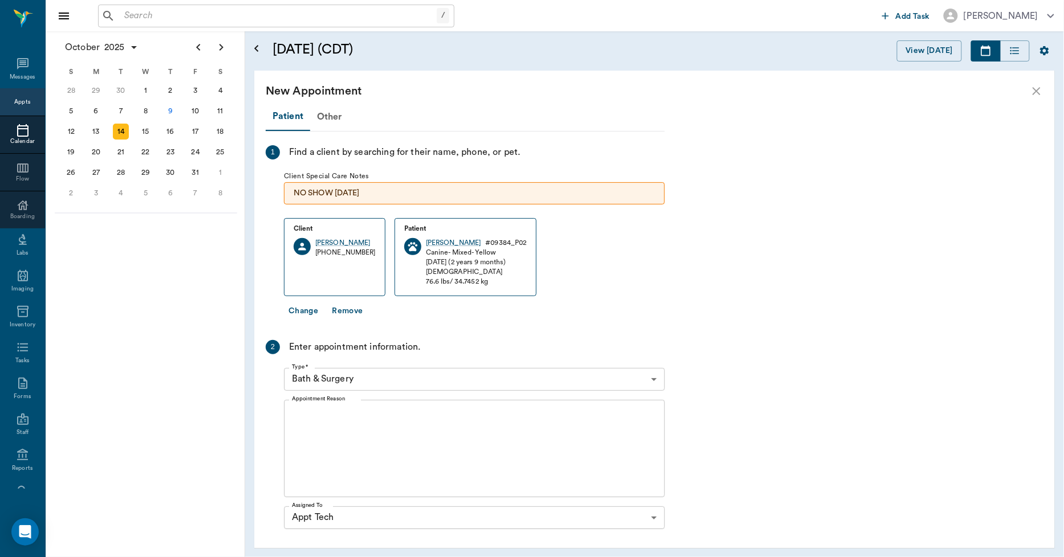
click at [386, 378] on body "/ ​ Add Task Dr. Bert Ellsworth Nectar Messages Appts Calendar Flow Boarding La…" at bounding box center [532, 278] width 1064 height 557
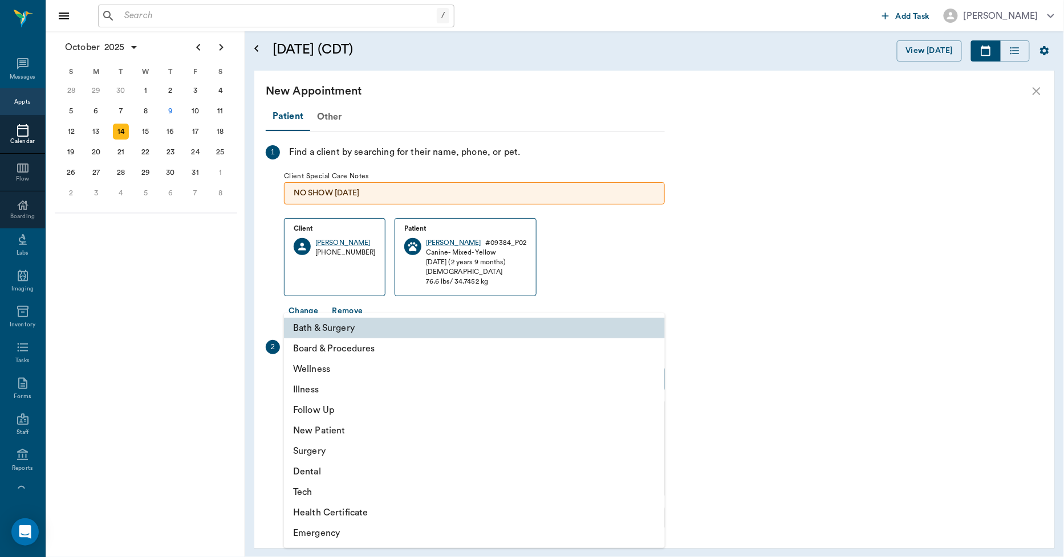
click at [320, 492] on li "Tech" at bounding box center [474, 492] width 381 height 21
type input "65d2be4f46e3a538d89b8c1a"
type input "09:30 AM"
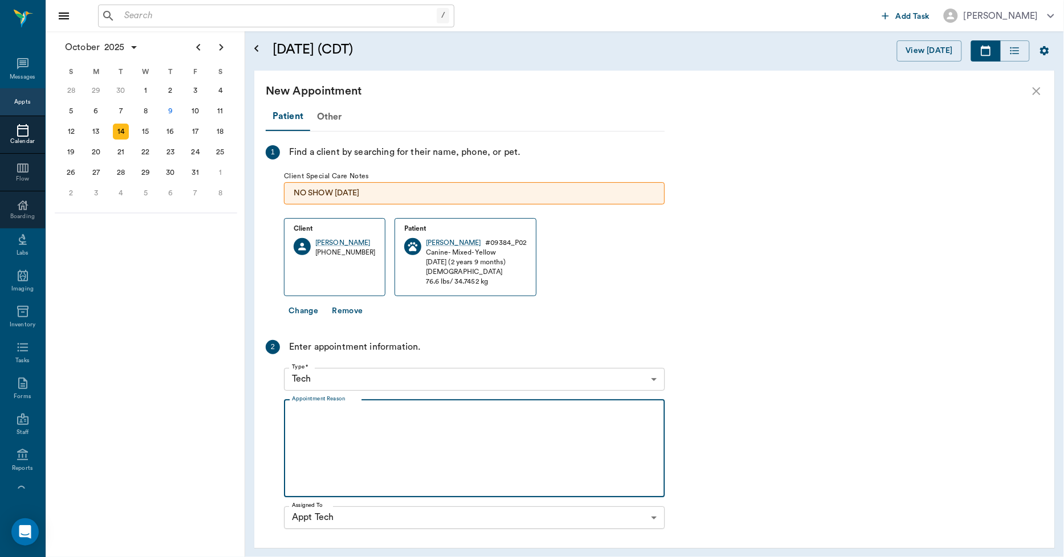
click at [360, 439] on textarea "Appointment Reason" at bounding box center [474, 448] width 365 height 79
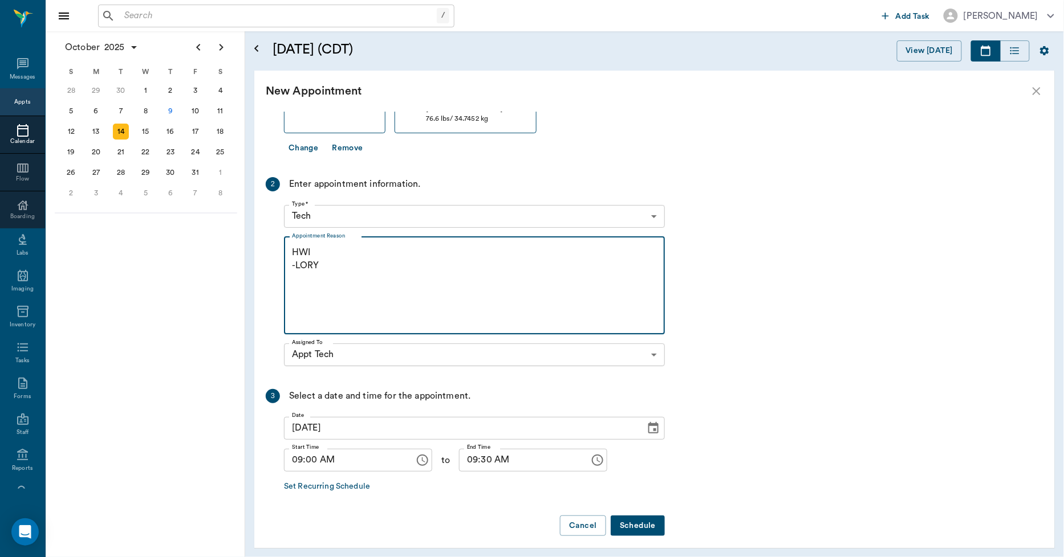
scroll to position [170, 0]
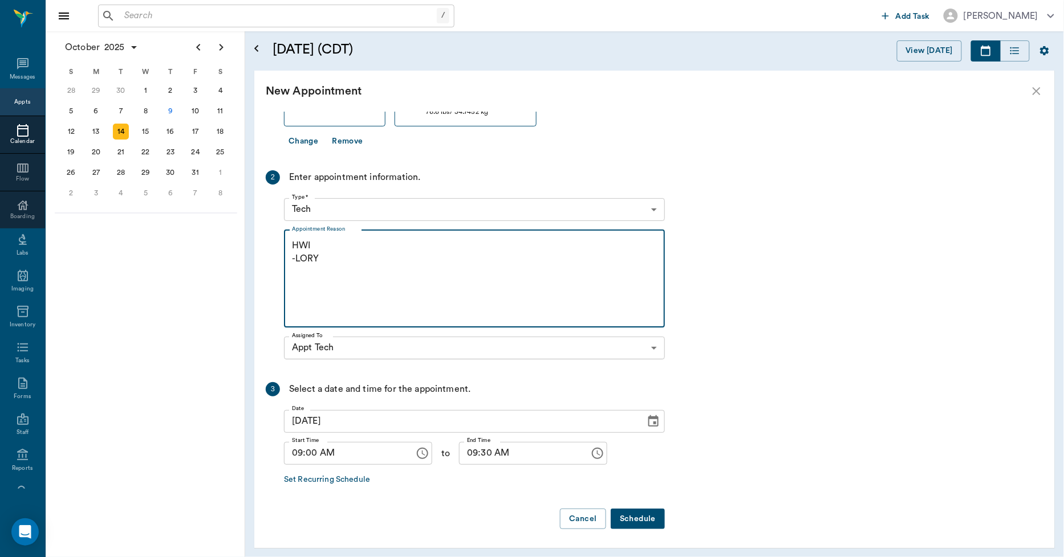
type textarea "HWI -LORY"
click at [624, 519] on button "Schedule" at bounding box center [637, 519] width 54 height 21
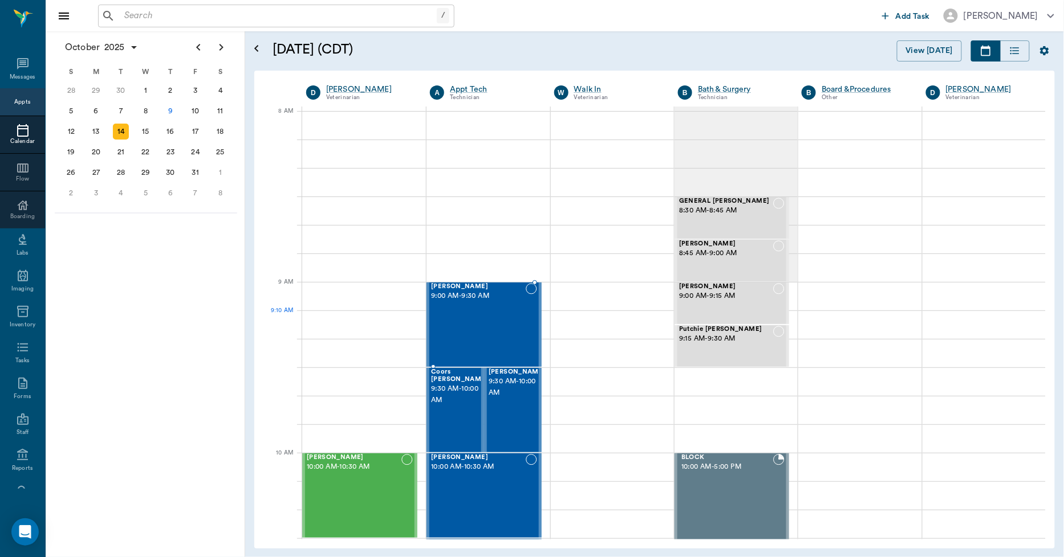
click at [481, 329] on div "Ozzie Cain 9:00 AM - 9:30 AM" at bounding box center [478, 324] width 94 height 83
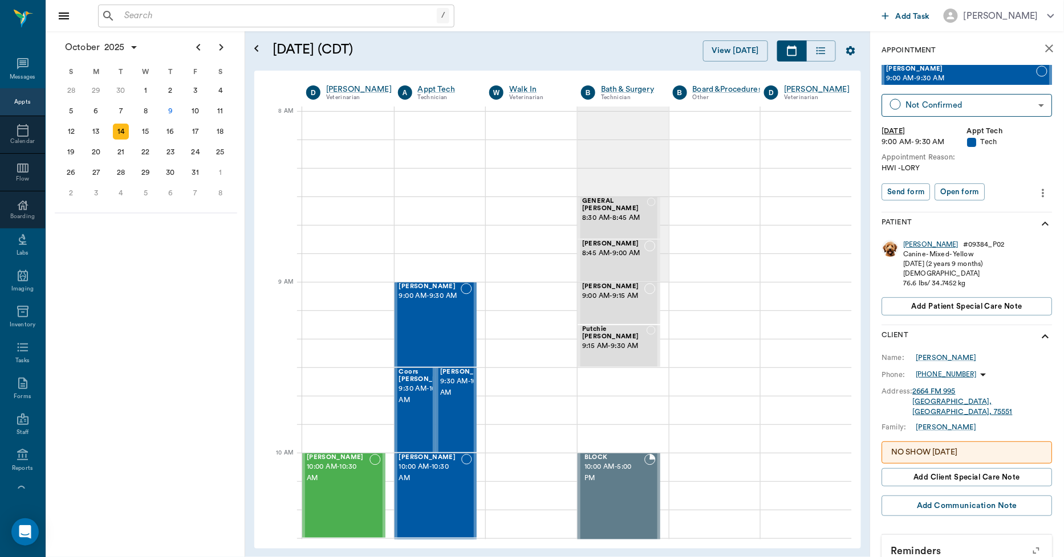
click at [913, 243] on div "Ozzie" at bounding box center [930, 245] width 55 height 10
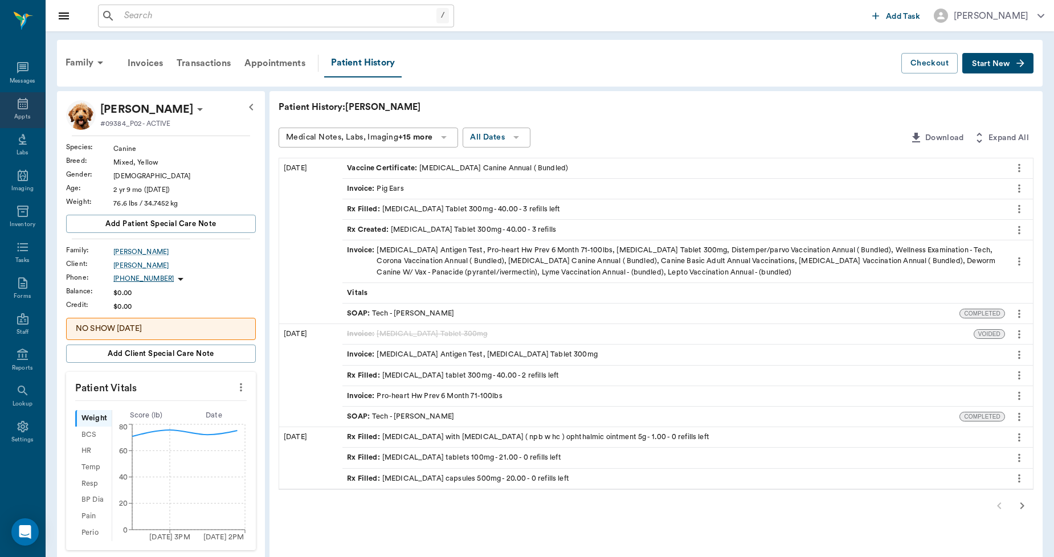
click at [15, 108] on div "Appts" at bounding box center [22, 110] width 45 height 36
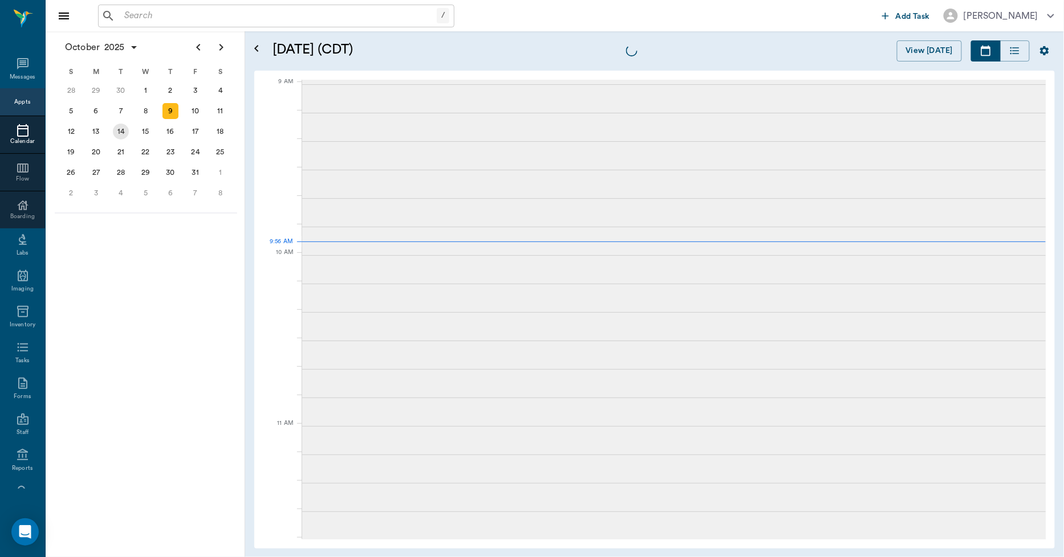
scroll to position [173, 0]
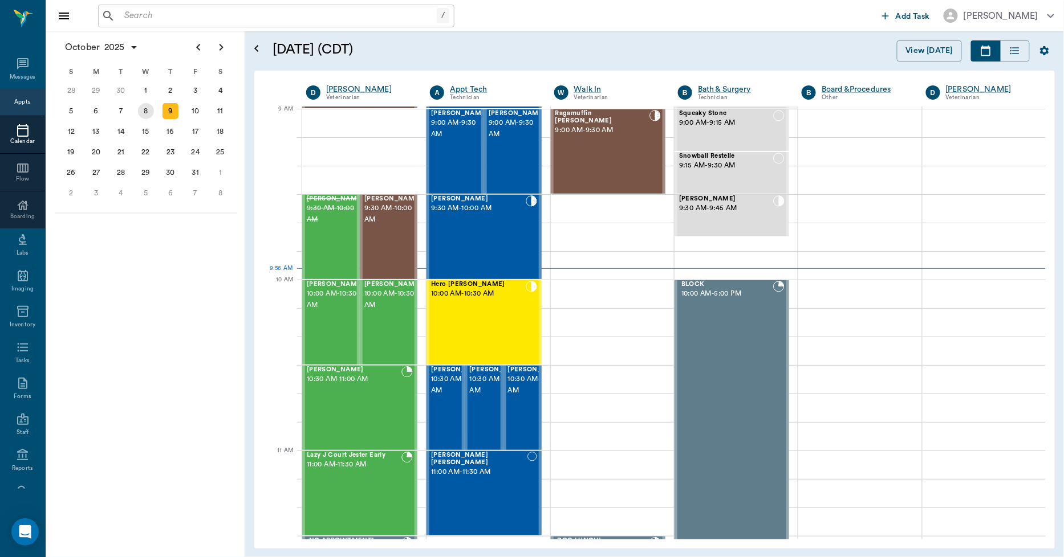
click at [146, 110] on div "8" at bounding box center [146, 111] width 16 height 16
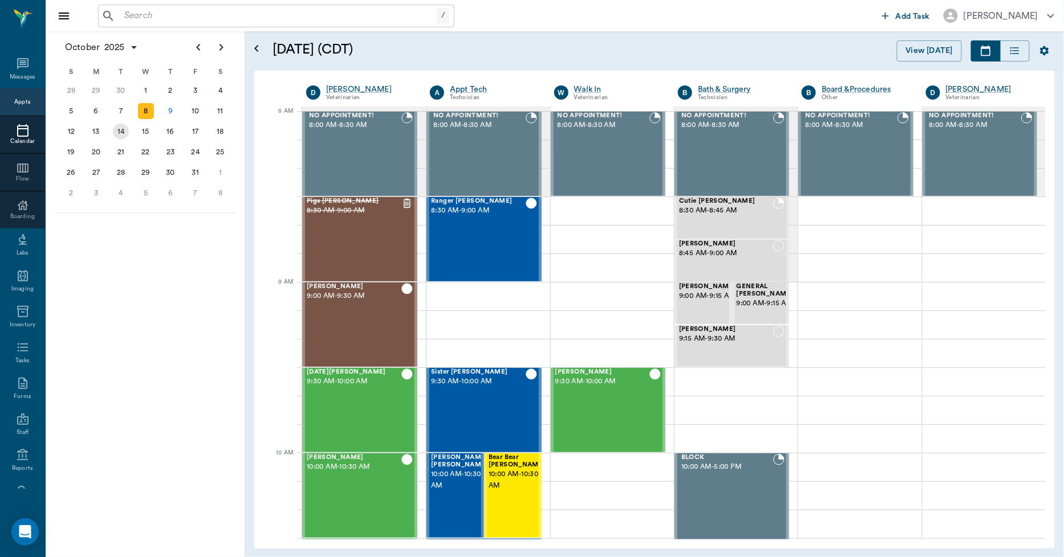
click at [121, 135] on div "14" at bounding box center [121, 132] width 16 height 16
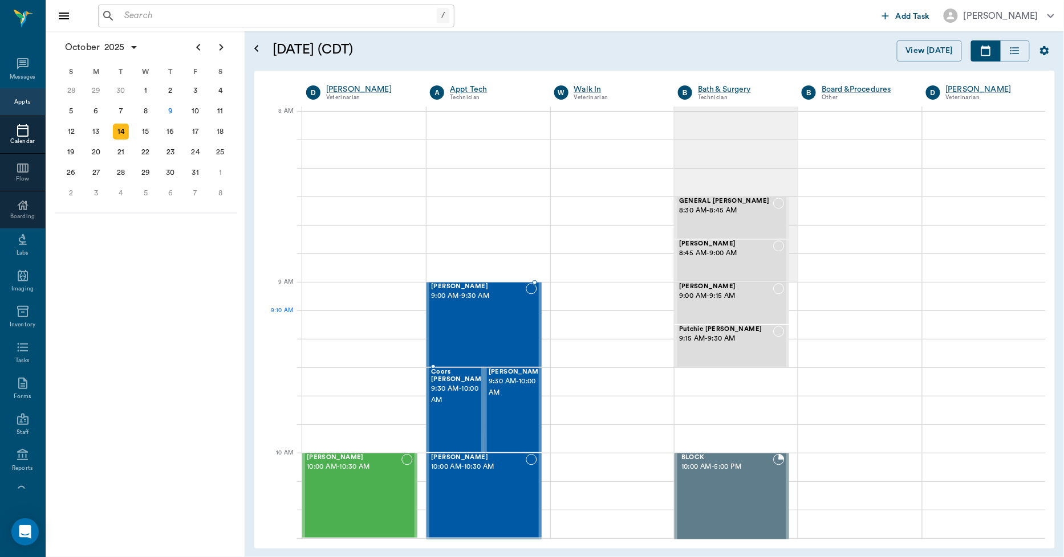
click at [467, 328] on div "Ozzie Cain 9:00 AM - 9:30 AM" at bounding box center [478, 324] width 94 height 83
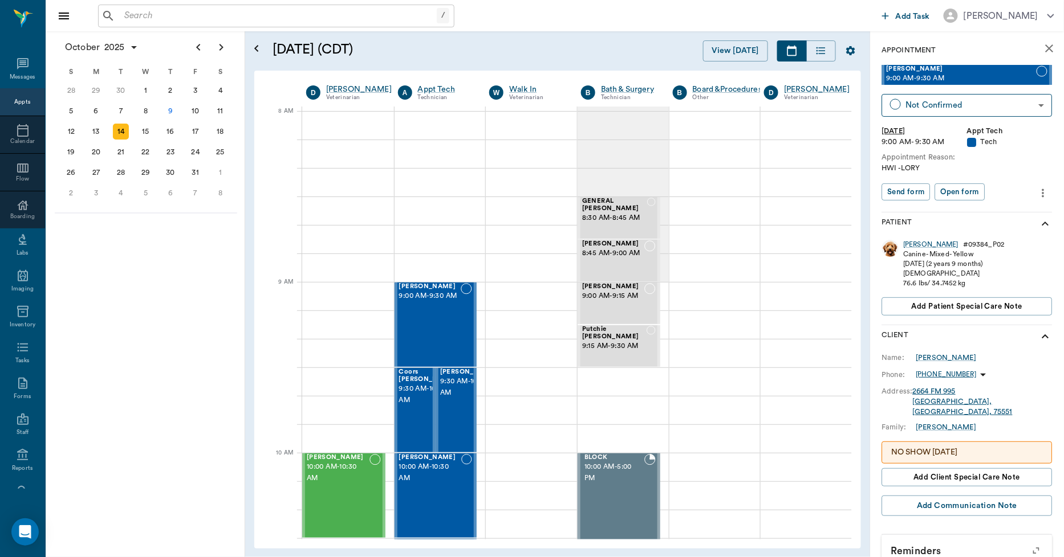
click at [1038, 195] on icon "more" at bounding box center [1043, 193] width 13 height 14
click at [985, 203] on li "Edit appointment" at bounding box center [986, 212] width 114 height 21
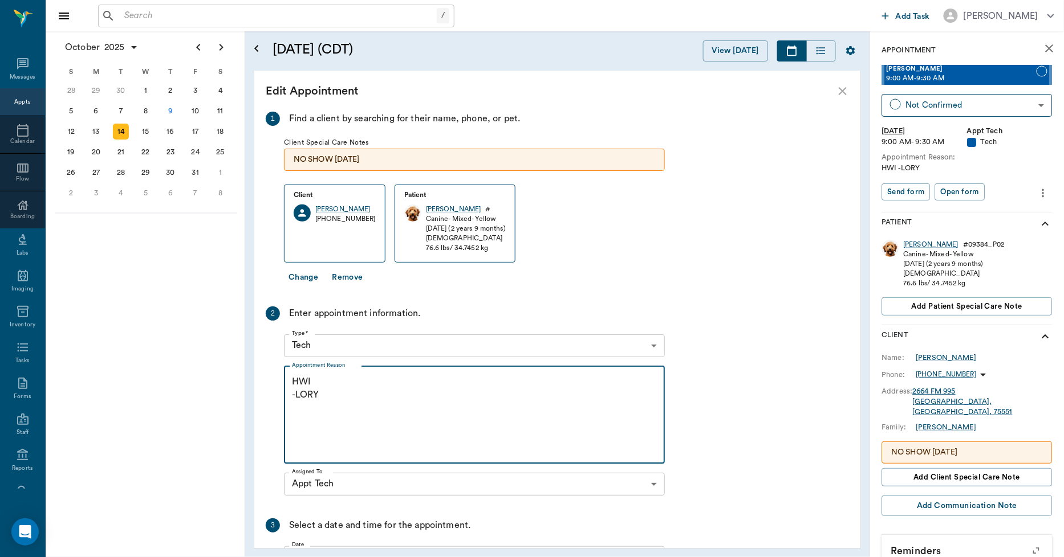
click at [316, 380] on textarea "HWI -LORY" at bounding box center [474, 415] width 365 height 79
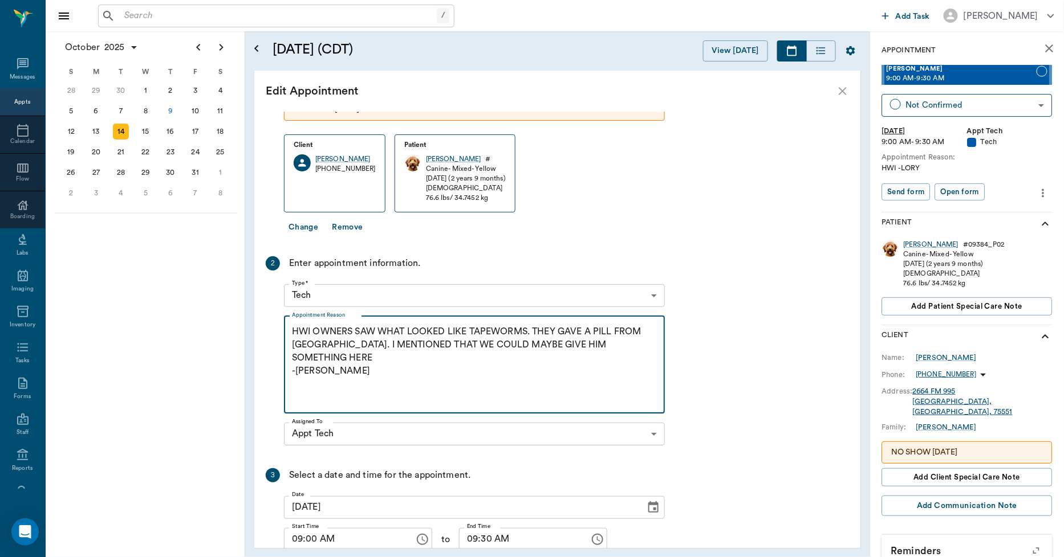
scroll to position [116, 0]
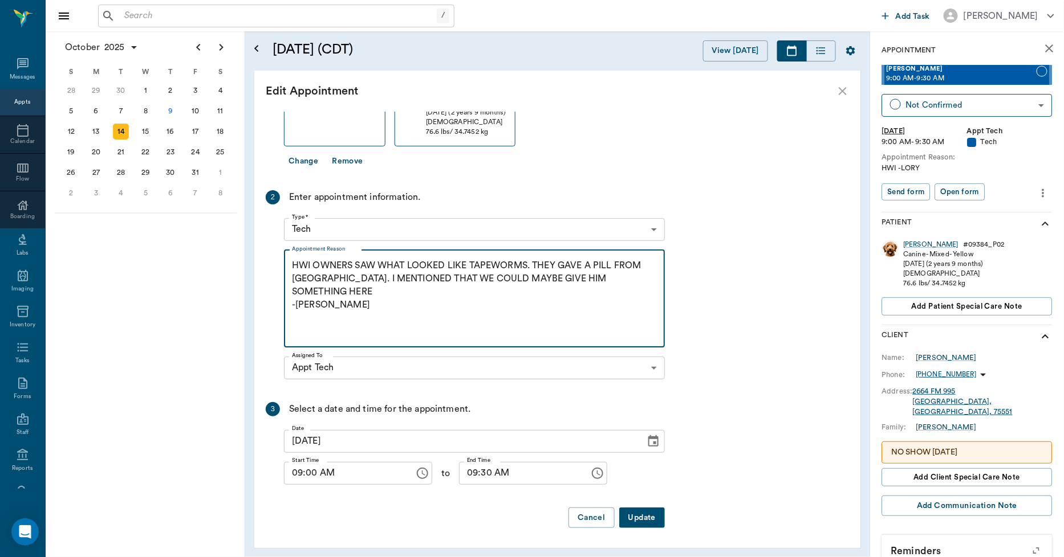
type textarea "HWI OWNERS SAW WHAT LOOKED LIKE TAPEWORMS. THEY GAVE A PILL FROM WALMART. I MEN…"
click at [644, 519] on button "Update" at bounding box center [642, 518] width 46 height 21
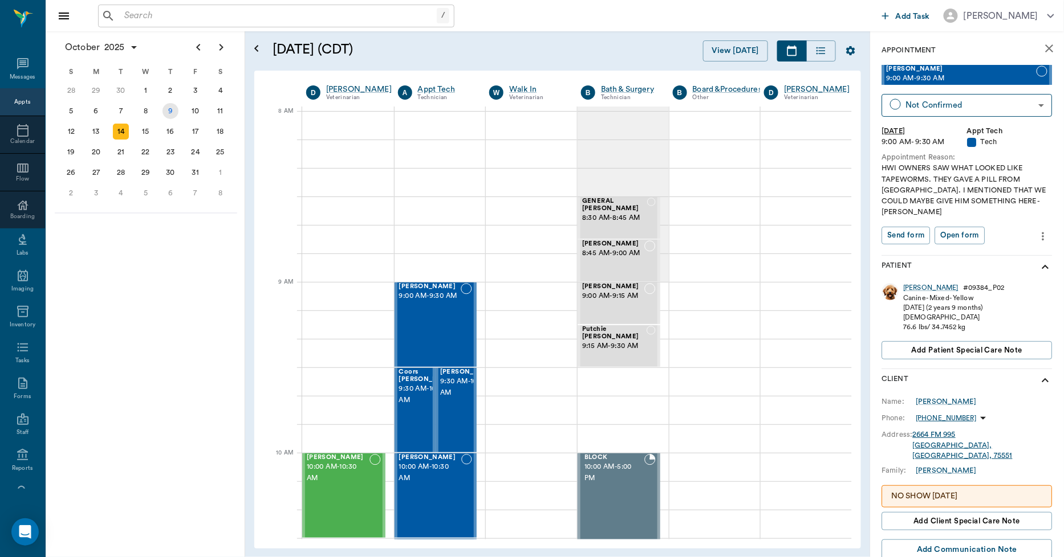
click at [166, 106] on div "9" at bounding box center [170, 111] width 16 height 16
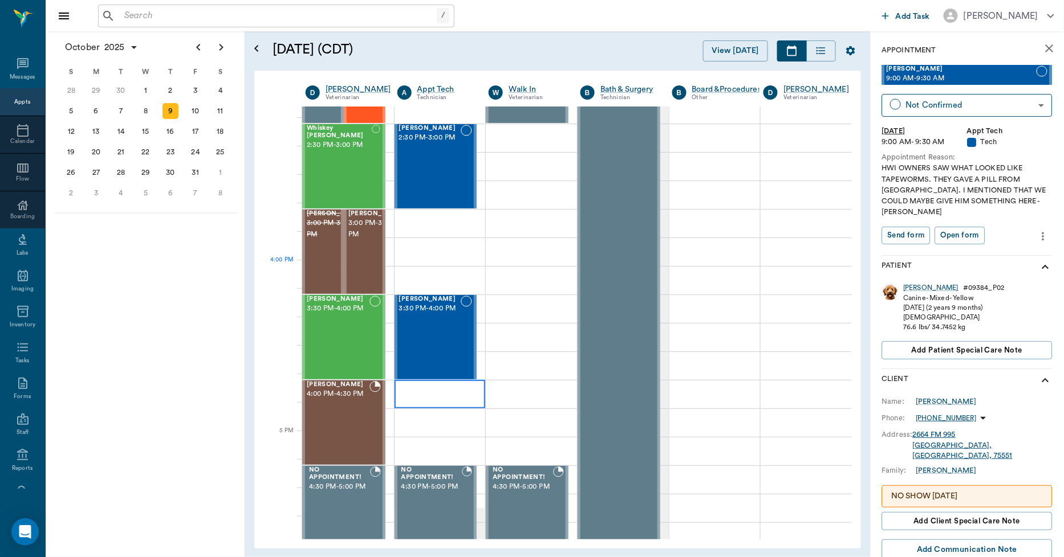
scroll to position [1076, 1]
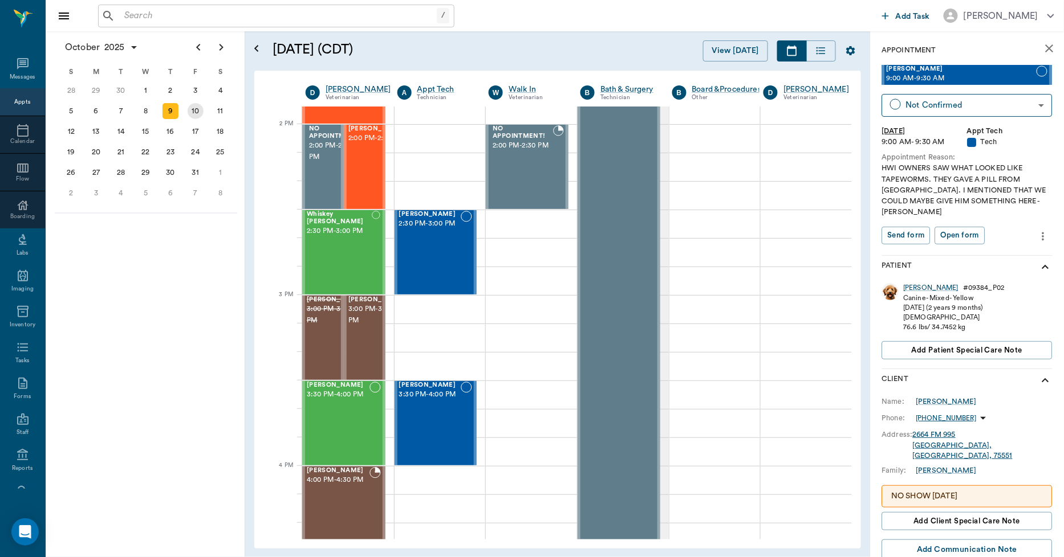
click at [197, 108] on div "10" at bounding box center [196, 111] width 16 height 16
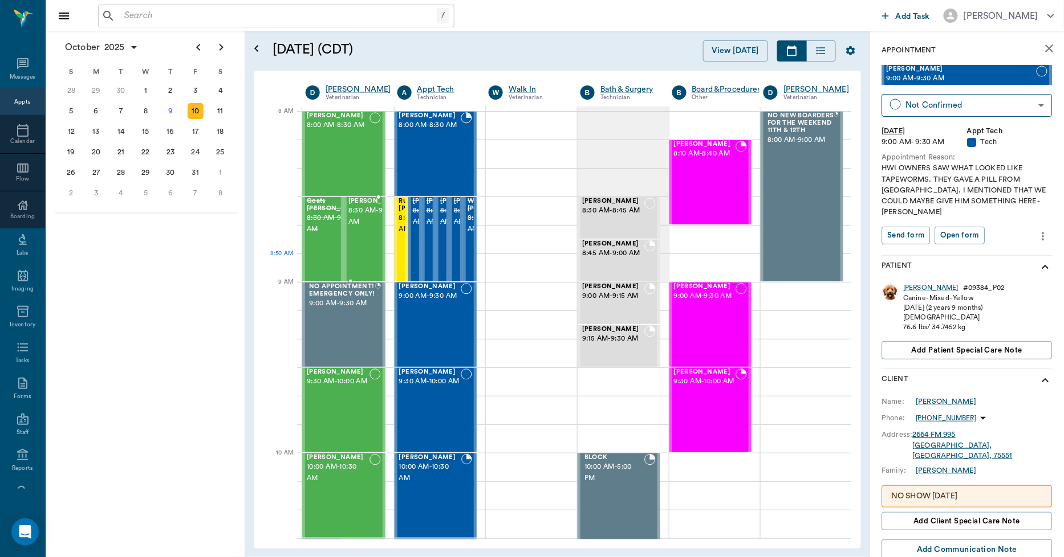
scroll to position [0, 1]
click at [385, 299] on div at bounding box center [348, 296] width 92 height 28
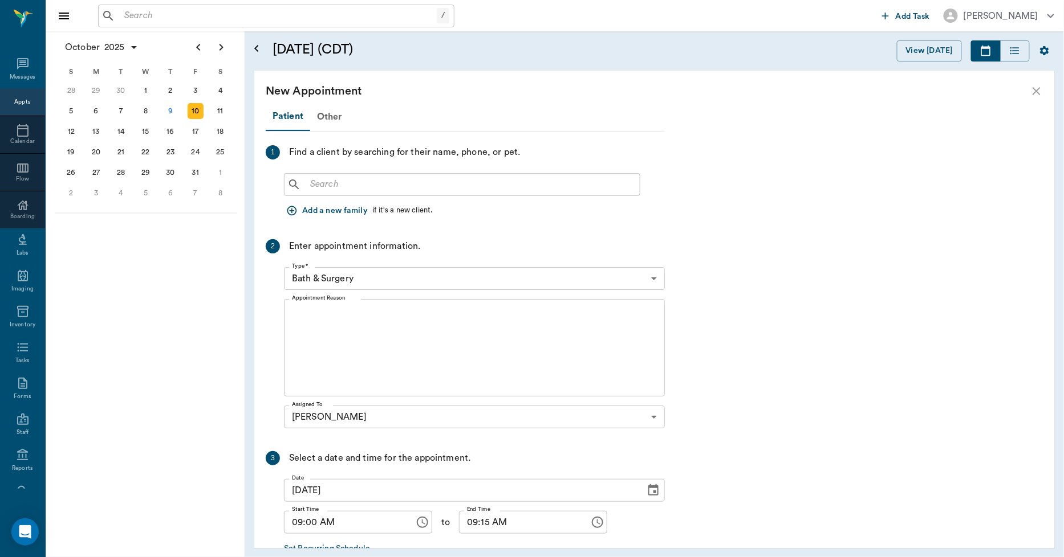
scroll to position [0, 0]
click at [348, 181] on input "text" at bounding box center [469, 185] width 329 height 16
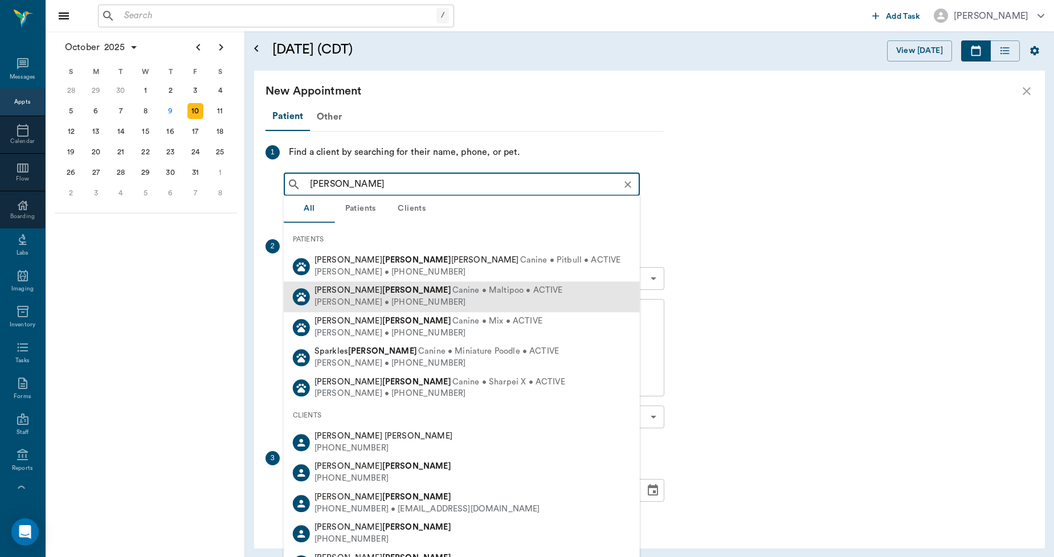
click at [333, 303] on div "Mollie Sanders • (318) 453-3557" at bounding box center [439, 303] width 248 height 12
type input "GRAC SANDERS"
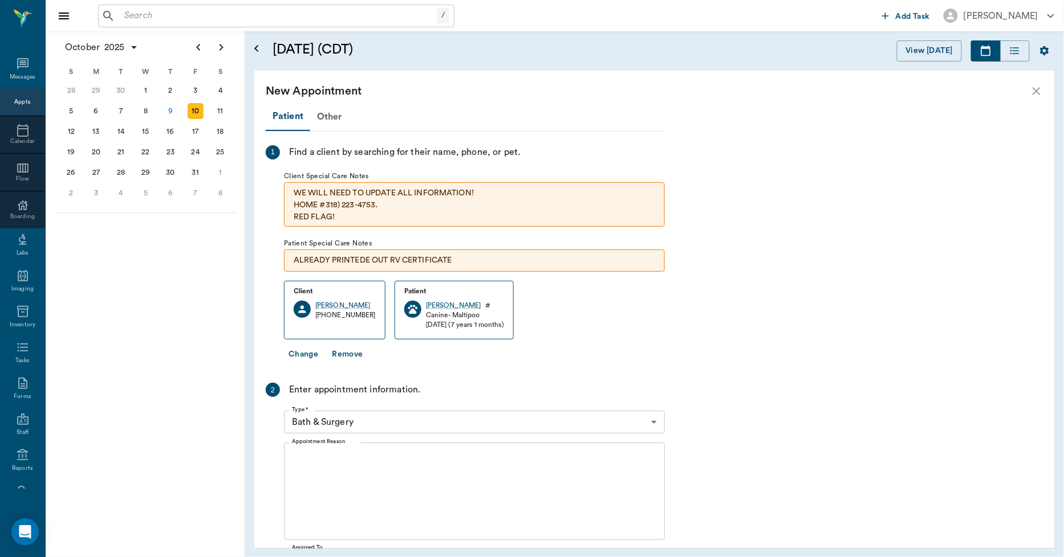
click at [386, 422] on body "/ ​ Add Task Dr. Bert Ellsworth Nectar Messages Appts Calendar Flow Boarding La…" at bounding box center [532, 278] width 1064 height 557
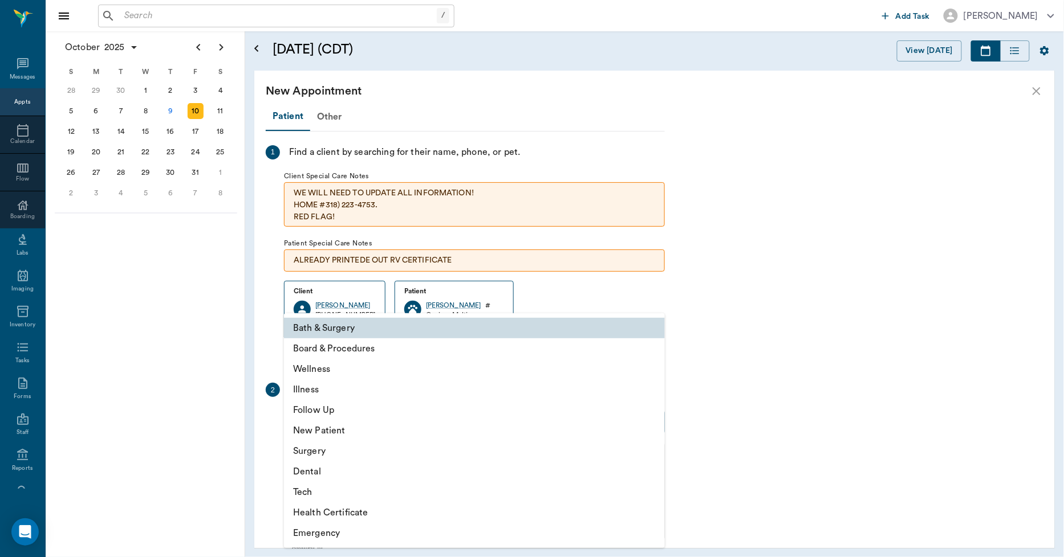
click at [327, 388] on li "Illness" at bounding box center [474, 390] width 381 height 21
type input "65d2be4f46e3a538d89b8c15"
type input "09:30 AM"
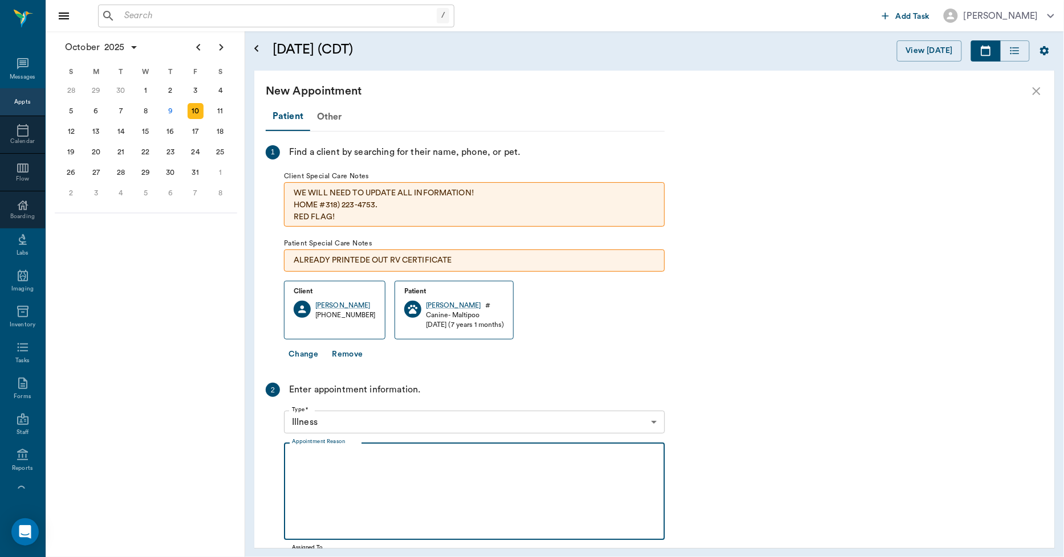
click at [365, 472] on textarea "Appointment Reason" at bounding box center [474, 492] width 365 height 79
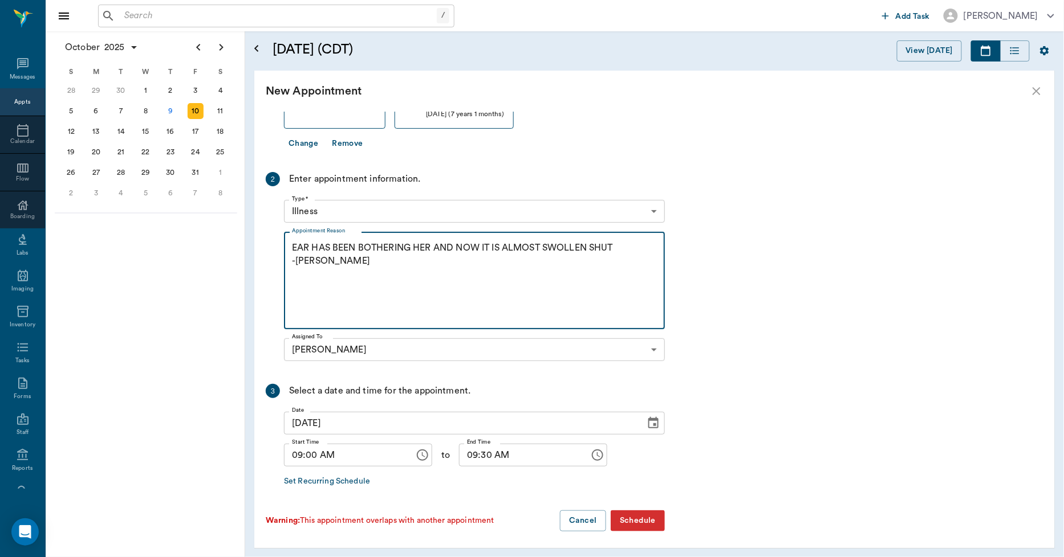
scroll to position [214, 0]
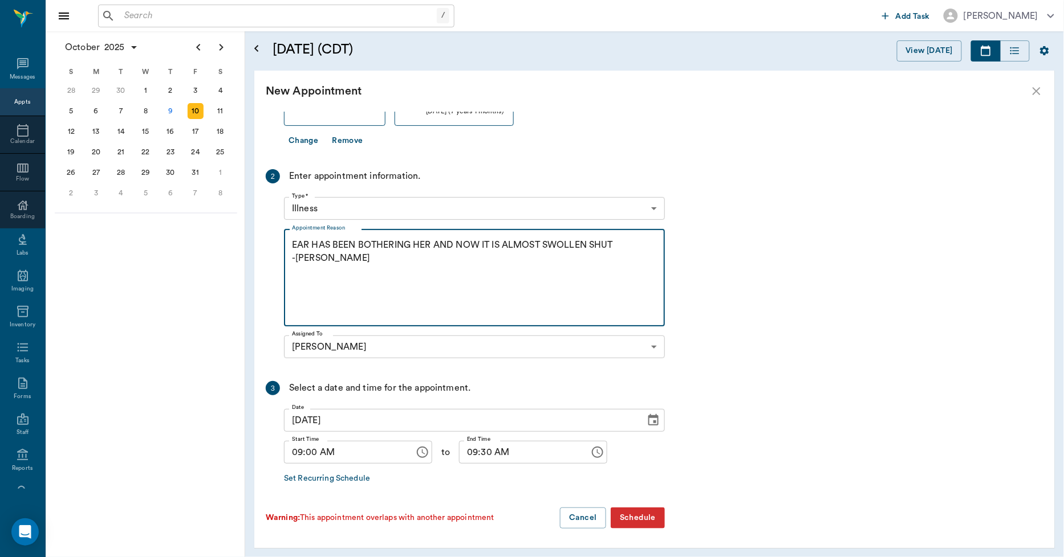
type textarea "EAR HAS BEEN BOTHERING HER AND NOW IT IS ALMOST SWOLLEN SHUT -LORY"
click at [630, 514] on button "Schedule" at bounding box center [637, 518] width 54 height 21
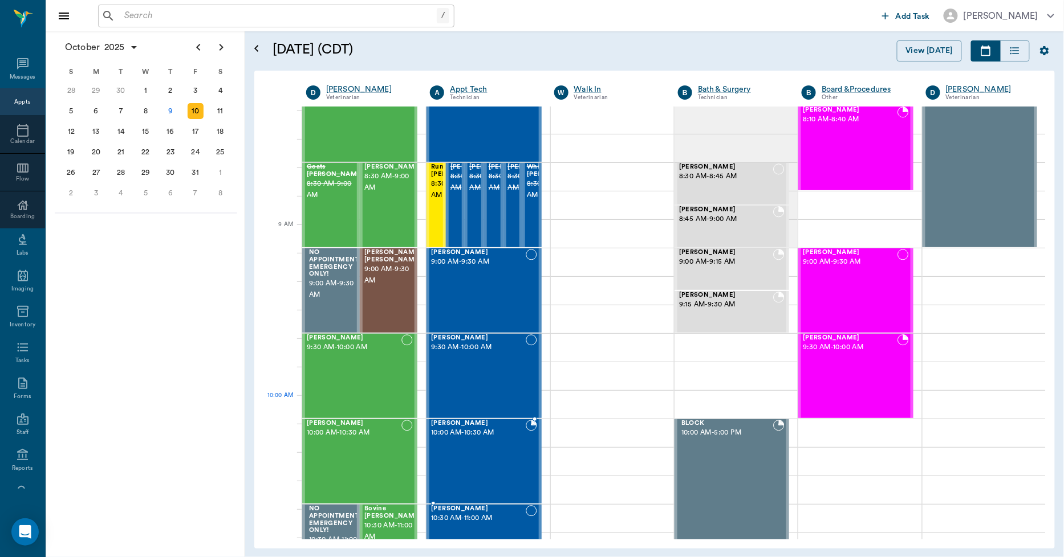
scroll to position [63, 0]
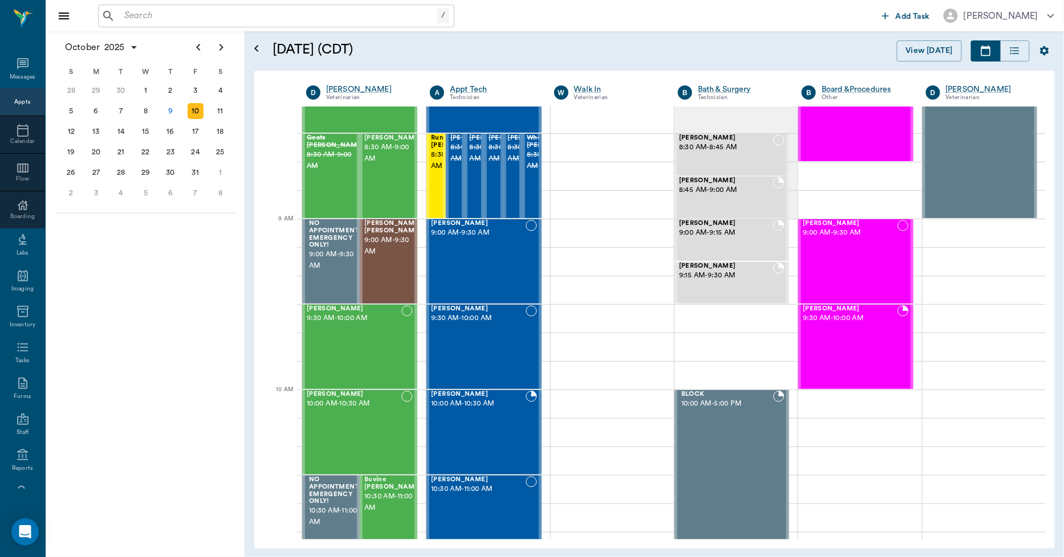
click at [150, 14] on input "text" at bounding box center [278, 16] width 317 height 16
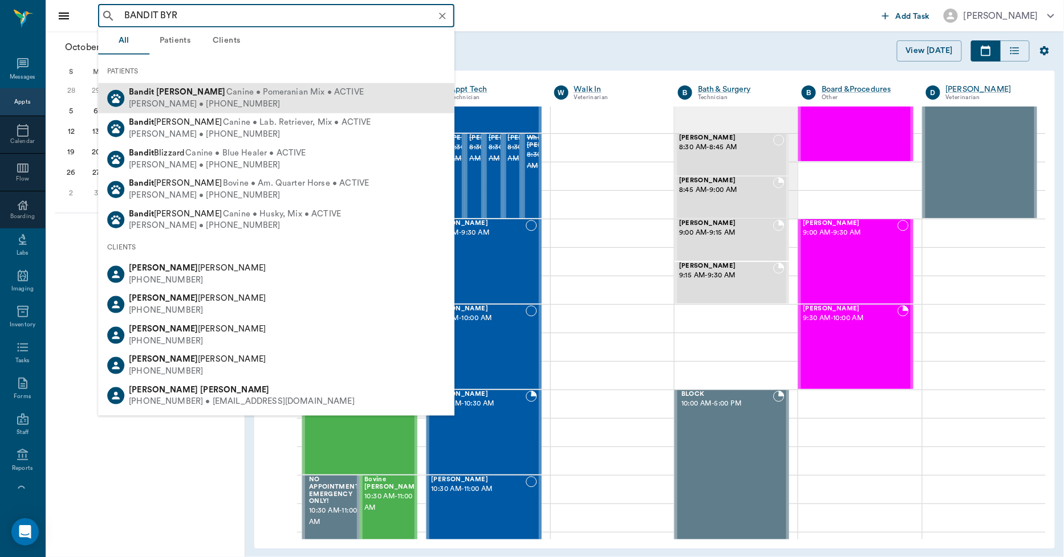
click at [174, 89] on b "Byrum" at bounding box center [190, 92] width 69 height 9
type input "BANDIT BYR"
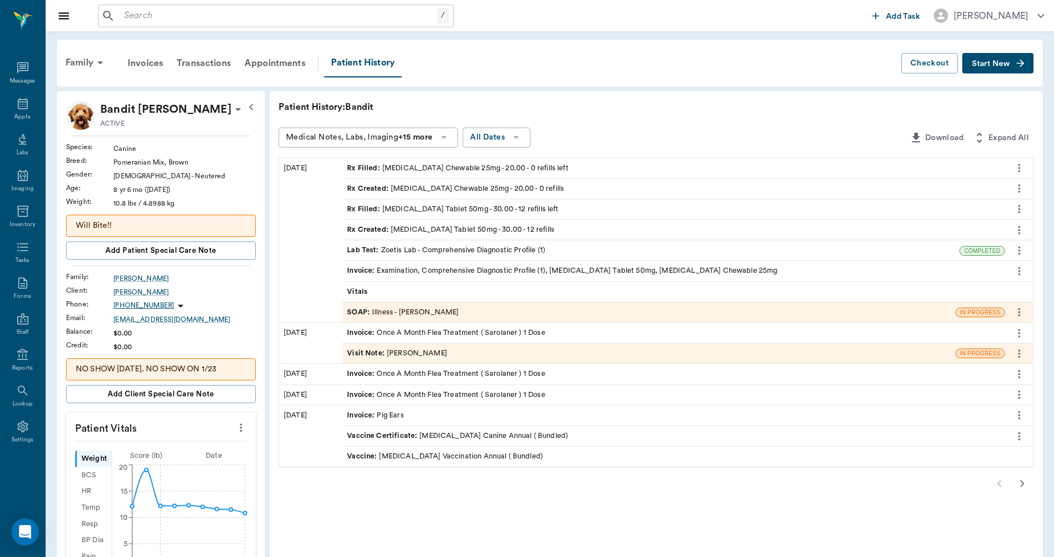
click at [989, 64] on span "Start New" at bounding box center [991, 64] width 38 height 0
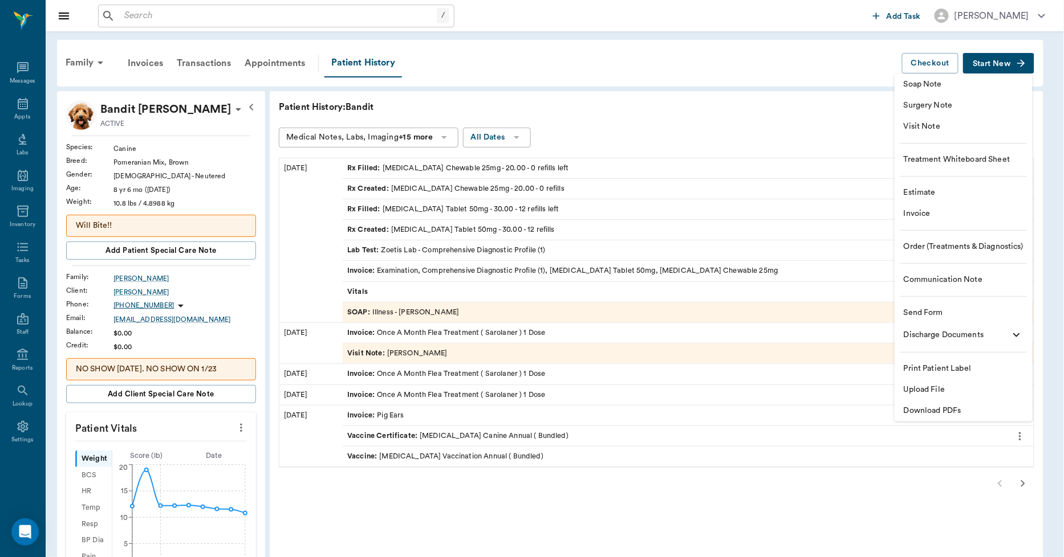
click at [937, 389] on span "Upload File" at bounding box center [963, 390] width 120 height 12
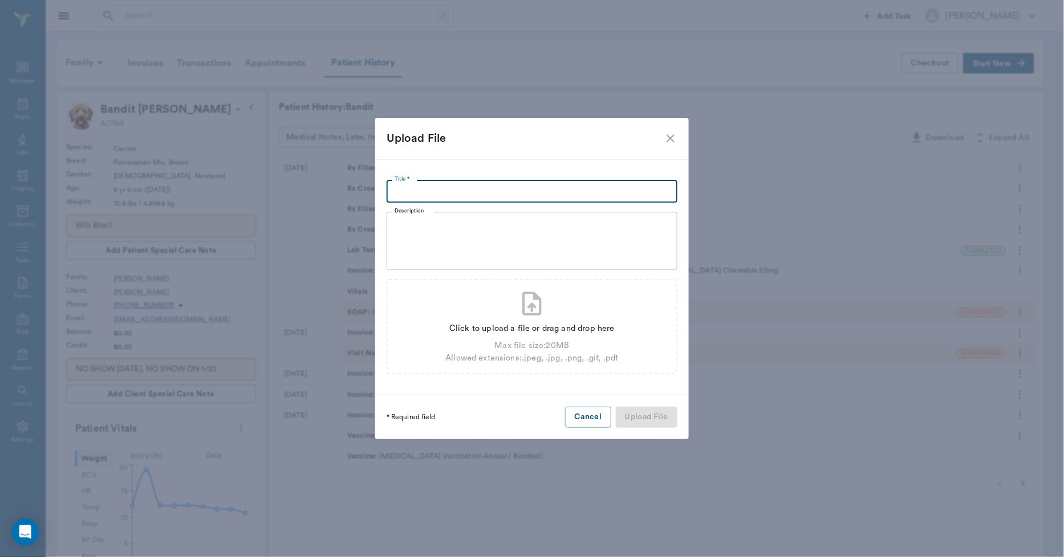
click at [481, 193] on input "Title *" at bounding box center [531, 191] width 291 height 23
type input "IN HOUSE LABS 10.09.25"
click at [515, 328] on div "Click to upload a file or drag and drop here" at bounding box center [531, 329] width 173 height 13
type input "C:\fakepath\Bandit.Byrum.Labs.10.09.2025.pdf"
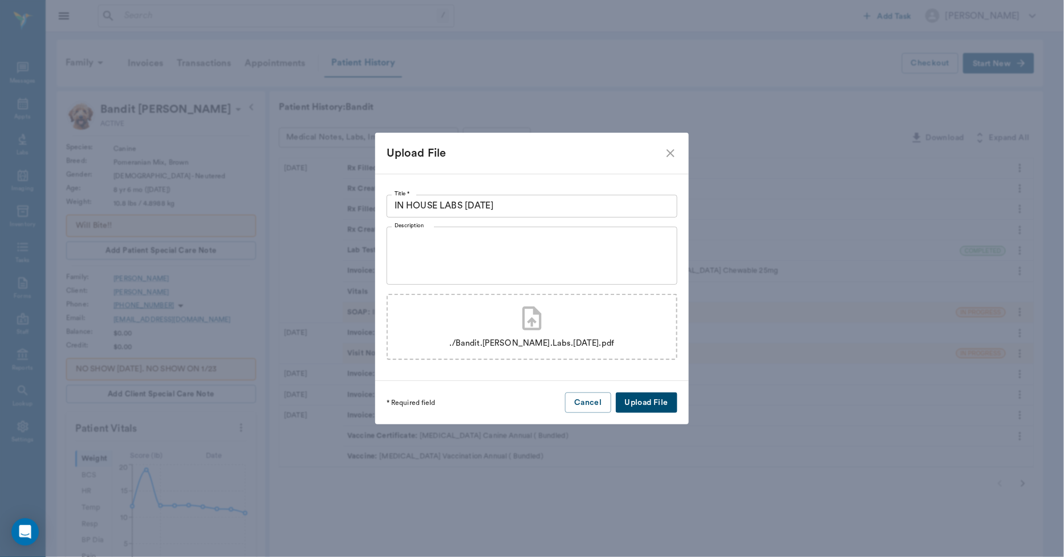
click at [647, 401] on button "Upload File" at bounding box center [647, 403] width 62 height 21
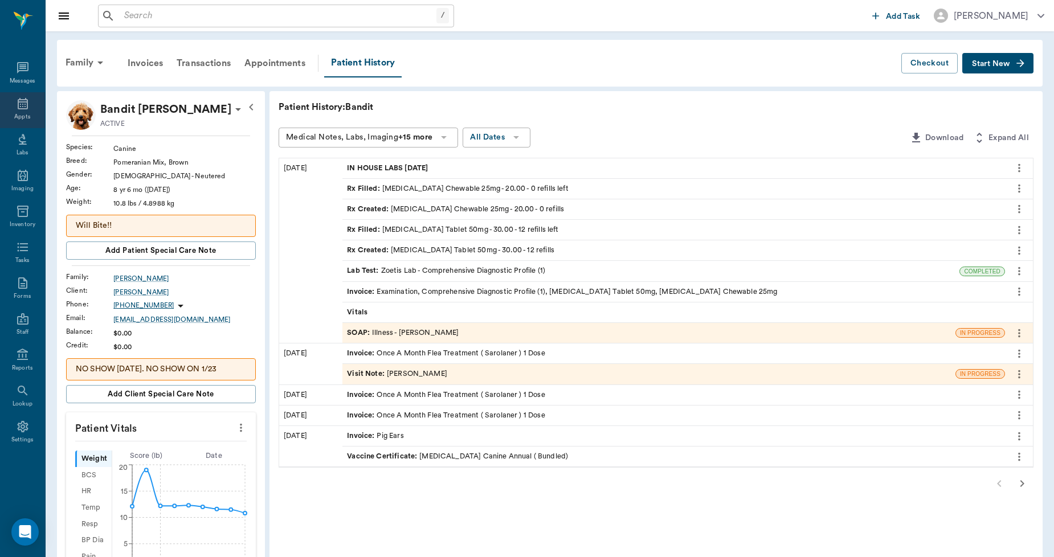
click at [13, 117] on div "Appts" at bounding box center [22, 110] width 45 height 36
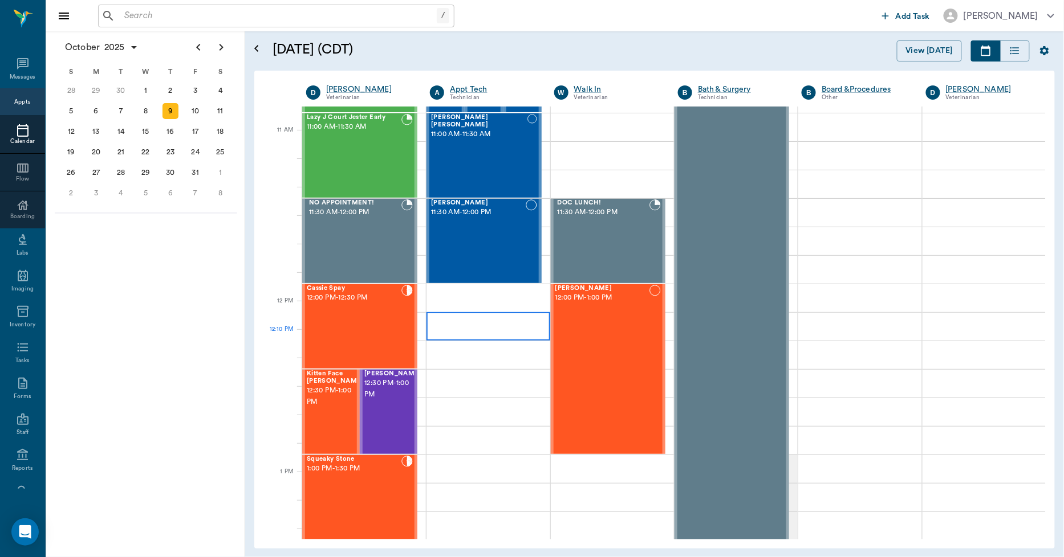
scroll to position [597, 0]
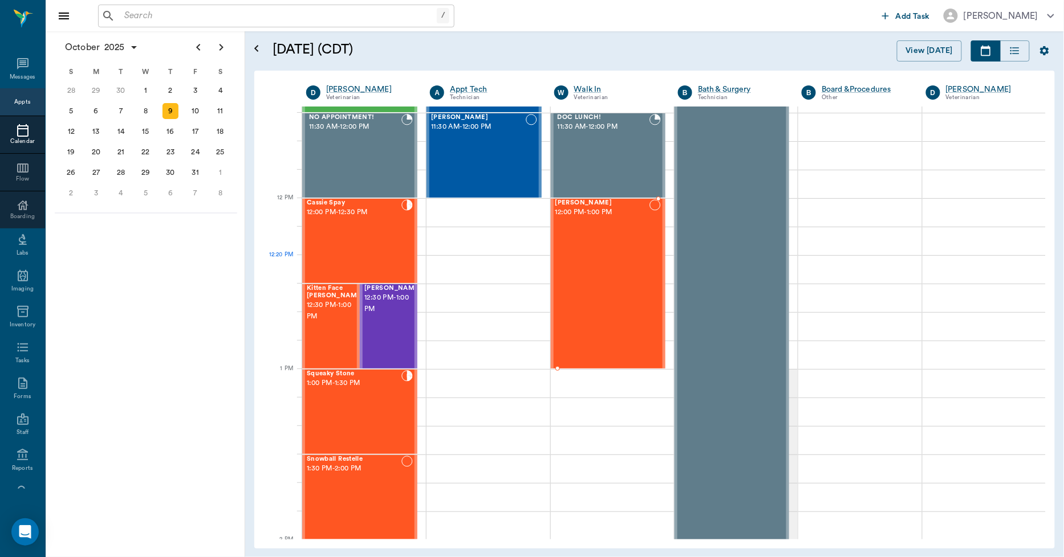
click at [588, 283] on div "Ouija Pate 12:00 PM - 1:00 PM" at bounding box center [602, 283] width 94 height 169
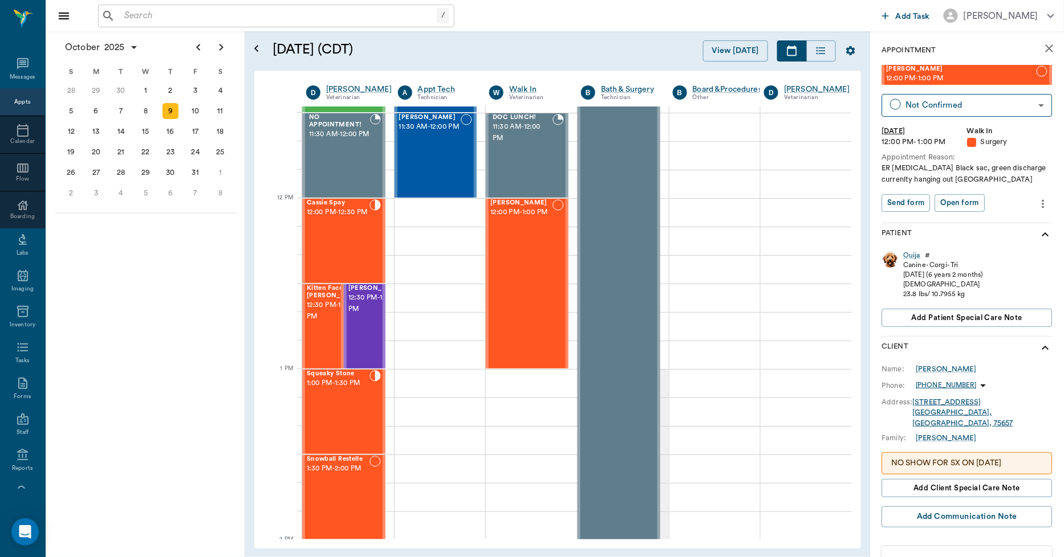
click at [1042, 52] on icon "close" at bounding box center [1049, 49] width 14 height 14
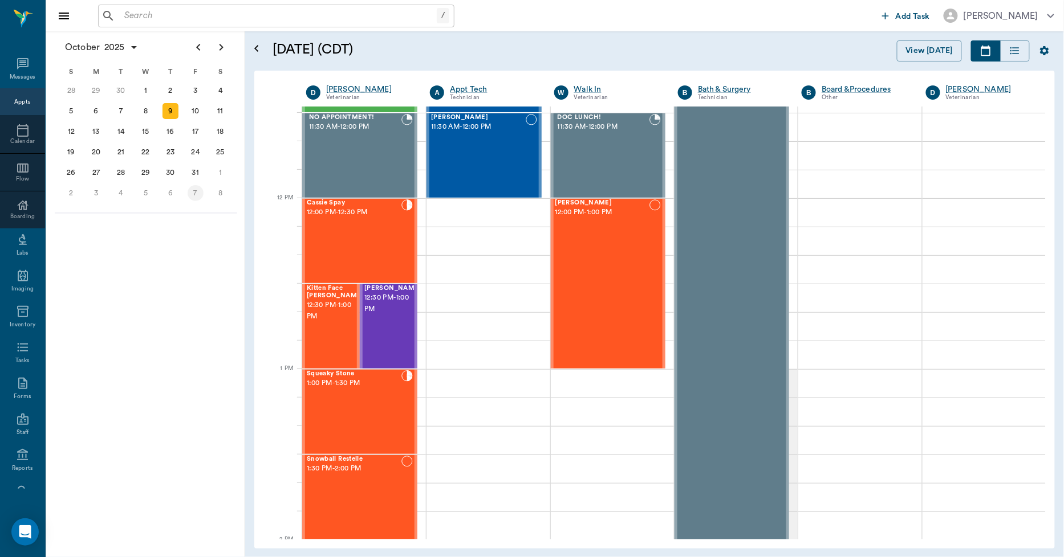
click at [197, 191] on div "7" at bounding box center [196, 193] width 16 height 16
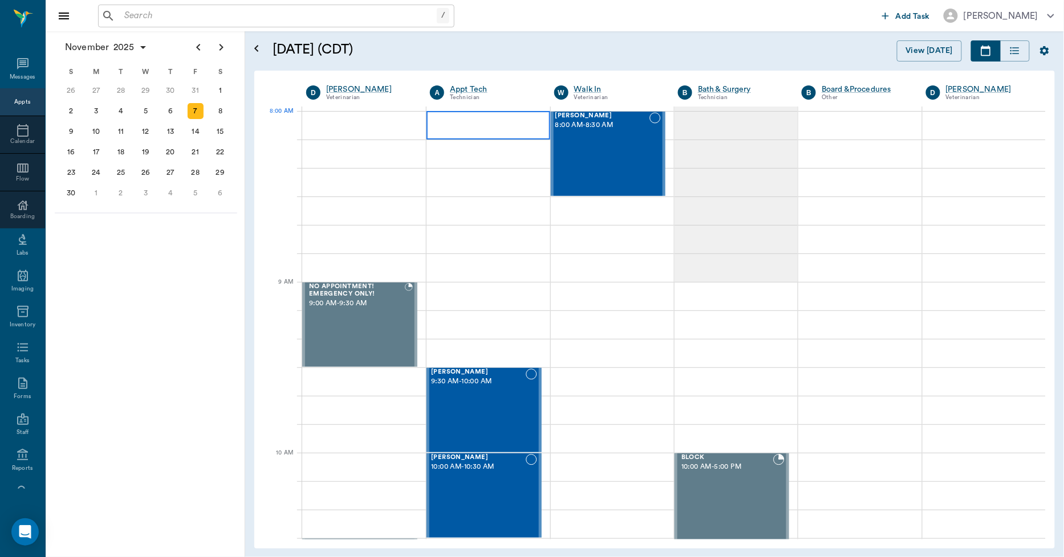
click at [488, 127] on div at bounding box center [487, 125] width 123 height 28
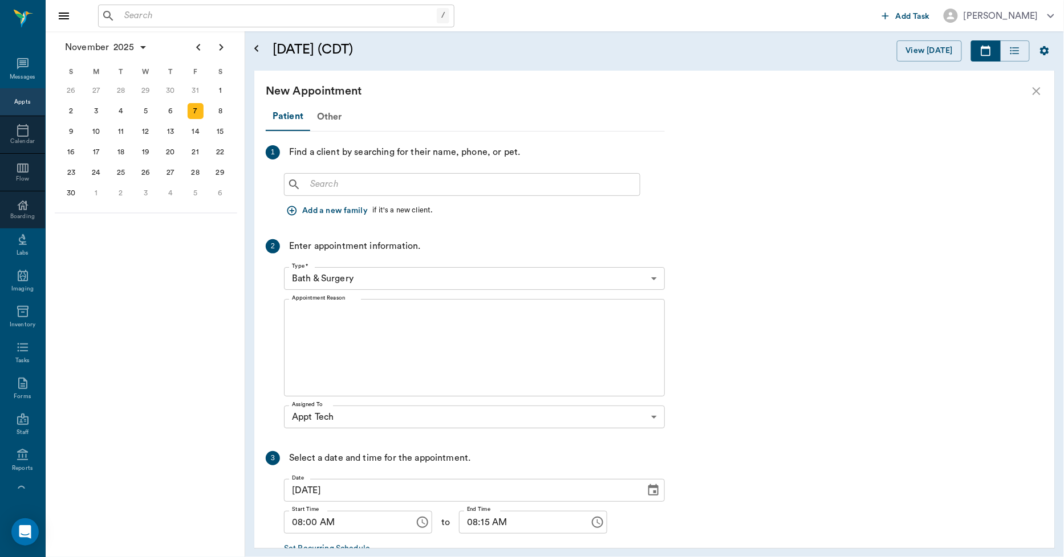
click at [429, 189] on input "text" at bounding box center [469, 185] width 329 height 16
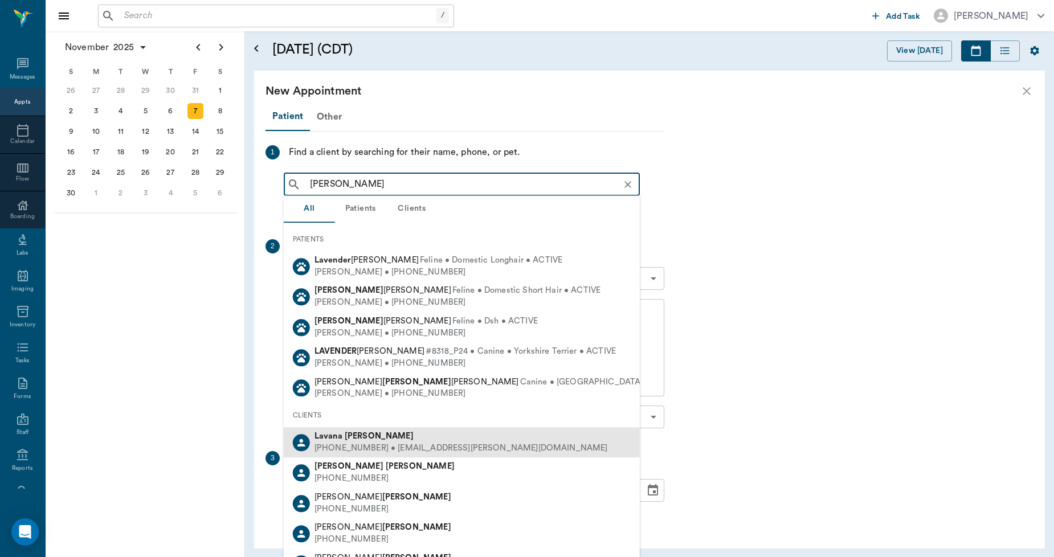
click at [397, 432] on div "[PERSON_NAME]" at bounding box center [462, 437] width 294 height 12
type input "[PERSON_NAME]"
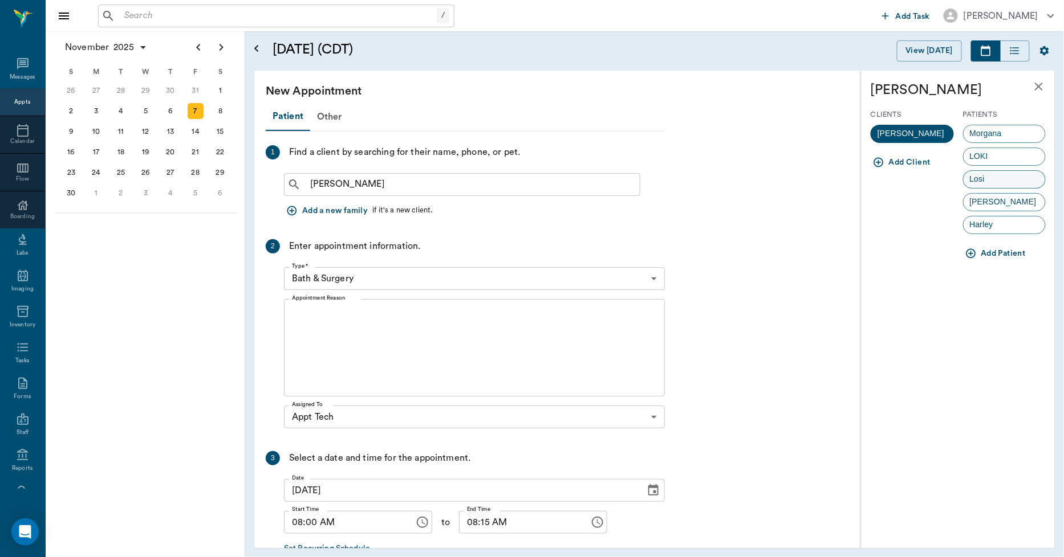
click at [981, 184] on span "Losi" at bounding box center [976, 179] width 27 height 12
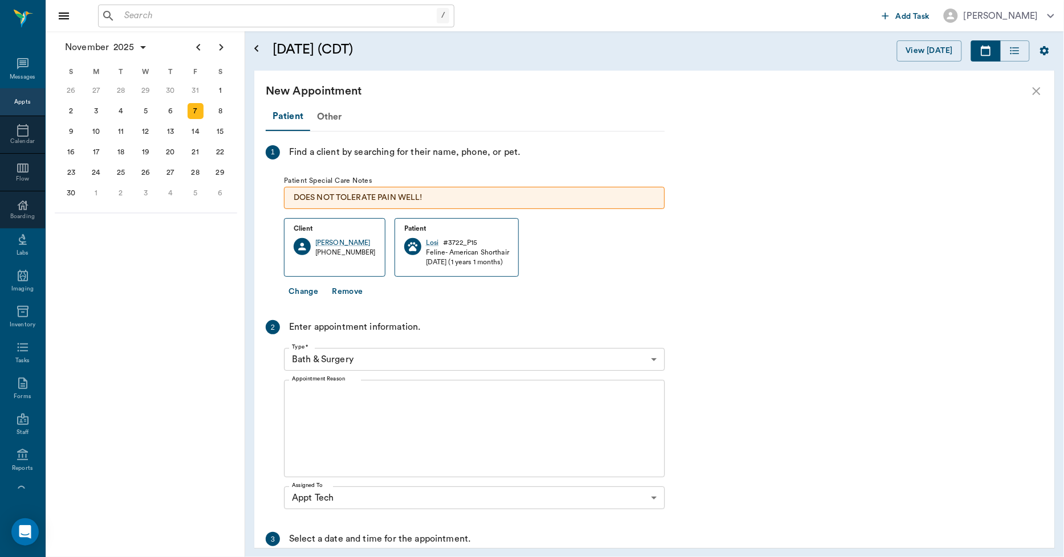
click at [364, 366] on body "/ ​ Add Task [PERSON_NAME] Nectar Messages Appts Calendar Flow Boarding Labs Im…" at bounding box center [532, 278] width 1064 height 557
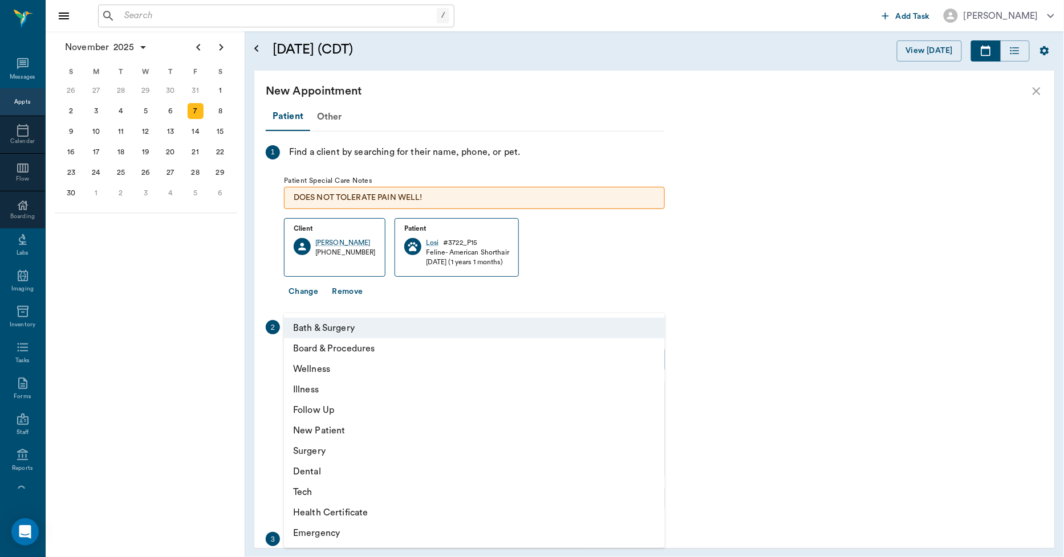
click at [319, 491] on li "Tech" at bounding box center [474, 492] width 381 height 21
type input "65d2be4f46e3a538d89b8c1a"
type input "08:30 AM"
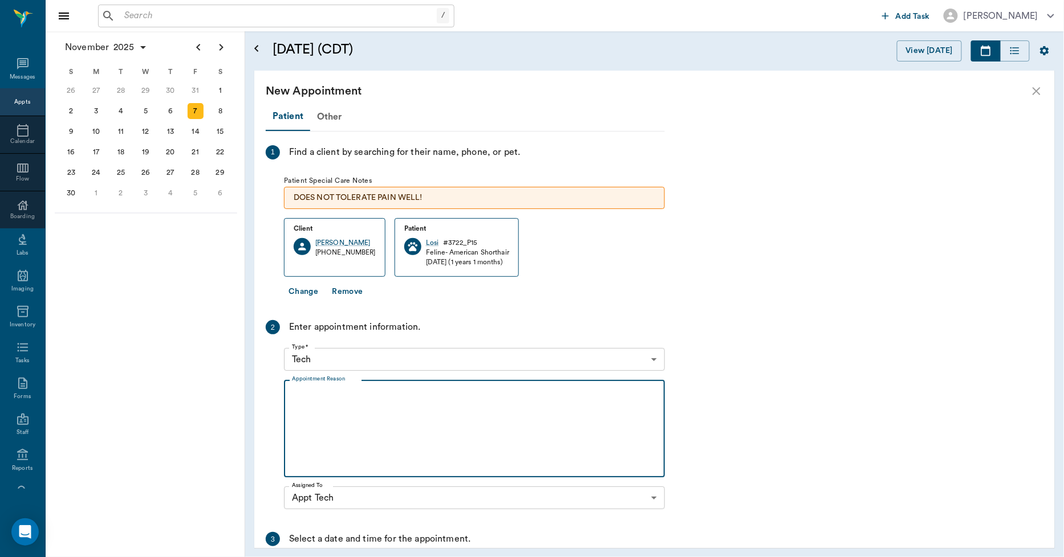
click at [351, 412] on textarea "Appointment Reason" at bounding box center [474, 429] width 365 height 79
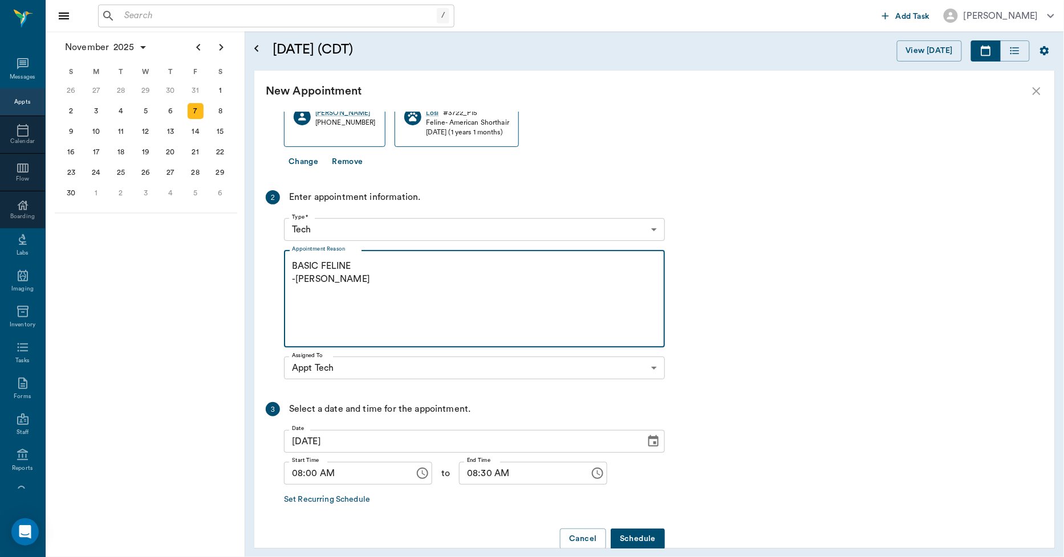
scroll to position [151, 0]
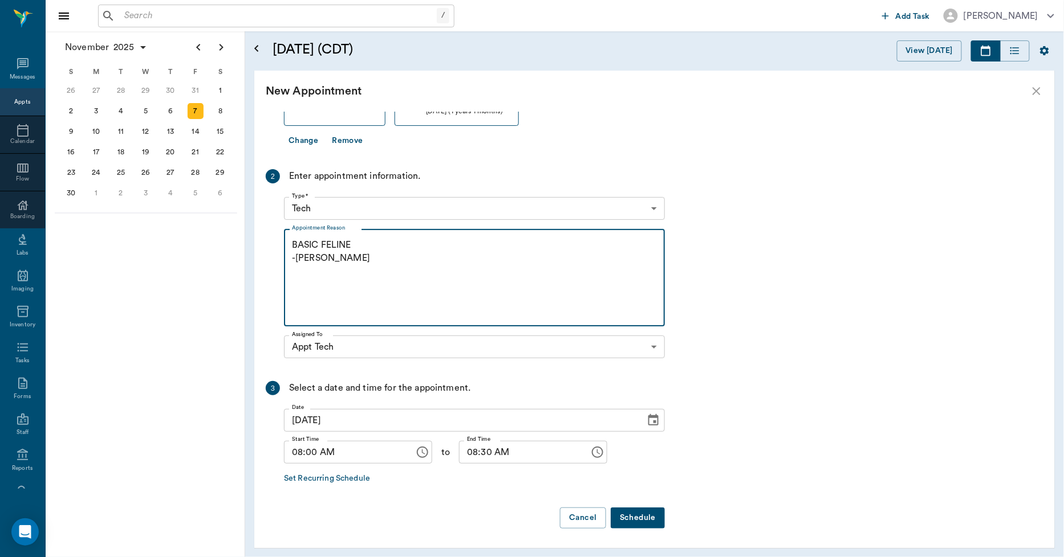
type textarea "BASIC FELINE -[PERSON_NAME]"
click at [624, 519] on button "Schedule" at bounding box center [637, 518] width 54 height 21
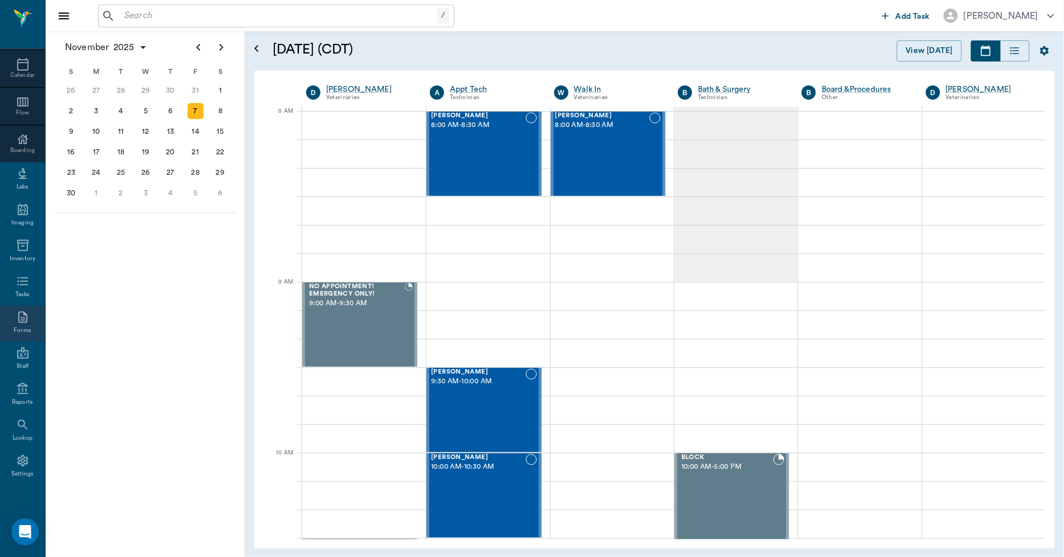
scroll to position [0, 0]
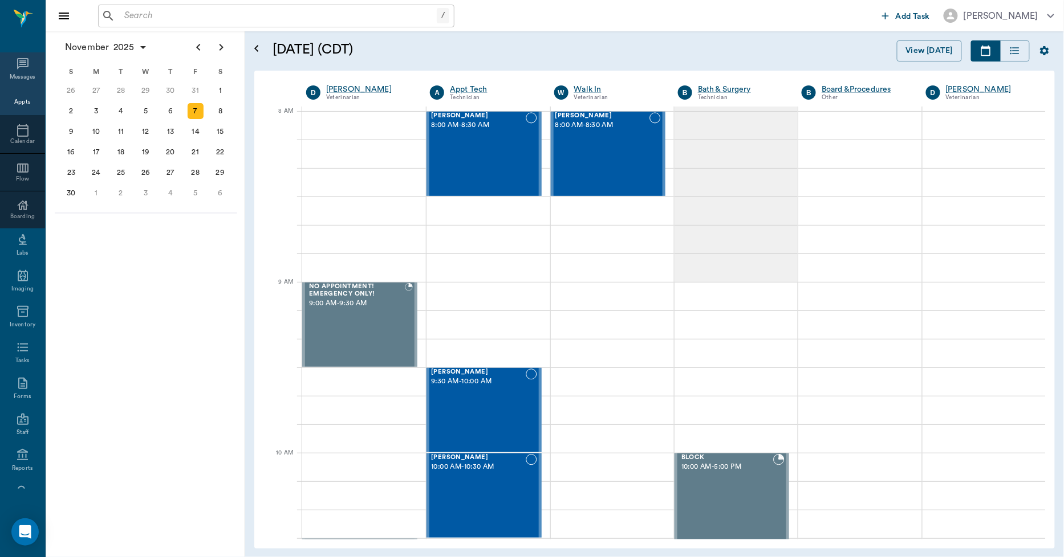
click at [16, 67] on icon at bounding box center [23, 64] width 14 height 14
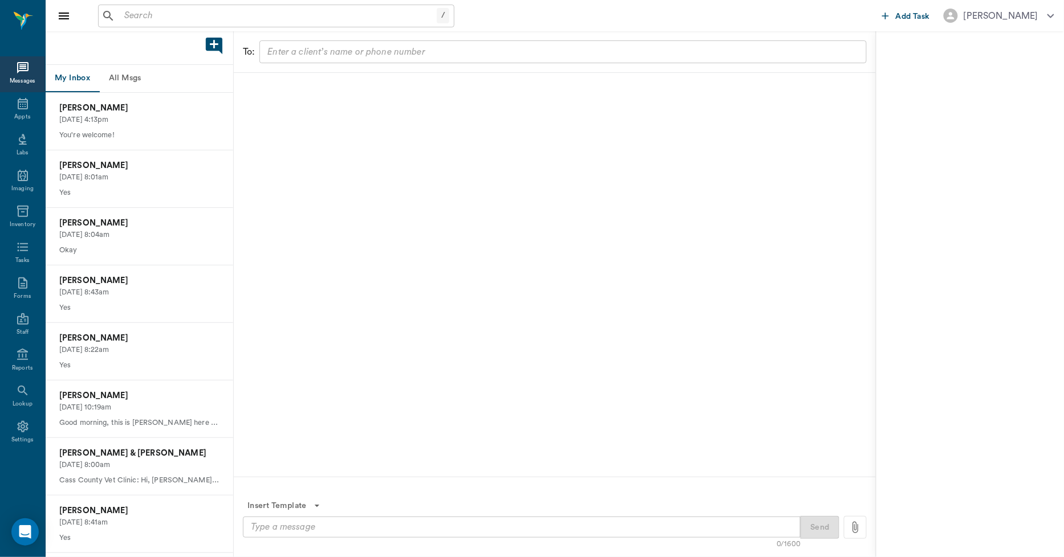
click at [128, 82] on button "All Msgs" at bounding box center [124, 78] width 51 height 27
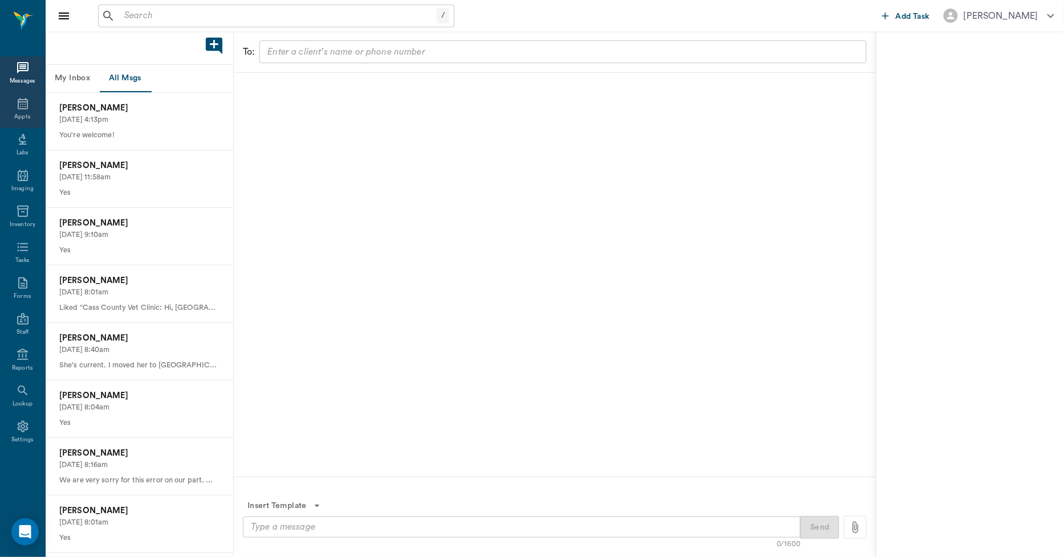
click at [27, 107] on icon at bounding box center [23, 104] width 14 height 14
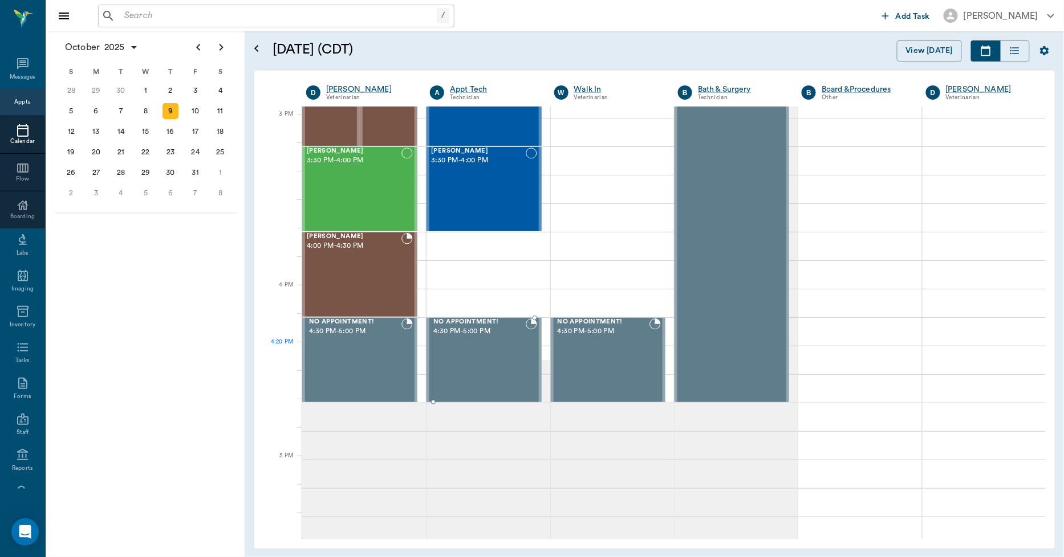
scroll to position [1266, 0]
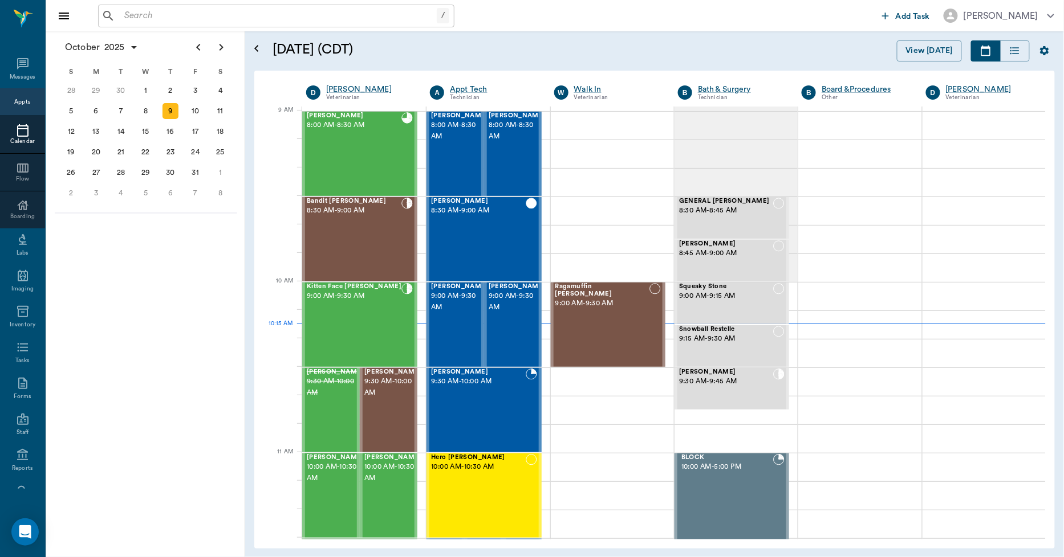
scroll to position [172, 0]
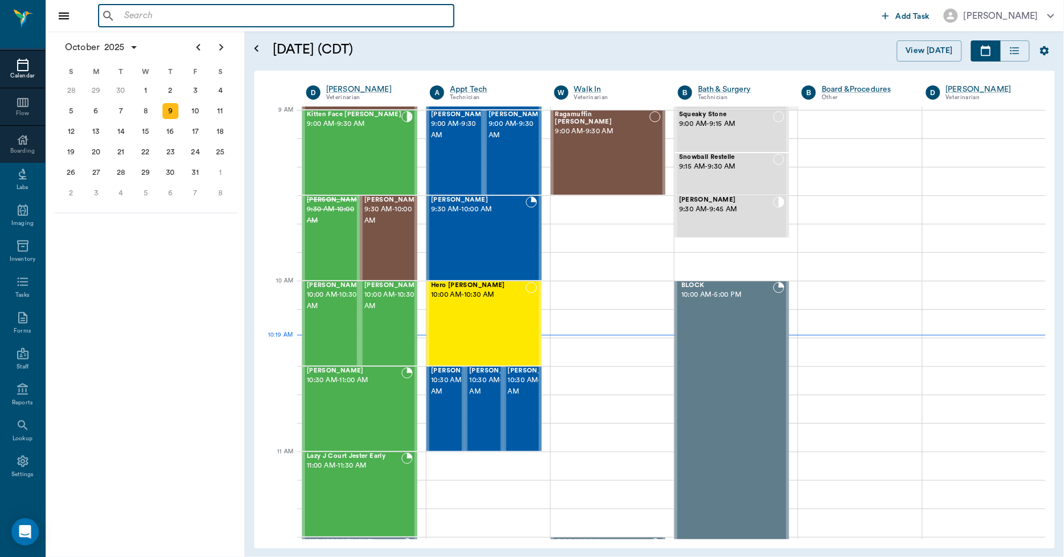
click at [203, 15] on input "text" at bounding box center [284, 16] width 329 height 16
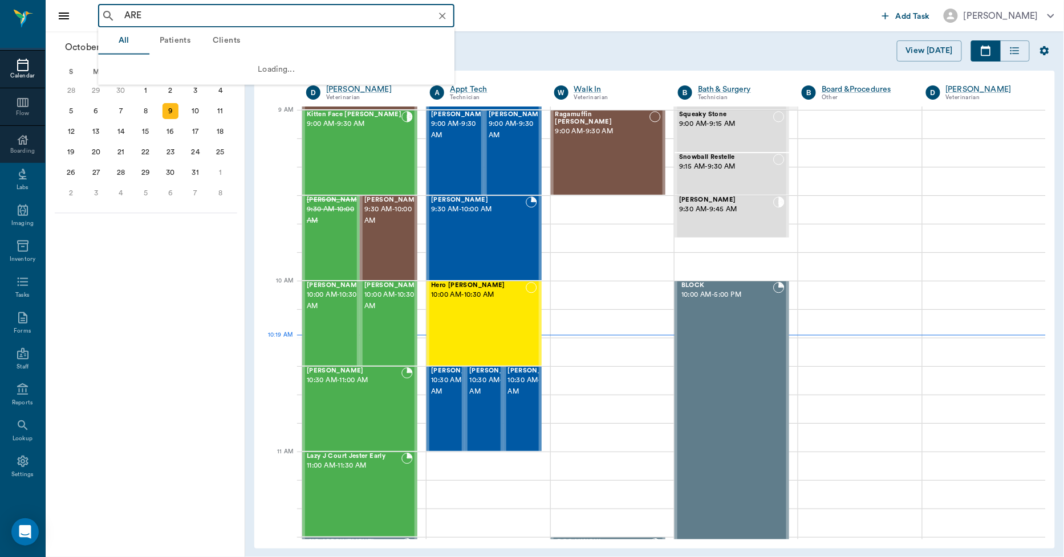
type input "AREA"
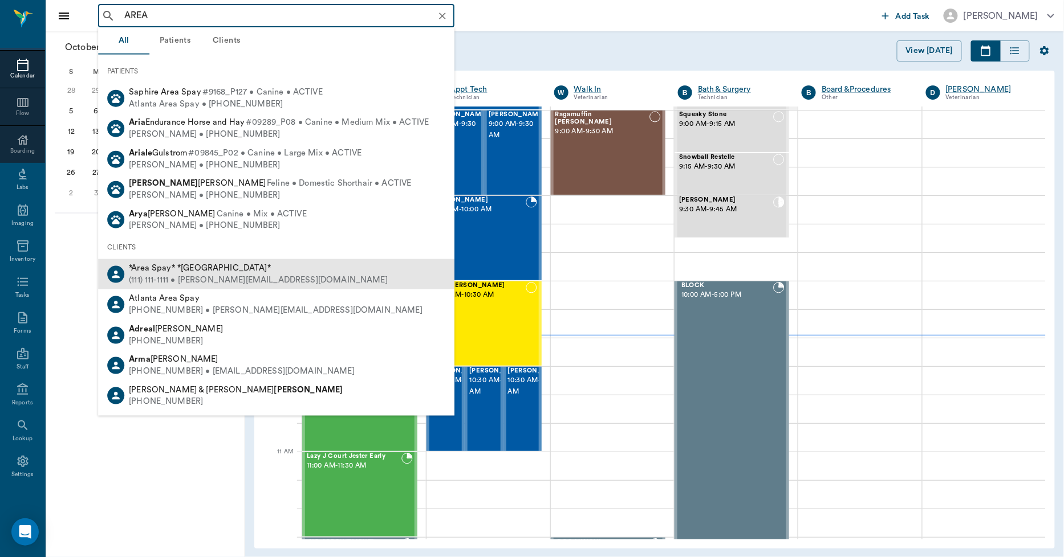
click at [205, 276] on div "(111) 111-1111 • [PERSON_NAME][EMAIL_ADDRESS][DOMAIN_NAME]" at bounding box center [258, 281] width 259 height 12
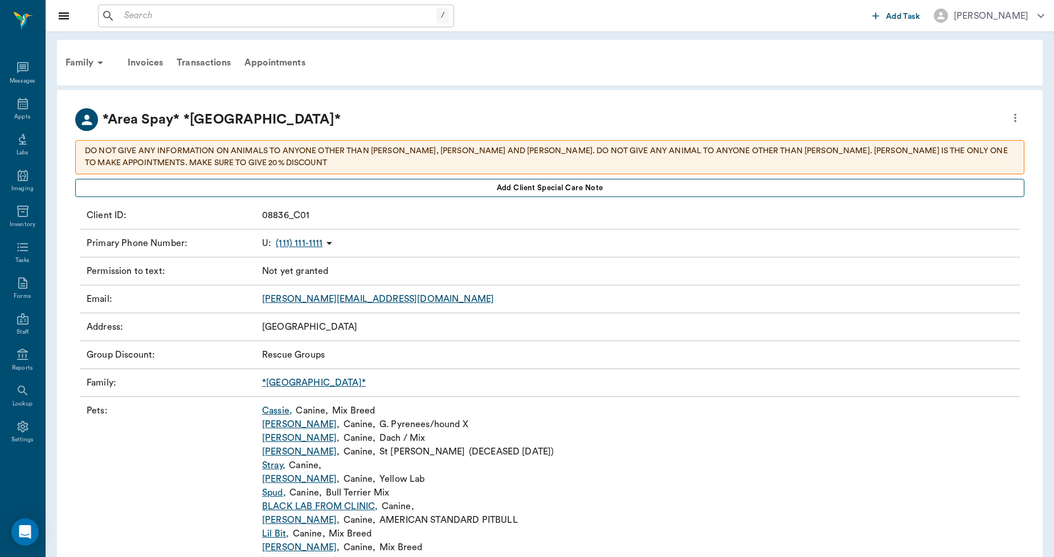
click at [445, 184] on button "Add client Special Care Note" at bounding box center [550, 188] width 950 height 18
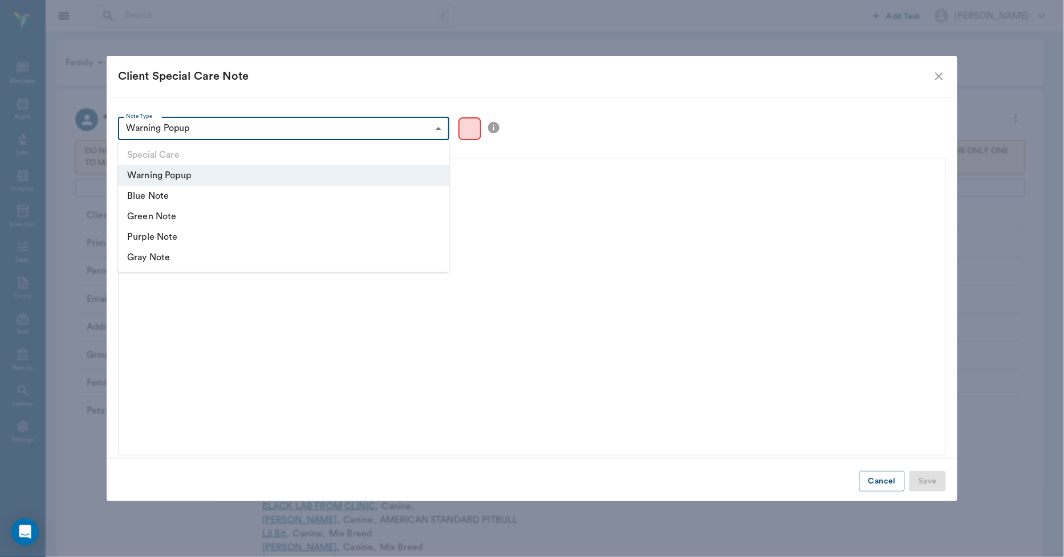
click at [150, 203] on li "Blue Note" at bounding box center [283, 196] width 331 height 21
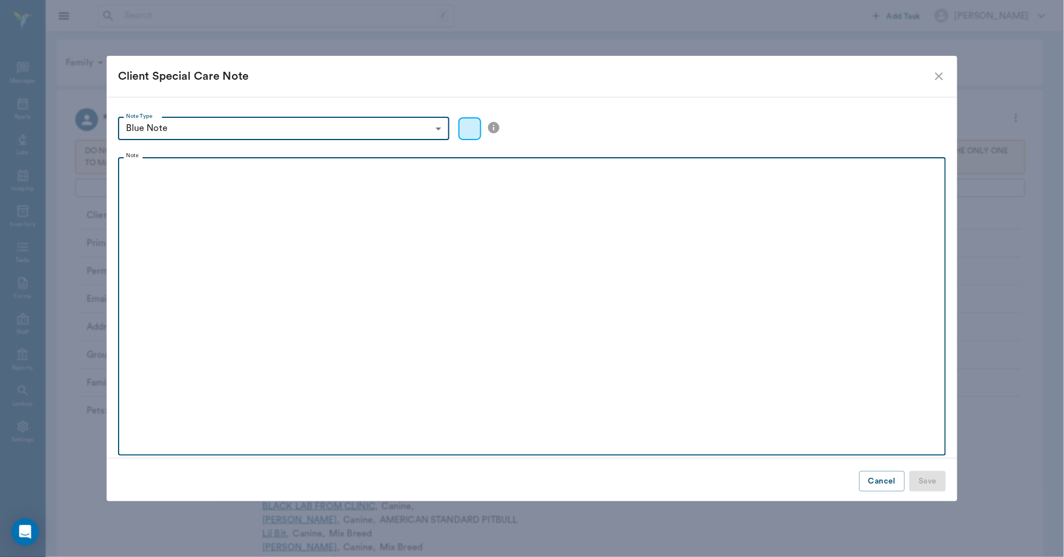
click at [178, 185] on div at bounding box center [532, 177] width 817 height 28
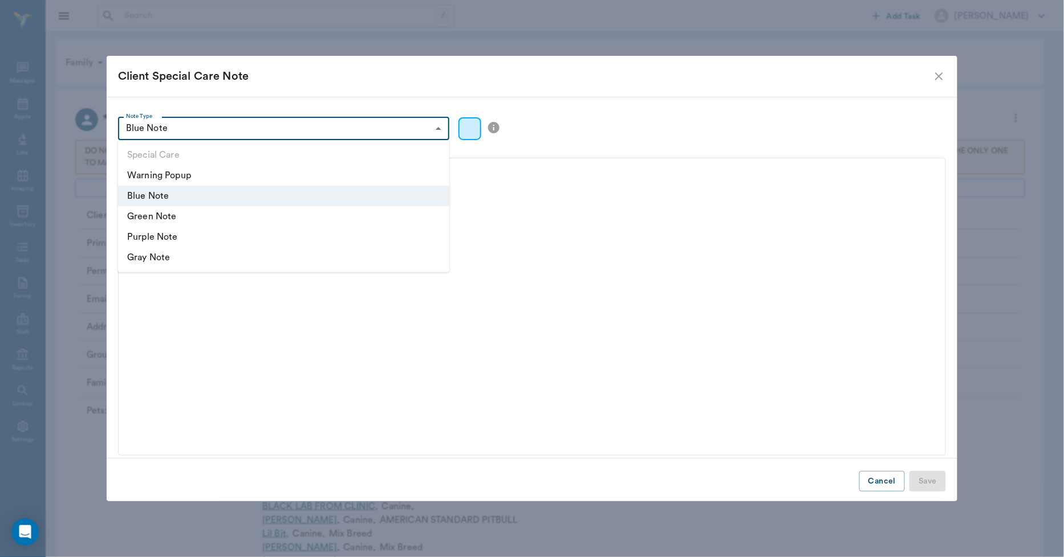
click at [183, 180] on li "Warning Popup" at bounding box center [283, 175] width 331 height 21
type input "warning"
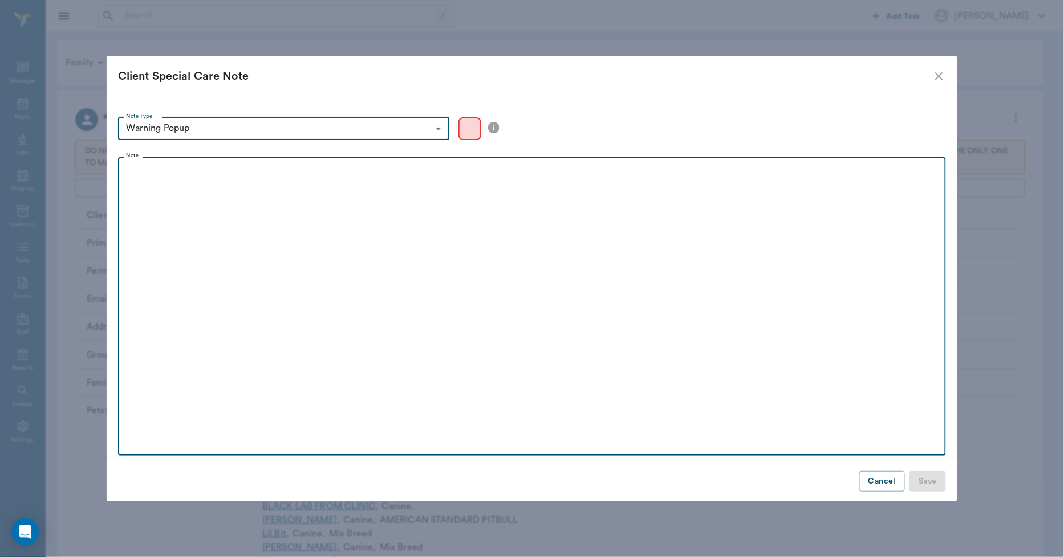
click at [184, 181] on div at bounding box center [532, 177] width 817 height 28
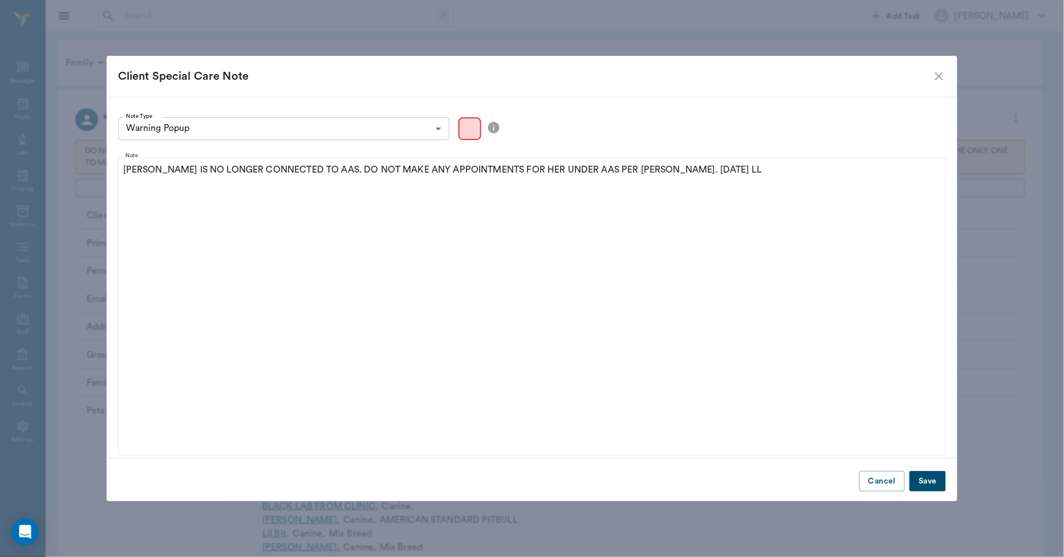
click at [927, 478] on button "Save" at bounding box center [927, 481] width 36 height 21
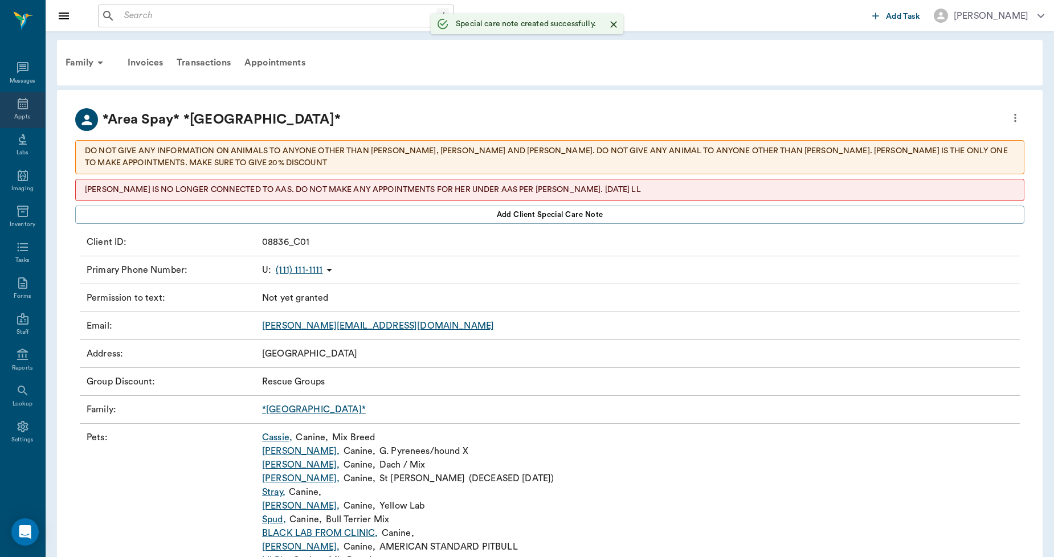
click at [21, 112] on div "Appts" at bounding box center [22, 110] width 45 height 36
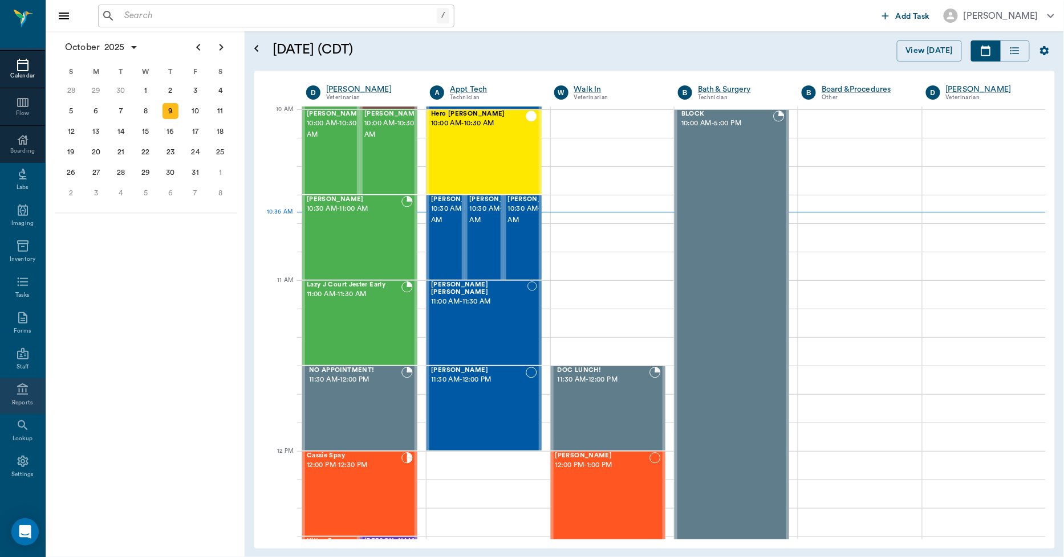
scroll to position [66, 0]
click at [204, 17] on input "text" at bounding box center [278, 16] width 317 height 16
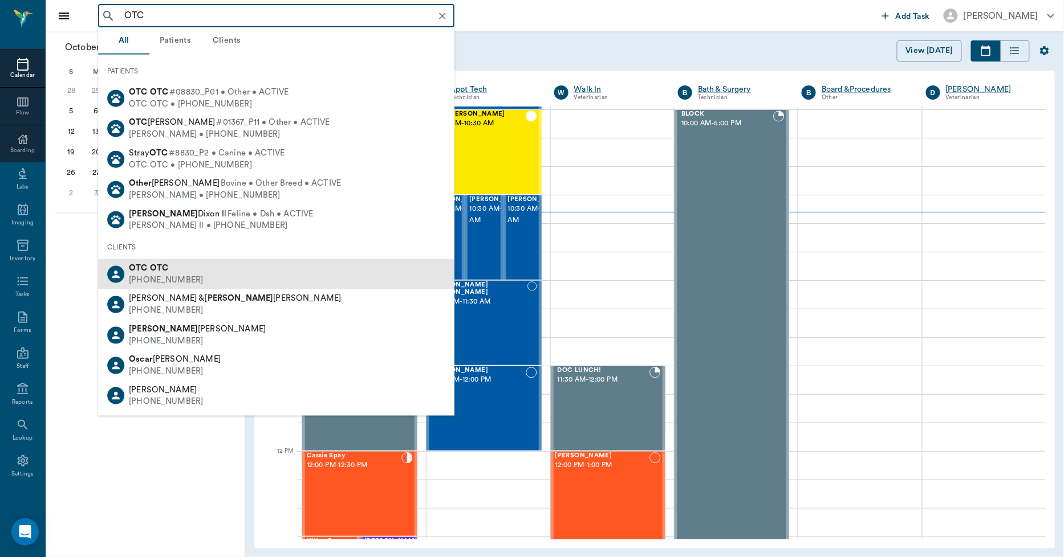
click at [168, 266] on div "OTC OTC" at bounding box center [166, 269] width 74 height 12
type input "OTC"
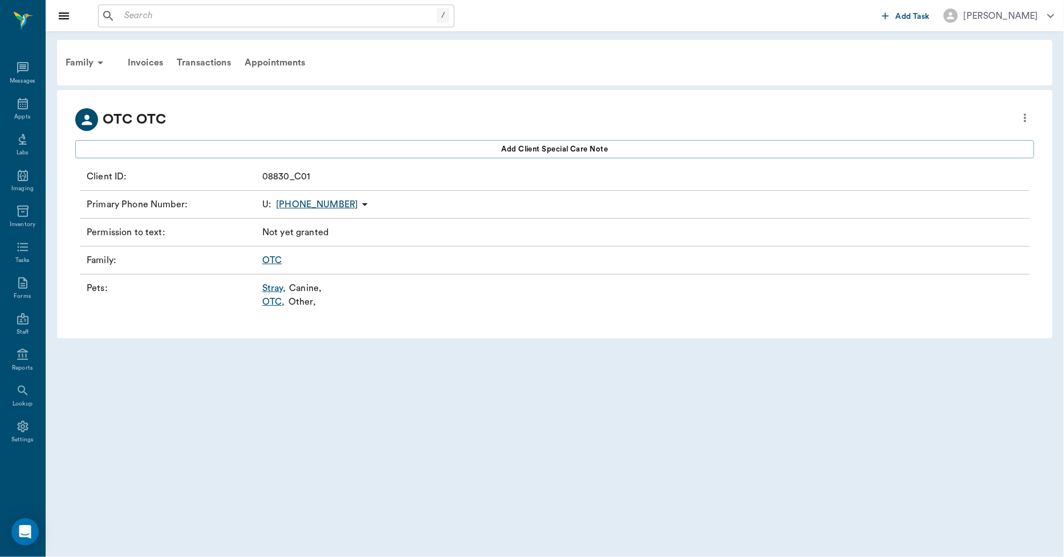
click at [268, 304] on link "OTC ," at bounding box center [273, 302] width 23 height 14
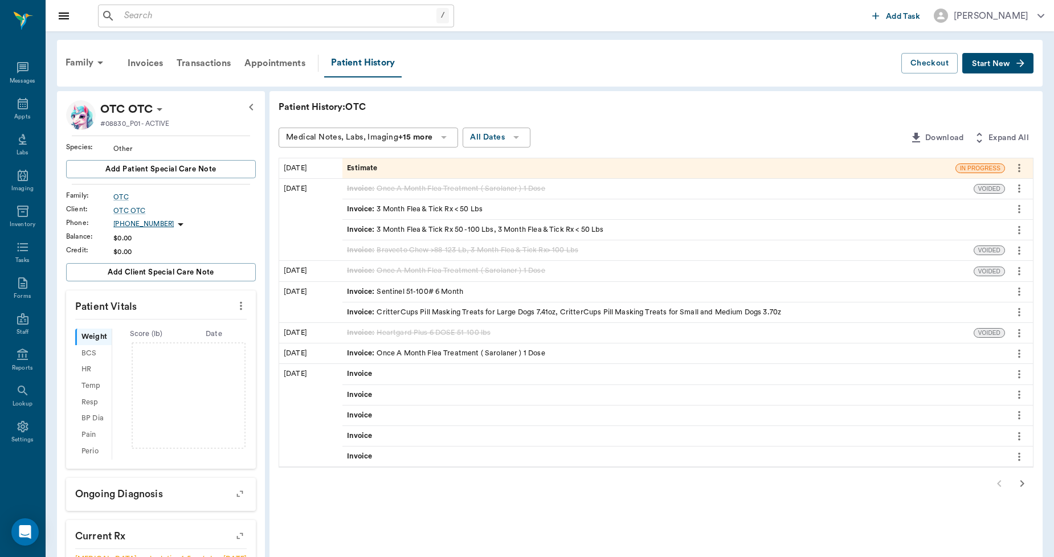
click at [447, 168] on div "Estimate" at bounding box center [649, 168] width 613 height 20
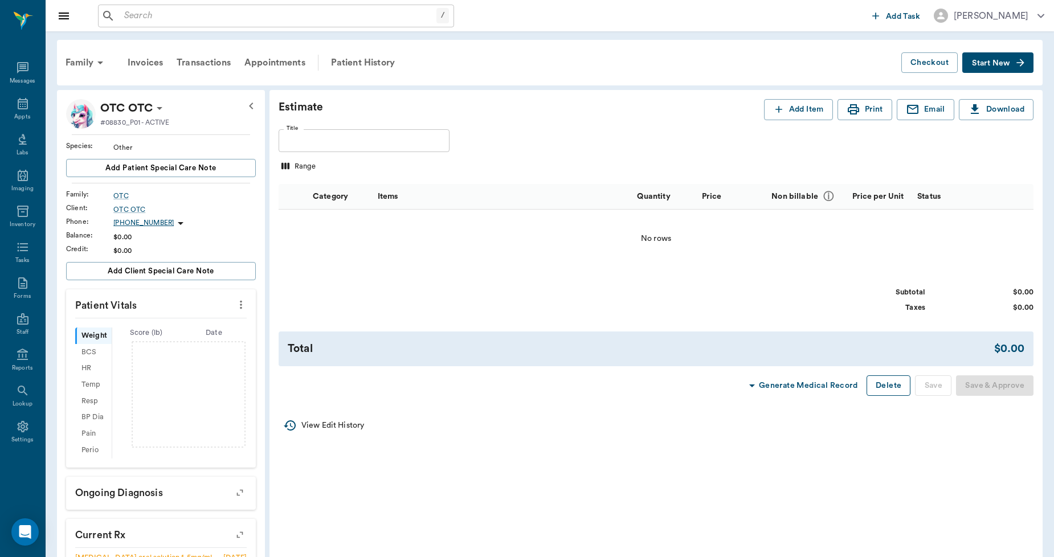
click at [872, 384] on button "Delete" at bounding box center [889, 386] width 44 height 21
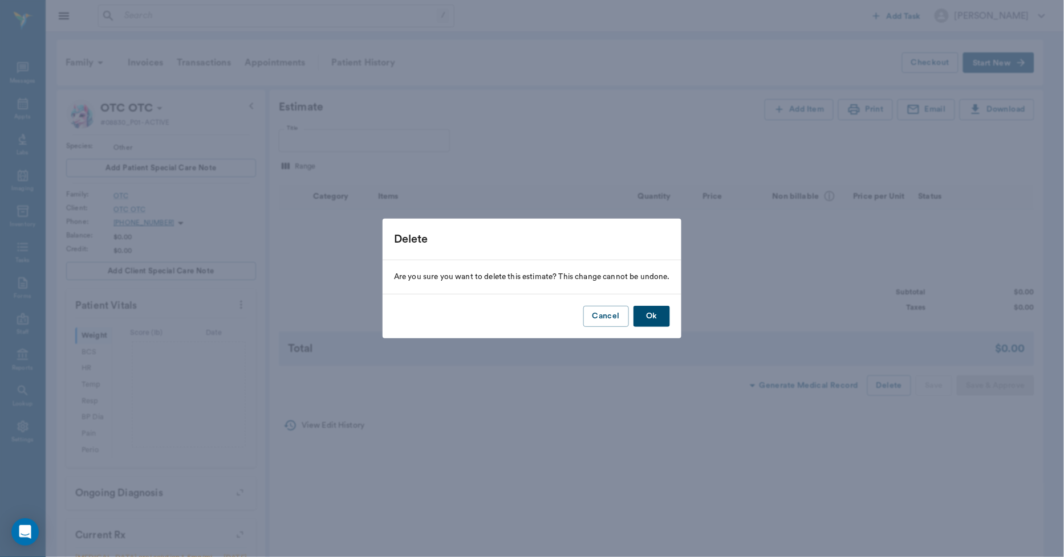
click at [652, 317] on button "Ok" at bounding box center [651, 316] width 36 height 21
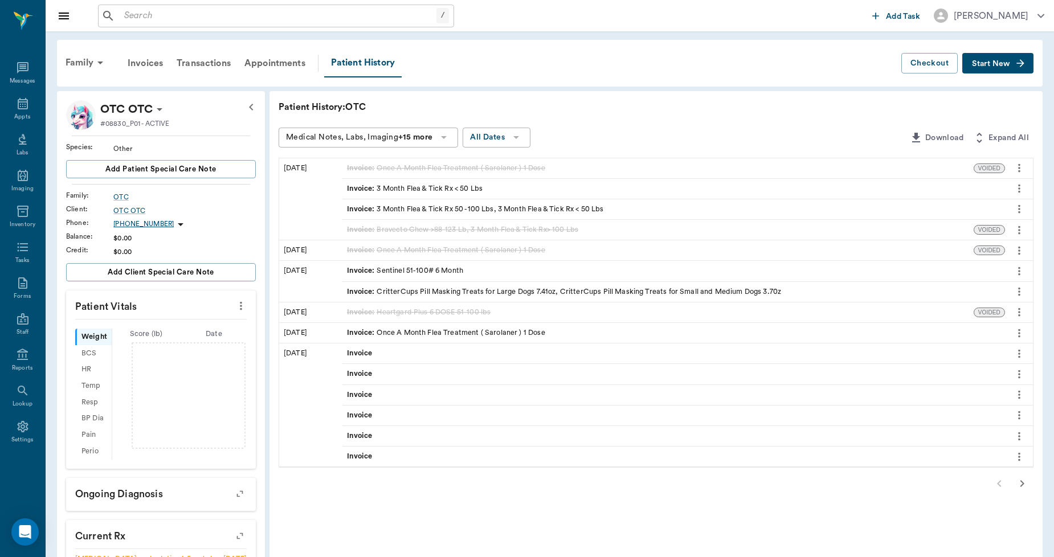
click at [988, 71] on button "Start New" at bounding box center [998, 63] width 71 height 21
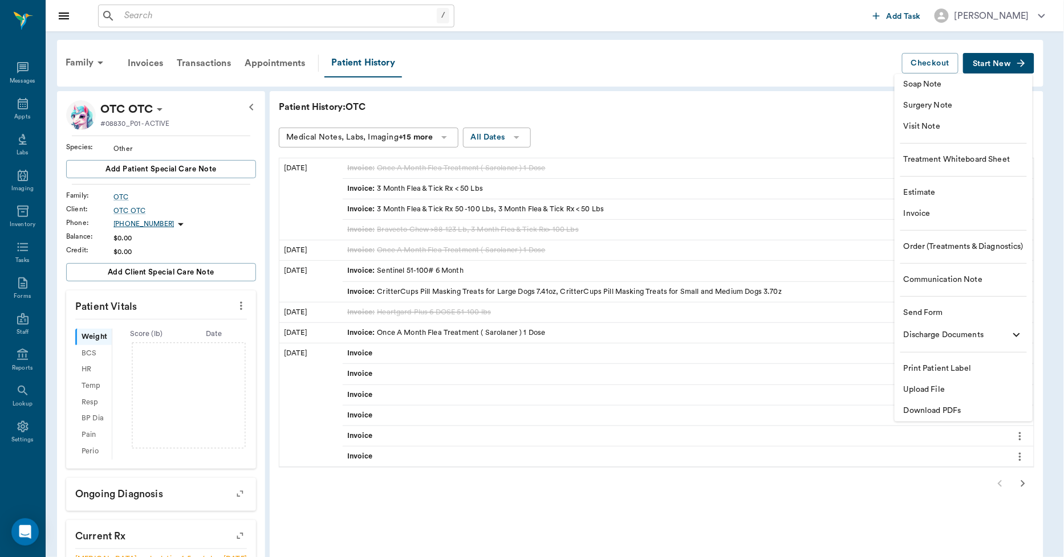
click at [940, 211] on span "Invoice" at bounding box center [963, 214] width 120 height 12
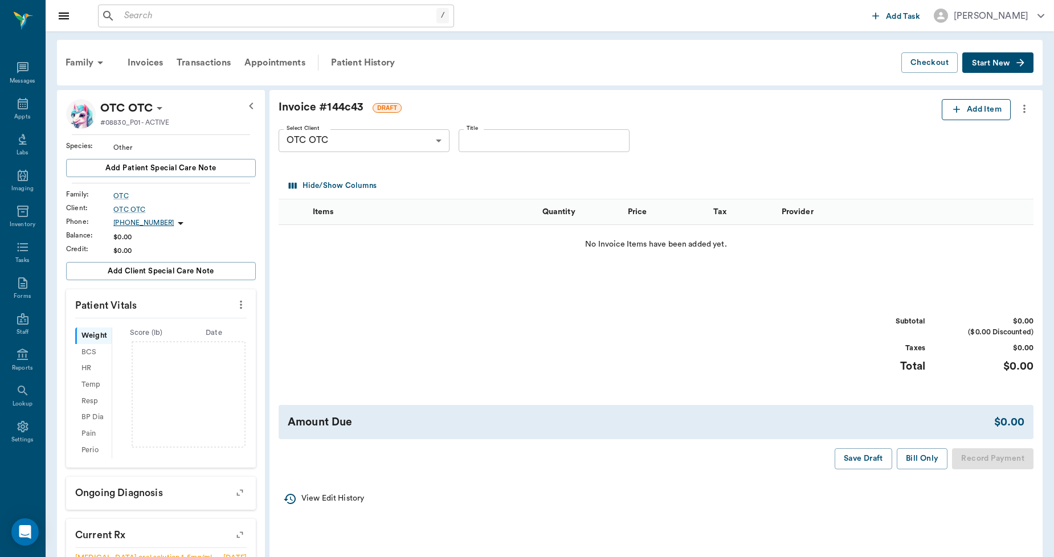
click at [977, 111] on button "Add Item" at bounding box center [976, 109] width 69 height 21
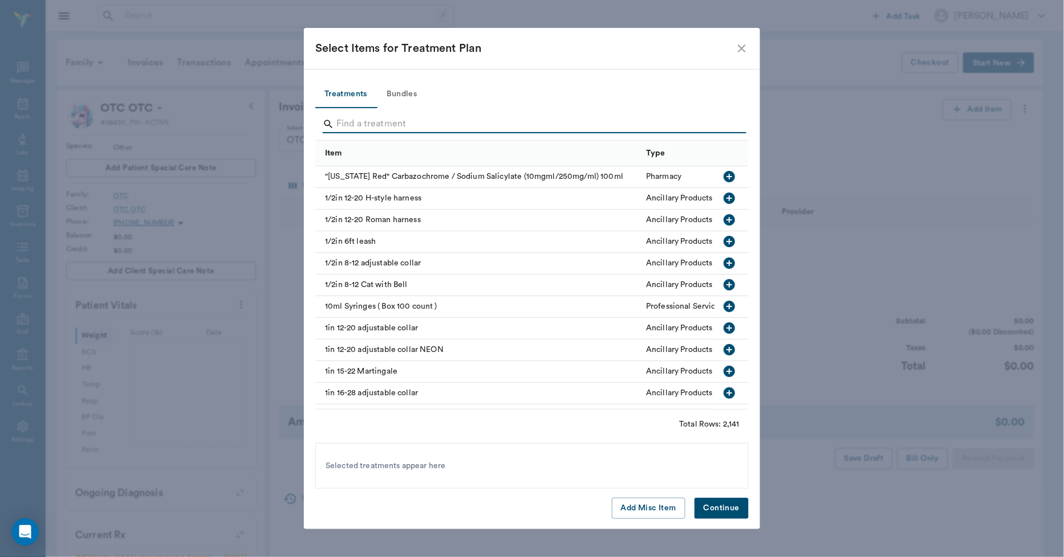
click at [464, 125] on input "Search" at bounding box center [532, 124] width 393 height 18
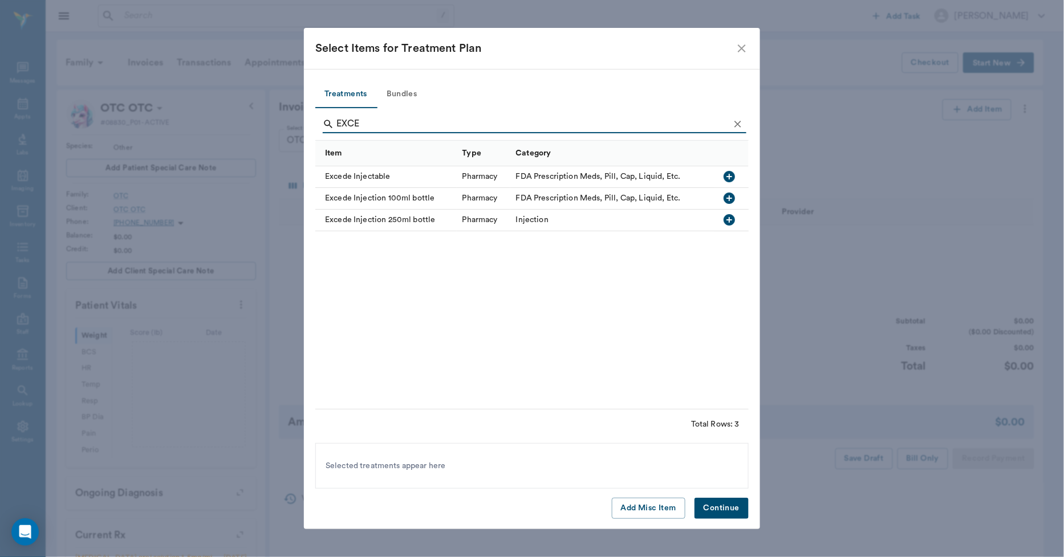
type input "EXCE"
click at [402, 174] on div "Excede Injectable" at bounding box center [385, 177] width 141 height 22
click at [708, 504] on button "Continue" at bounding box center [721, 508] width 54 height 21
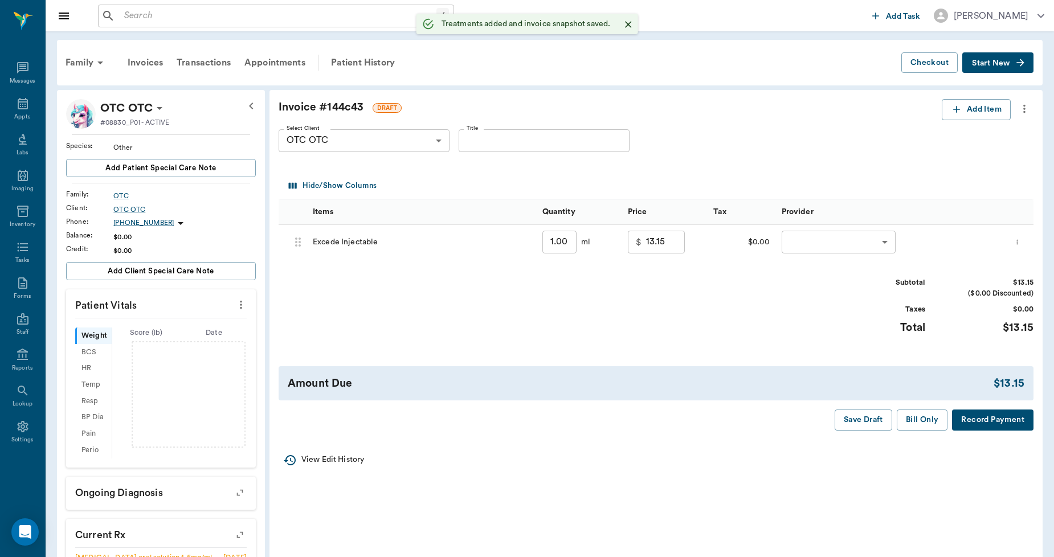
click at [568, 242] on input "1.00" at bounding box center [560, 242] width 34 height 23
type input "15"
type input "71.25"
type input "15.00"
click at [1027, 112] on icon "more" at bounding box center [1024, 109] width 13 height 14
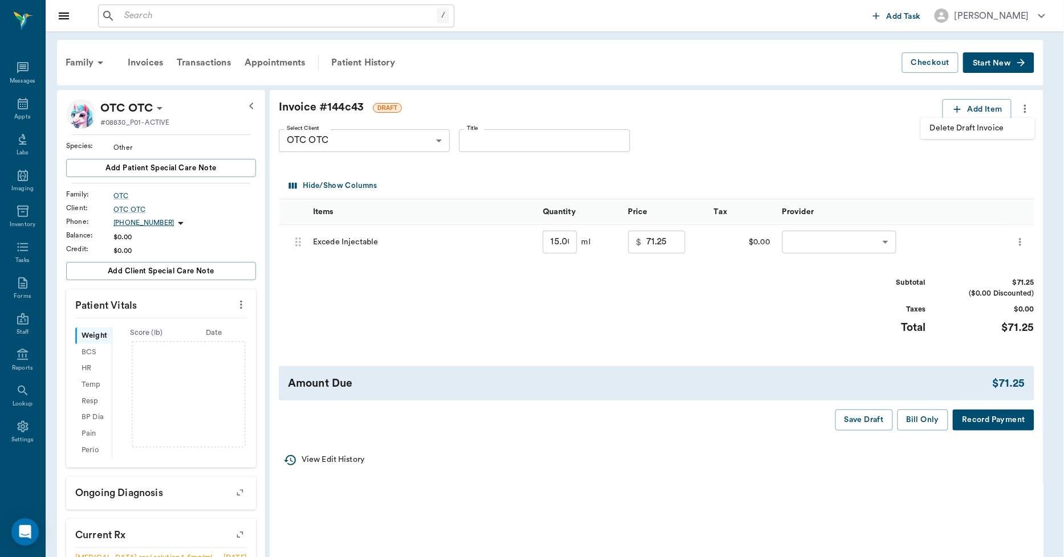
click at [995, 127] on span "Delete Draft Invoice" at bounding box center [978, 129] width 96 height 12
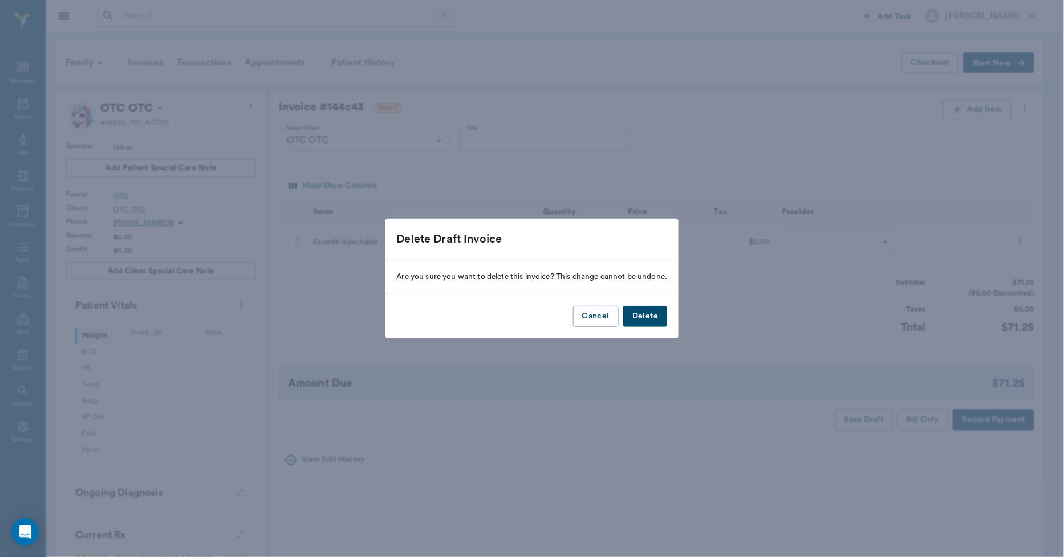
click at [651, 311] on button "Delete" at bounding box center [645, 316] width 44 height 21
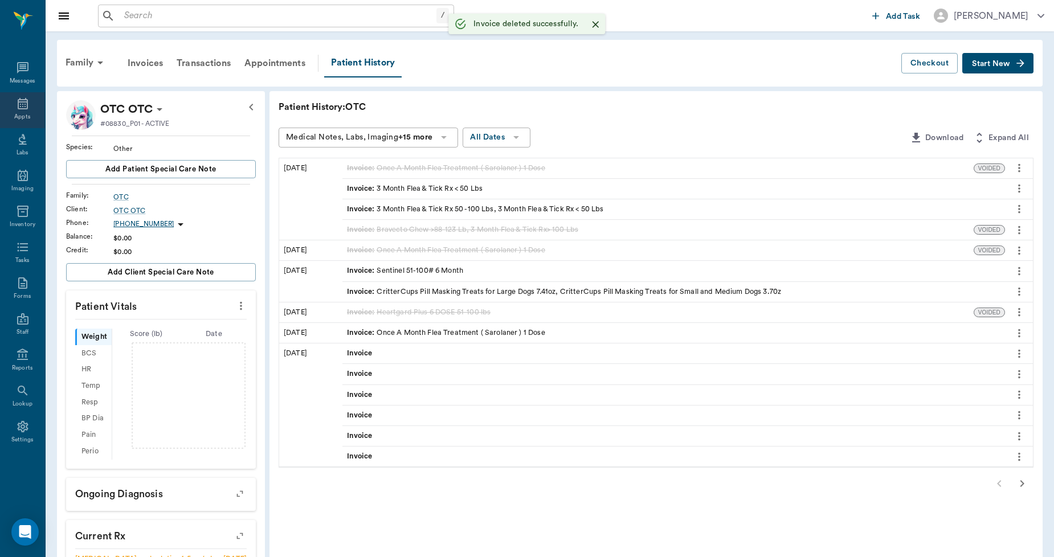
click at [16, 101] on icon at bounding box center [23, 104] width 14 height 14
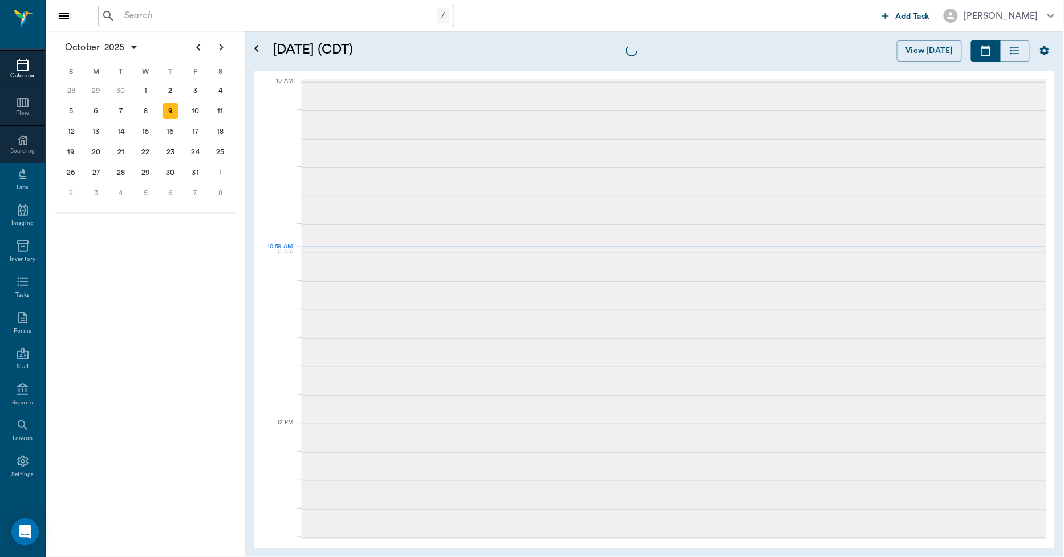
scroll to position [344, 0]
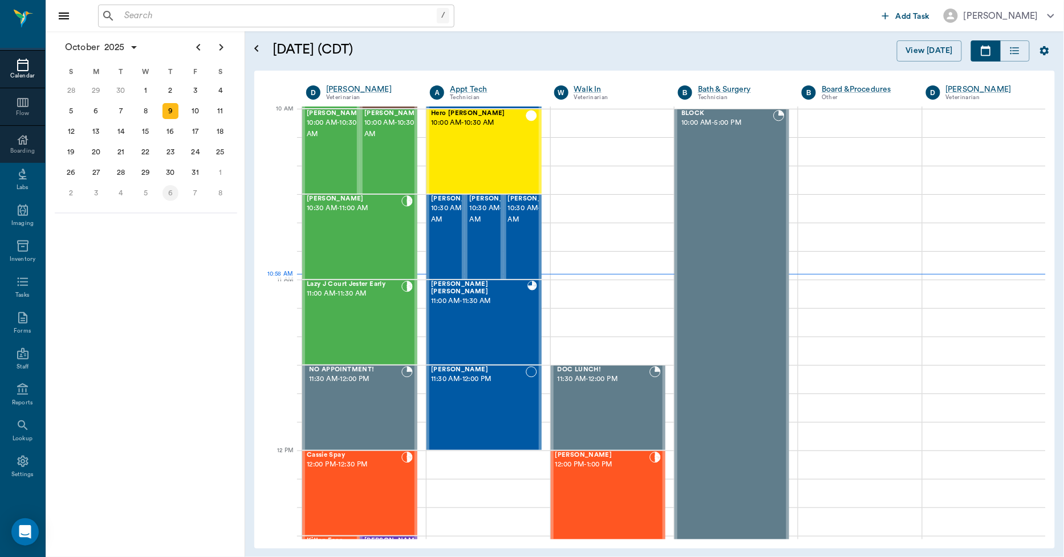
click at [170, 189] on div "6" at bounding box center [170, 193] width 16 height 16
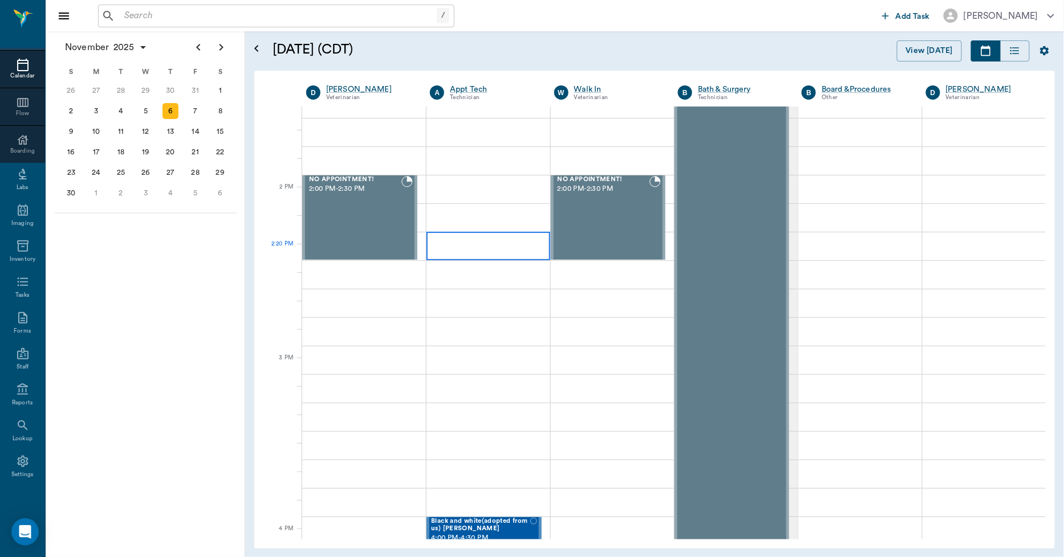
scroll to position [950, 0]
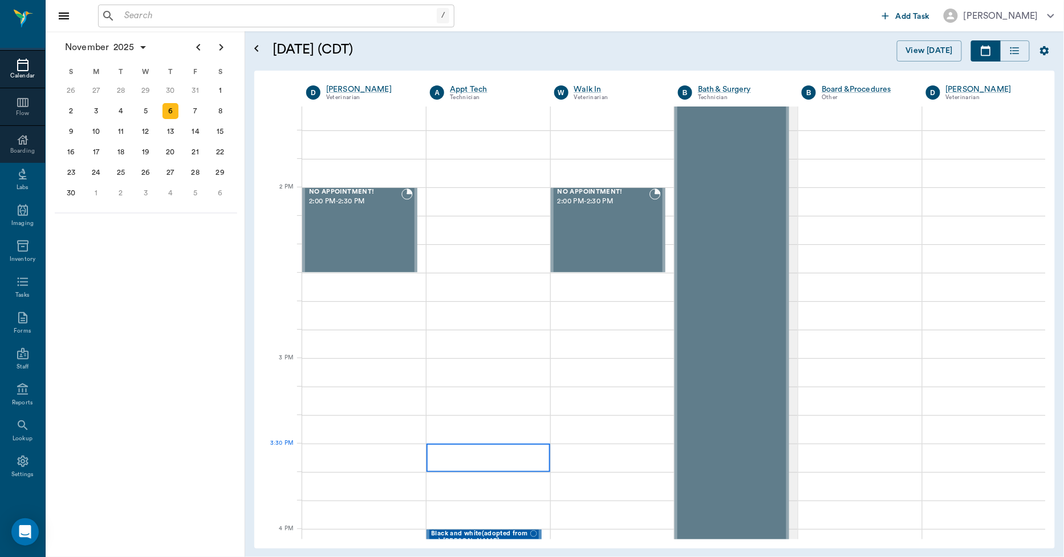
click at [492, 448] on div at bounding box center [487, 458] width 123 height 28
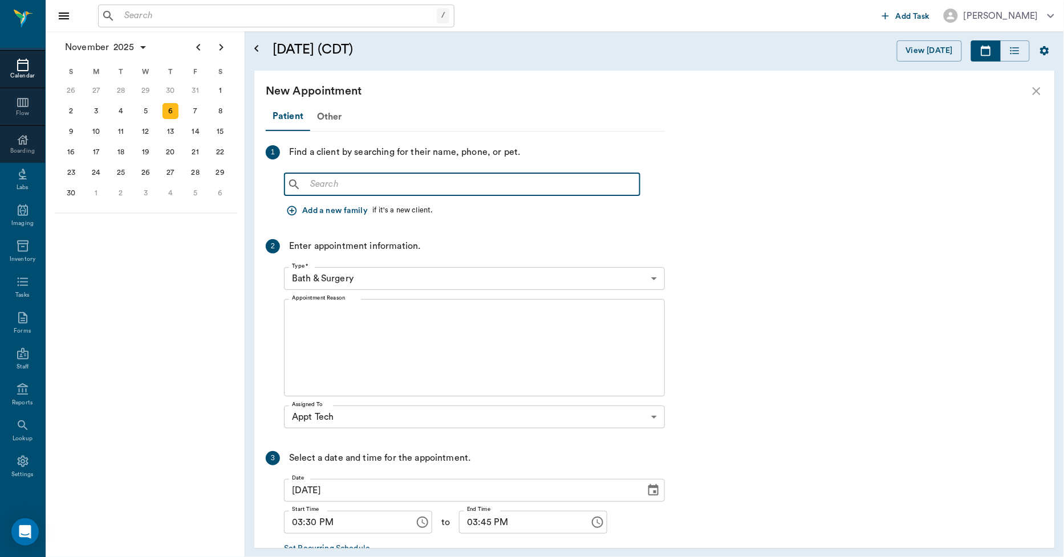
click at [347, 177] on input "text" at bounding box center [469, 185] width 329 height 16
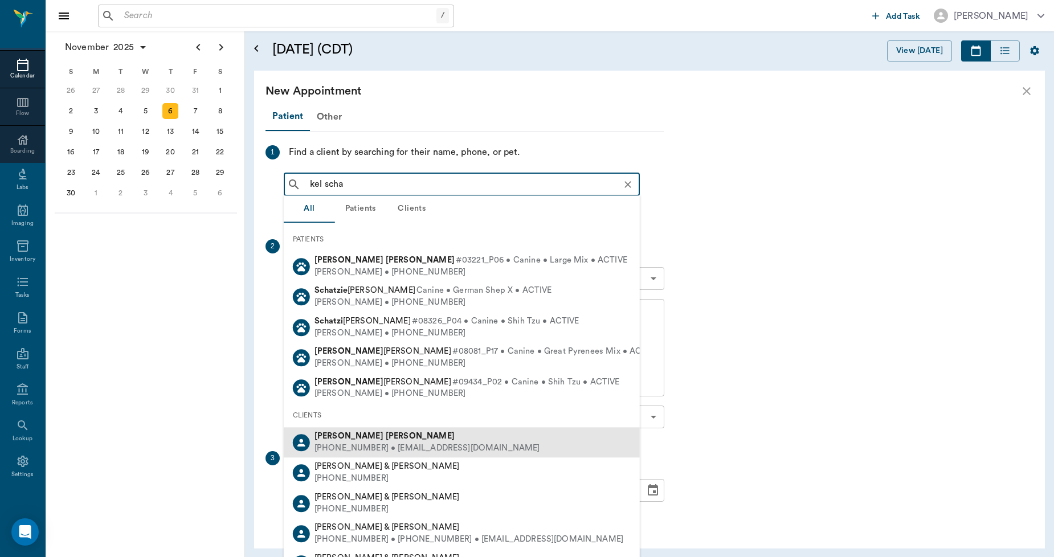
click at [352, 443] on div "[PHONE_NUMBER] • [EMAIL_ADDRESS][DOMAIN_NAME]" at bounding box center [428, 449] width 226 height 12
type input "kel scha"
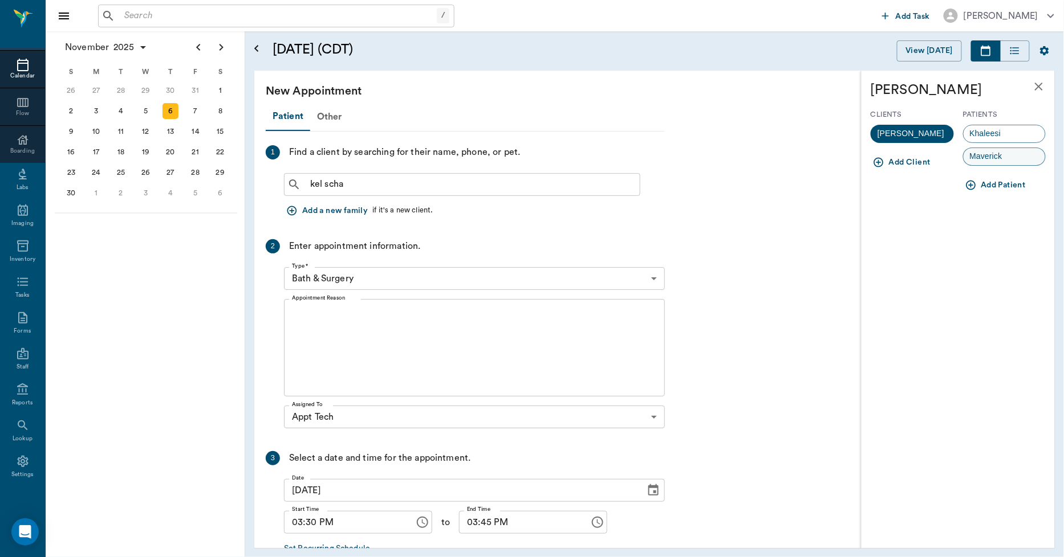
click at [994, 157] on span "Maverick" at bounding box center [985, 156] width 45 height 12
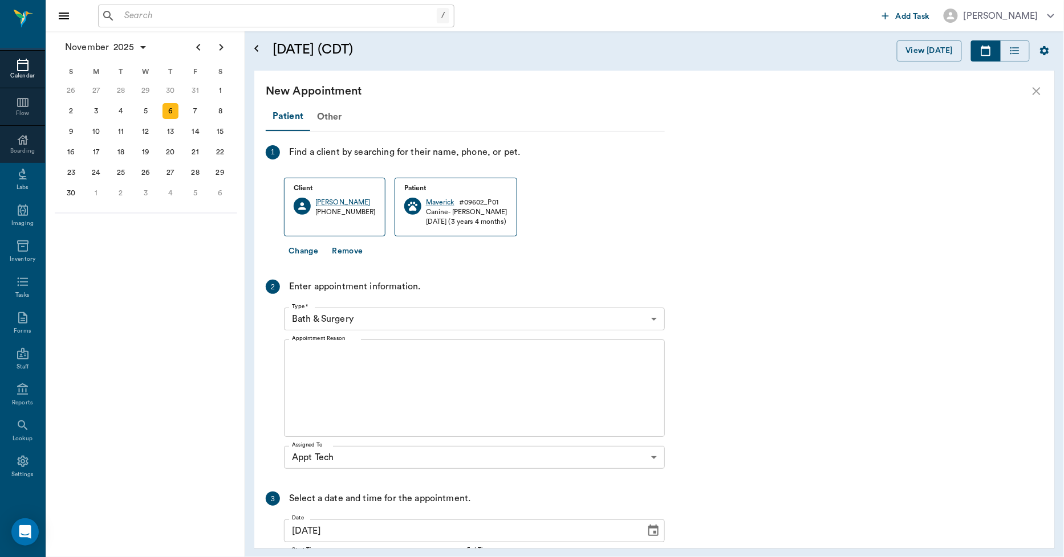
click at [370, 317] on body "/ ​ Add Task [PERSON_NAME] Nectar Messages Appts Calendar Flow Boarding Labs Im…" at bounding box center [532, 278] width 1064 height 557
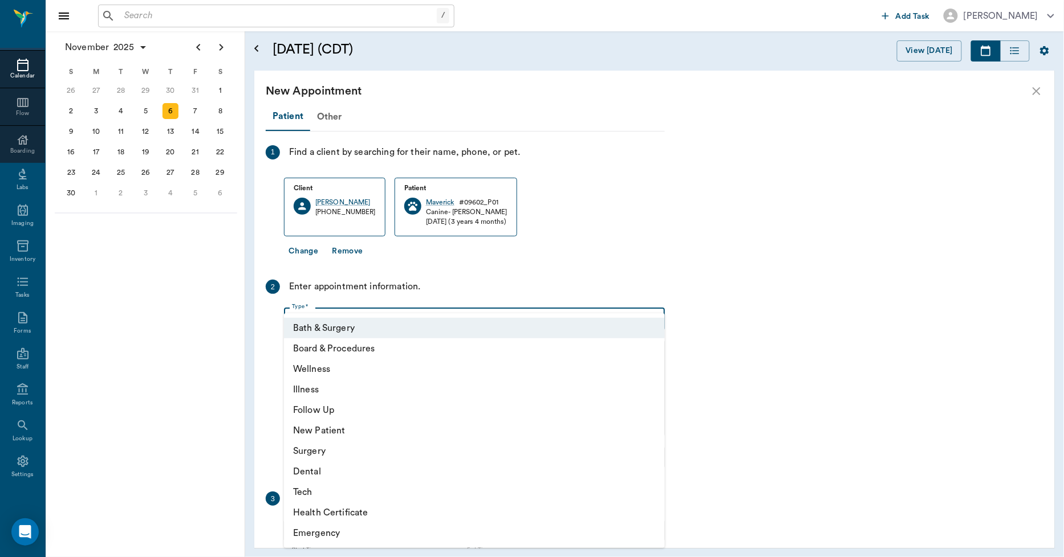
click at [312, 490] on li "Tech" at bounding box center [474, 492] width 381 height 21
type input "65d2be4f46e3a538d89b8c1a"
type input "04:00 PM"
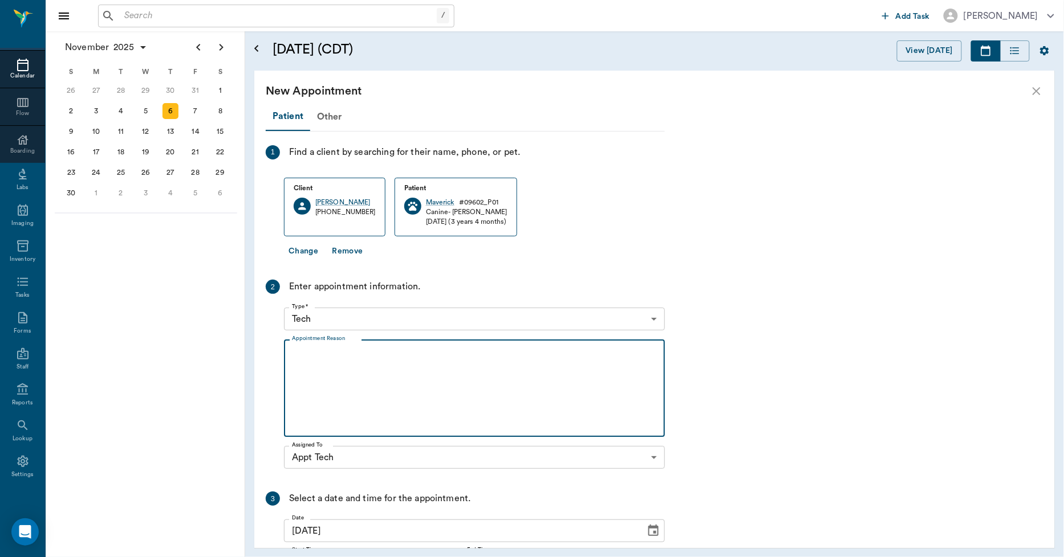
click at [353, 379] on textarea "Appointment Reason" at bounding box center [474, 388] width 365 height 79
type textarea "b"
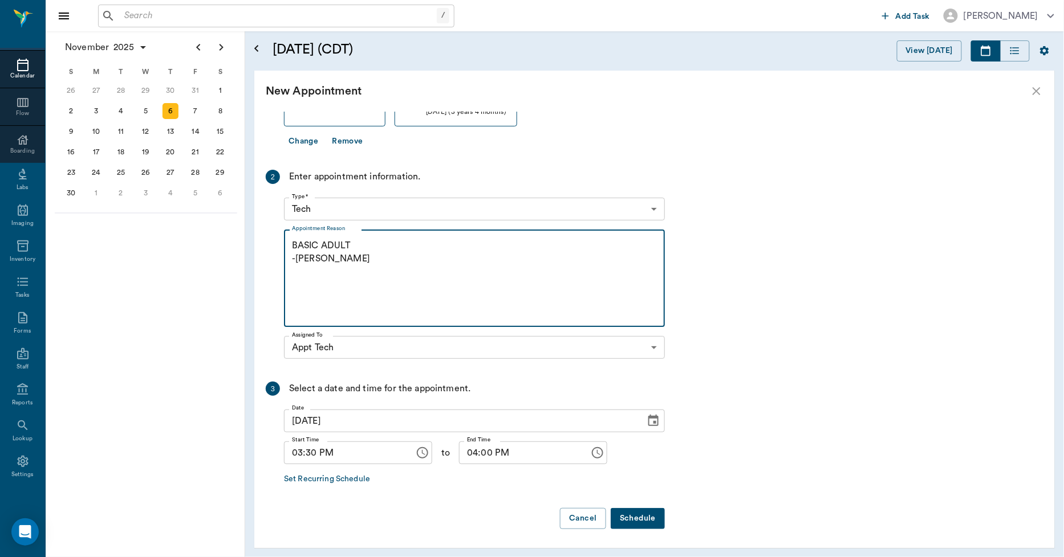
type textarea "BASIC ADULT -LORY"
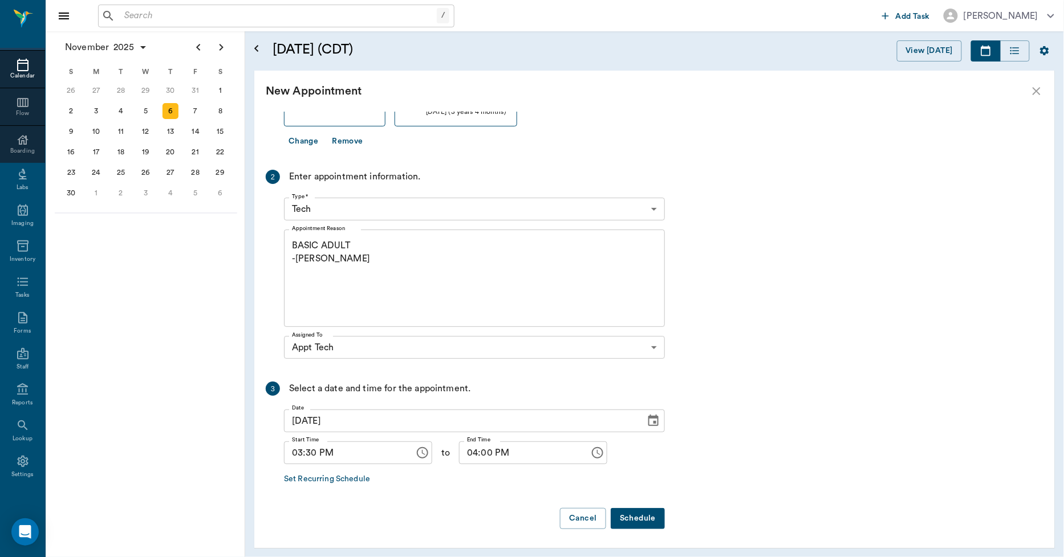
click at [633, 514] on button "Schedule" at bounding box center [637, 518] width 54 height 21
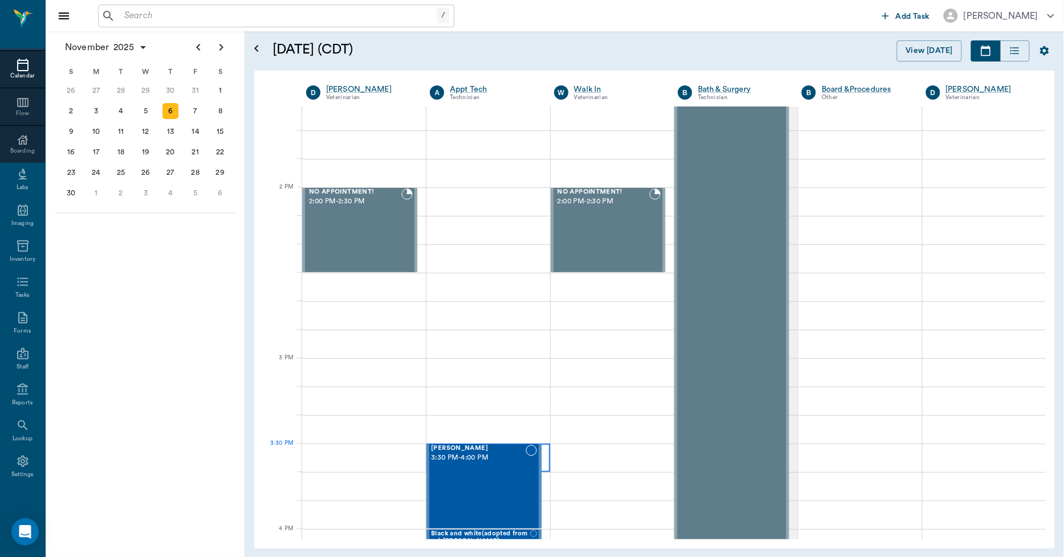
click at [542, 459] on div at bounding box center [487, 458] width 123 height 28
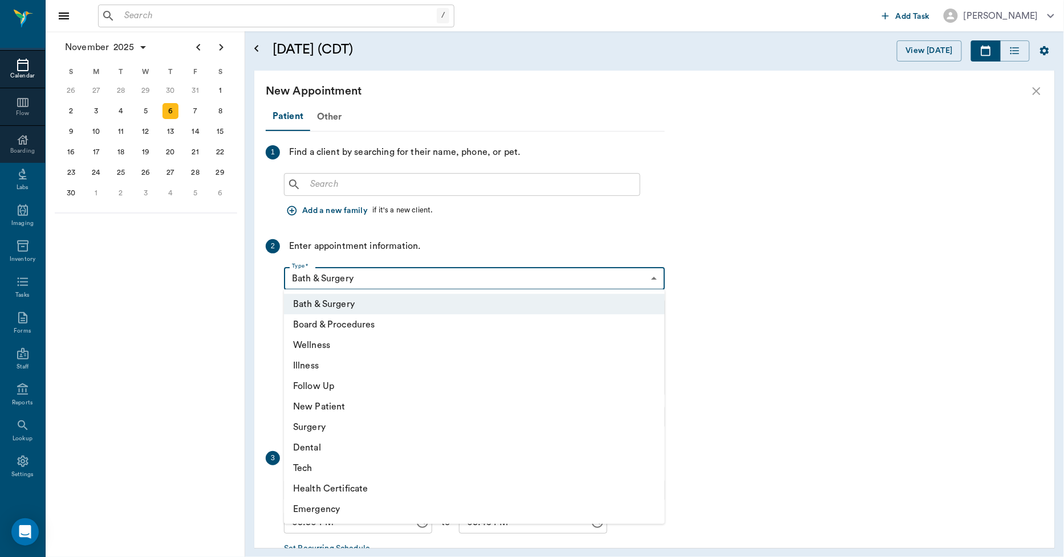
click at [385, 280] on body "/ ​ Add Task Dr. Bert Ellsworth Nectar Messages Appts Calendar Flow Boarding La…" at bounding box center [532, 278] width 1064 height 557
click at [383, 189] on div at bounding box center [532, 278] width 1064 height 557
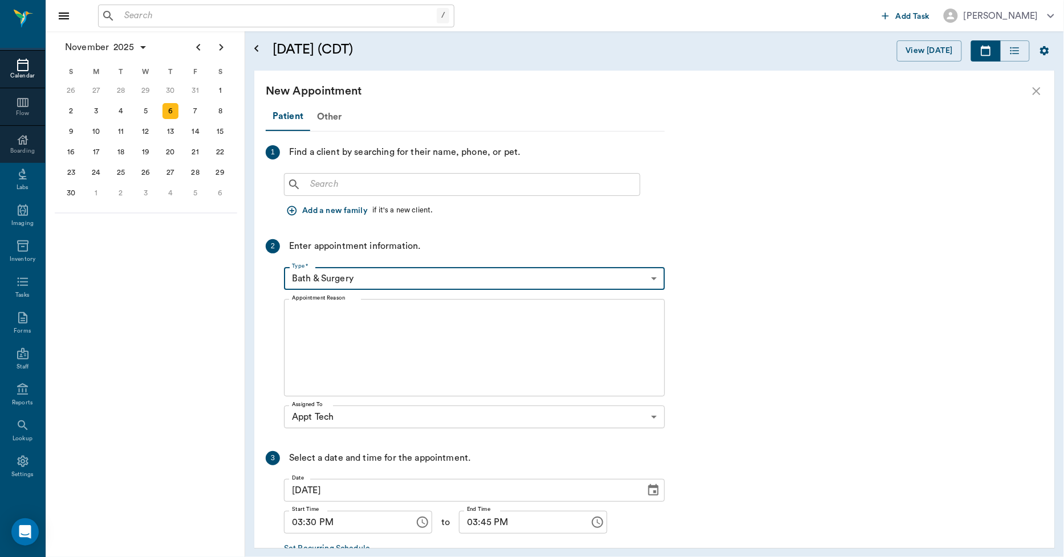
click at [383, 184] on input "text" at bounding box center [469, 185] width 329 height 16
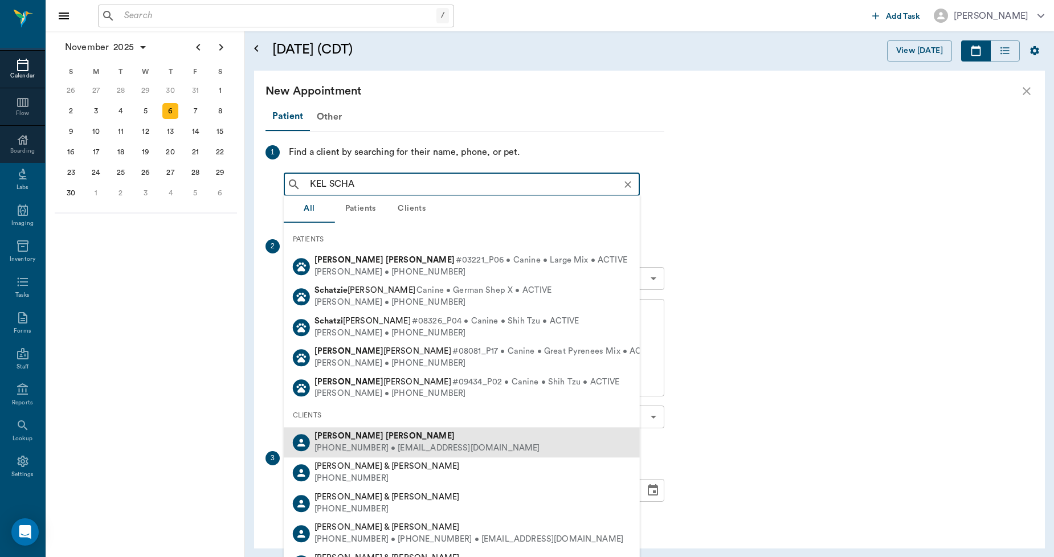
click at [386, 432] on b "Schanuel" at bounding box center [420, 436] width 69 height 9
type input "KEL SCHA"
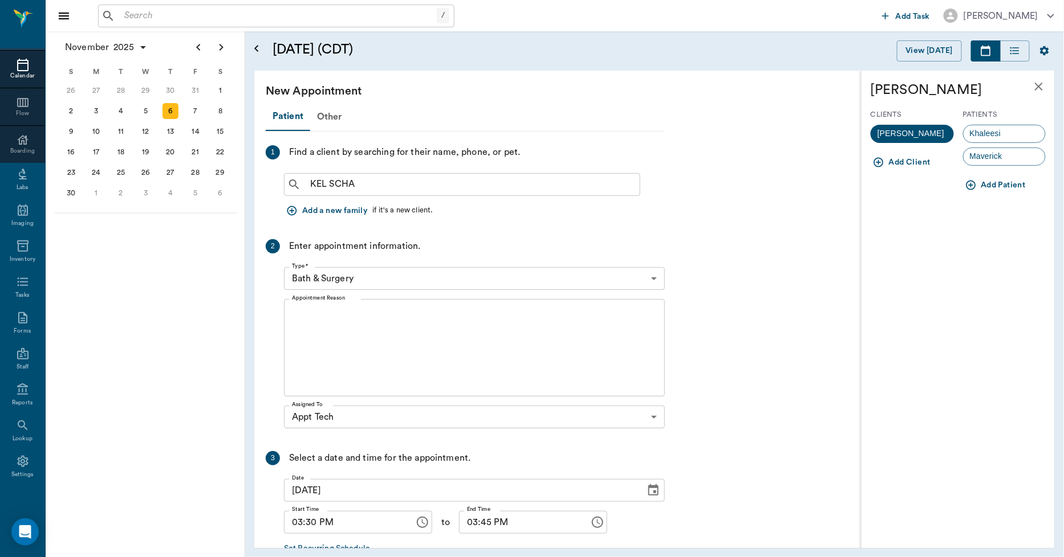
click at [999, 131] on span "Khaleesi" at bounding box center [985, 134] width 44 height 12
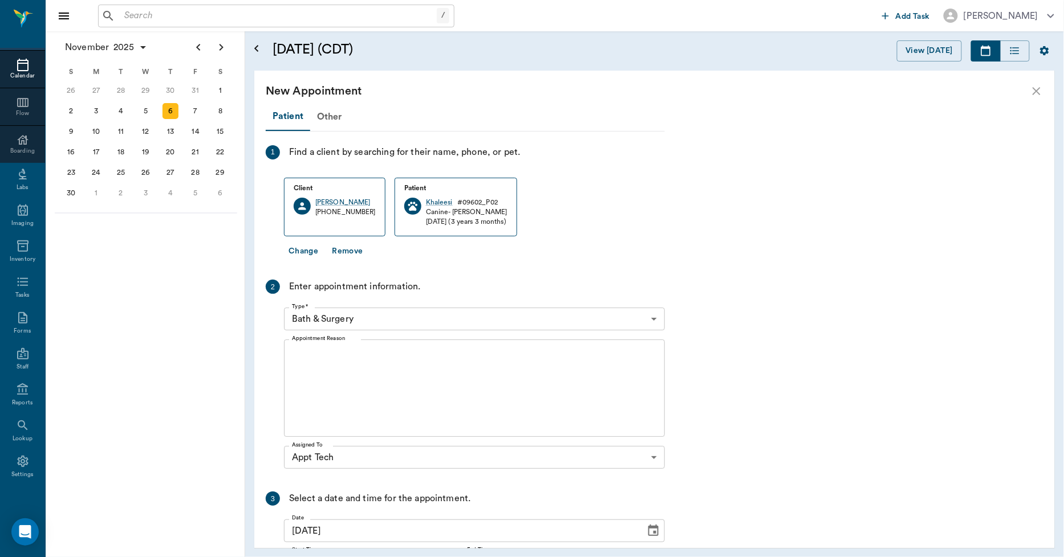
click at [479, 321] on body "/ ​ Add Task Dr. Bert Ellsworth Nectar Messages Appts Calendar Flow Boarding La…" at bounding box center [532, 278] width 1064 height 557
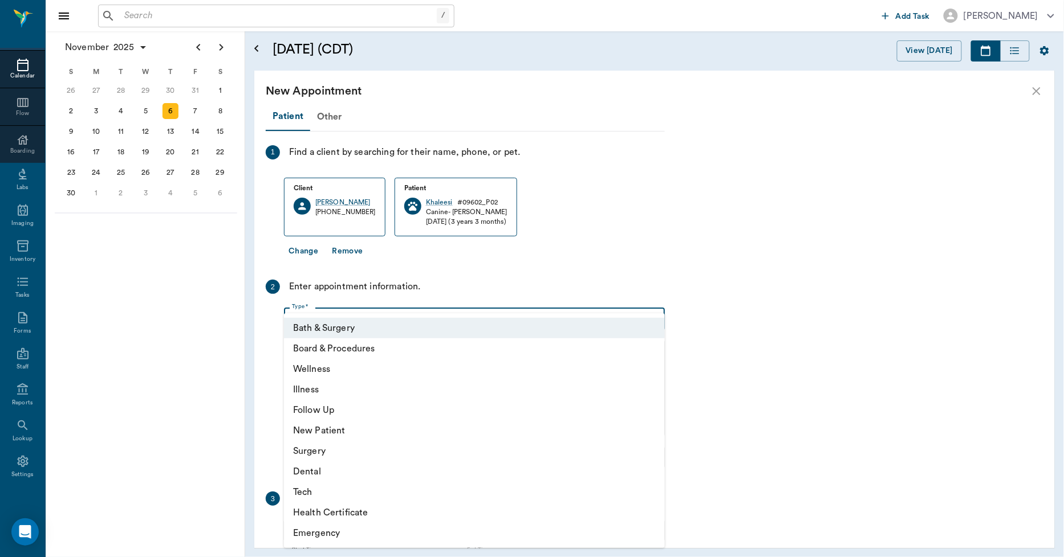
click at [328, 492] on li "Tech" at bounding box center [474, 492] width 381 height 21
type input "65d2be4f46e3a538d89b8c1a"
type input "04:00 PM"
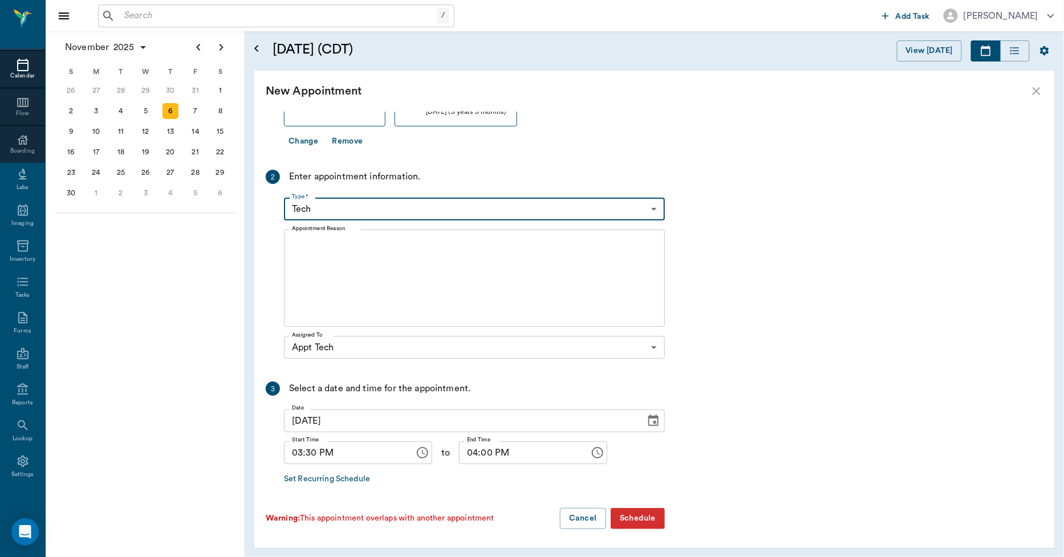
click at [316, 241] on textarea "Appointment Reason" at bounding box center [474, 278] width 365 height 79
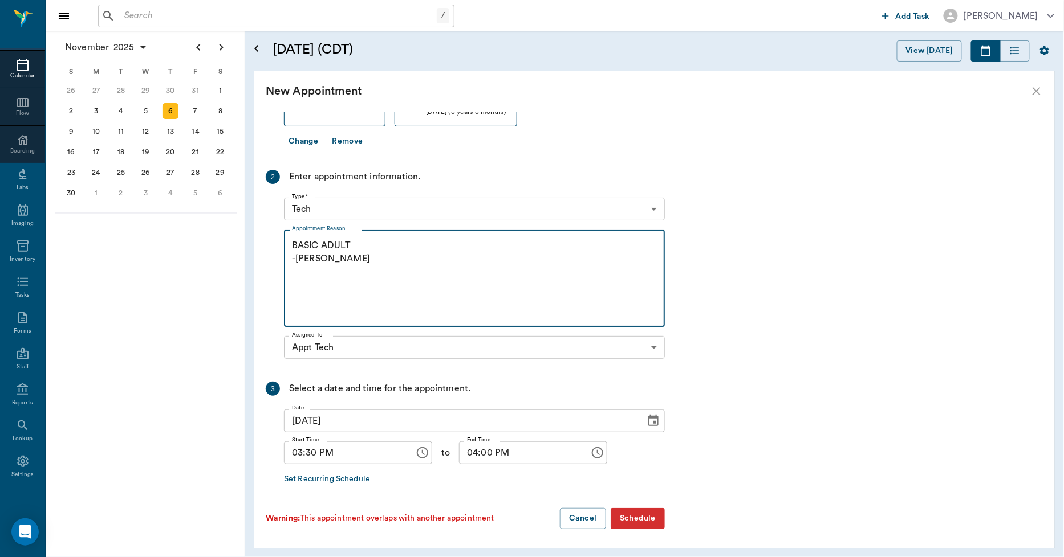
type textarea "BASIC ADULT -LORY"
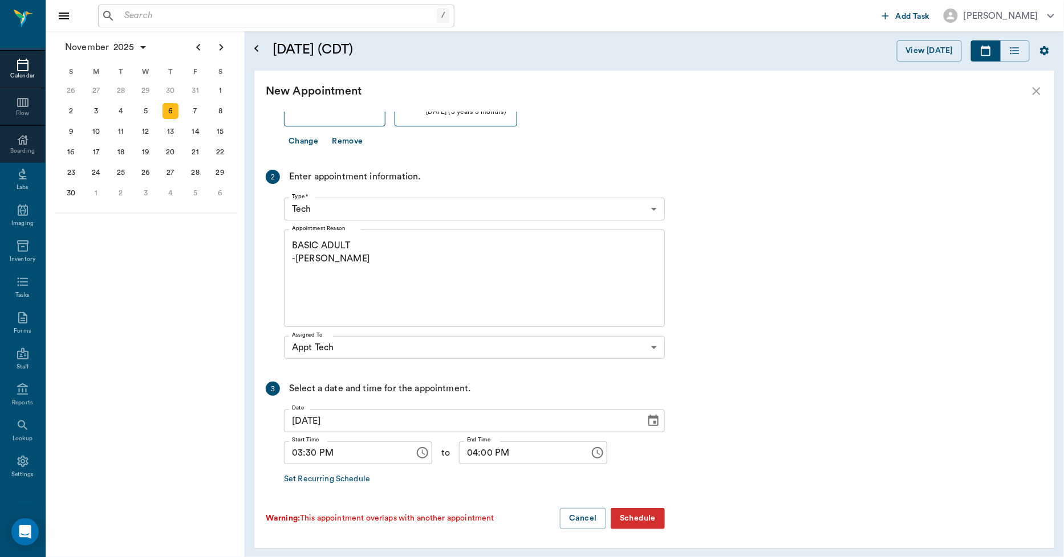
click at [637, 515] on button "Schedule" at bounding box center [637, 518] width 54 height 21
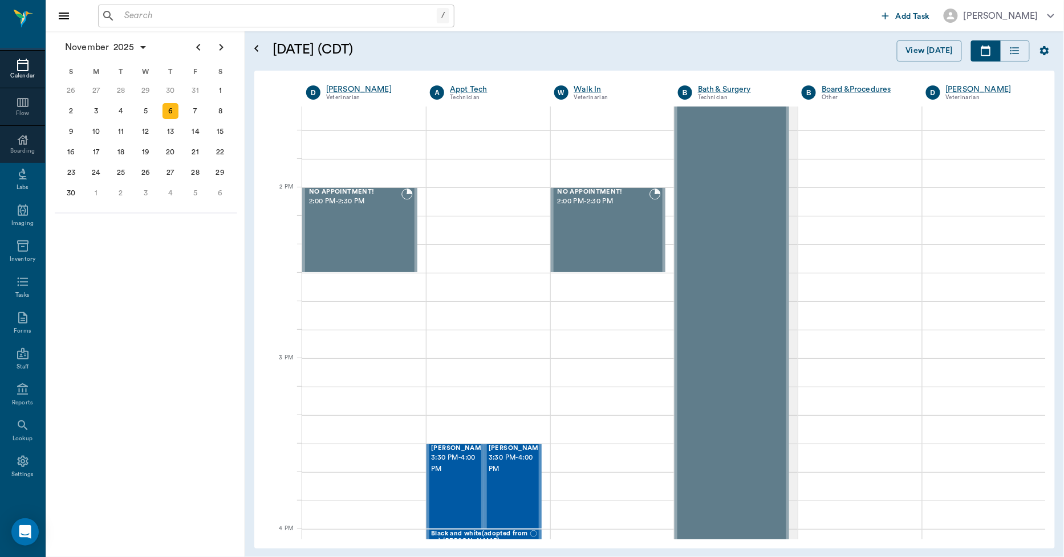
click at [179, 7] on div "/ ​" at bounding box center [276, 16] width 356 height 23
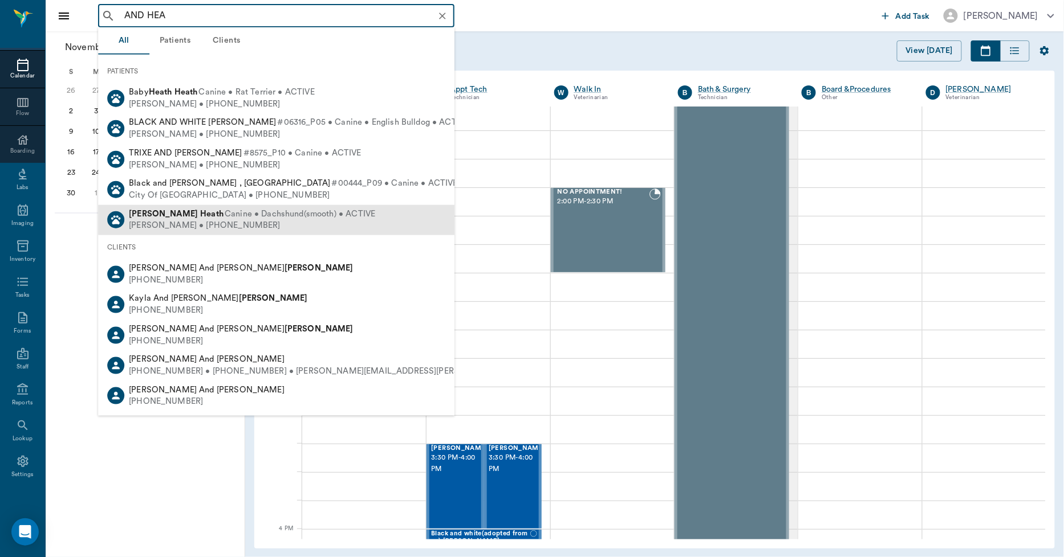
click at [225, 218] on span "Canine • Dachshund(smooth) • ACTIVE" at bounding box center [300, 214] width 150 height 12
type input "AND HEA"
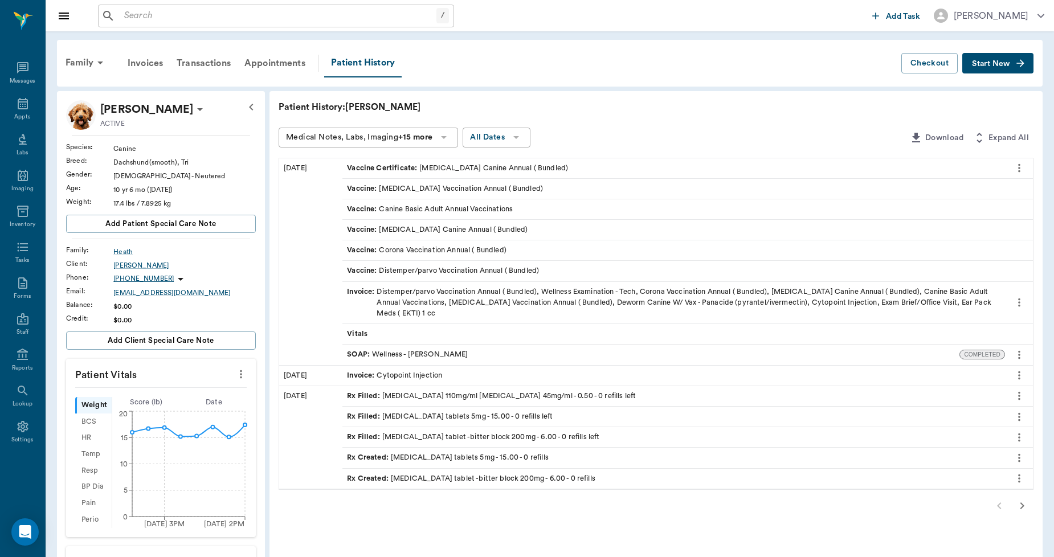
click at [392, 373] on div "Invoice : Cytopoint Injection" at bounding box center [394, 375] width 95 height 11
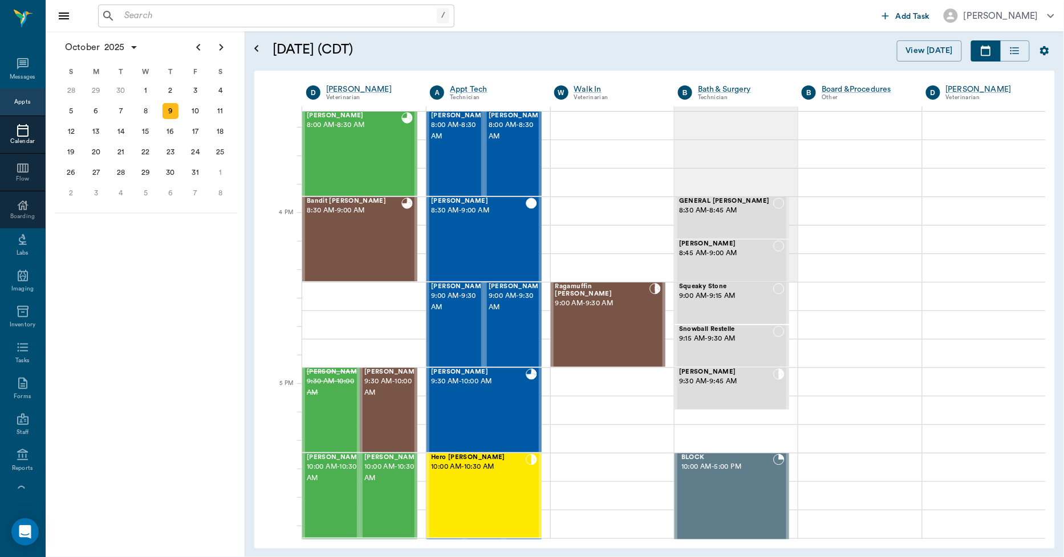
click at [294, 23] on input "text" at bounding box center [278, 16] width 317 height 16
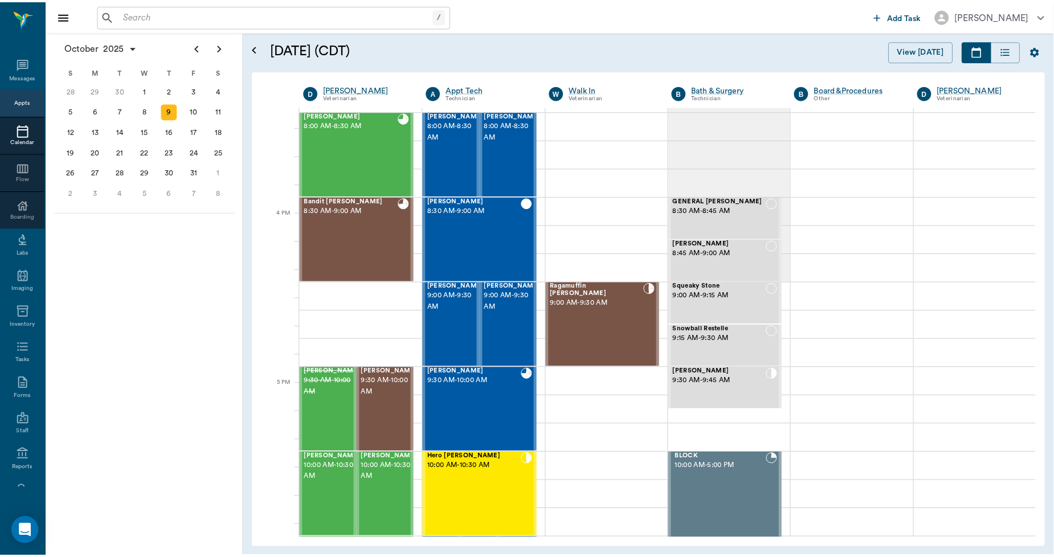
scroll to position [1266, 0]
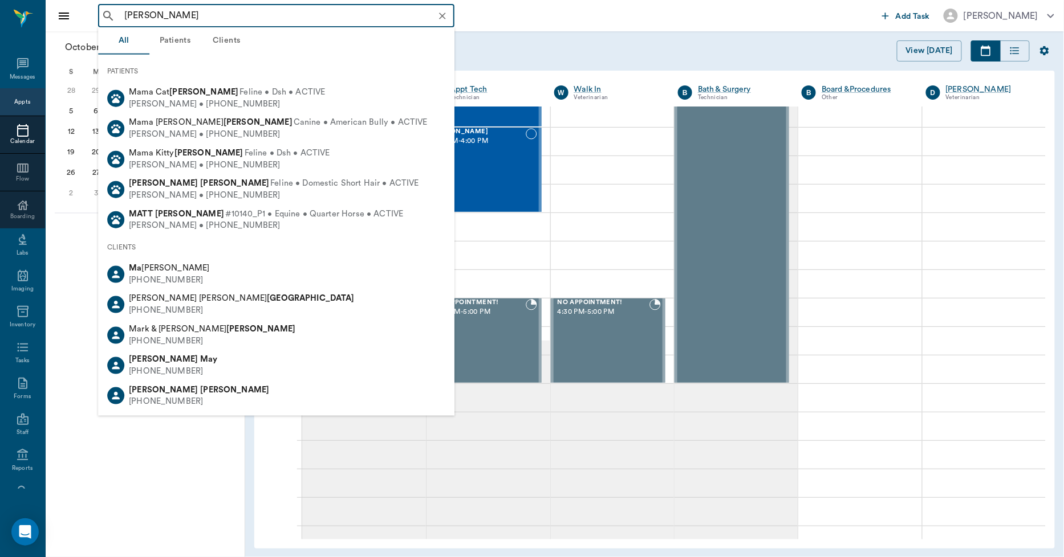
type input "[PERSON_NAME]"
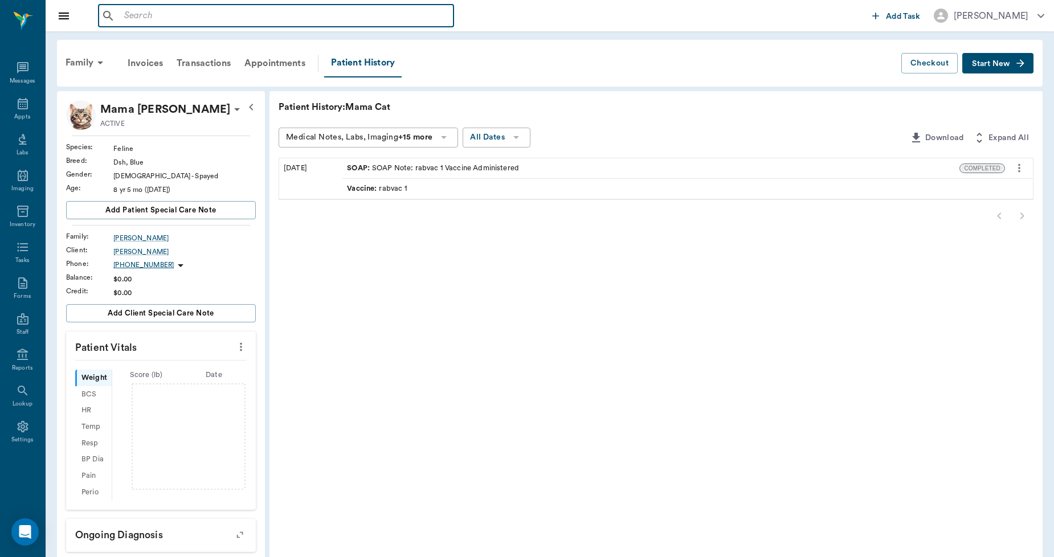
click at [276, 14] on input "text" at bounding box center [284, 16] width 329 height 16
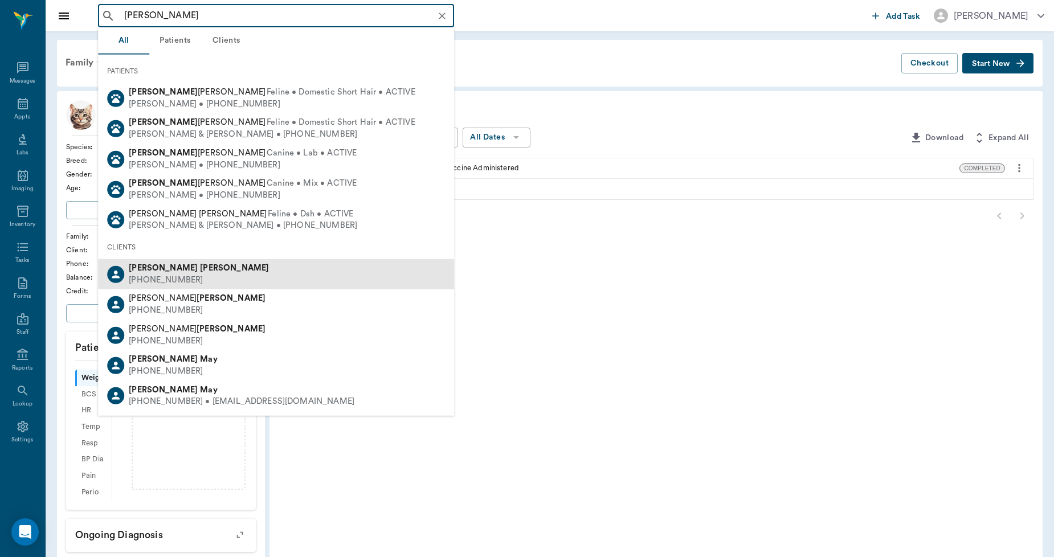
click at [266, 272] on div "[PERSON_NAME] [PHONE_NUMBER]" at bounding box center [276, 274] width 356 height 30
type input "[PERSON_NAME]"
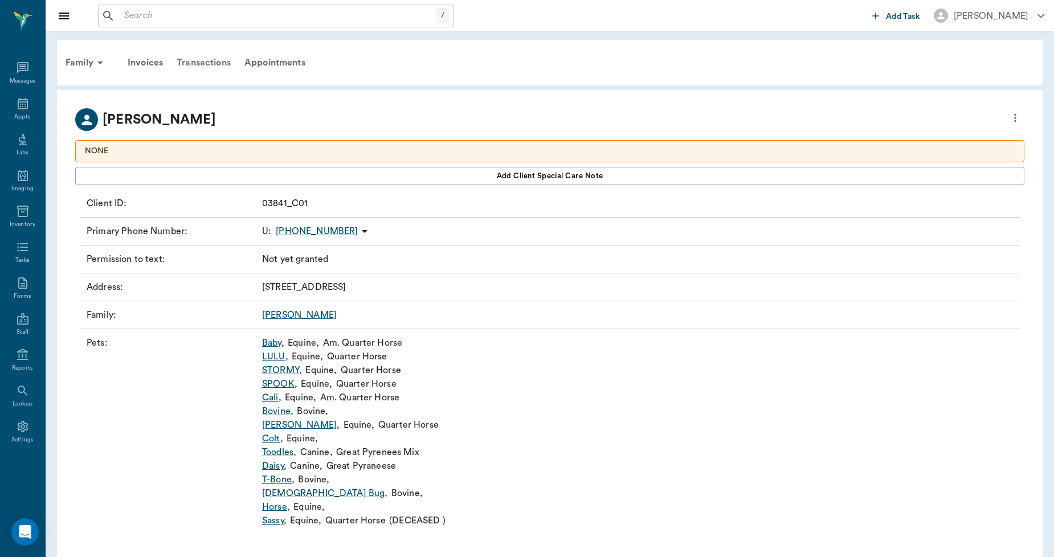
click at [214, 58] on div "Transactions" at bounding box center [204, 62] width 68 height 27
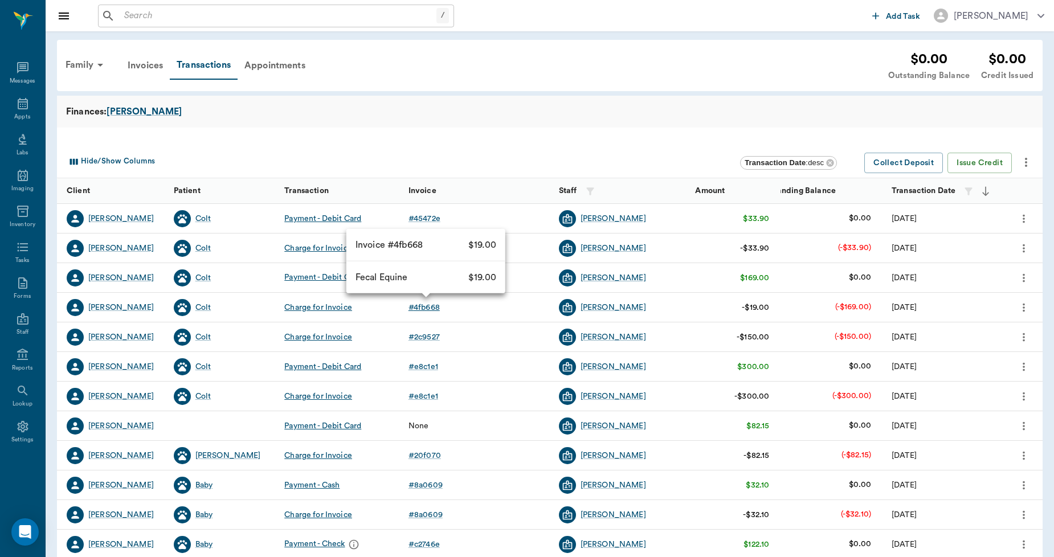
click at [416, 302] on div "# 4fb668" at bounding box center [424, 307] width 31 height 11
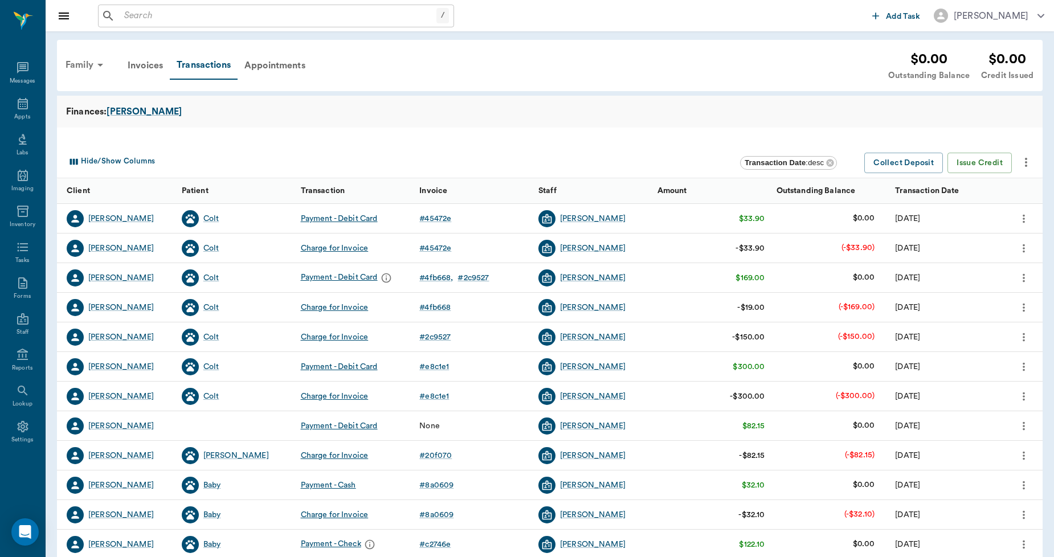
click at [82, 65] on div "Family" at bounding box center [86, 64] width 55 height 27
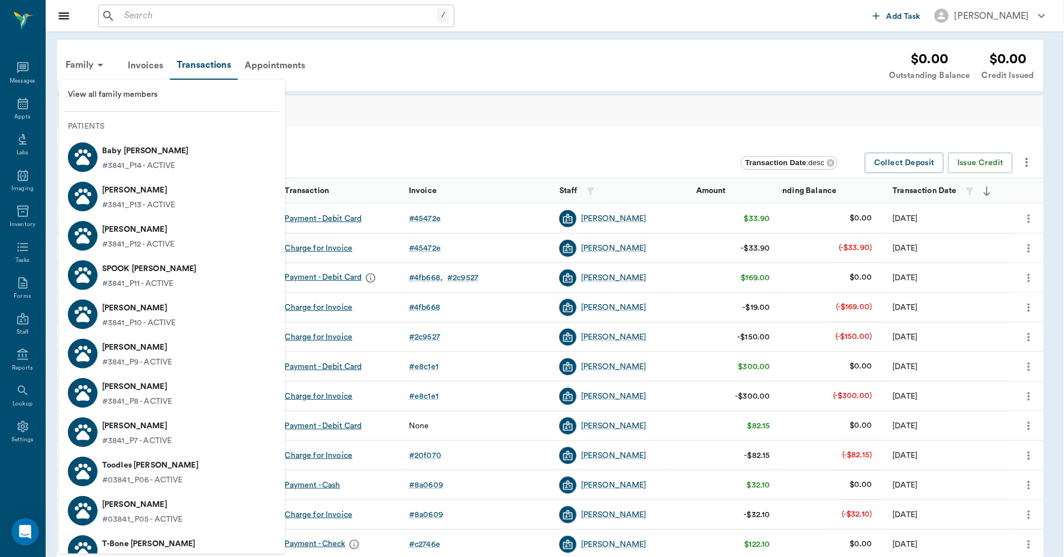
click at [128, 441] on p "#3841_P7 - ACTIVE" at bounding box center [137, 441] width 70 height 12
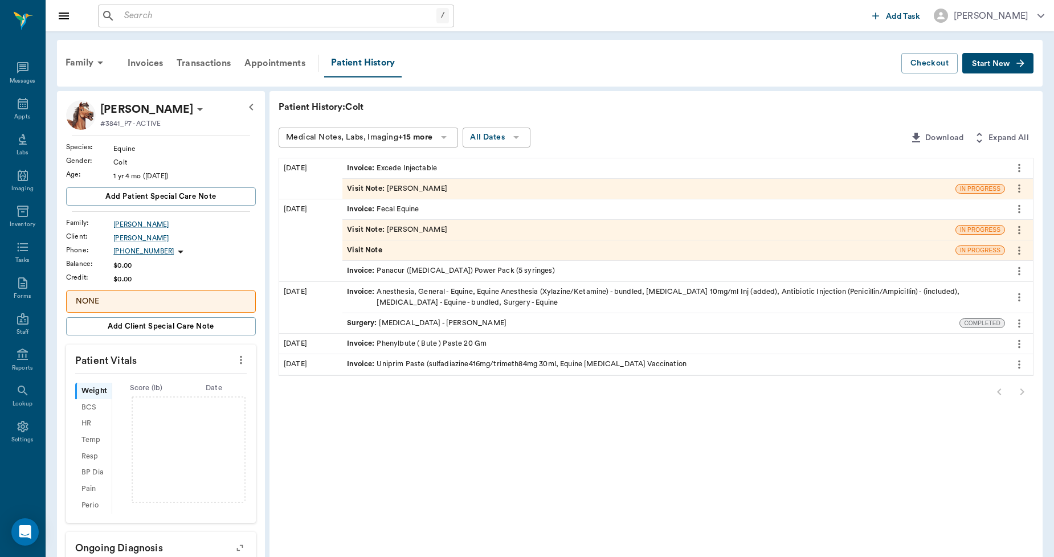
click at [423, 168] on div "Invoice : Excede Injectable" at bounding box center [392, 168] width 90 height 11
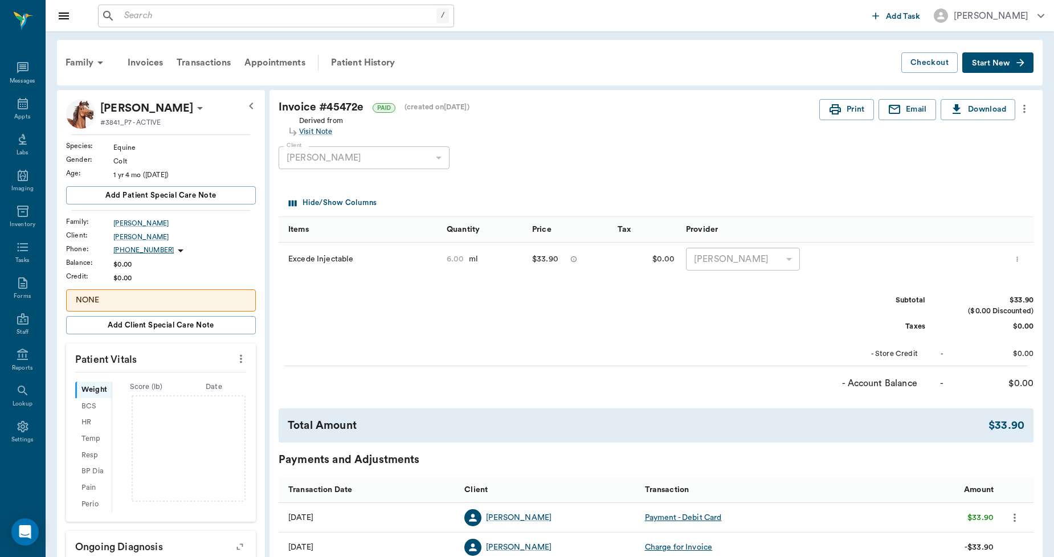
click at [984, 63] on span "Start New" at bounding box center [991, 63] width 38 height 0
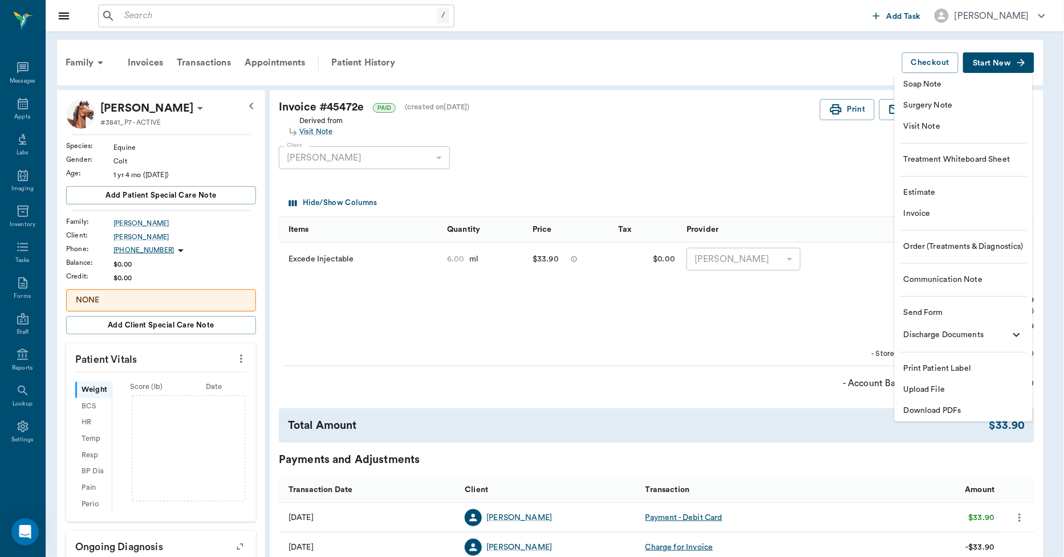
click at [953, 217] on span "Invoice" at bounding box center [963, 214] width 120 height 12
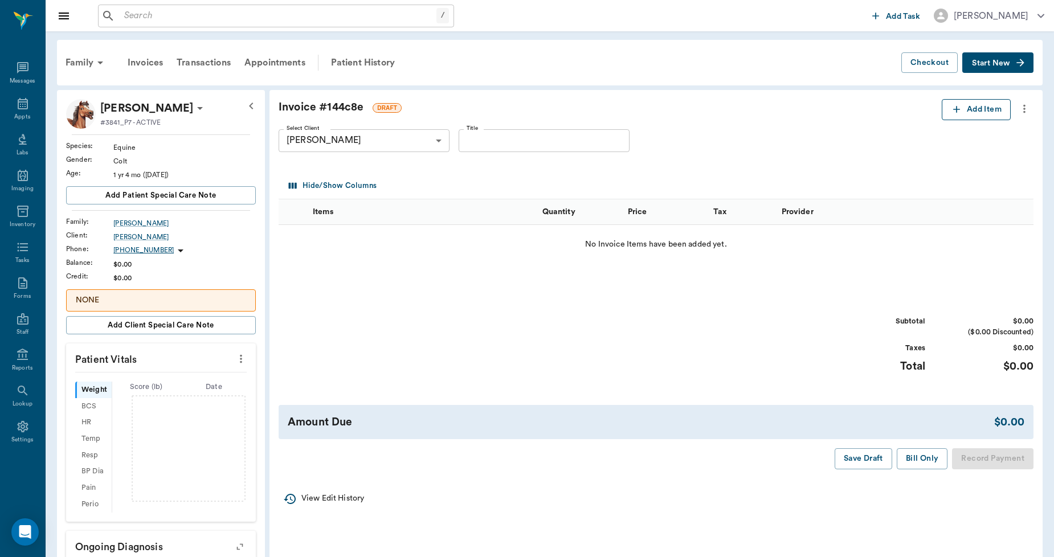
click at [965, 110] on button "Add Item" at bounding box center [976, 109] width 69 height 21
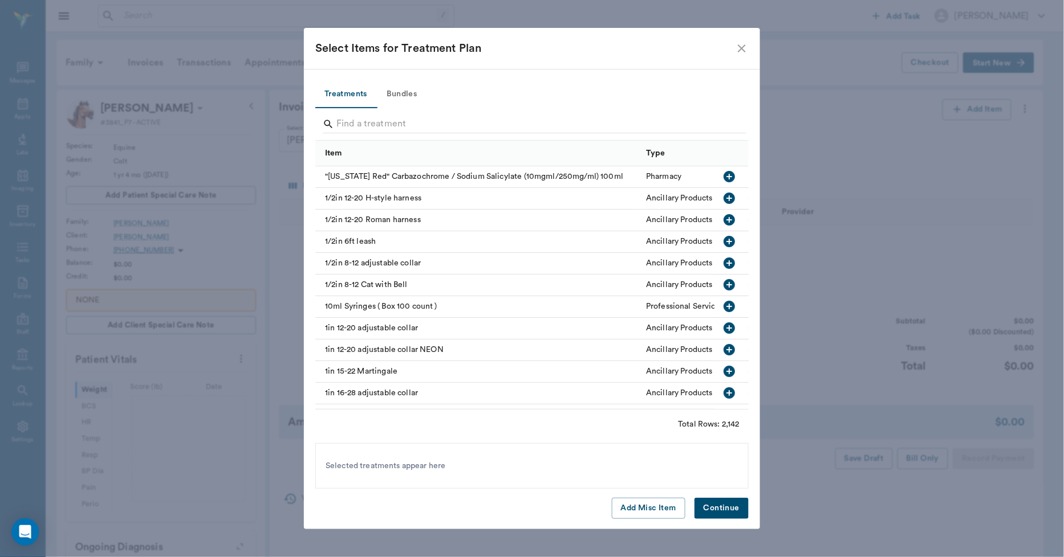
click at [474, 111] on div at bounding box center [534, 126] width 423 height 30
click at [475, 123] on input "Search" at bounding box center [532, 124] width 393 height 18
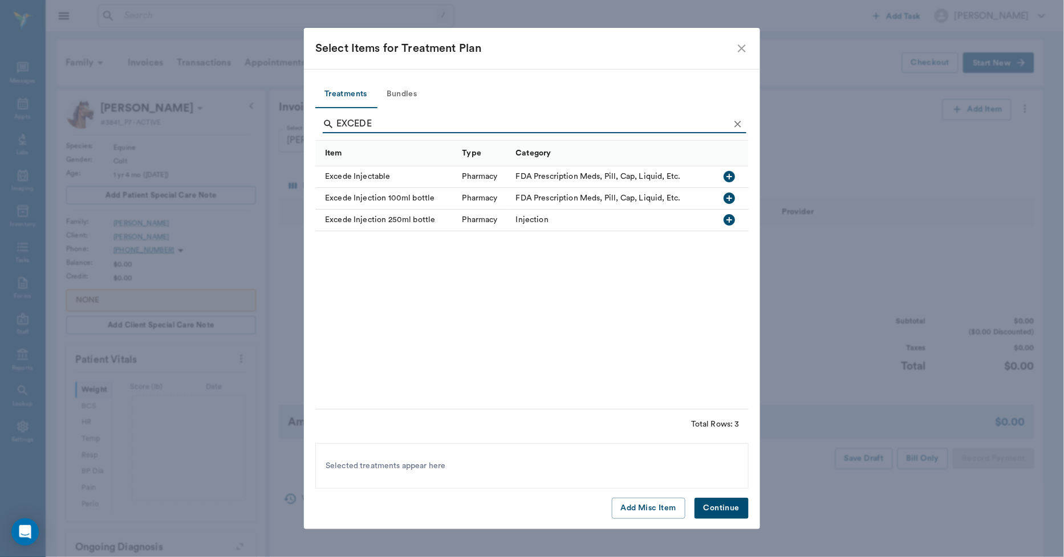
type input "EXCEDE"
click at [726, 176] on icon "button" at bounding box center [728, 176] width 11 height 11
click at [720, 504] on button "Continue" at bounding box center [721, 508] width 54 height 21
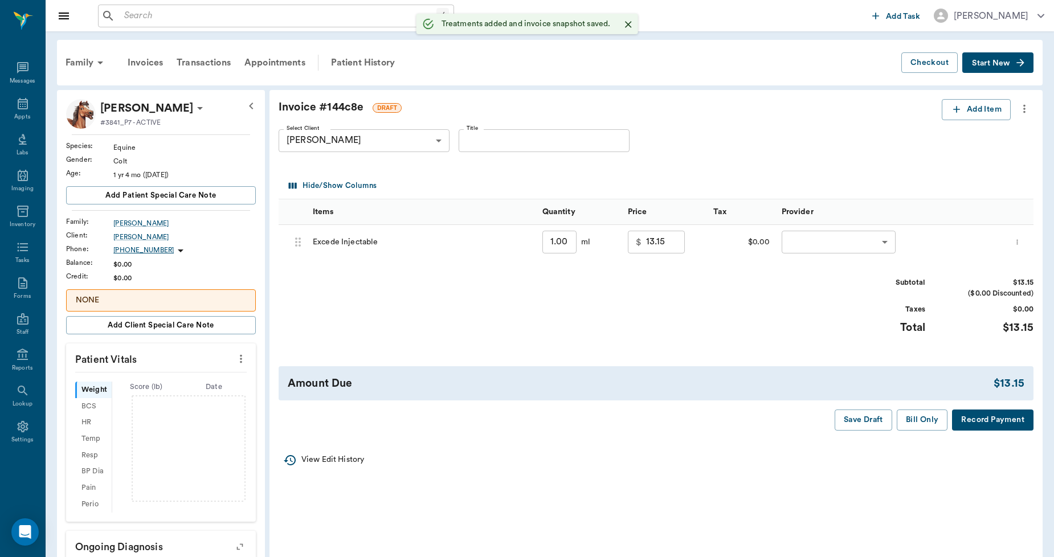
click at [571, 243] on input "1.00" at bounding box center [560, 242] width 34 height 23
type input "6"
type input "33.90"
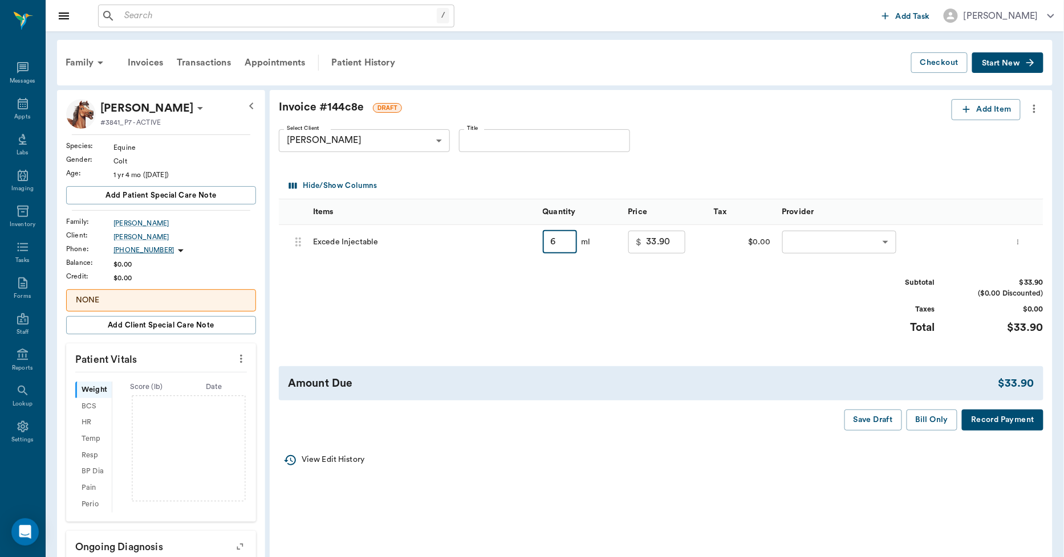
type input "6.00"
click at [794, 238] on body "/ ​ Add Task [PERSON_NAME] Nectar Messages Appts Labs Imaging Inventory Tasks F…" at bounding box center [532, 376] width 1064 height 753
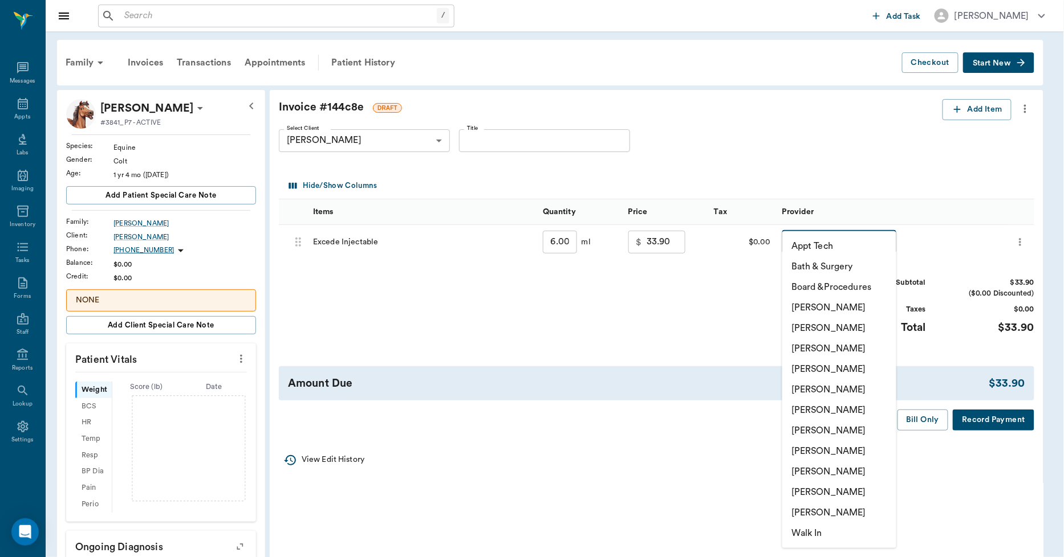
click at [817, 308] on li "[PERSON_NAME]" at bounding box center [839, 308] width 114 height 21
type input "none-6899ea08ed37b777db10de45"
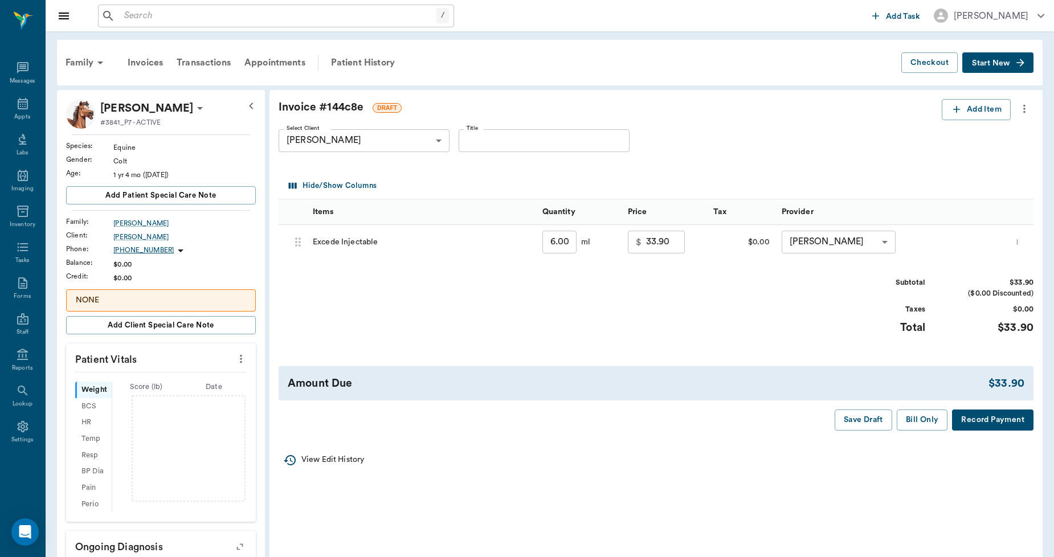
click at [924, 418] on button "Bill Only" at bounding box center [922, 420] width 51 height 21
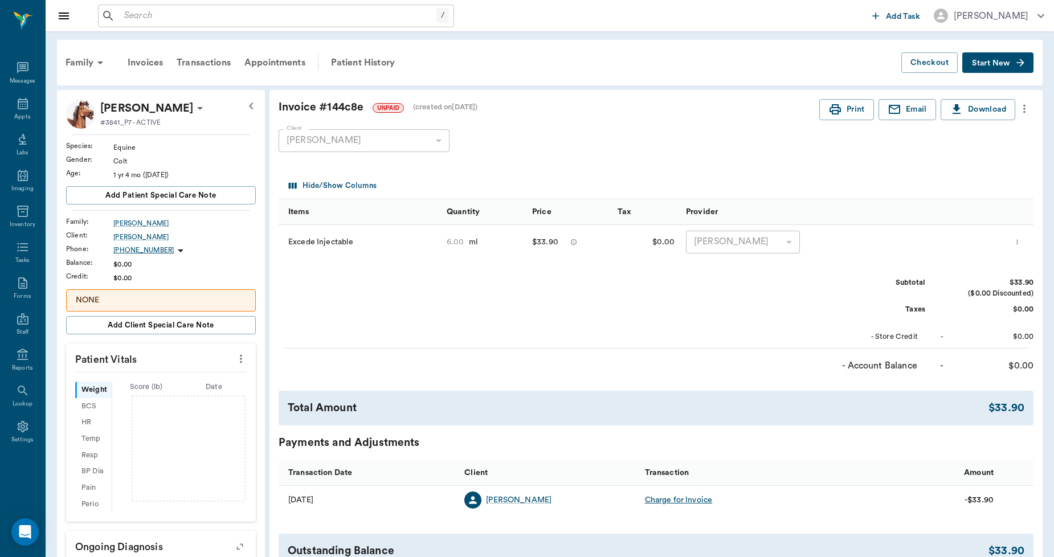
drag, startPoint x: 853, startPoint y: 109, endPoint x: 834, endPoint y: 86, distance: 29.6
click at [853, 109] on button "Print" at bounding box center [847, 109] width 55 height 21
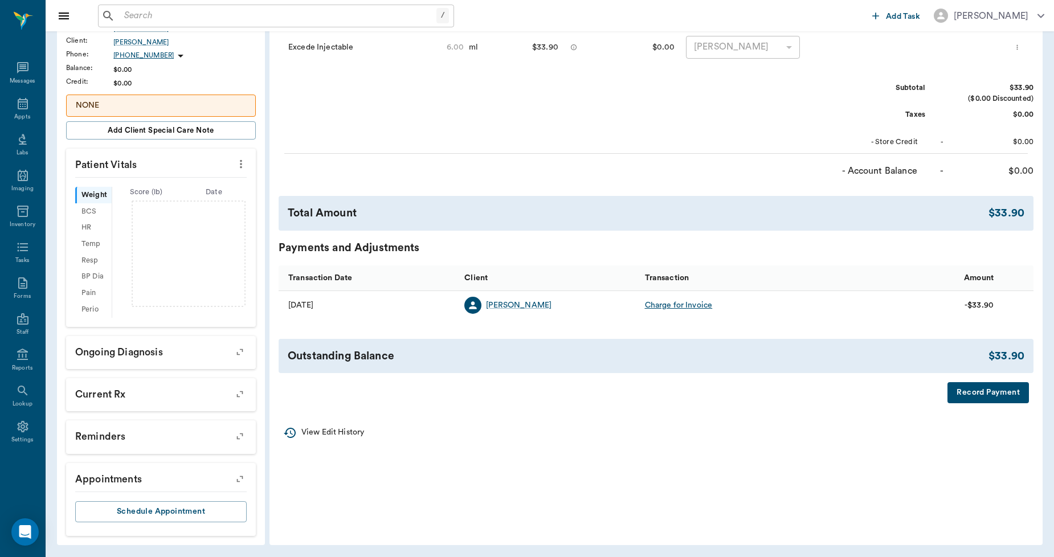
scroll to position [195, 0]
click at [988, 398] on button "Record Payment" at bounding box center [989, 392] width 82 height 21
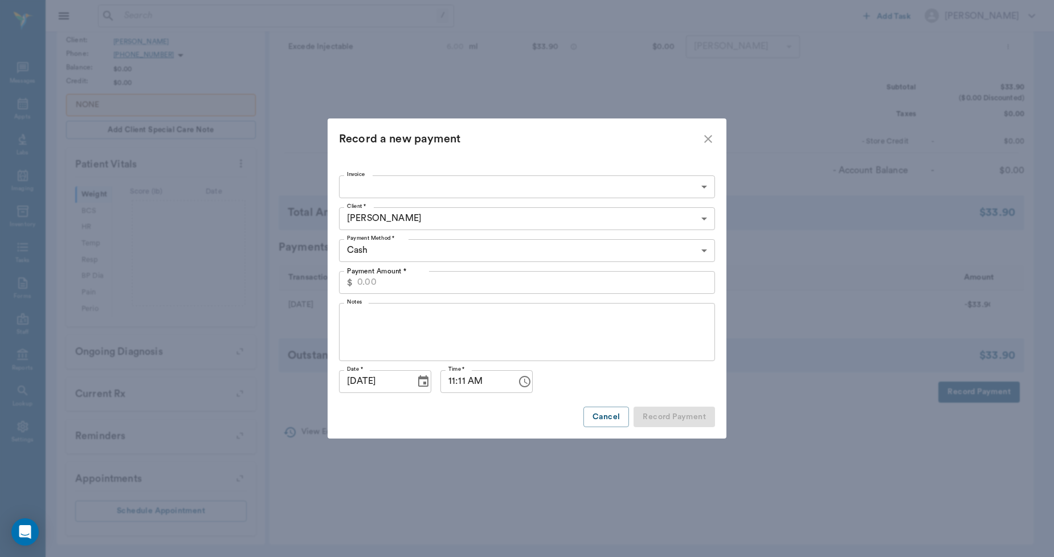
type input "68e7de2865432adb49144c8e"
type input "33.90"
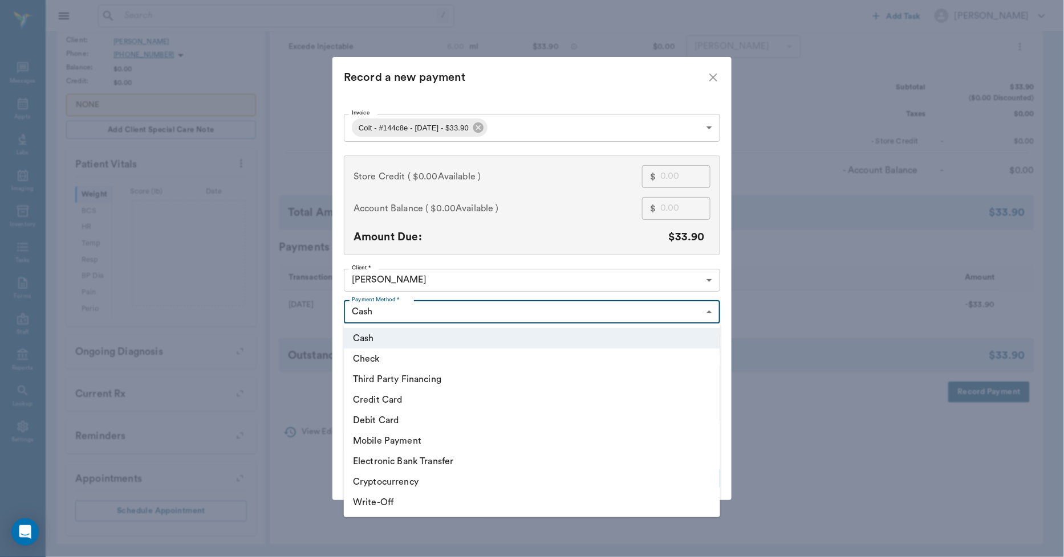
click at [439, 305] on body "/ ​ Add Task [PERSON_NAME] Nectar Messages Appts Labs Imaging Inventory Tasks F…" at bounding box center [532, 181] width 1064 height 753
click at [389, 417] on li "Debit Card" at bounding box center [532, 420] width 376 height 21
type input "DEBIT_CARD"
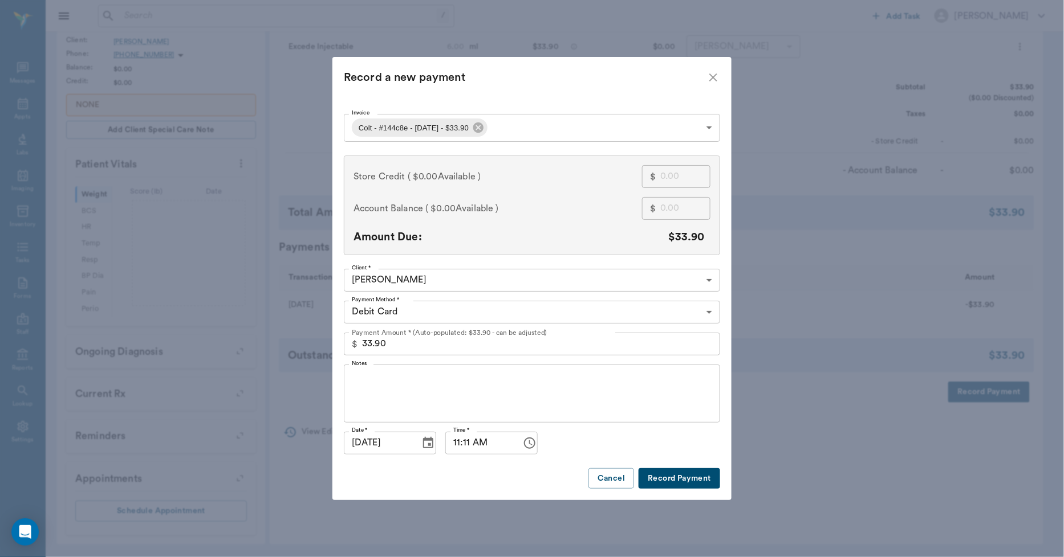
click at [670, 483] on button "Record Payment" at bounding box center [679, 478] width 82 height 21
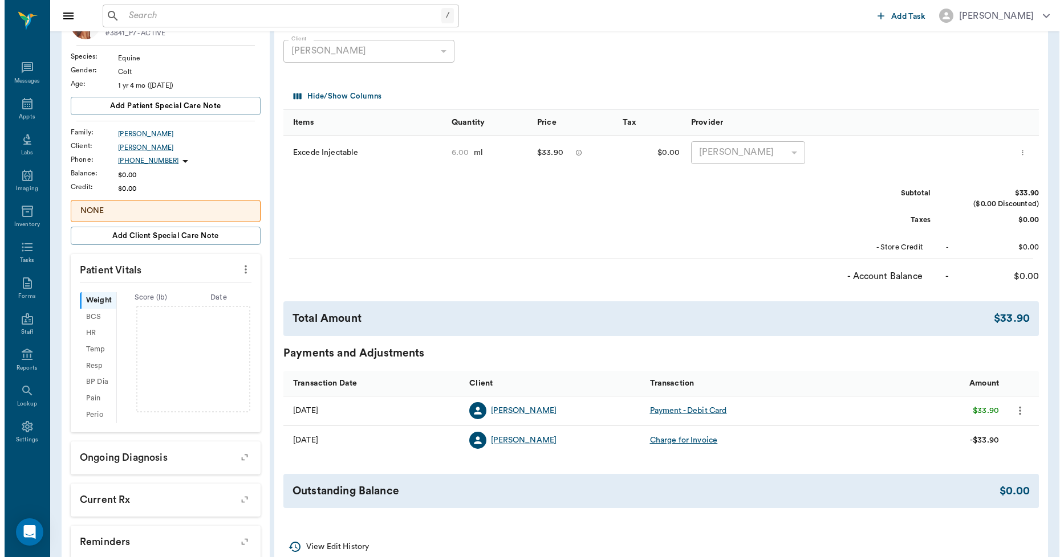
scroll to position [0, 0]
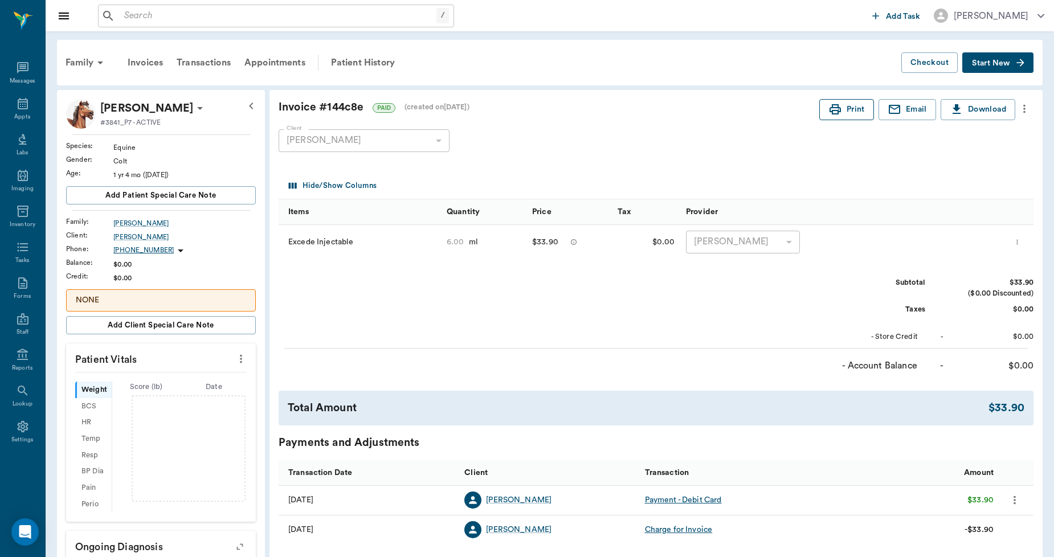
click at [850, 114] on button "Print" at bounding box center [847, 109] width 55 height 21
click at [264, 10] on input "text" at bounding box center [284, 16] width 329 height 16
click at [142, 24] on div "​" at bounding box center [276, 16] width 356 height 23
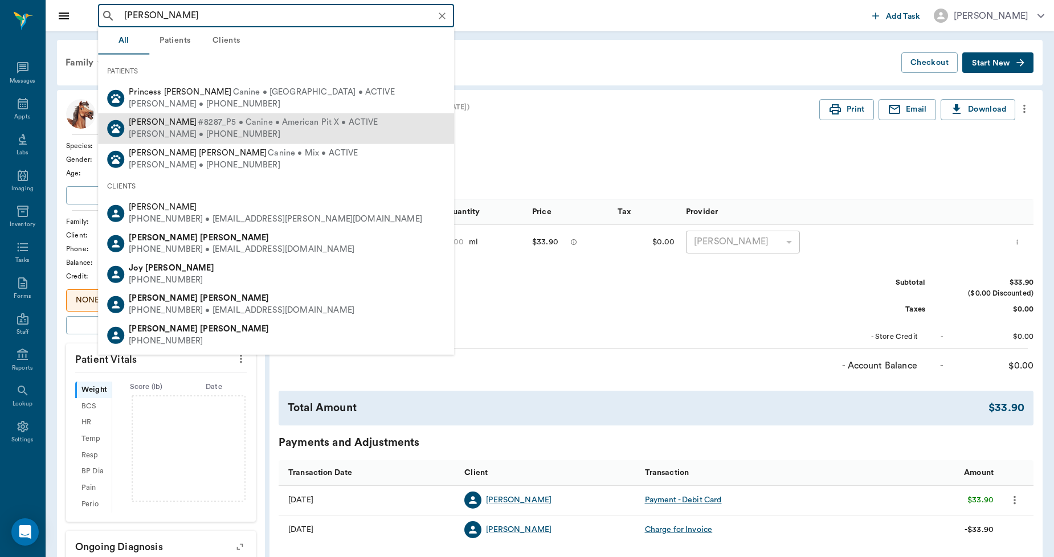
click at [149, 120] on span "[PERSON_NAME]" at bounding box center [163, 122] width 68 height 9
type input "[PERSON_NAME]"
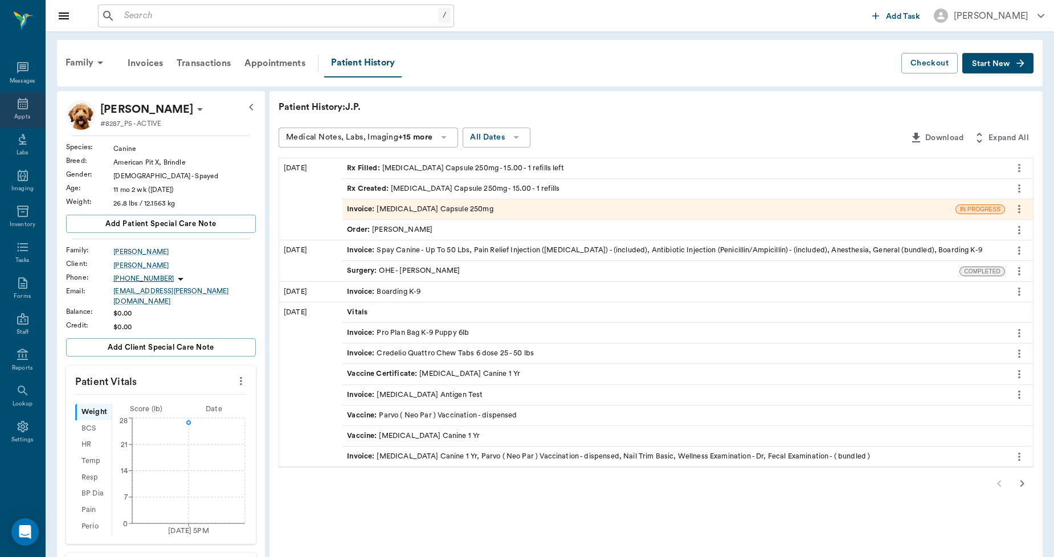
click at [22, 107] on icon at bounding box center [23, 104] width 14 height 14
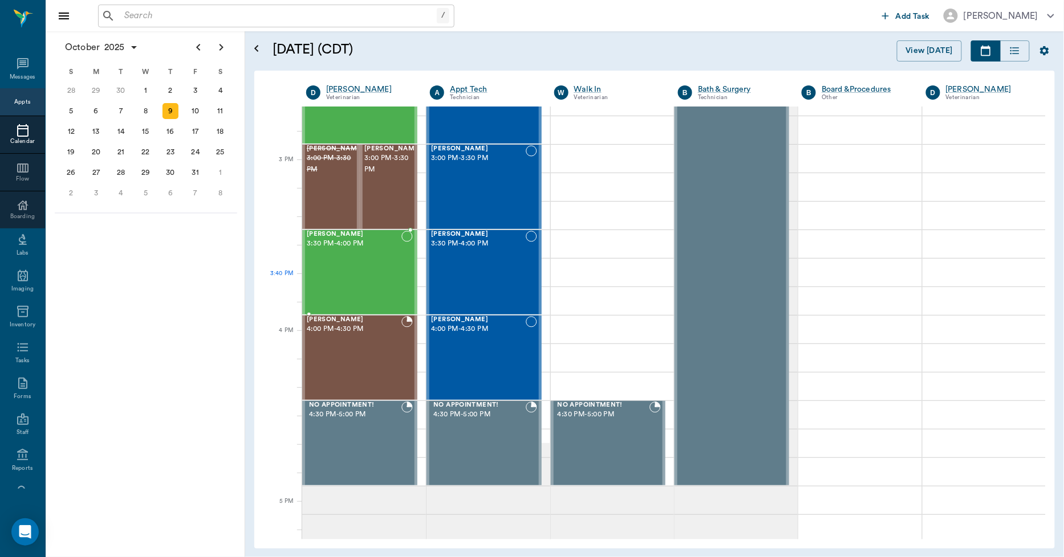
scroll to position [1085, 0]
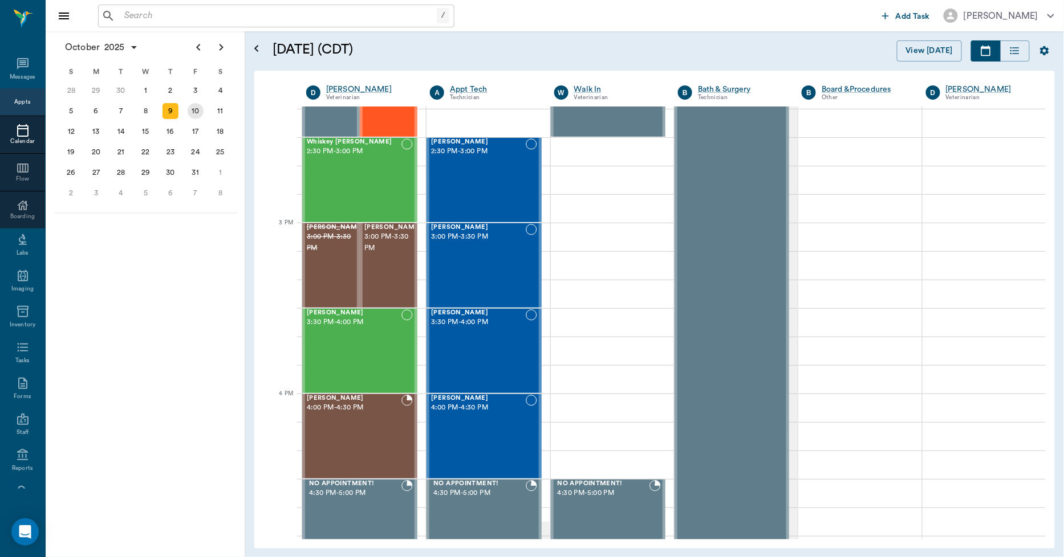
click at [189, 109] on div "10" at bounding box center [196, 111] width 16 height 16
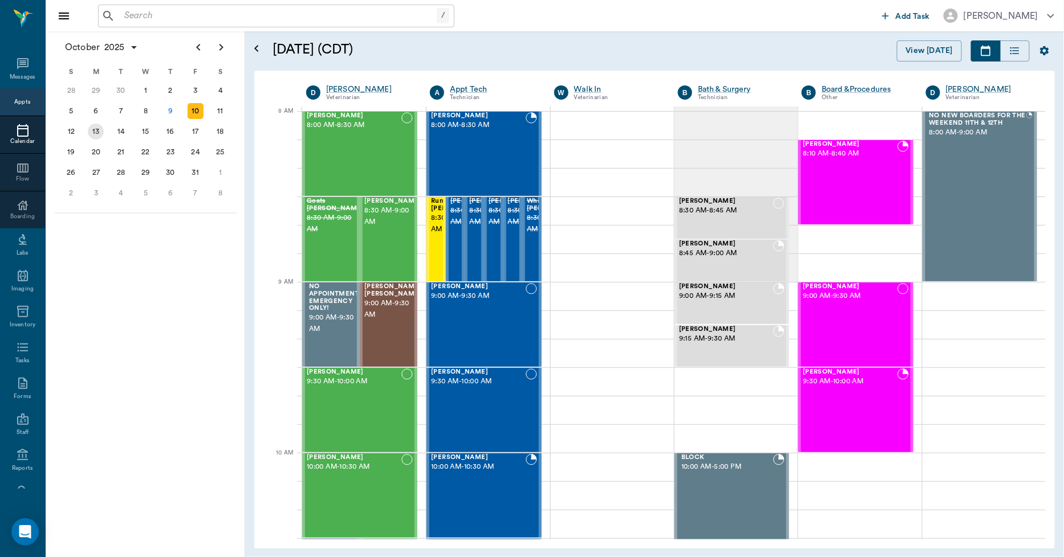
click at [92, 129] on div "13" at bounding box center [96, 132] width 16 height 16
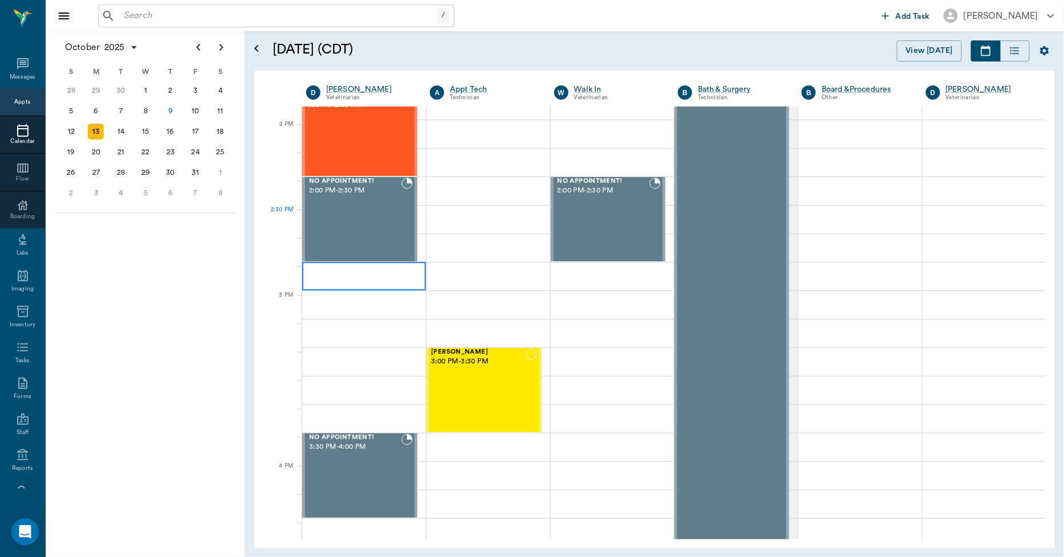
scroll to position [1013, 0]
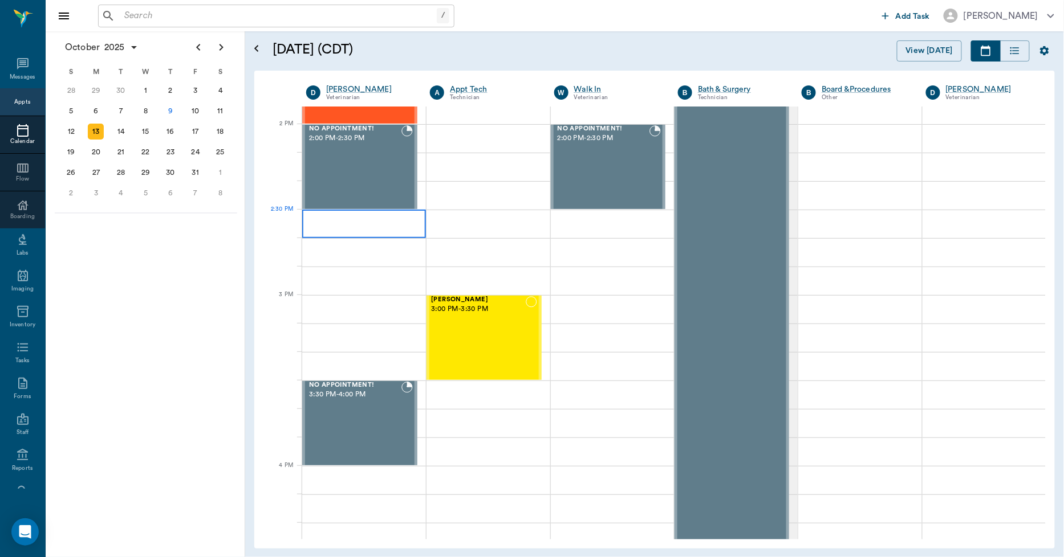
click at [339, 222] on div at bounding box center [364, 224] width 124 height 28
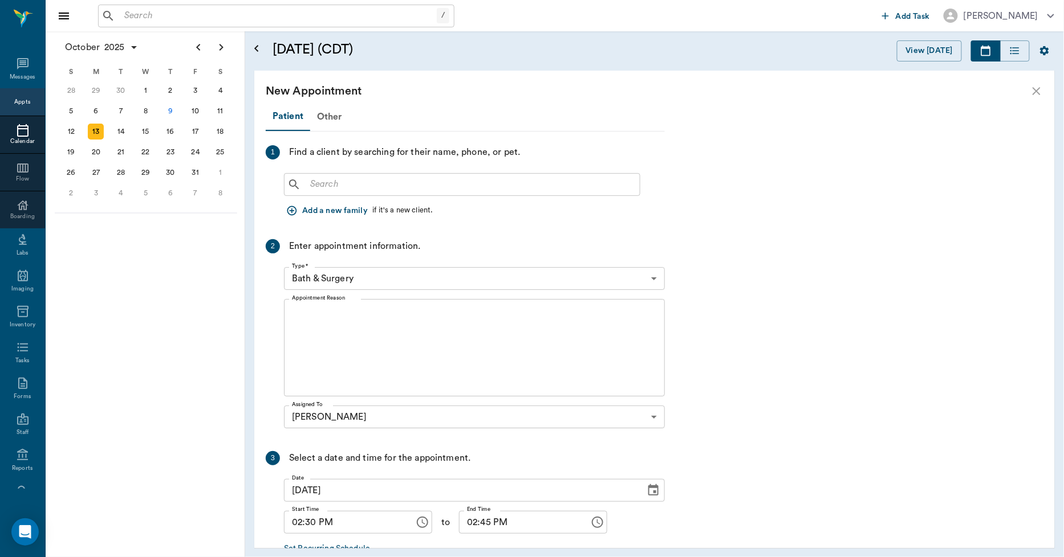
click at [335, 180] on input "text" at bounding box center [469, 185] width 329 height 16
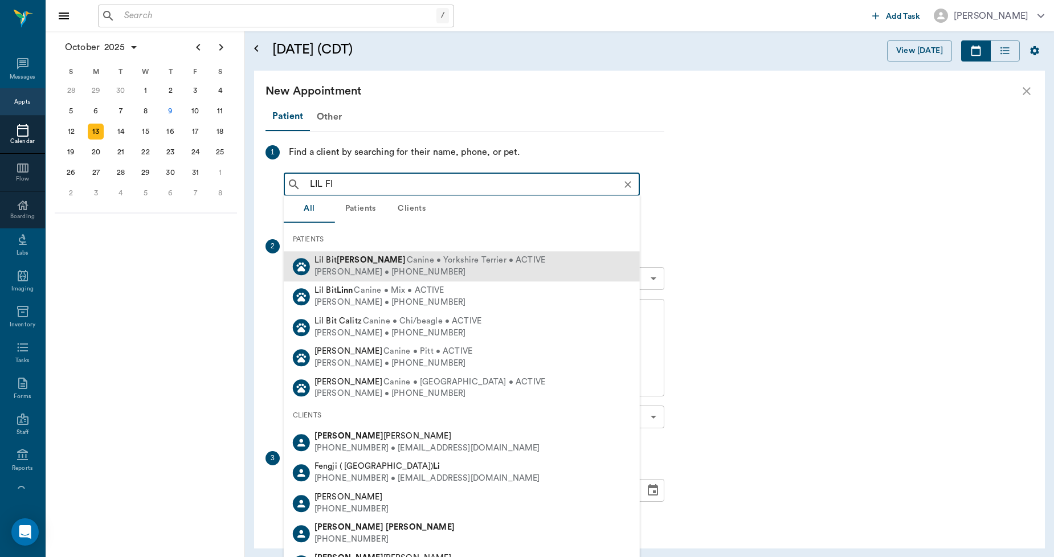
click at [351, 275] on div "[PERSON_NAME] • [PHONE_NUMBER]" at bounding box center [430, 273] width 231 height 12
type input "LIL FI"
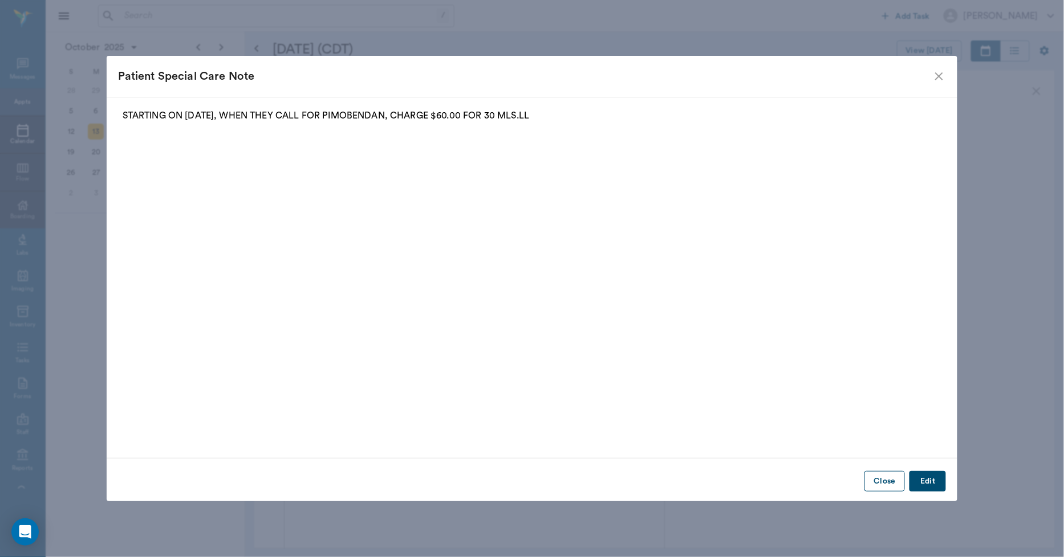
click at [885, 480] on button "Close" at bounding box center [884, 481] width 40 height 21
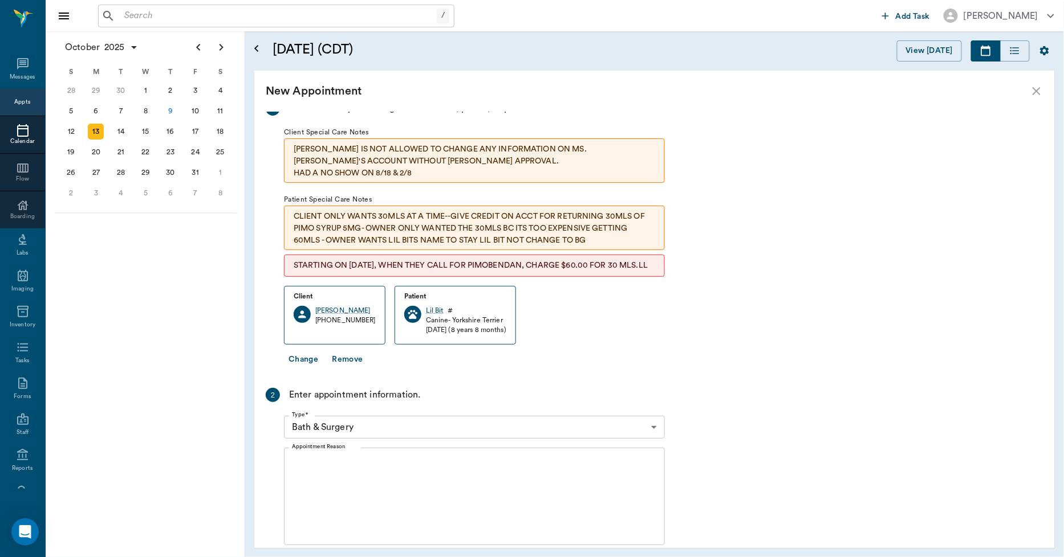
scroll to position [190, 0]
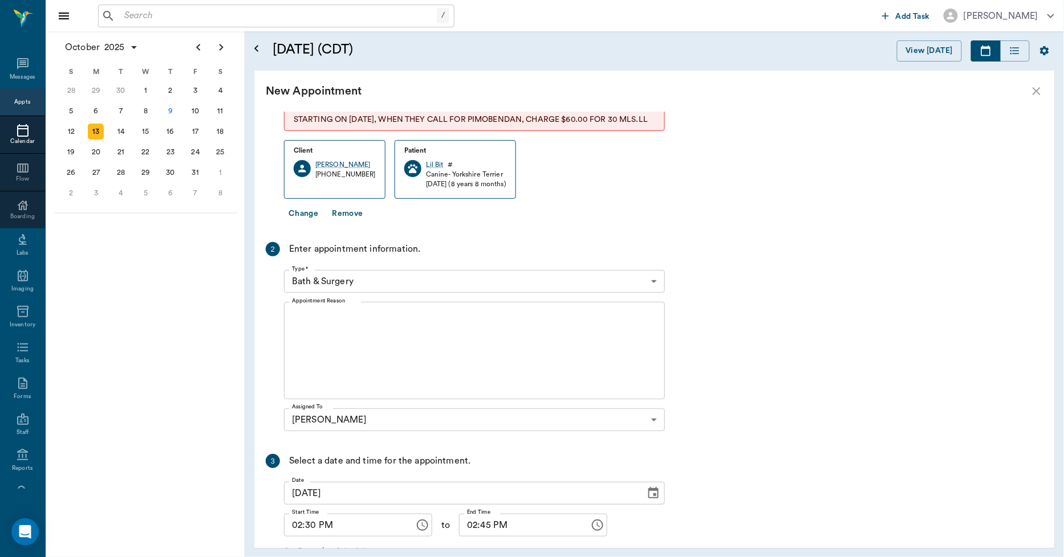
click at [366, 275] on body "/ ​ Add Task [PERSON_NAME] Nectar Messages Appts Calendar Flow Boarding Labs Im…" at bounding box center [532, 278] width 1064 height 557
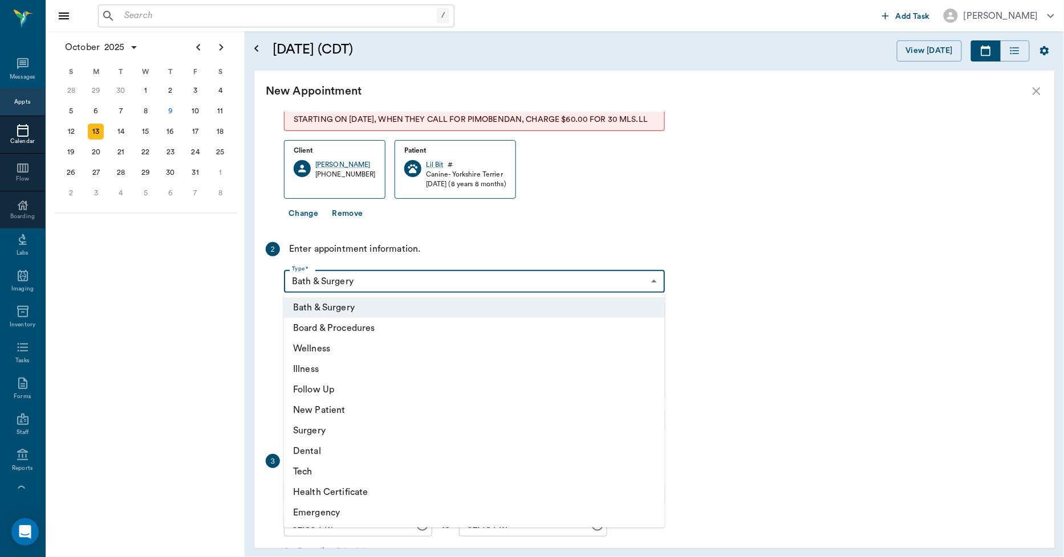
click at [326, 352] on li "Wellness" at bounding box center [474, 349] width 381 height 21
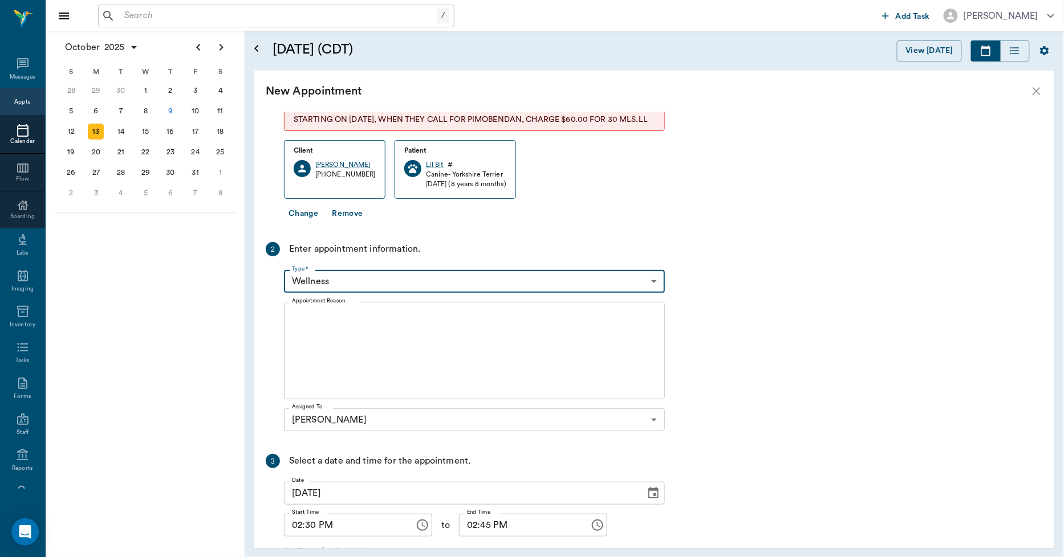
type input "65d2be4f46e3a538d89b8c14"
type input "03:00 PM"
click at [374, 333] on textarea "Appointment Reason" at bounding box center [474, 351] width 365 height 79
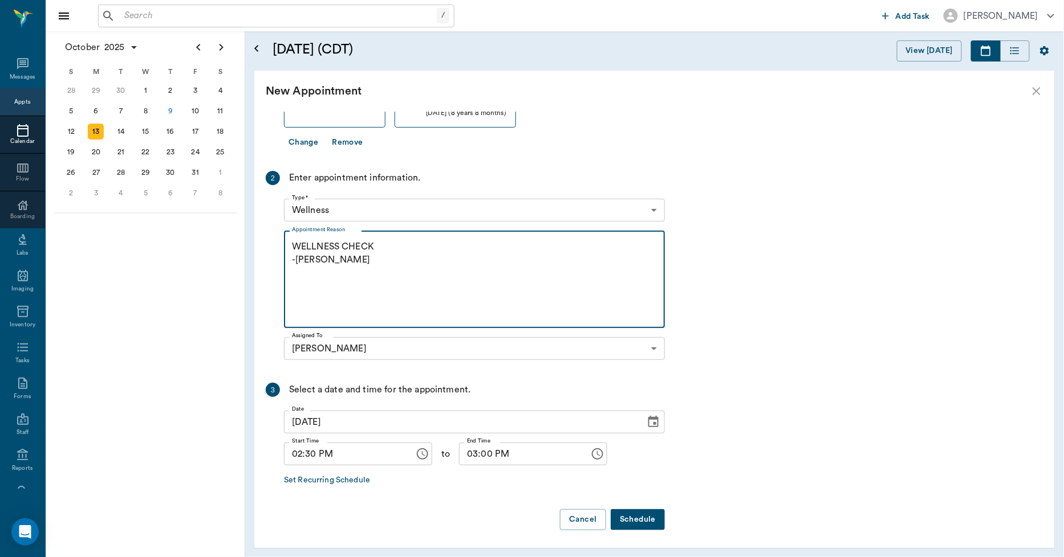
scroll to position [263, 0]
click at [393, 247] on textarea "WELLNESS CHECK -[PERSON_NAME]" at bounding box center [474, 278] width 365 height 79
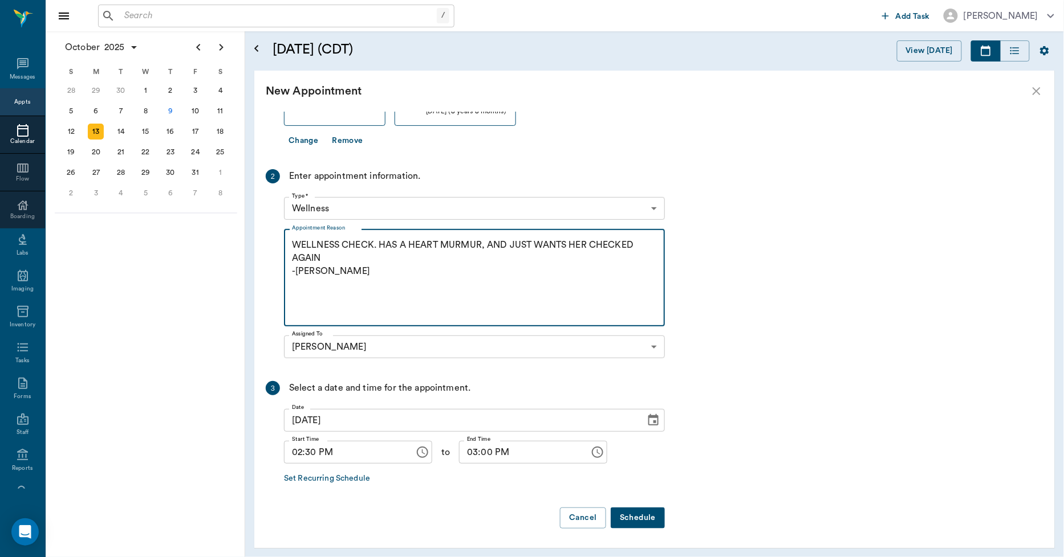
type textarea "WELLNESS CHECK. HAS A HEART MURMUR, AND JUST WANTS HER CHECKED AGAIN -[PERSON_N…"
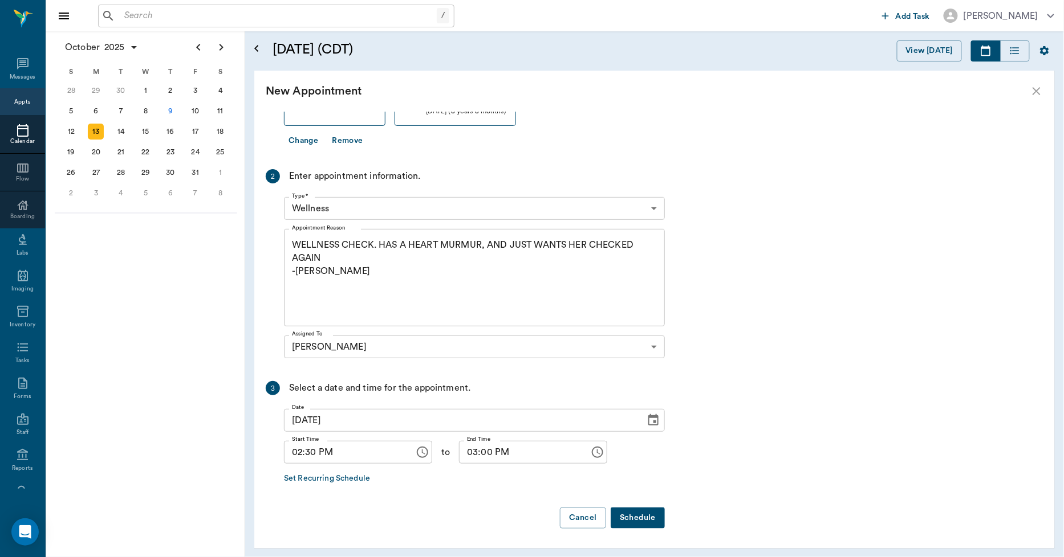
click at [656, 527] on button "Schedule" at bounding box center [637, 518] width 54 height 21
